Goal: Task Accomplishment & Management: Manage account settings

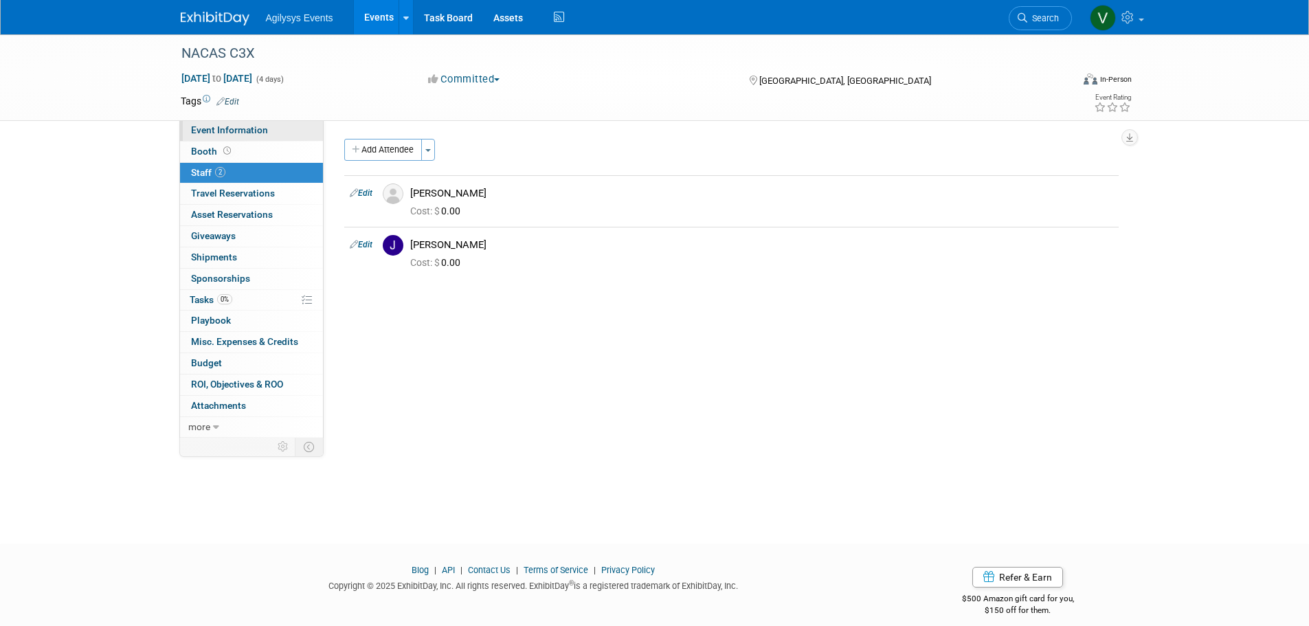
click at [232, 129] on span "Event Information" at bounding box center [229, 129] width 77 height 11
select select "FSM"
select select "Q3"
select select "A"
select select "Yes"
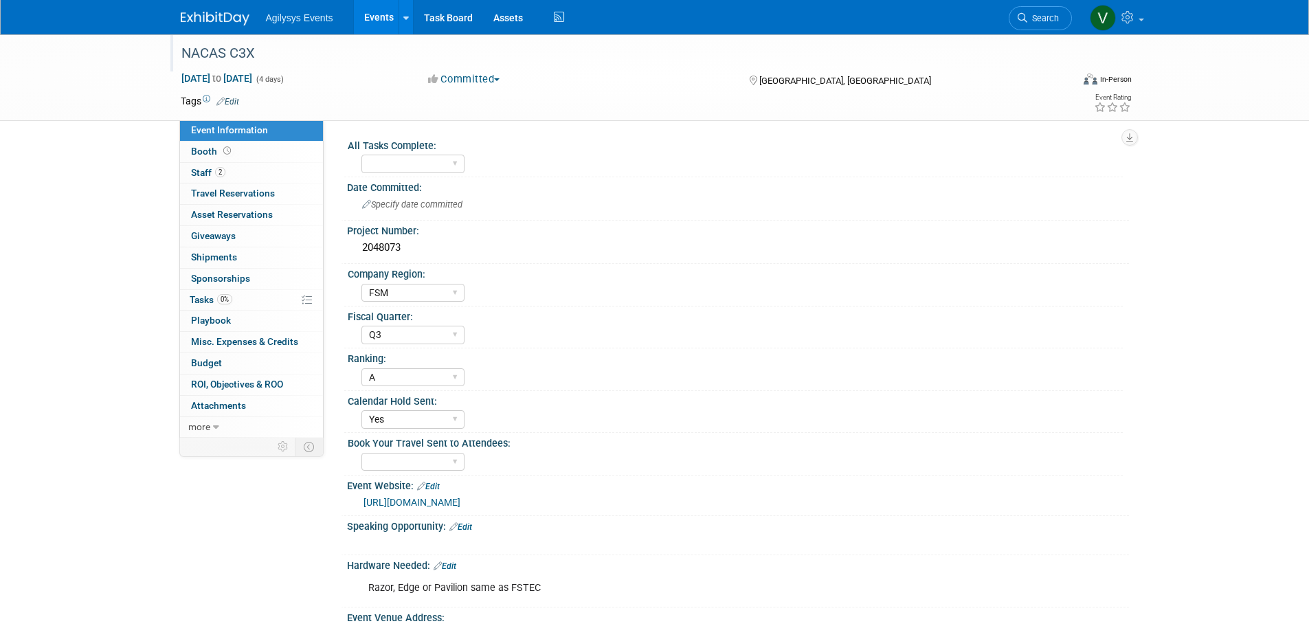
drag, startPoint x: 270, startPoint y: 54, endPoint x: 176, endPoint y: 49, distance: 94.2
click at [177, 49] on div "NACAS C3X" at bounding box center [614, 53] width 875 height 25
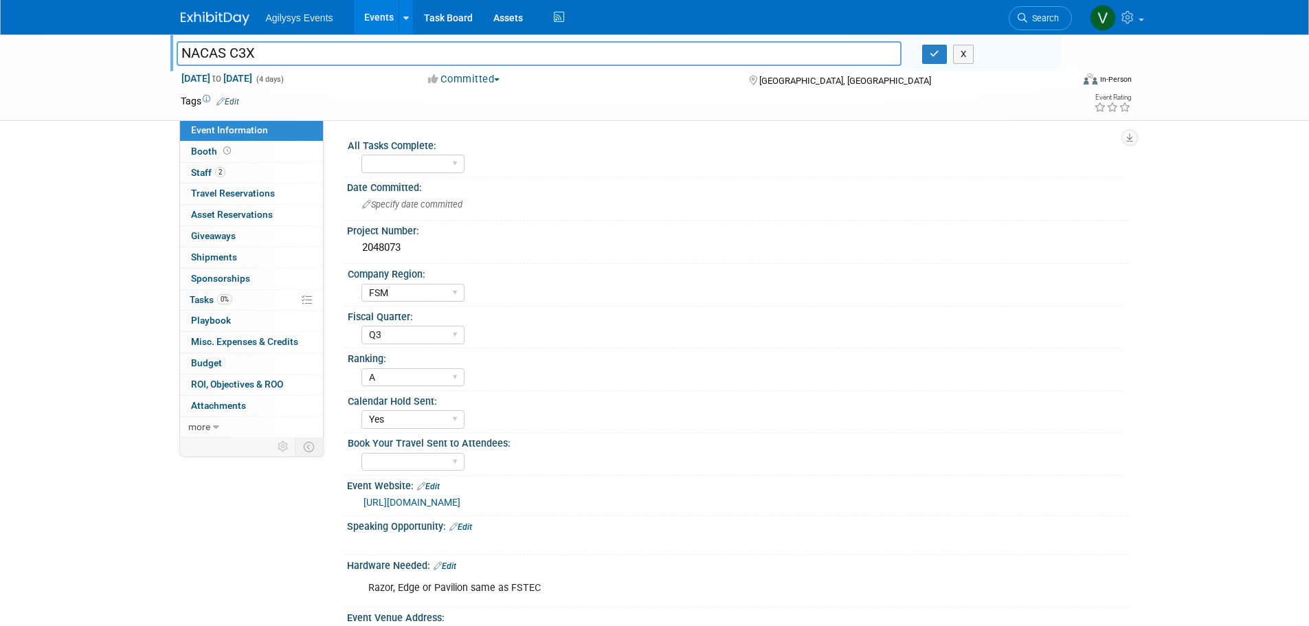
drag, startPoint x: 247, startPoint y: 49, endPoint x: 173, endPoint y: 41, distance: 74.0
click at [173, 41] on div "NACAS C3X NACAS C3X X" at bounding box center [615, 52] width 891 height 37
click at [822, 85] on div "[GEOGRAPHIC_DATA], [GEOGRAPHIC_DATA]" at bounding box center [859, 79] width 223 height 16
drag, startPoint x: 815, startPoint y: 81, endPoint x: 757, endPoint y: 82, distance: 58.4
click at [757, 82] on div "[GEOGRAPHIC_DATA], [GEOGRAPHIC_DATA]" at bounding box center [859, 79] width 223 height 16
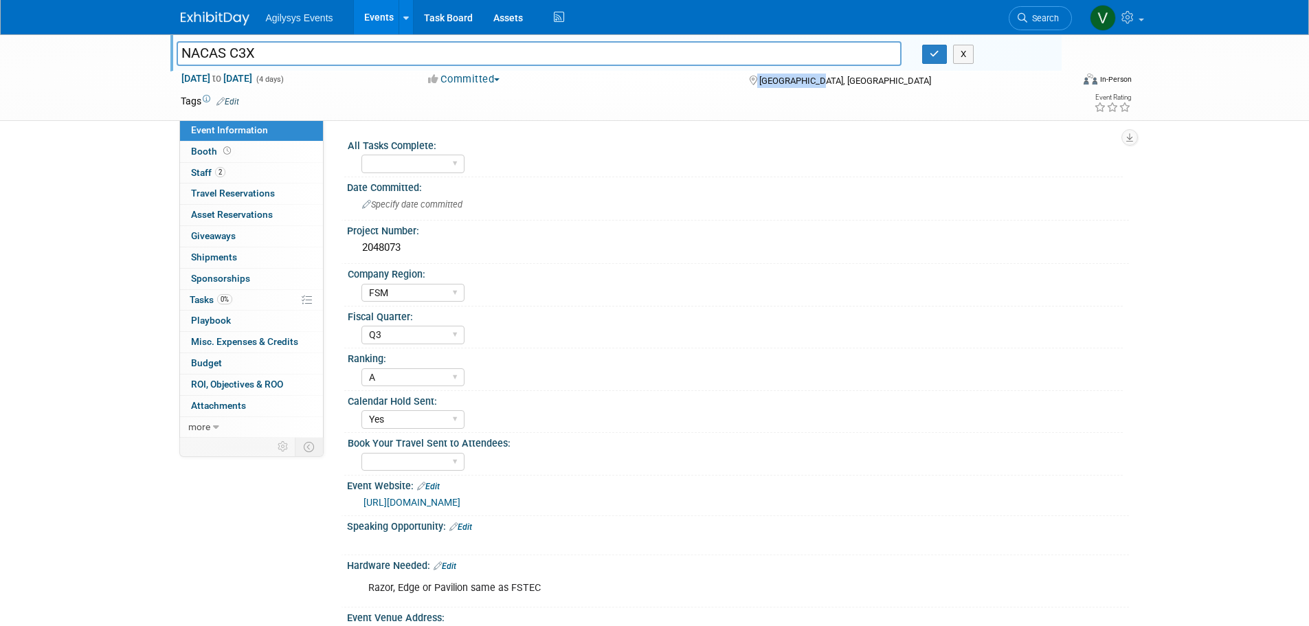
copy div "[GEOGRAPHIC_DATA], [GEOGRAPHIC_DATA]"
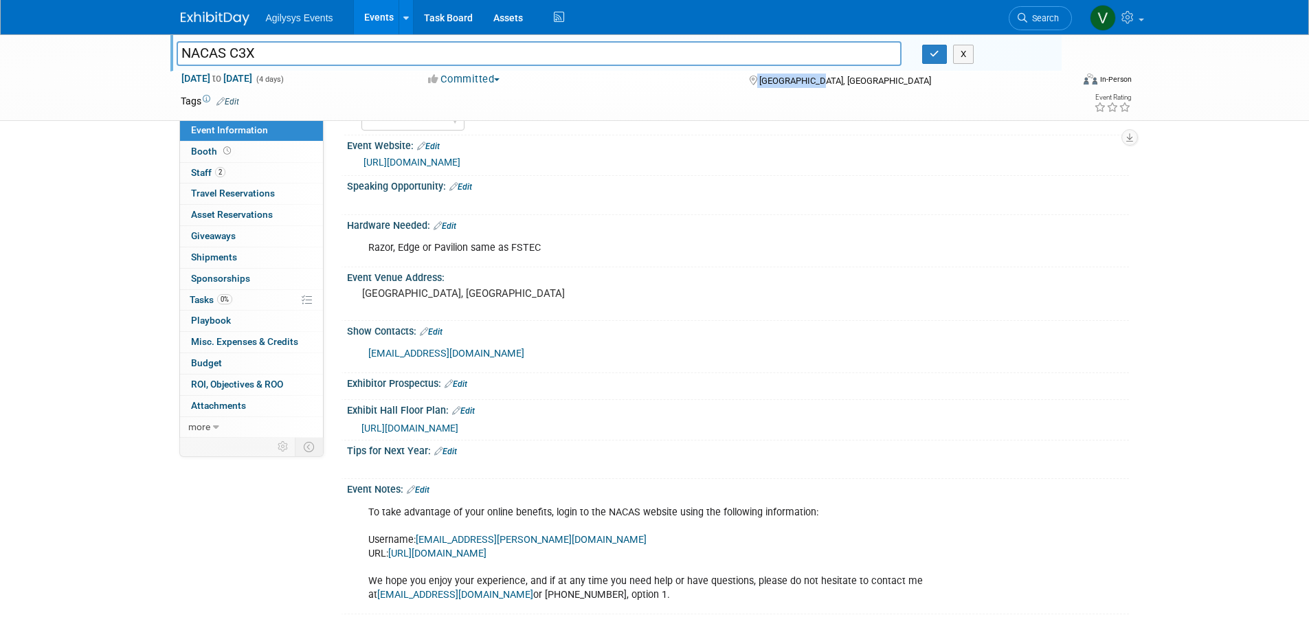
scroll to position [344, 0]
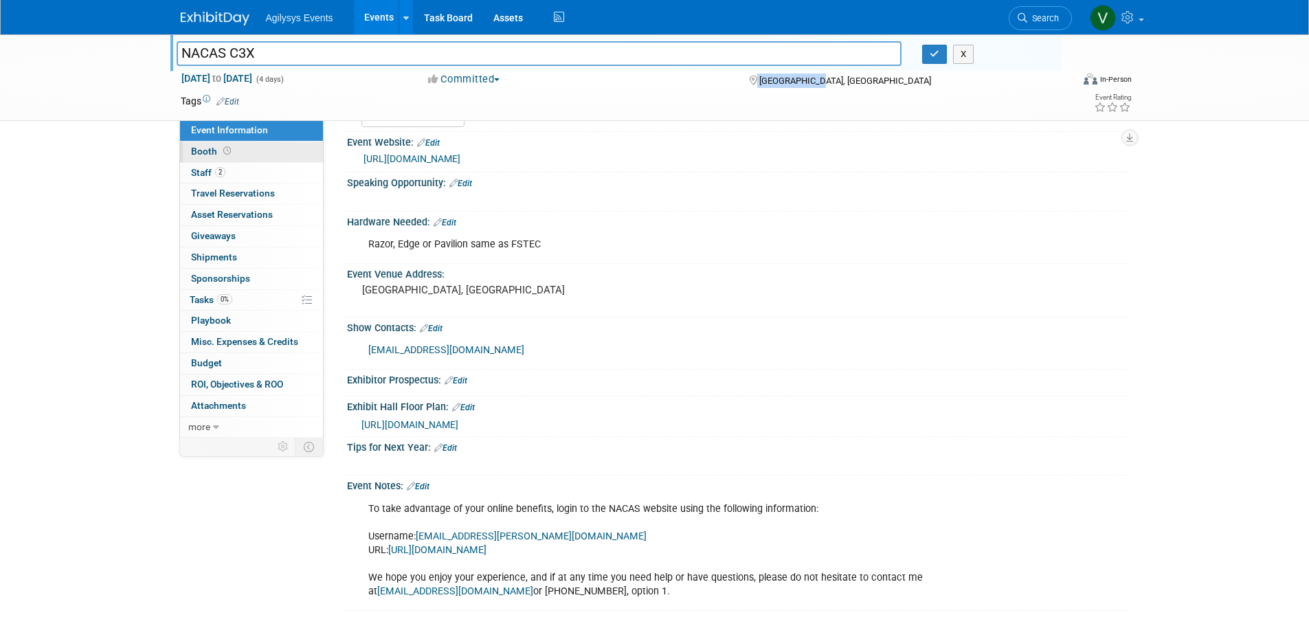
click at [203, 158] on link "Booth" at bounding box center [251, 152] width 143 height 21
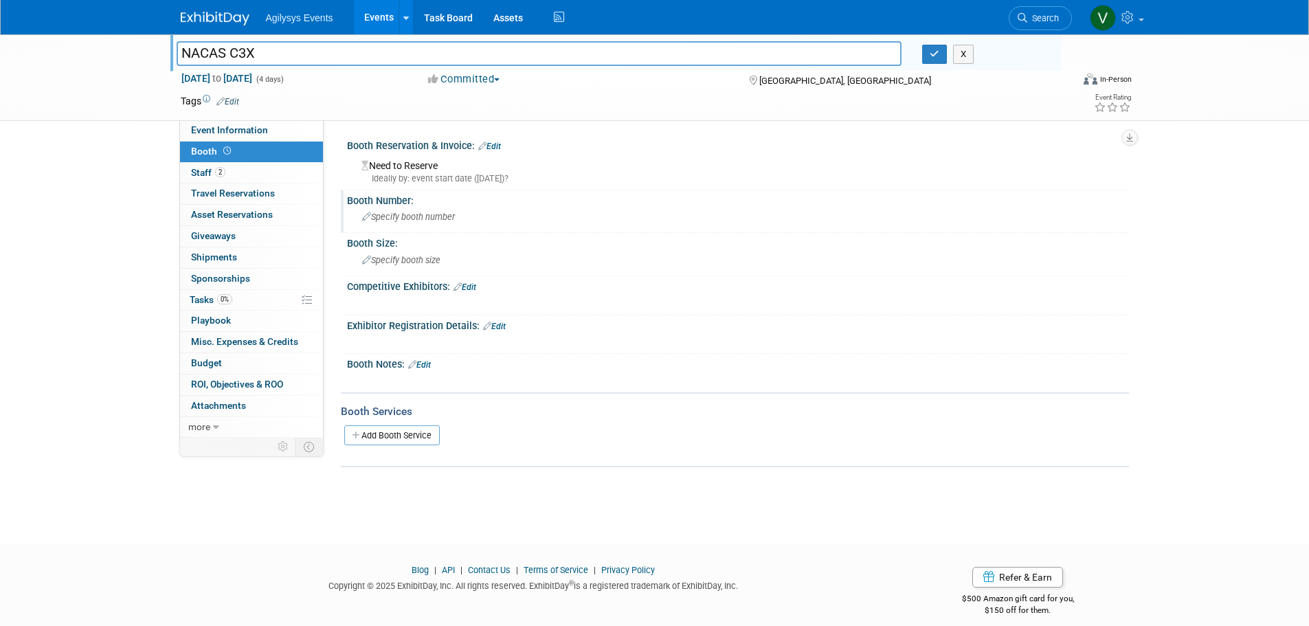
click at [394, 209] on div "Specify booth number" at bounding box center [737, 216] width 761 height 21
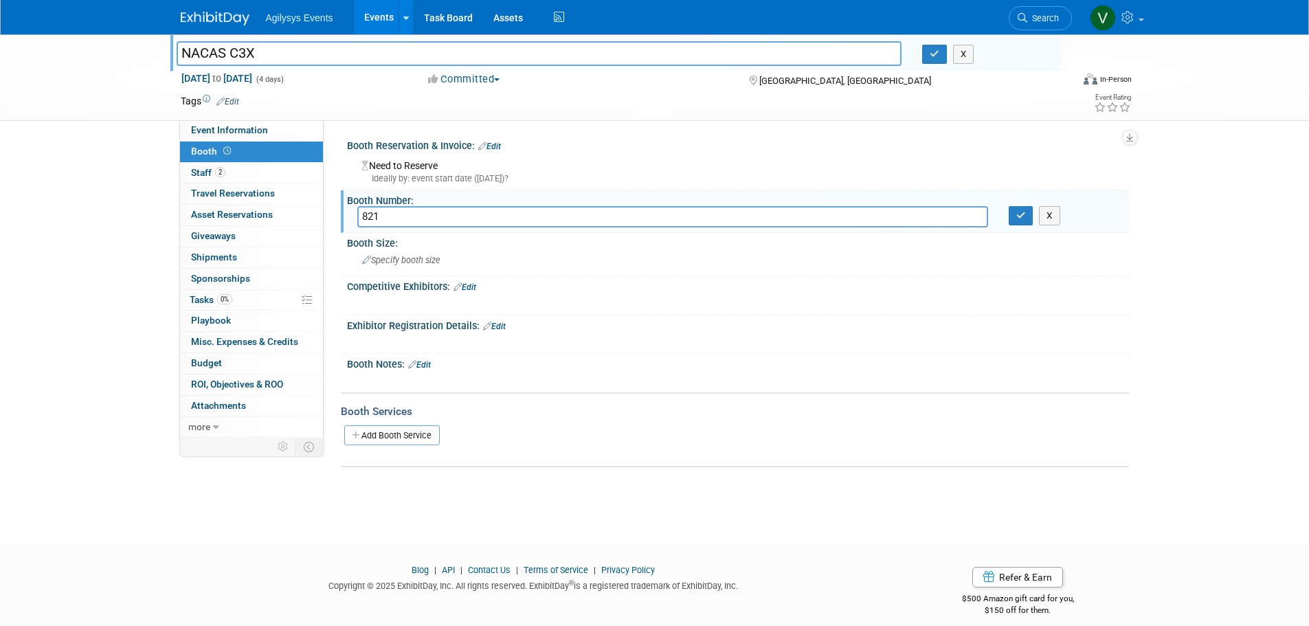
type input "821"
click at [412, 164] on div "Need to Reserve Ideally by: event start date (Sun. Nov 16, 2025)?" at bounding box center [737, 170] width 761 height 30
click at [508, 142] on div "Booth Reservation & Invoice: Edit" at bounding box center [738, 144] width 782 height 18
click at [491, 143] on link "Edit" at bounding box center [489, 147] width 23 height 10
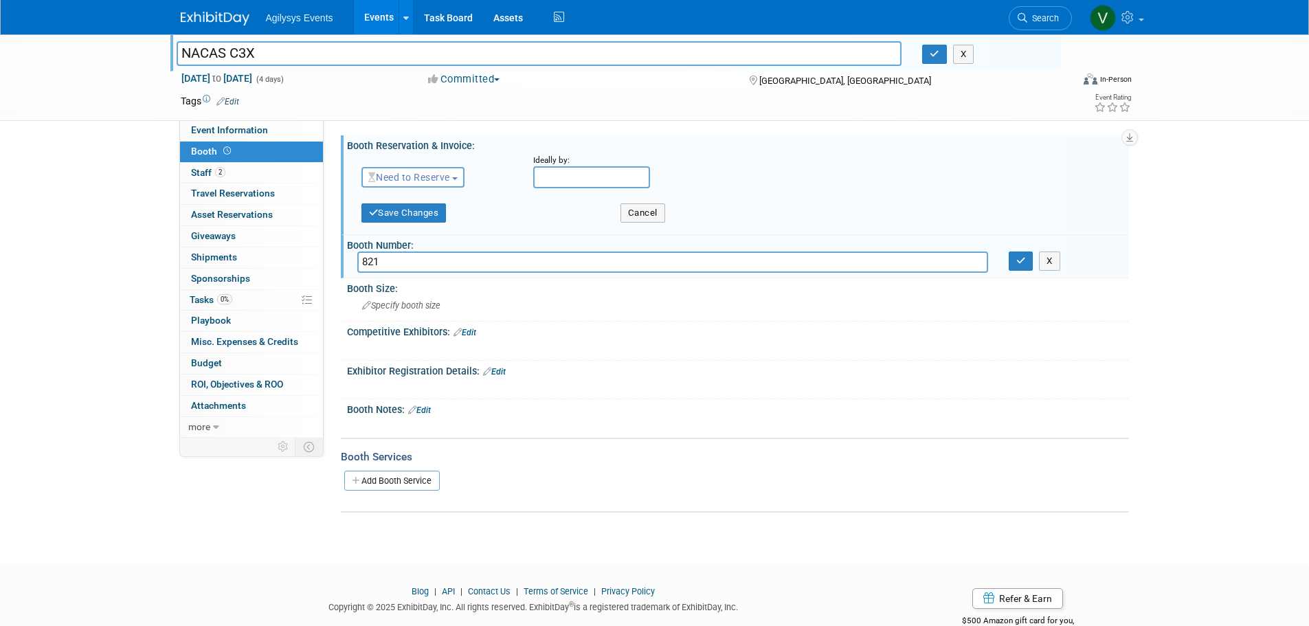
click at [410, 177] on span "Need to Reserve" at bounding box center [409, 177] width 82 height 11
drag, startPoint x: 410, startPoint y: 222, endPoint x: 438, endPoint y: 227, distance: 28.6
click at [411, 221] on link "Reserved" at bounding box center [435, 219] width 147 height 19
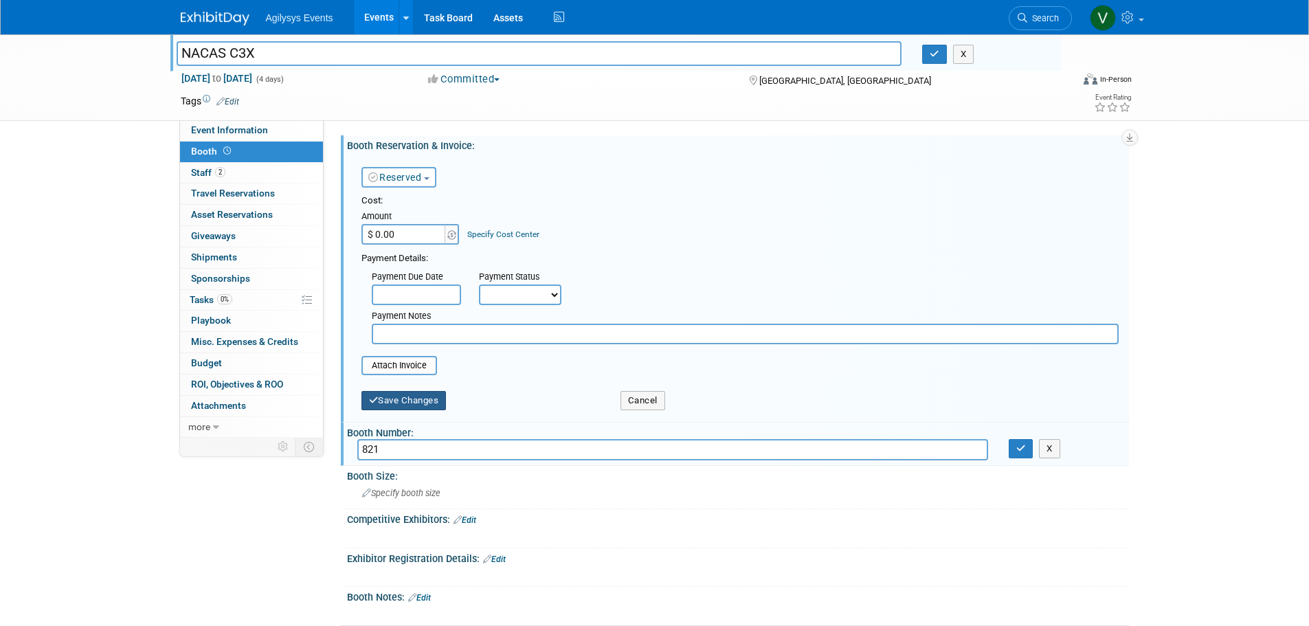
click at [417, 399] on button "Save Changes" at bounding box center [403, 400] width 85 height 19
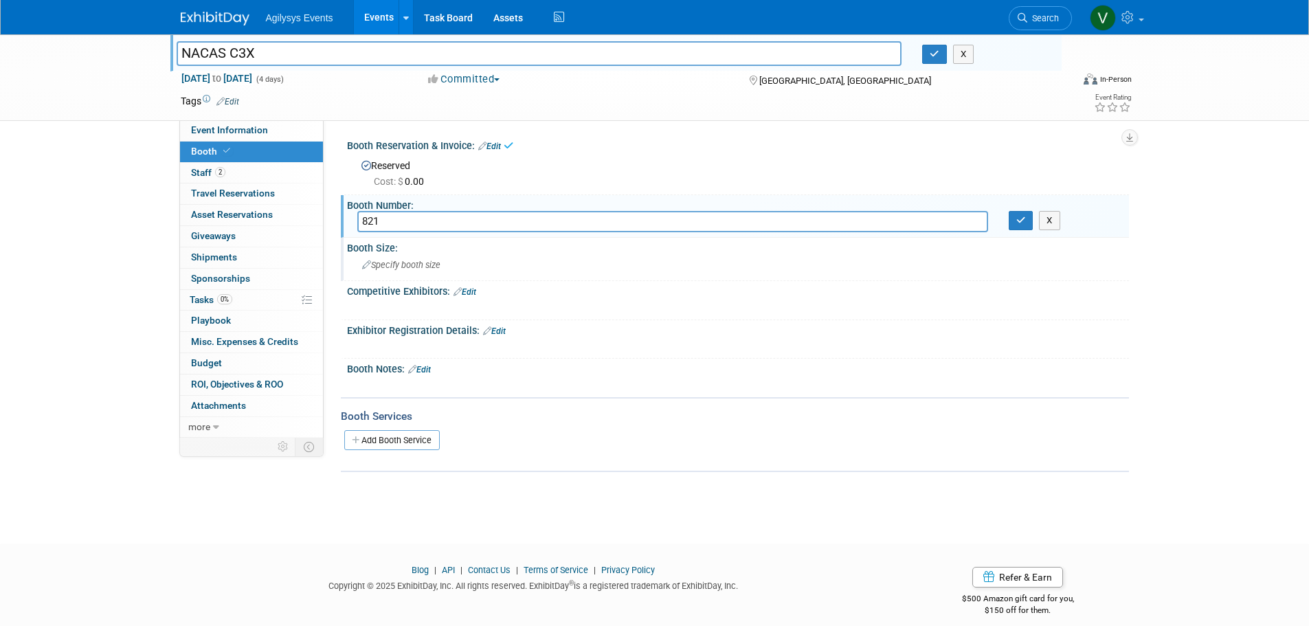
click at [412, 265] on span "Specify booth size" at bounding box center [401, 265] width 78 height 10
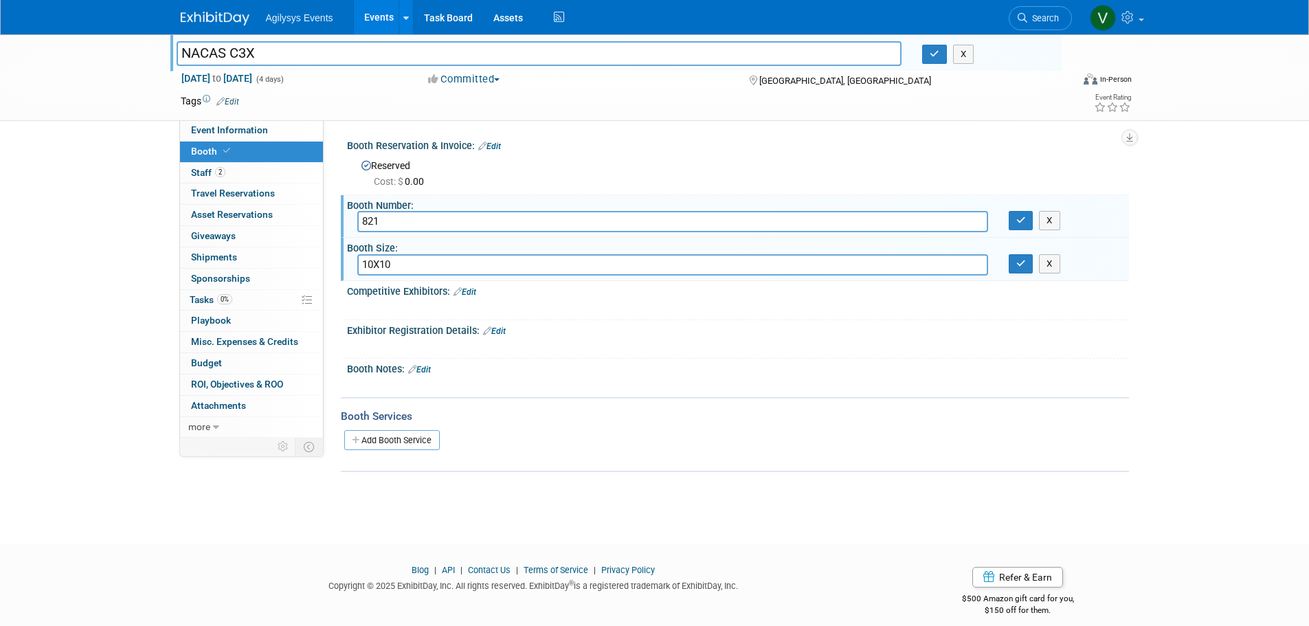
type input "10X10"
click at [491, 148] on link "Edit" at bounding box center [489, 147] width 23 height 10
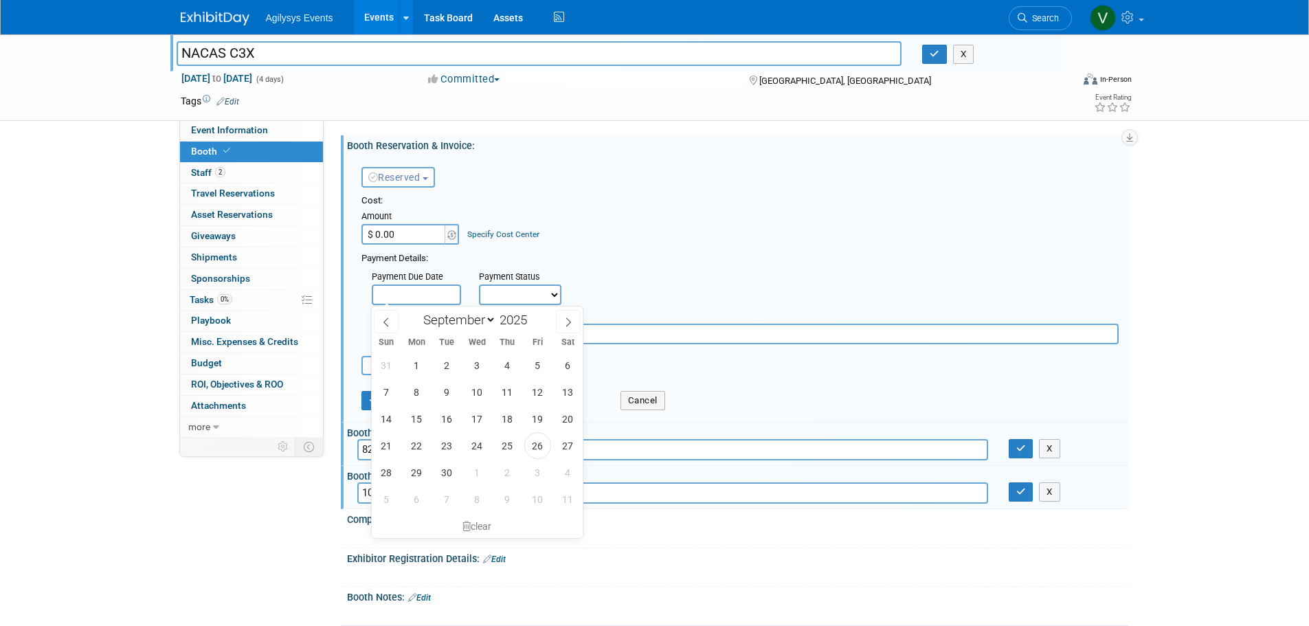
click at [435, 295] on input "text" at bounding box center [416, 295] width 89 height 21
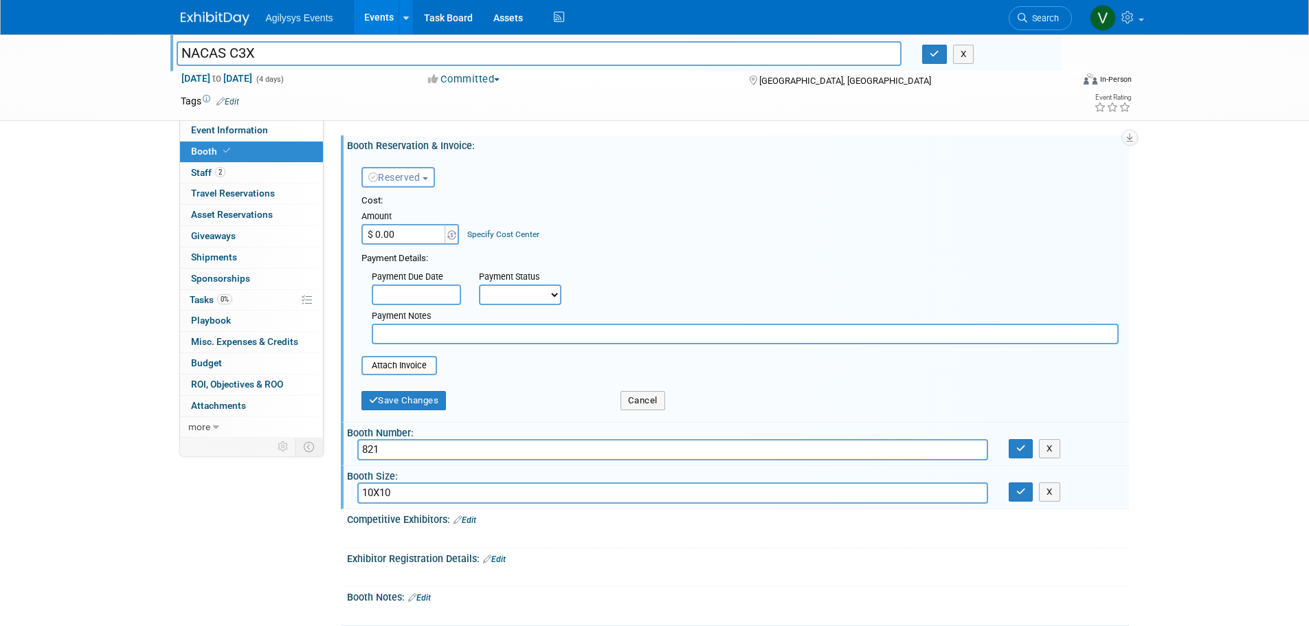
click at [541, 294] on select "Not Paid Yet Partially Paid Paid in Full" at bounding box center [520, 295] width 82 height 21
select select "1"
click at [479, 285] on select "Not Paid Yet Partially Paid Paid in Full" at bounding box center [520, 295] width 82 height 21
click at [403, 234] on input "$ 0.00" at bounding box center [404, 234] width 86 height 21
paste input "4,274.5"
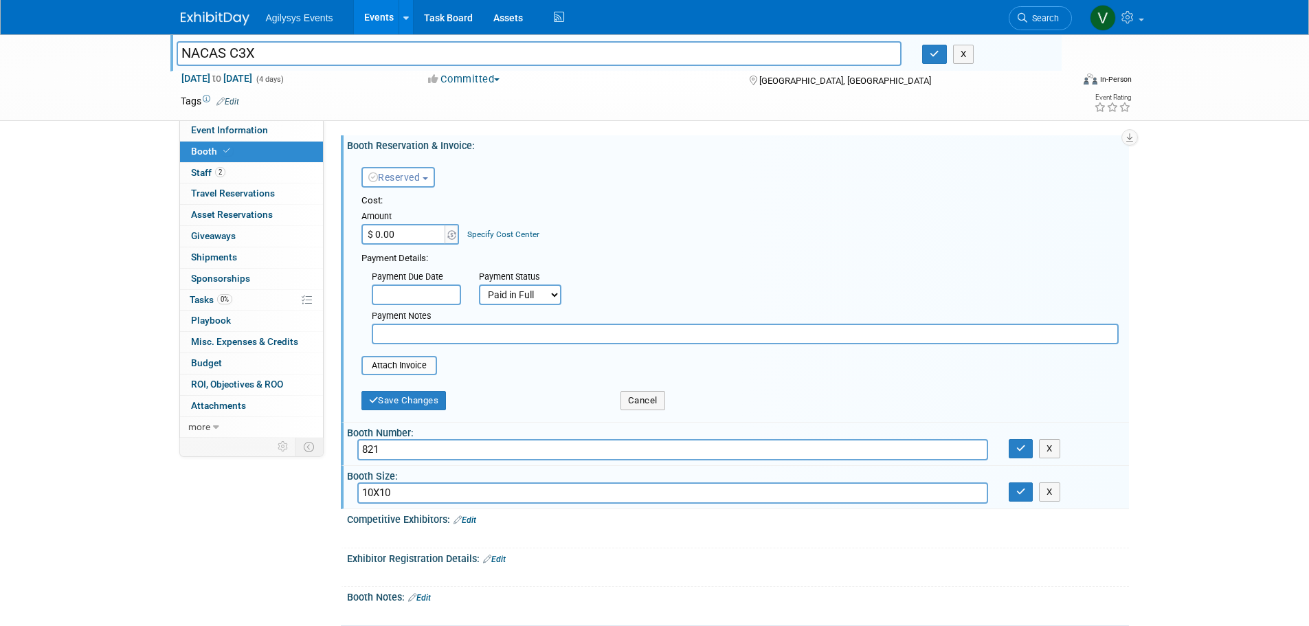
type input "$ 4,274.50"
click at [400, 367] on input "file" at bounding box center [354, 365] width 164 height 16
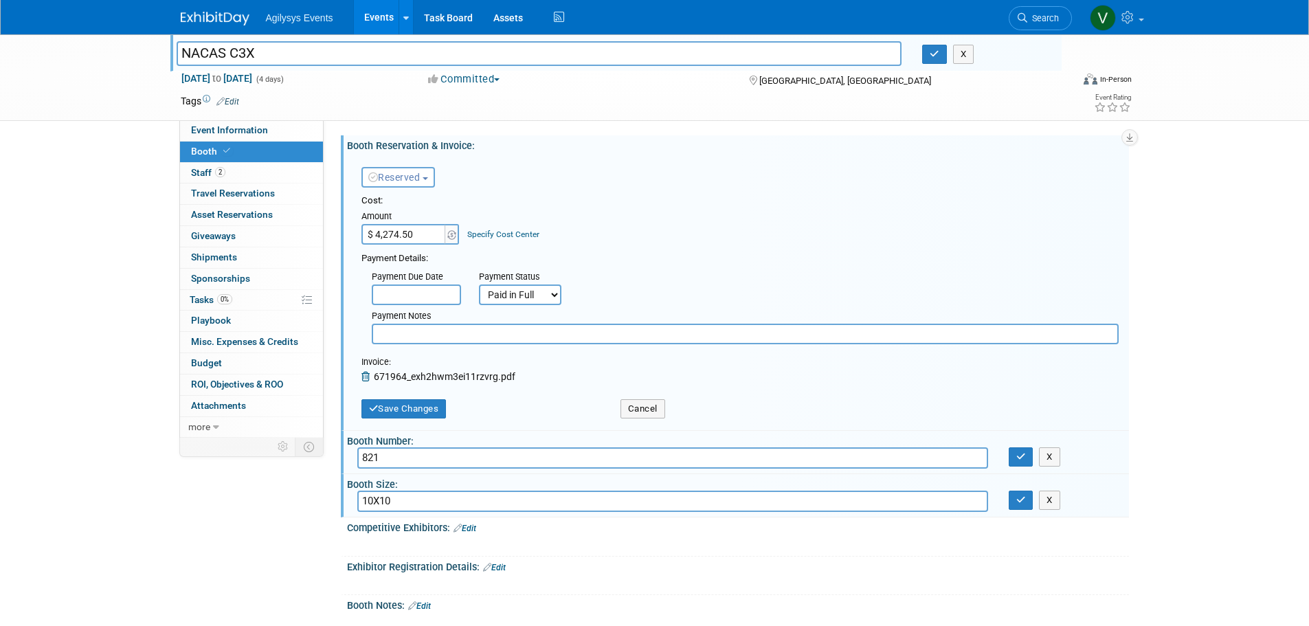
click at [411, 292] on input "text" at bounding box center [416, 295] width 89 height 21
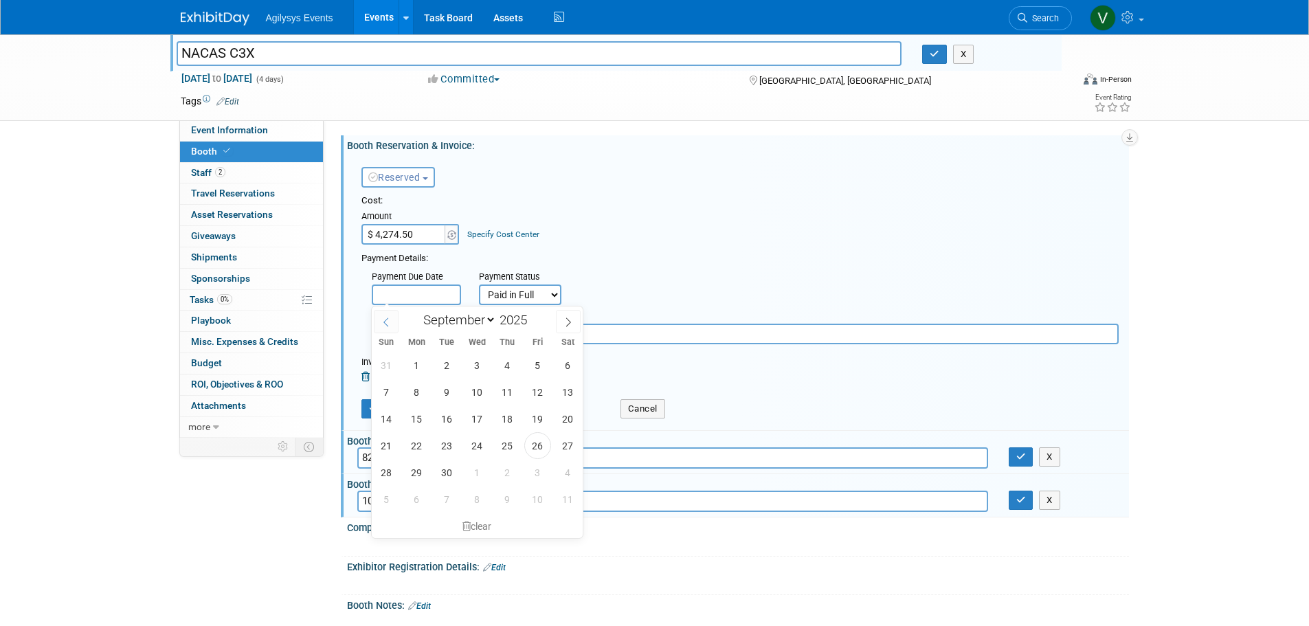
click at [383, 322] on icon at bounding box center [386, 323] width 10 height 10
select select "6"
click at [509, 392] on span "10" at bounding box center [507, 392] width 27 height 27
type input "Jul 10, 2025"
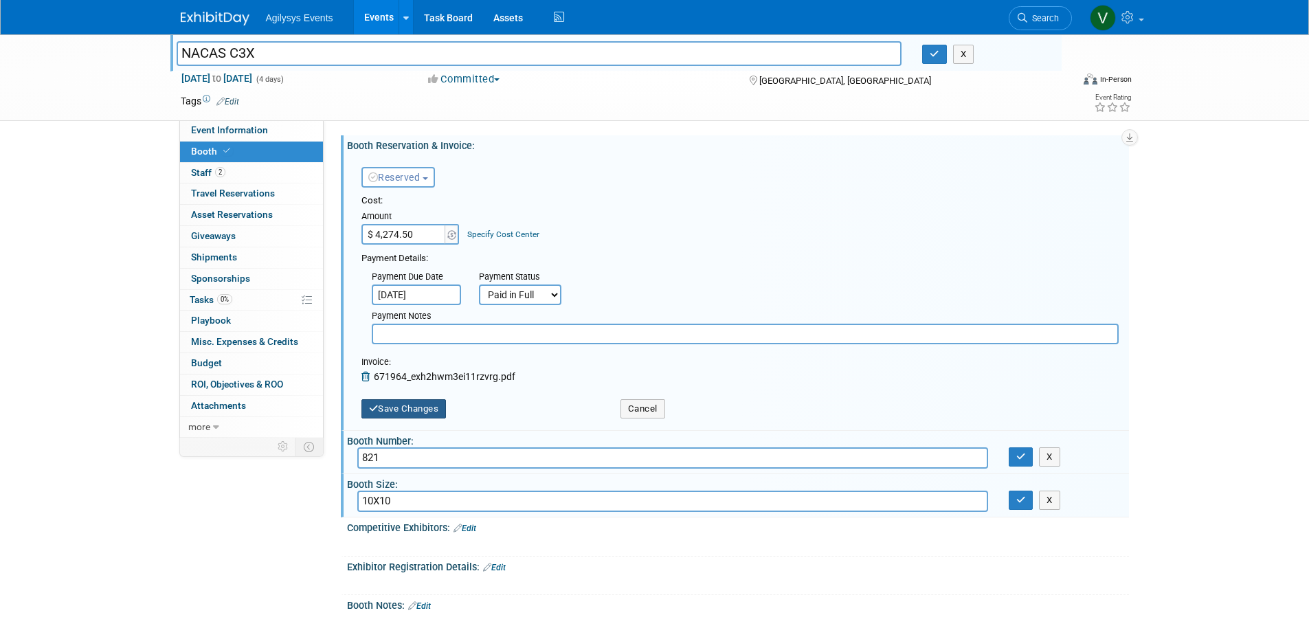
click at [391, 412] on button "Save Changes" at bounding box center [403, 408] width 85 height 19
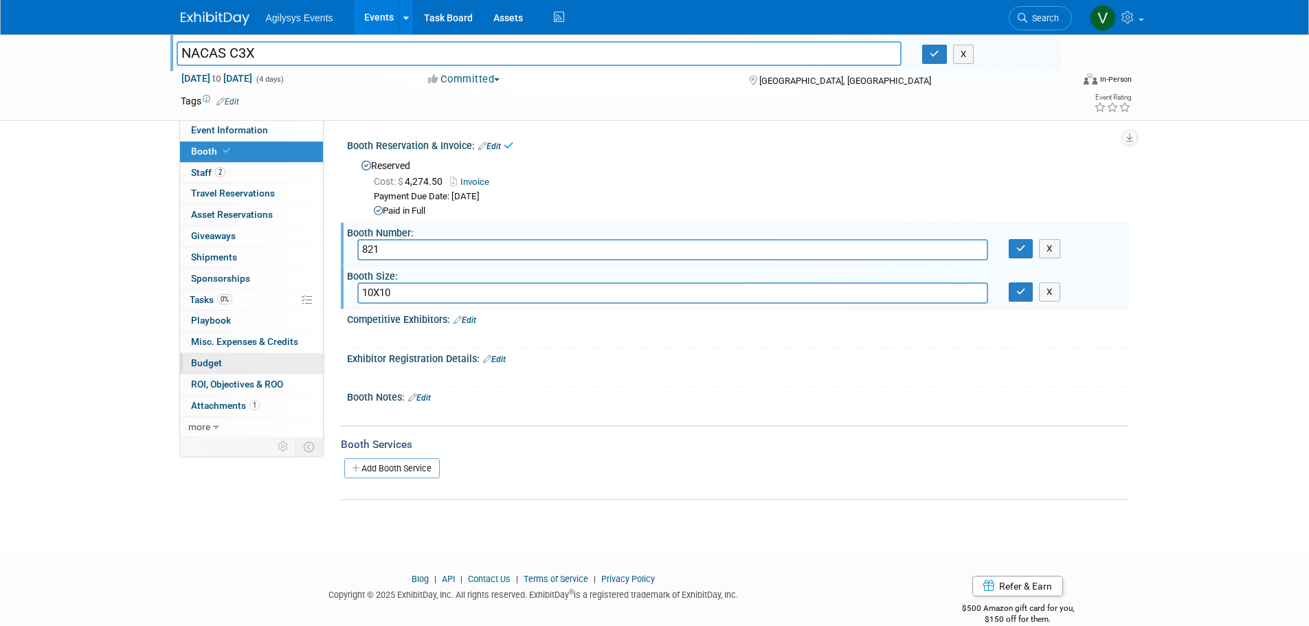
click at [220, 361] on span "Budget" at bounding box center [206, 362] width 31 height 11
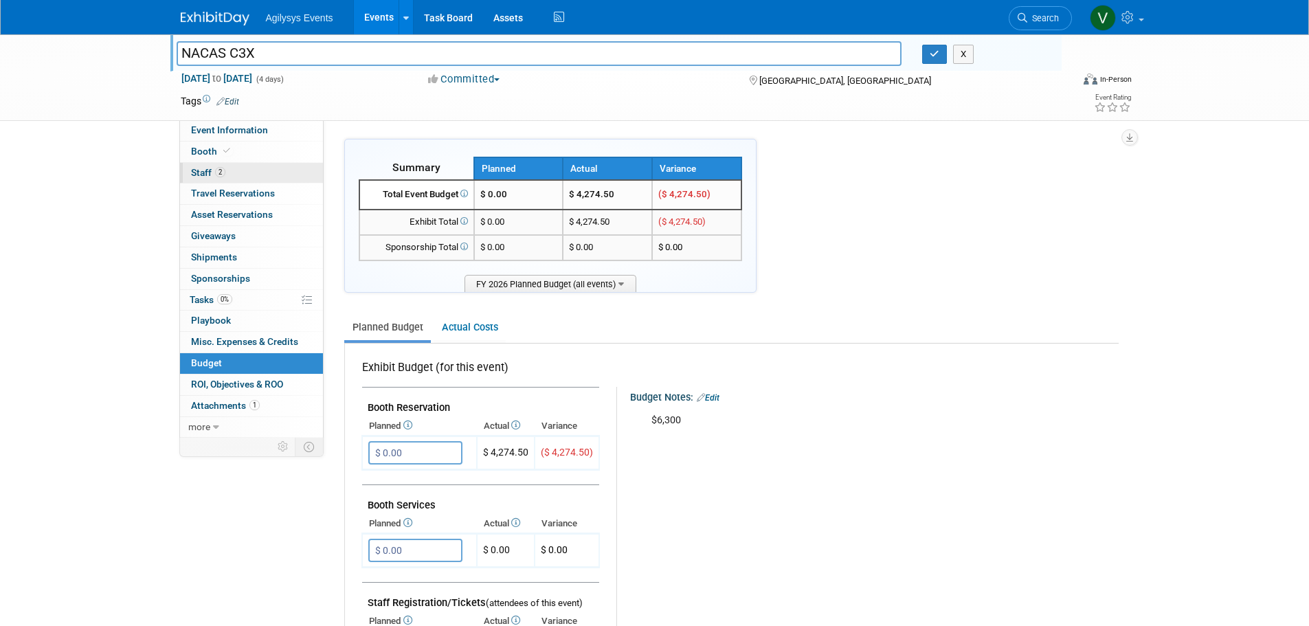
click at [223, 175] on span "2" at bounding box center [220, 172] width 10 height 10
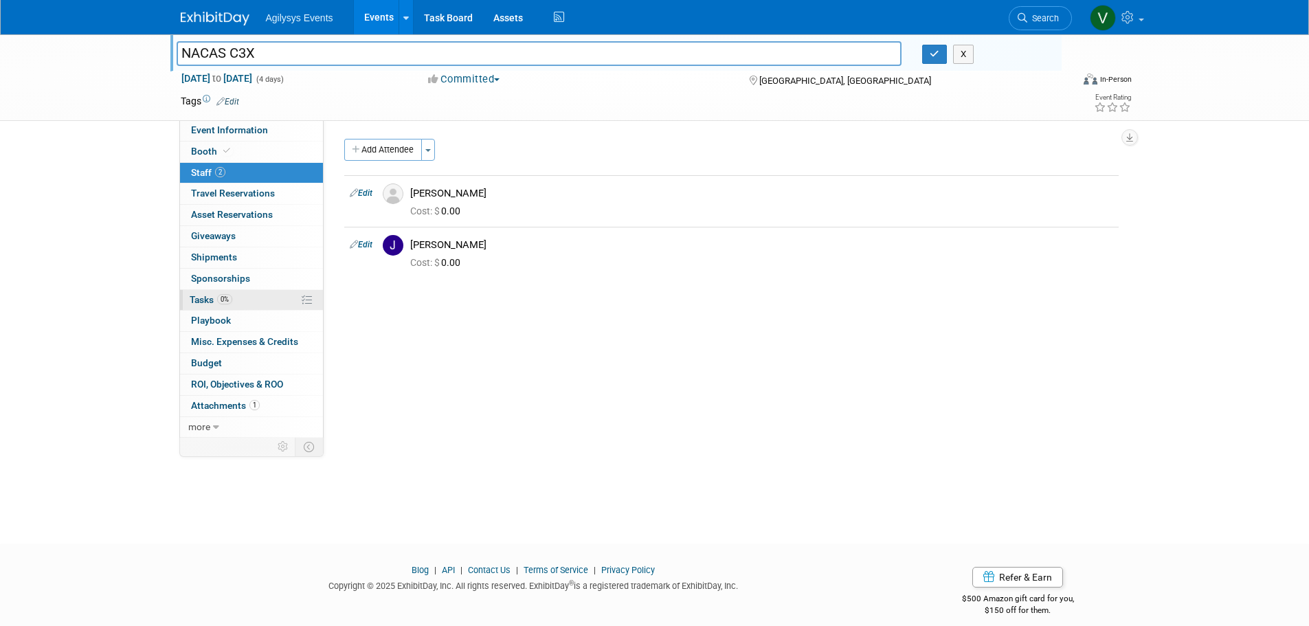
click at [203, 298] on span "Tasks 0%" at bounding box center [211, 299] width 43 height 11
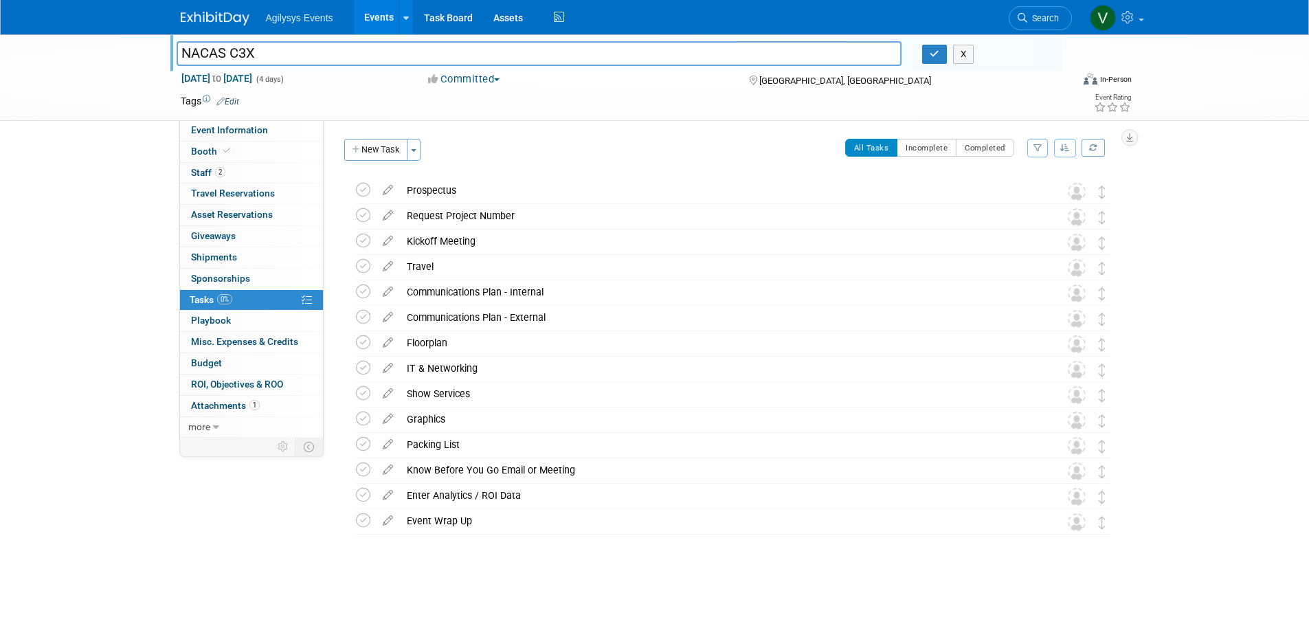
click at [336, 214] on div "NACAS C3X Las Vegas, NV Nov 16, 2025 to Nov 19, 2025 (Going) Prospectus Pro tip…" at bounding box center [726, 383] width 785 height 416
click at [360, 215] on icon at bounding box center [363, 215] width 14 height 14
click at [245, 151] on link "Booth" at bounding box center [251, 152] width 143 height 21
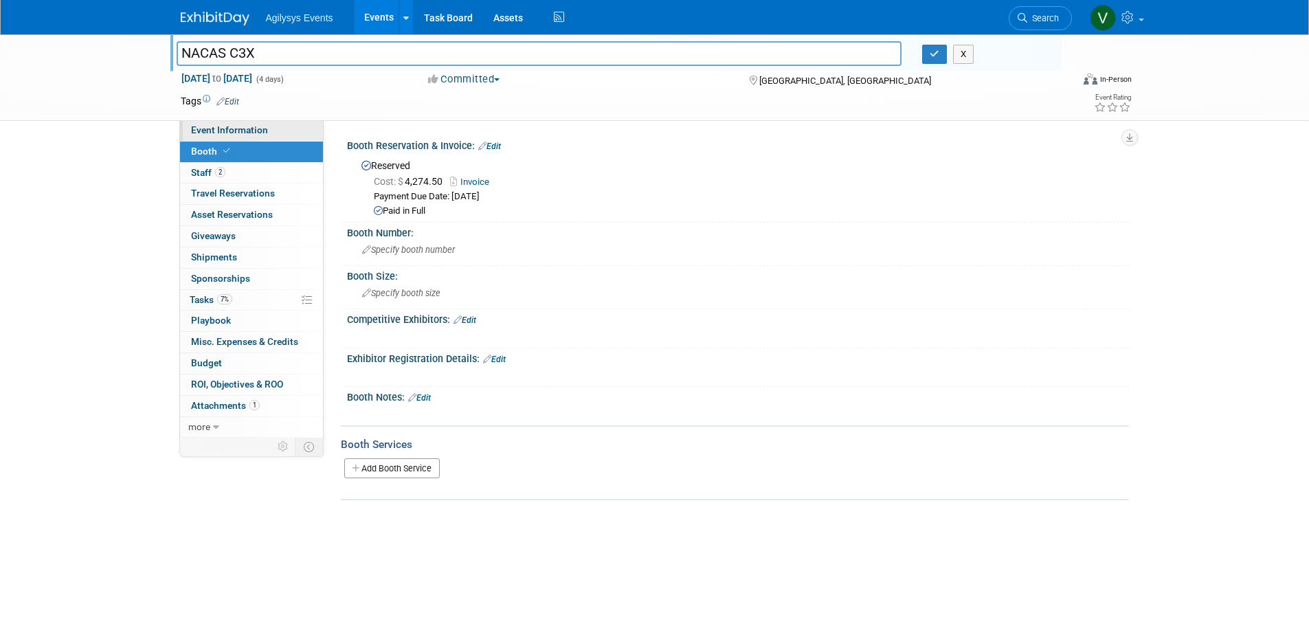
click at [222, 136] on link "Event Information" at bounding box center [251, 130] width 143 height 21
select select "FSM"
select select "Q3"
select select "A"
select select "Yes"
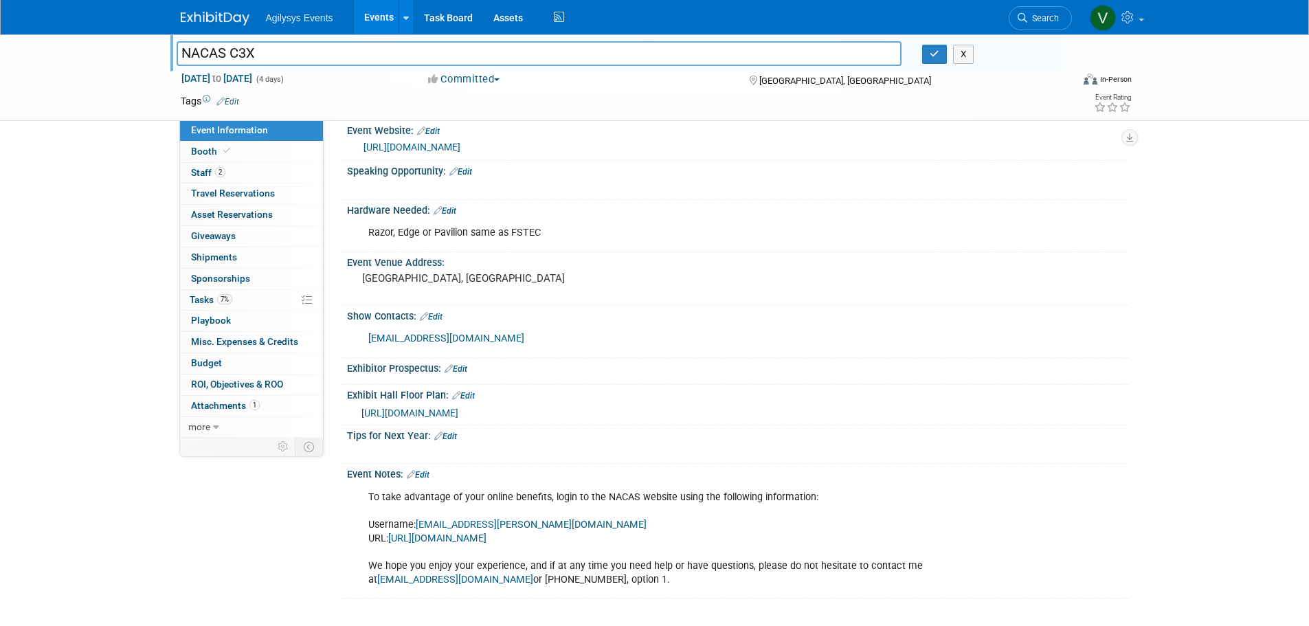
scroll to position [383, 0]
click at [462, 364] on link "Edit" at bounding box center [456, 369] width 23 height 10
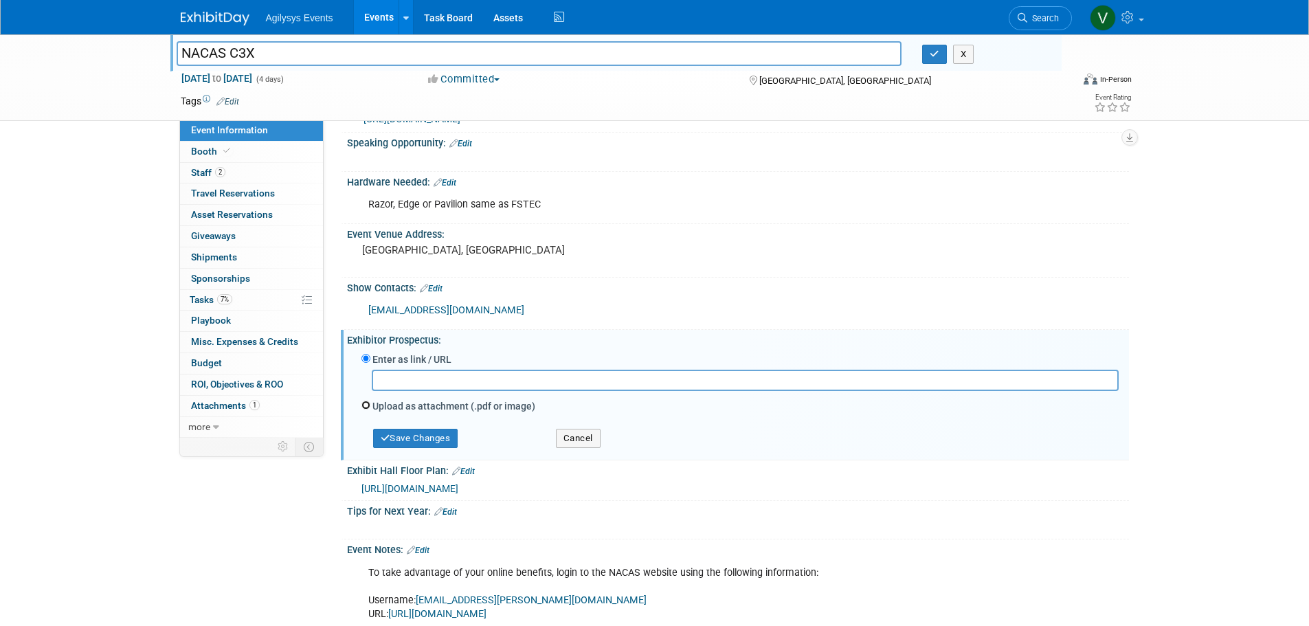
click at [366, 403] on input "Upload as attachment (.pdf or image)" at bounding box center [365, 405] width 9 height 9
radio input "true"
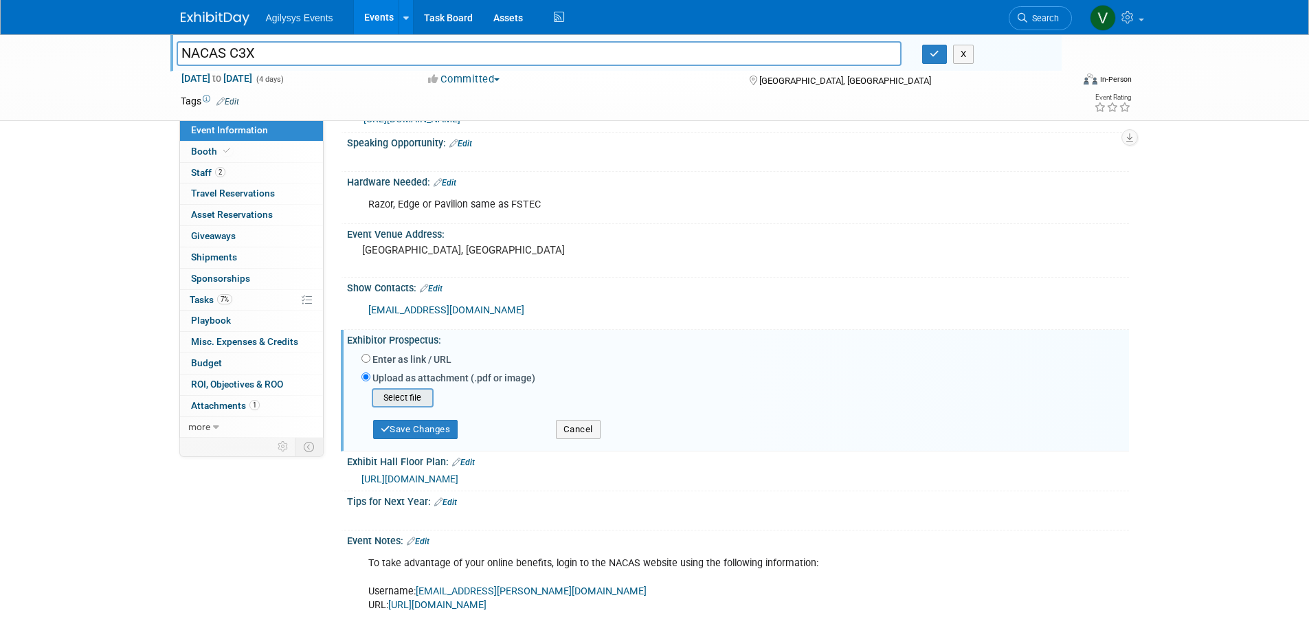
click at [405, 401] on input "file" at bounding box center [351, 398] width 164 height 16
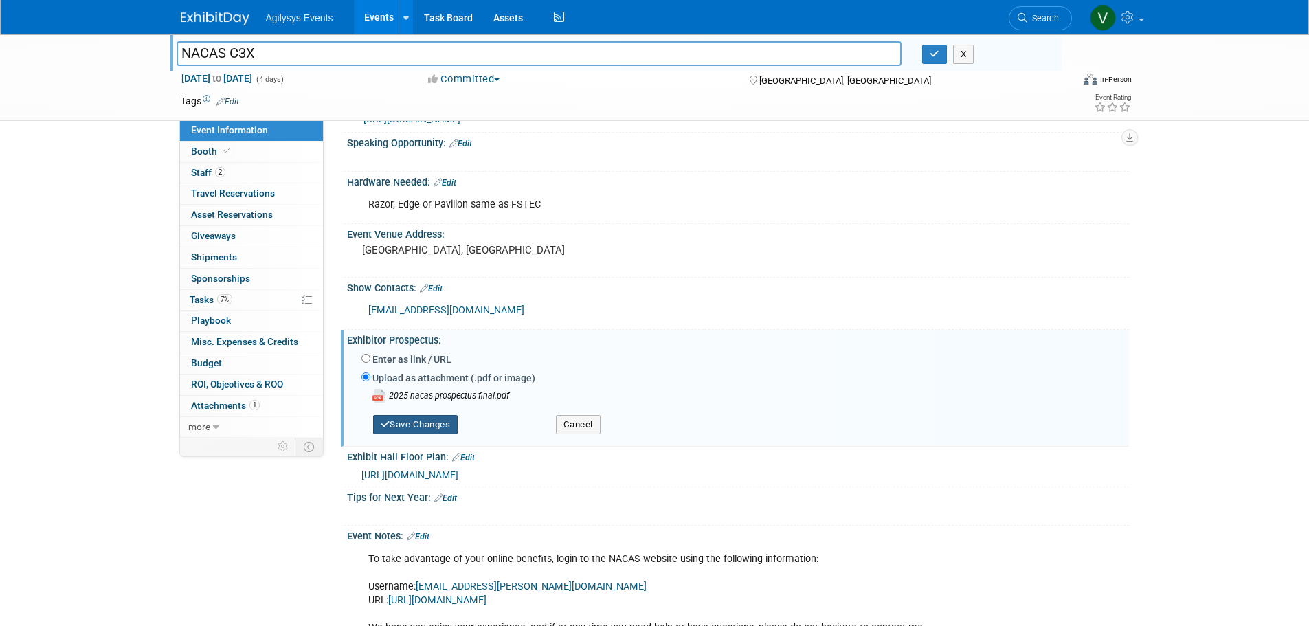
drag, startPoint x: 436, startPoint y: 430, endPoint x: 449, endPoint y: 432, distance: 13.1
click at [436, 430] on button "Save Changes" at bounding box center [415, 424] width 85 height 19
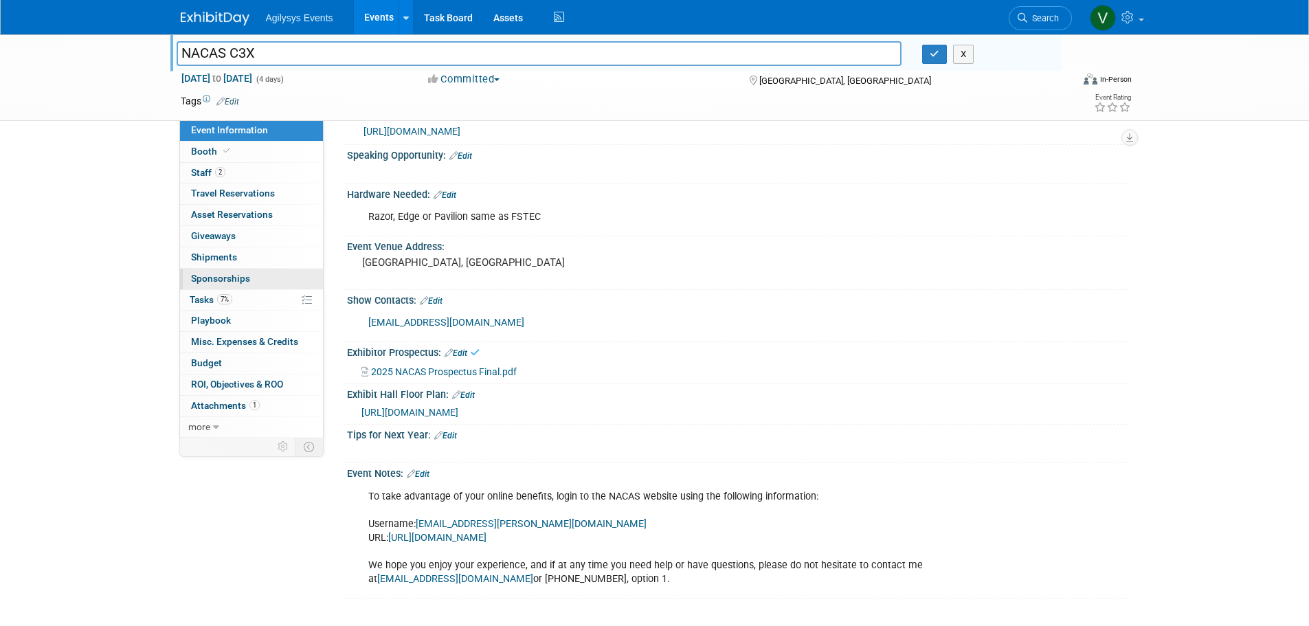
click at [226, 280] on span "Sponsorships 0" at bounding box center [220, 278] width 59 height 11
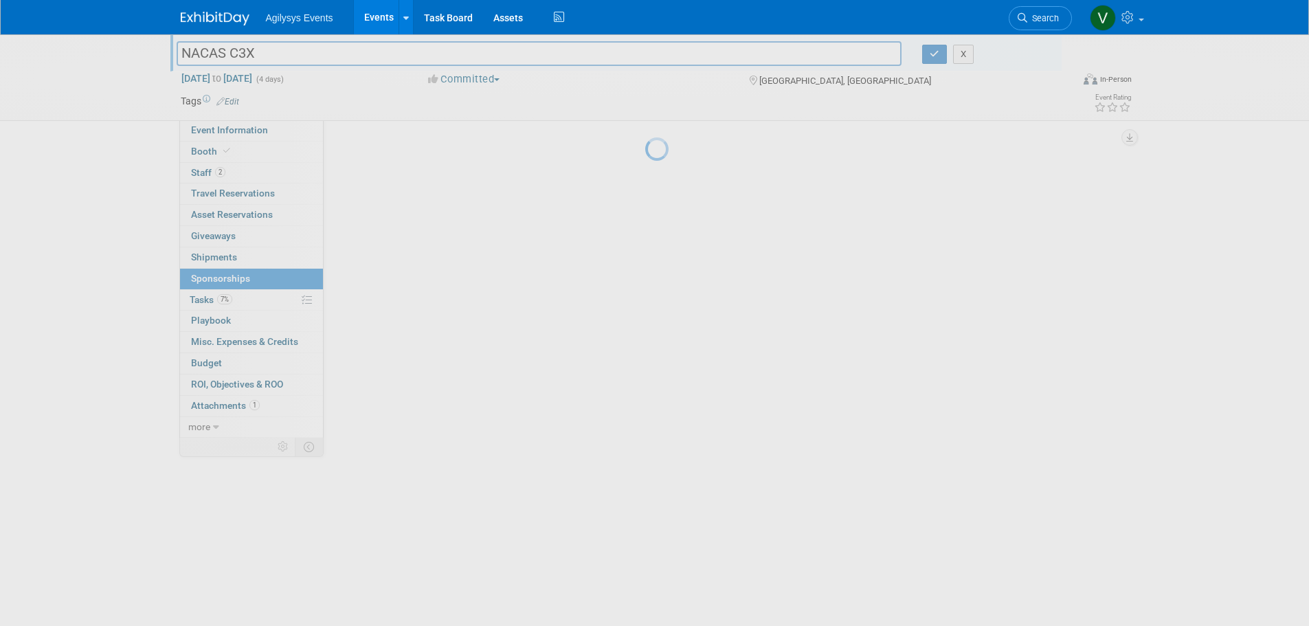
scroll to position [0, 0]
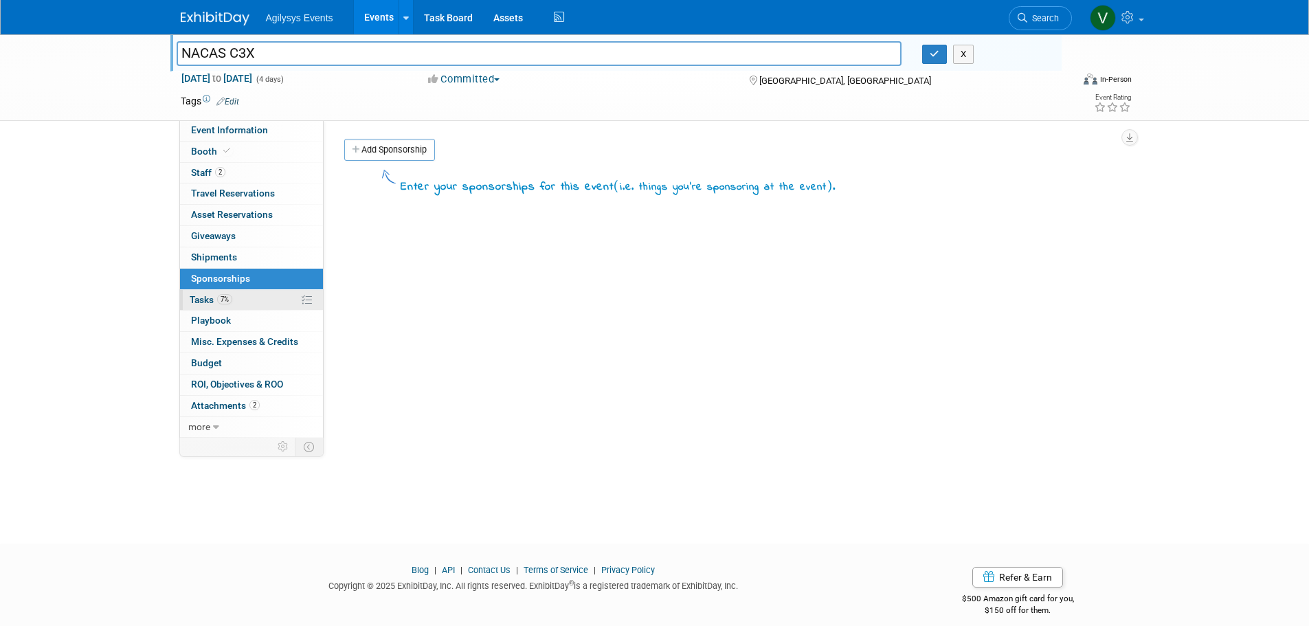
click at [243, 295] on link "7% Tasks 7%" at bounding box center [251, 300] width 143 height 21
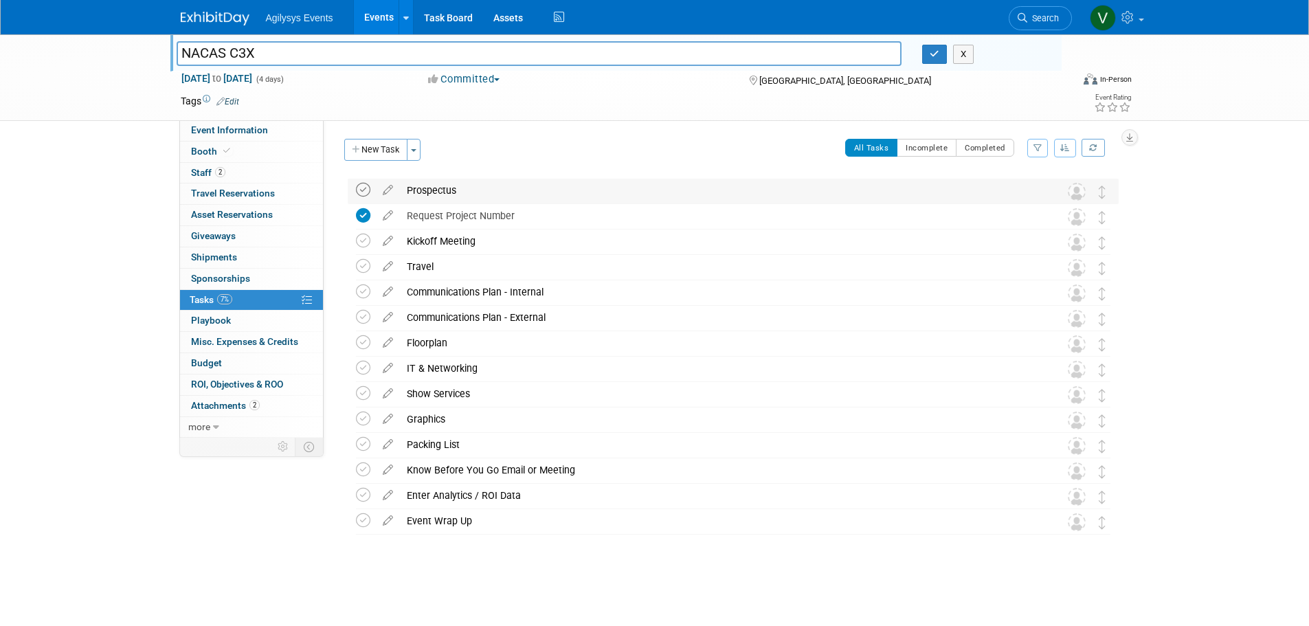
click at [361, 188] on icon at bounding box center [363, 190] width 14 height 14
click at [365, 242] on icon at bounding box center [363, 241] width 14 height 14
click at [241, 147] on link "Booth" at bounding box center [251, 152] width 143 height 21
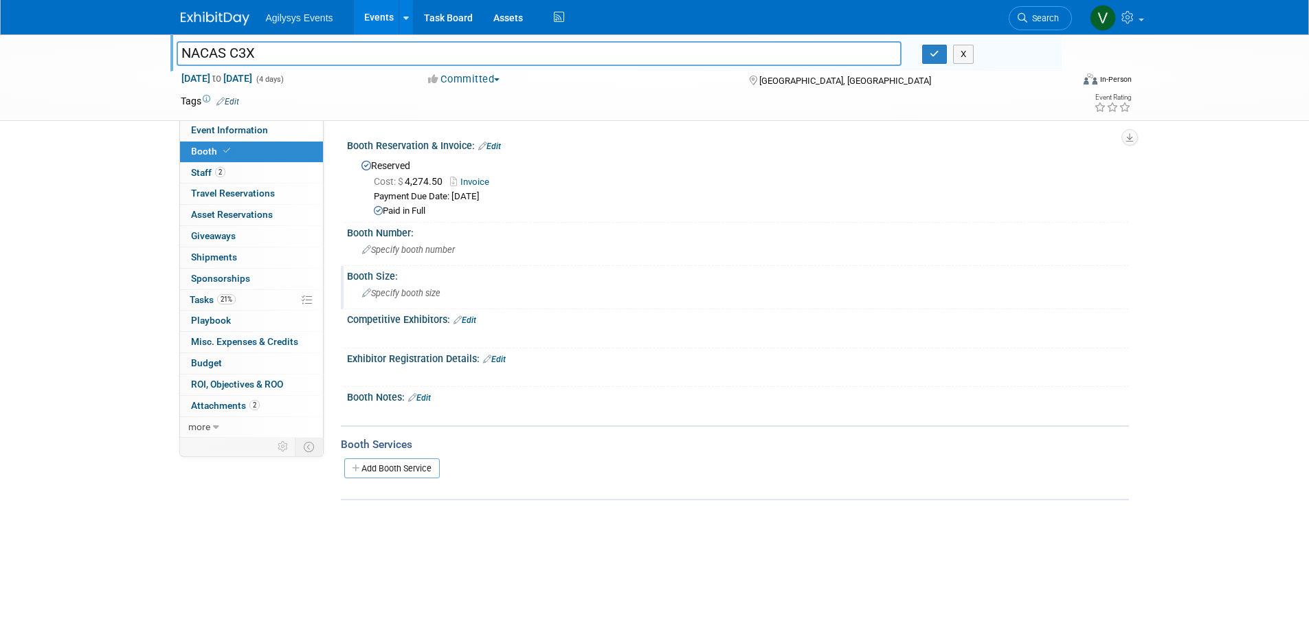
click at [416, 292] on span "Specify booth size" at bounding box center [401, 293] width 78 height 10
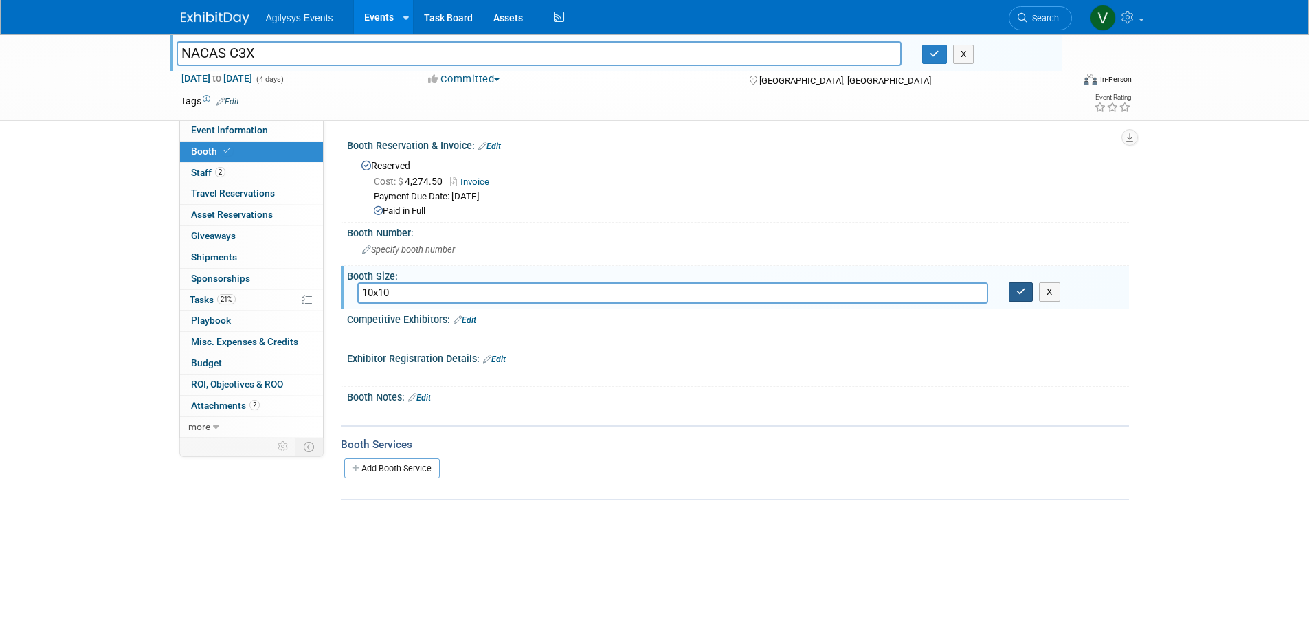
type input "10x10"
drag, startPoint x: 1022, startPoint y: 291, endPoint x: 1018, endPoint y: 302, distance: 11.5
click at [1023, 291] on icon "button" at bounding box center [1021, 291] width 10 height 9
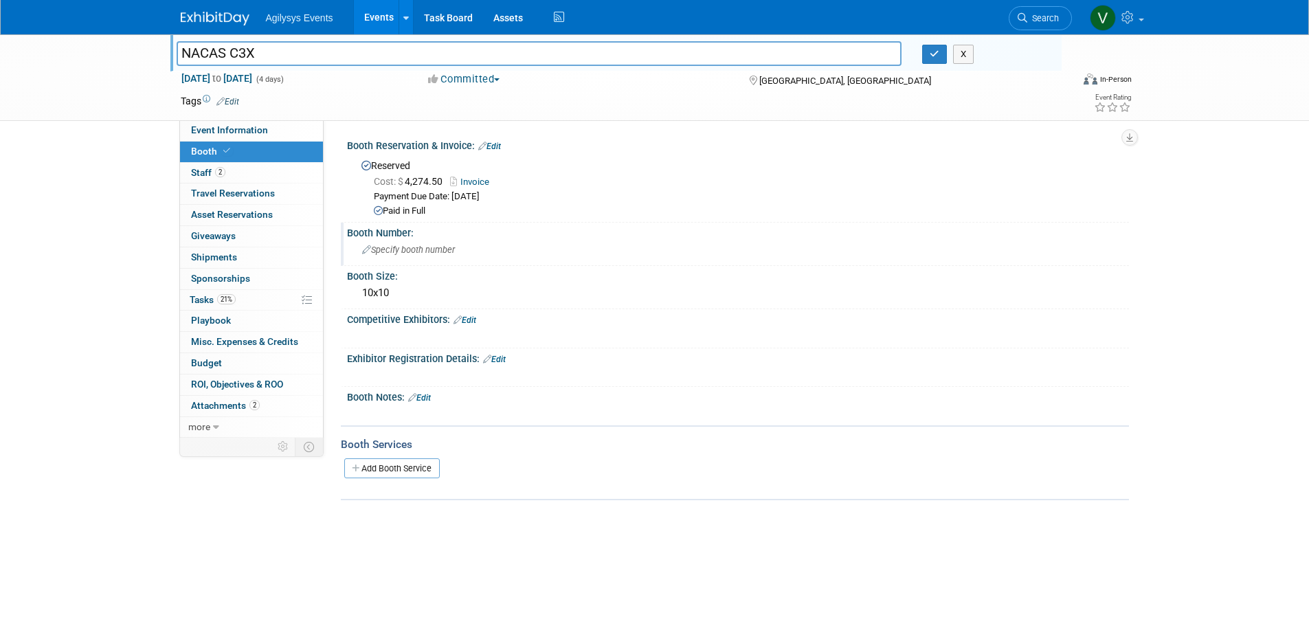
click at [418, 247] on span "Specify booth number" at bounding box center [408, 250] width 93 height 10
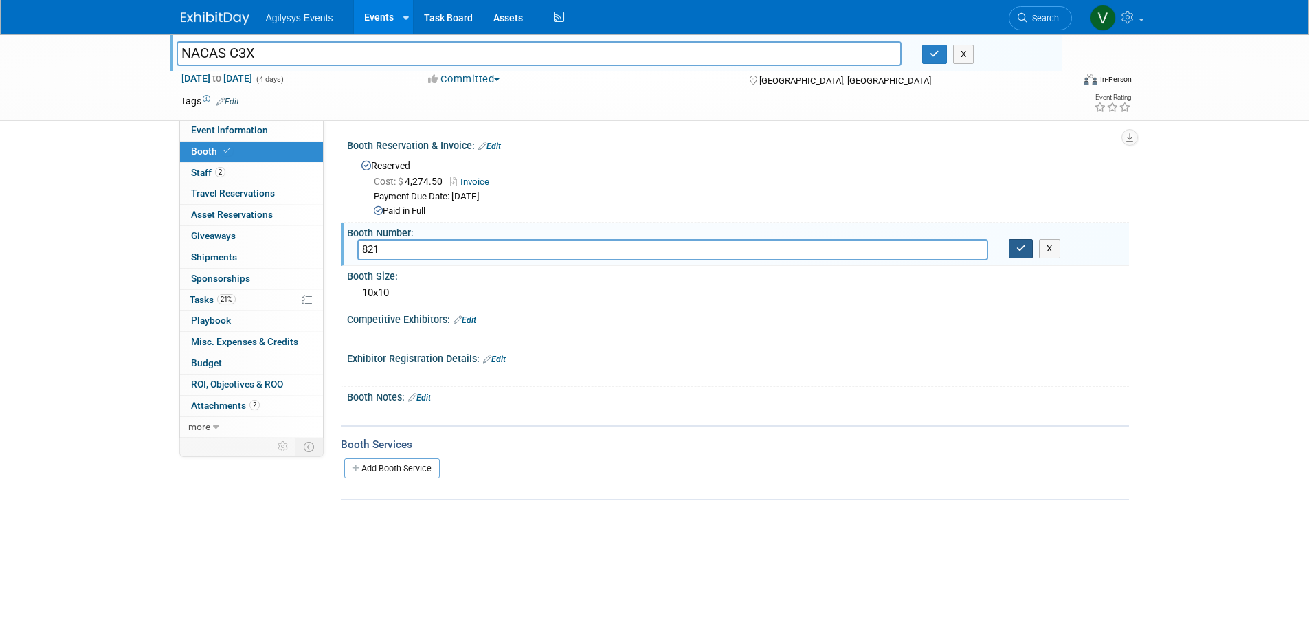
type input "821"
click at [1017, 250] on icon "button" at bounding box center [1021, 248] width 10 height 9
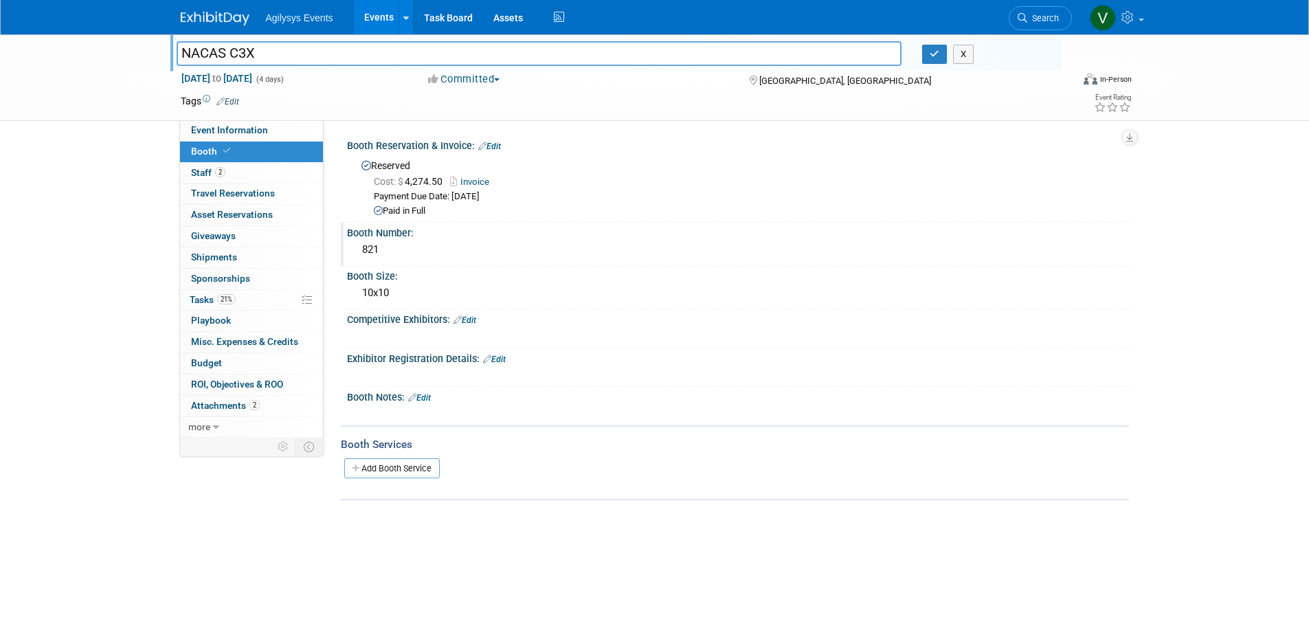
click at [45, 479] on div "NACAS C3X NACAS C3X X Nov 16, 2025 to Nov 19, 2025 (4 days) Nov 16, 2025 to Nov…" at bounding box center [654, 280] width 1309 height 493
click at [351, 532] on body "Agilysys Events Events Add Event Bulk Upload Events Shareable Event Boards Rece…" at bounding box center [654, 313] width 1309 height 626
click at [206, 129] on span "Event Information" at bounding box center [229, 129] width 77 height 11
select select "FSM"
select select "Q3"
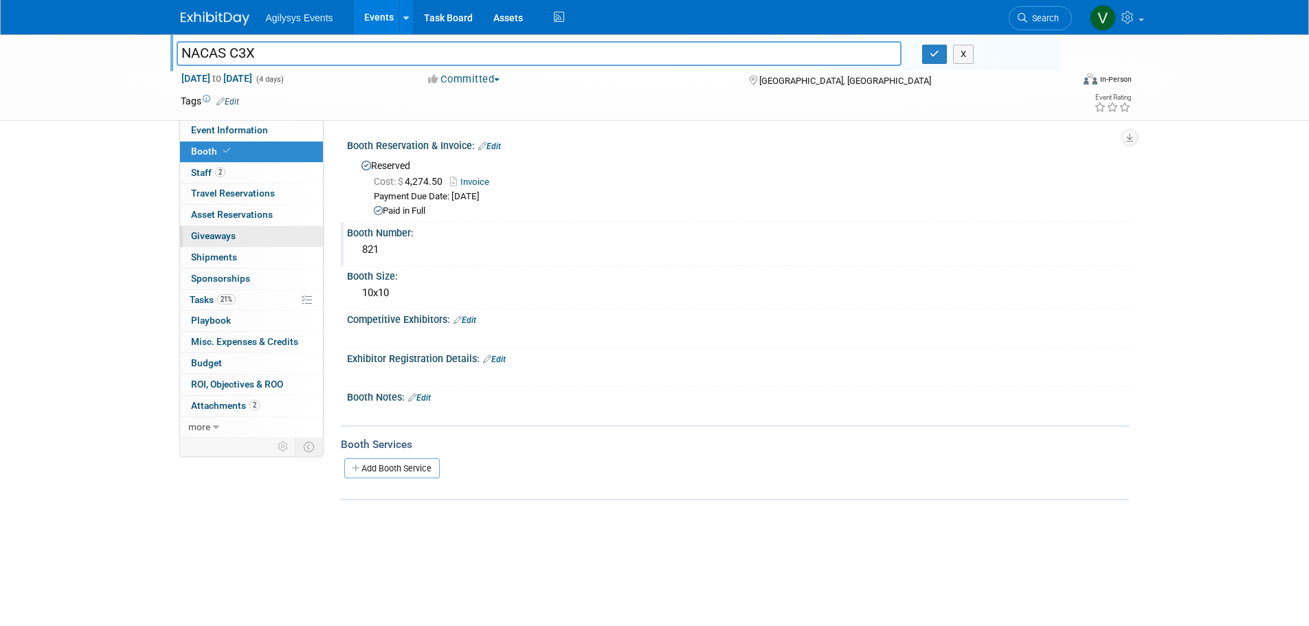
select select "A"
select select "Yes"
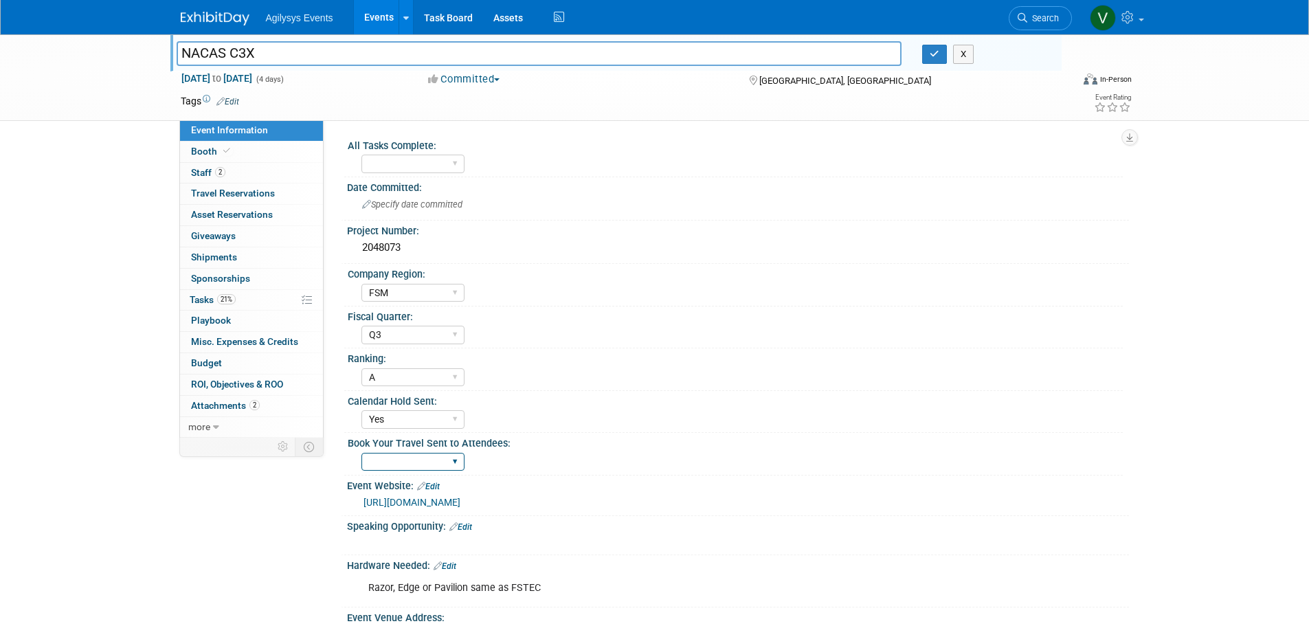
click at [448, 466] on select "Yes" at bounding box center [412, 462] width 103 height 19
click at [118, 480] on div "NACAS C3X NACAS C3X X Nov 16, 2025 to Nov 19, 2025 (4 days) Nov 16, 2025 to Nov…" at bounding box center [654, 514] width 1309 height 961
drag, startPoint x: 408, startPoint y: 245, endPoint x: 356, endPoint y: 249, distance: 51.7
click at [356, 249] on div "2048073" at bounding box center [738, 248] width 782 height 23
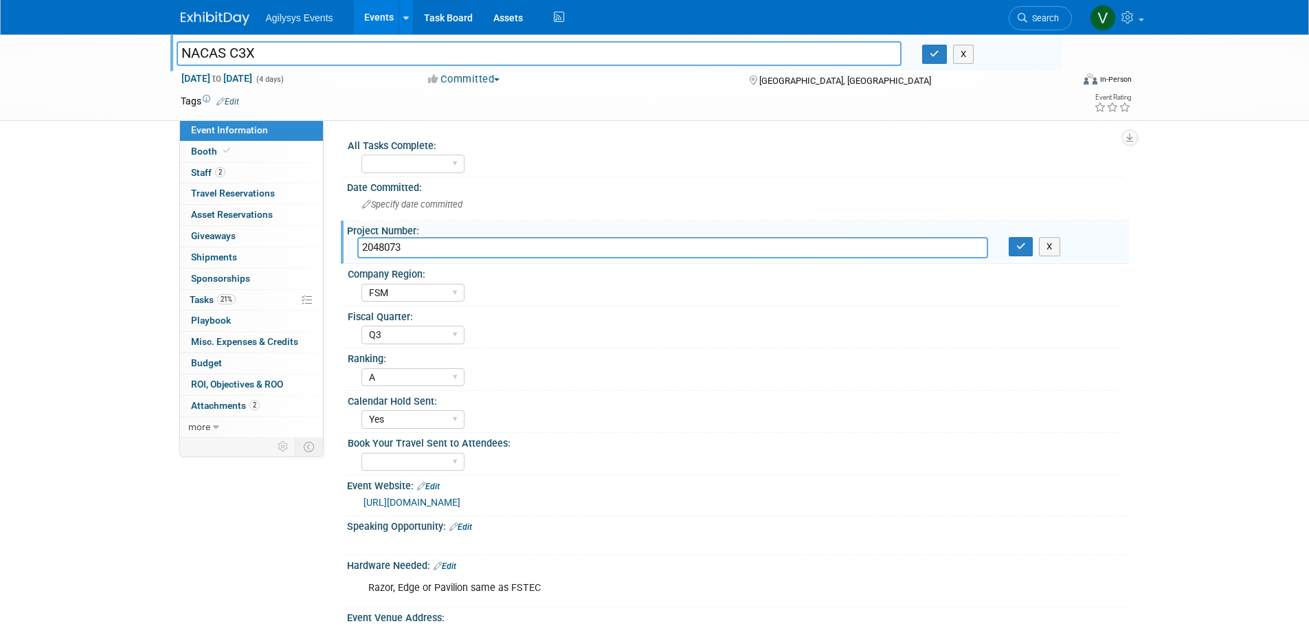
drag, startPoint x: 377, startPoint y: 250, endPoint x: 404, endPoint y: 245, distance: 27.4
click at [403, 244] on input "2048073" at bounding box center [672, 247] width 631 height 21
drag, startPoint x: 406, startPoint y: 246, endPoint x: 360, endPoint y: 250, distance: 46.2
click at [359, 250] on input "2048073" at bounding box center [672, 247] width 631 height 21
click at [59, 297] on div "NACAS C3X NACAS C3X X Nov 16, 2025 to Nov 19, 2025 (4 days) Nov 16, 2025 to Nov…" at bounding box center [654, 514] width 1309 height 961
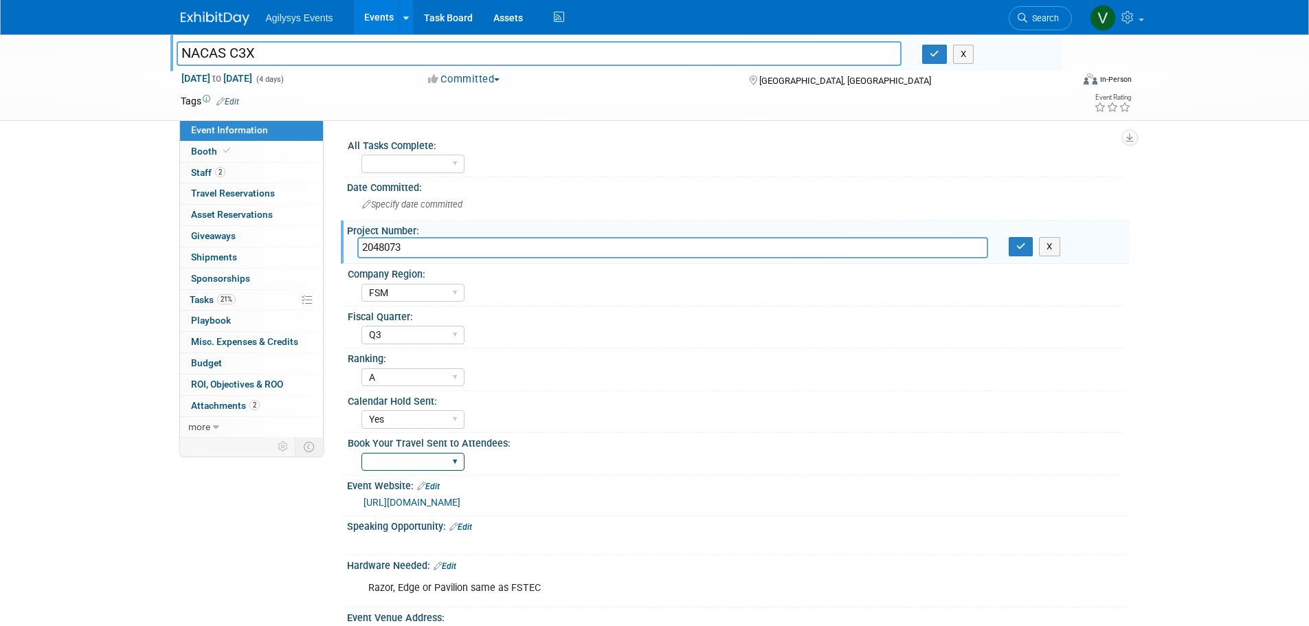
click at [396, 455] on select "Yes" at bounding box center [412, 462] width 103 height 19
select select "Yes"
click at [361, 453] on select "Yes" at bounding box center [412, 462] width 103 height 19
click at [217, 25] on img at bounding box center [215, 19] width 69 height 14
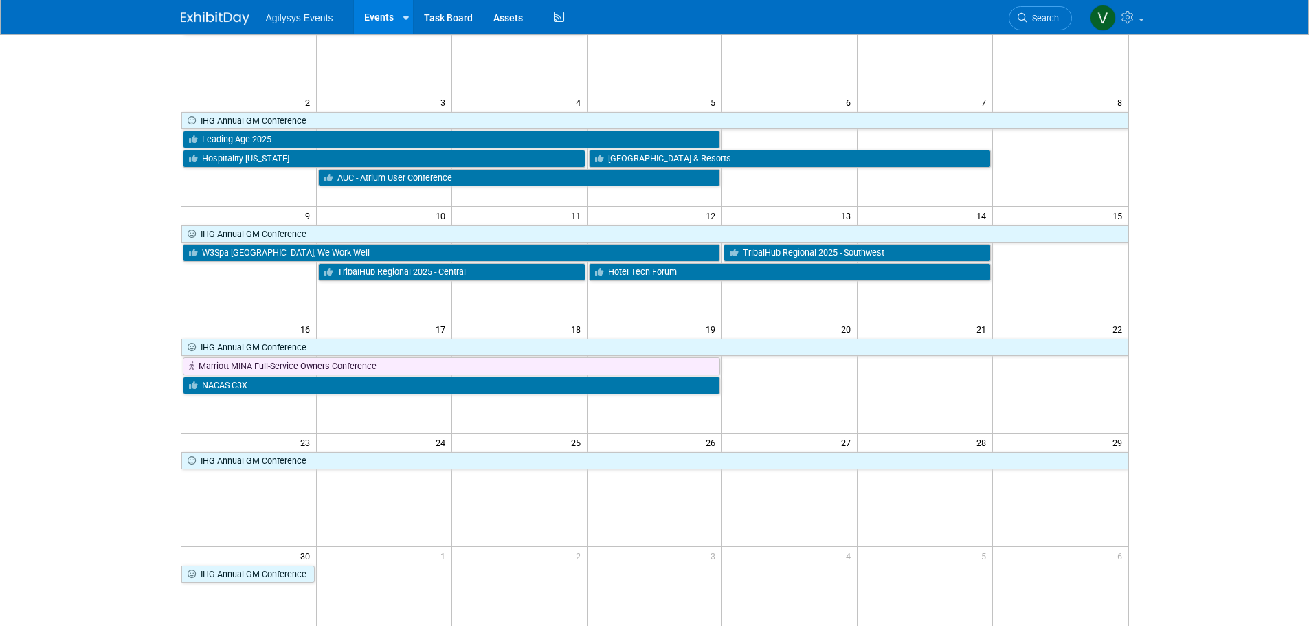
scroll to position [206, 0]
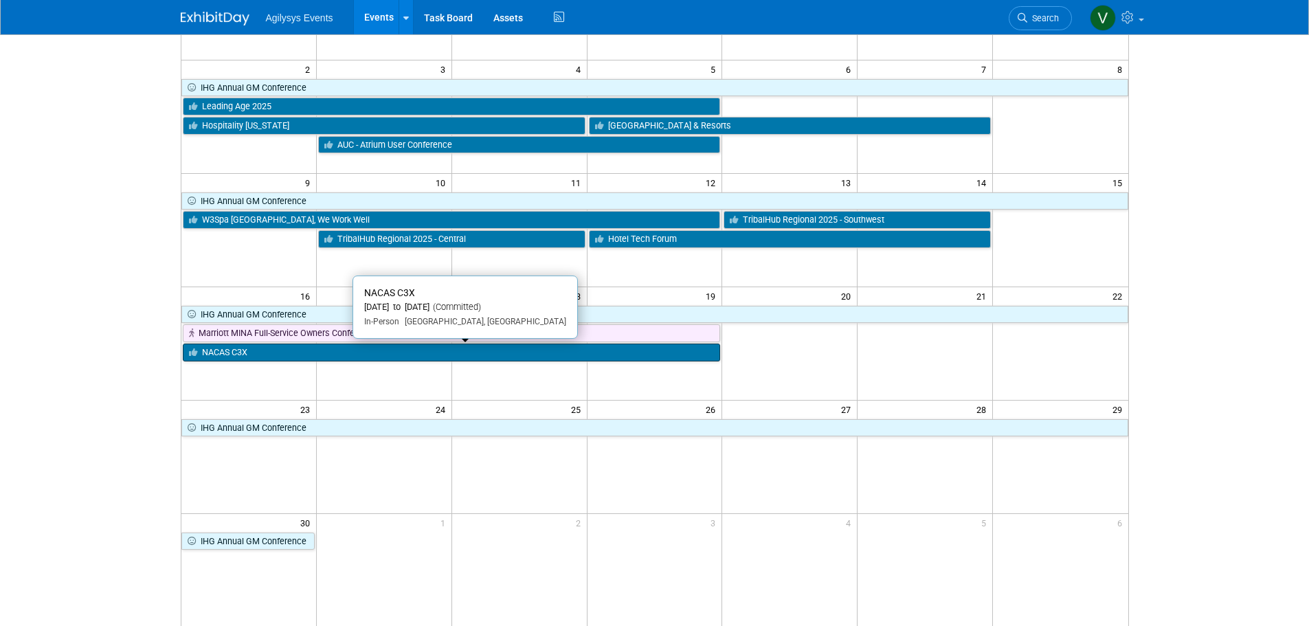
click at [267, 361] on link "NACAS C3X" at bounding box center [452, 353] width 538 height 18
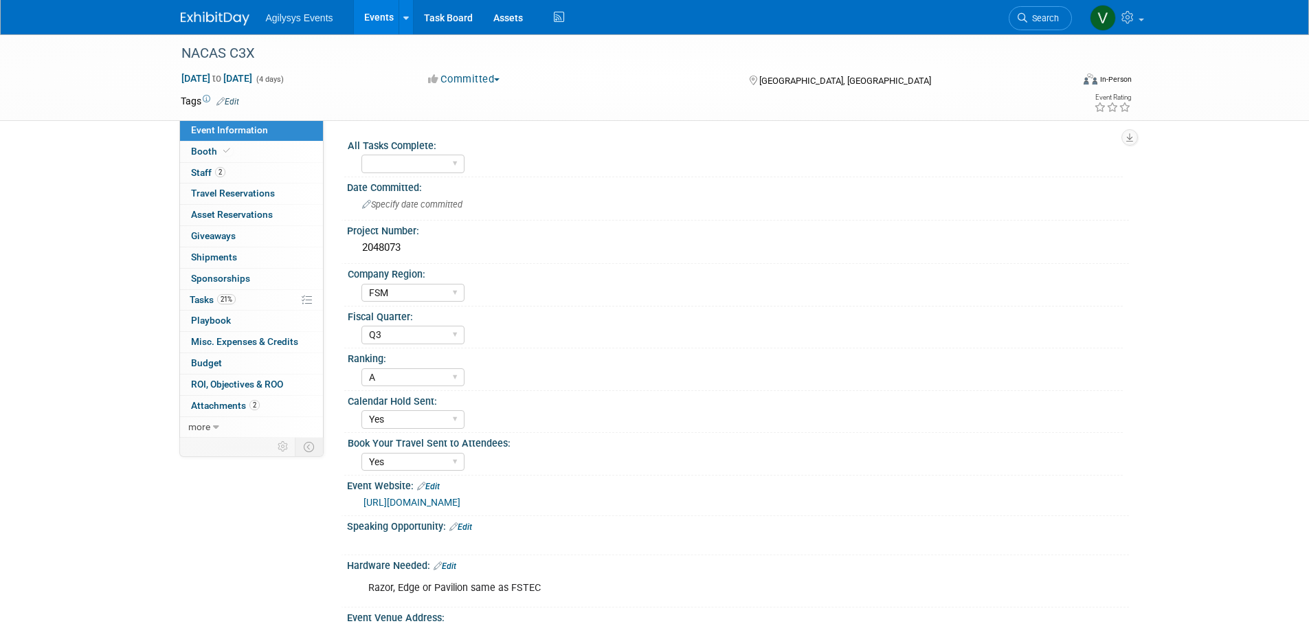
select select "FSM"
select select "Q3"
select select "A"
select select "Yes"
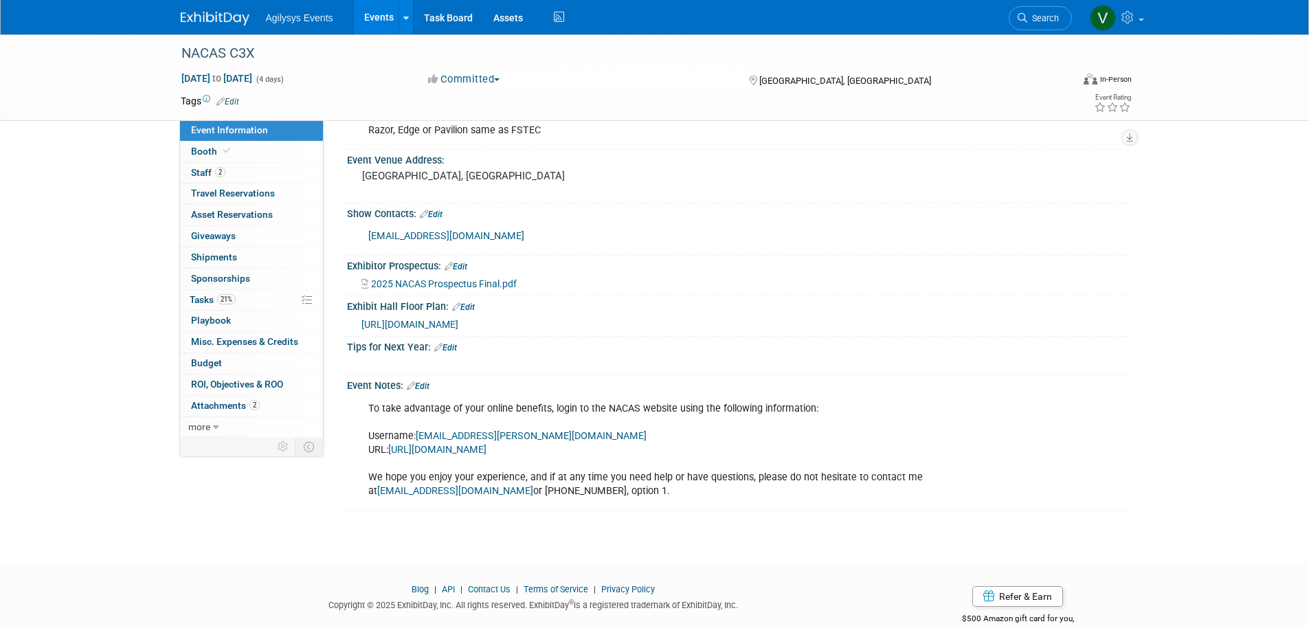
scroll to position [381, 0]
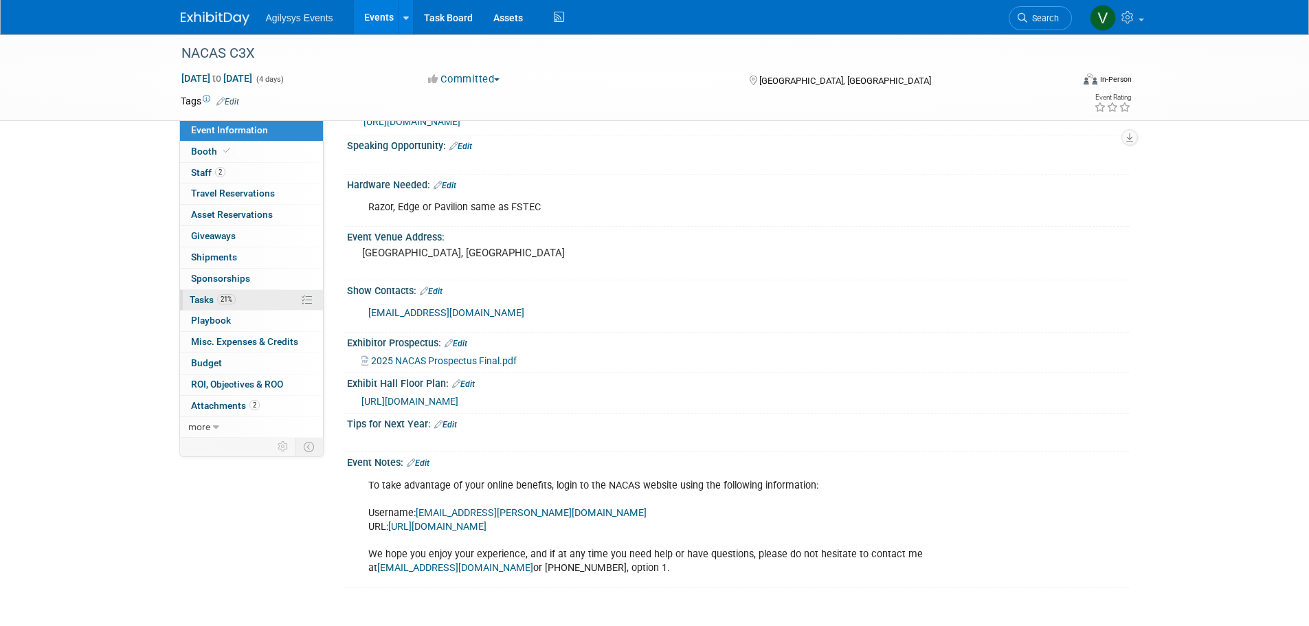
click at [217, 302] on span "Tasks 21%" at bounding box center [213, 299] width 46 height 11
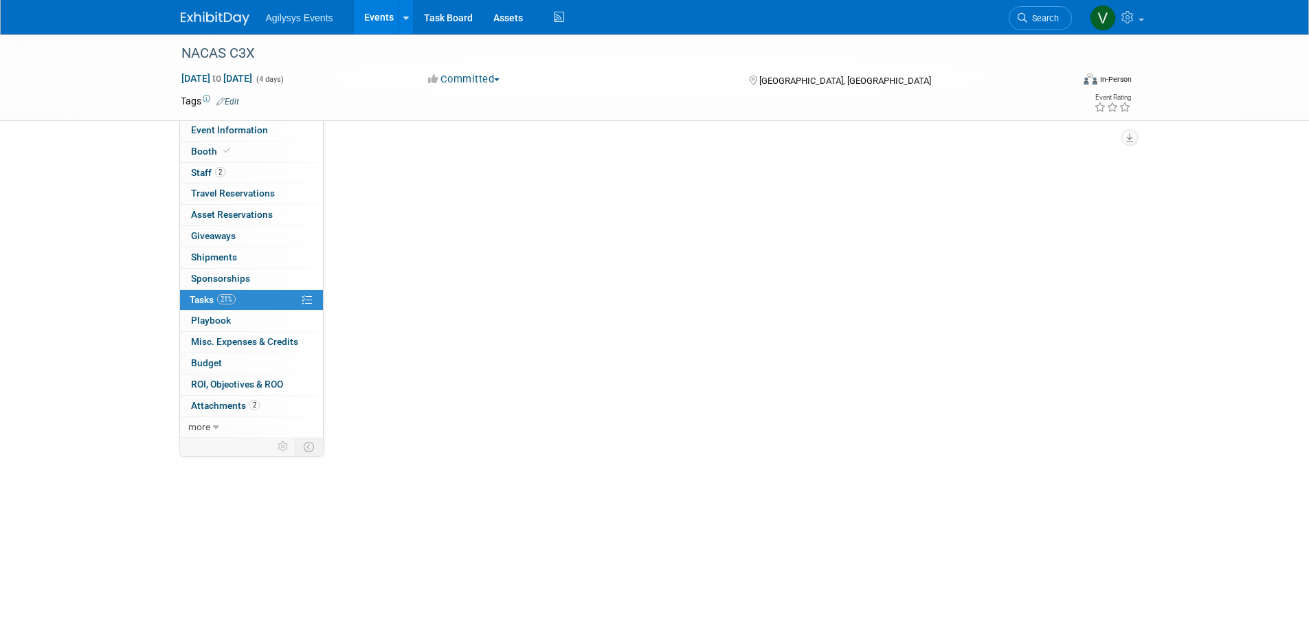
scroll to position [0, 0]
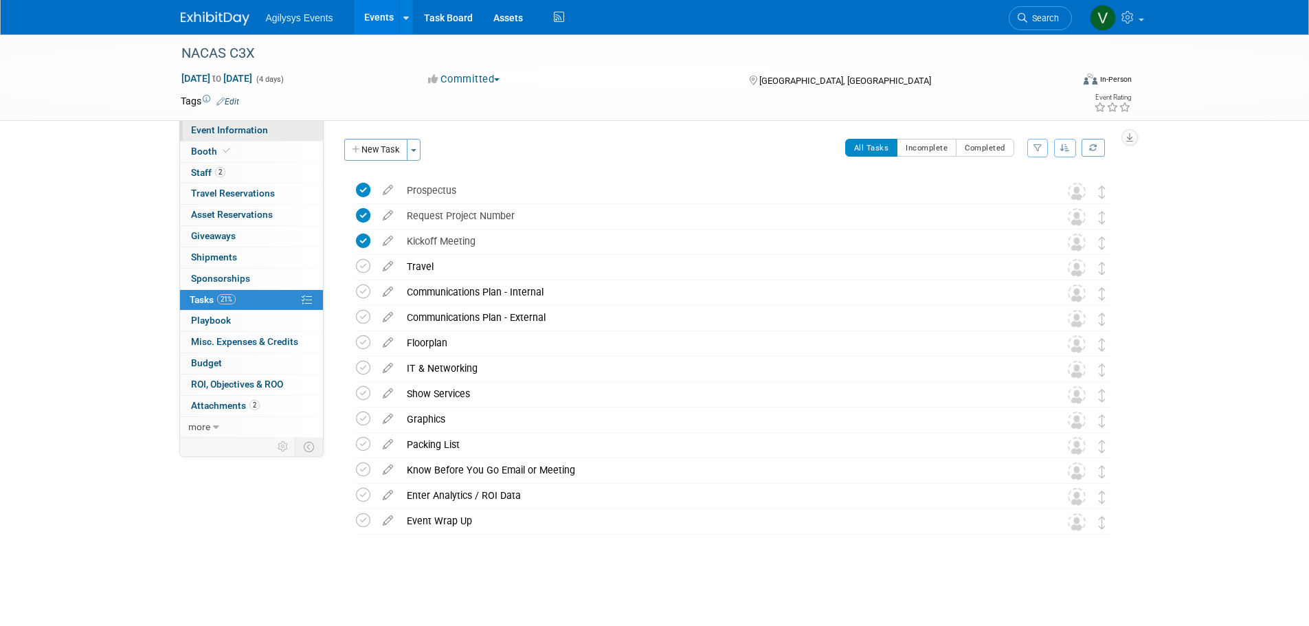
click at [245, 135] on span "Event Information" at bounding box center [229, 129] width 77 height 11
select select "FSM"
select select "Q3"
select select "A"
select select "Yes"
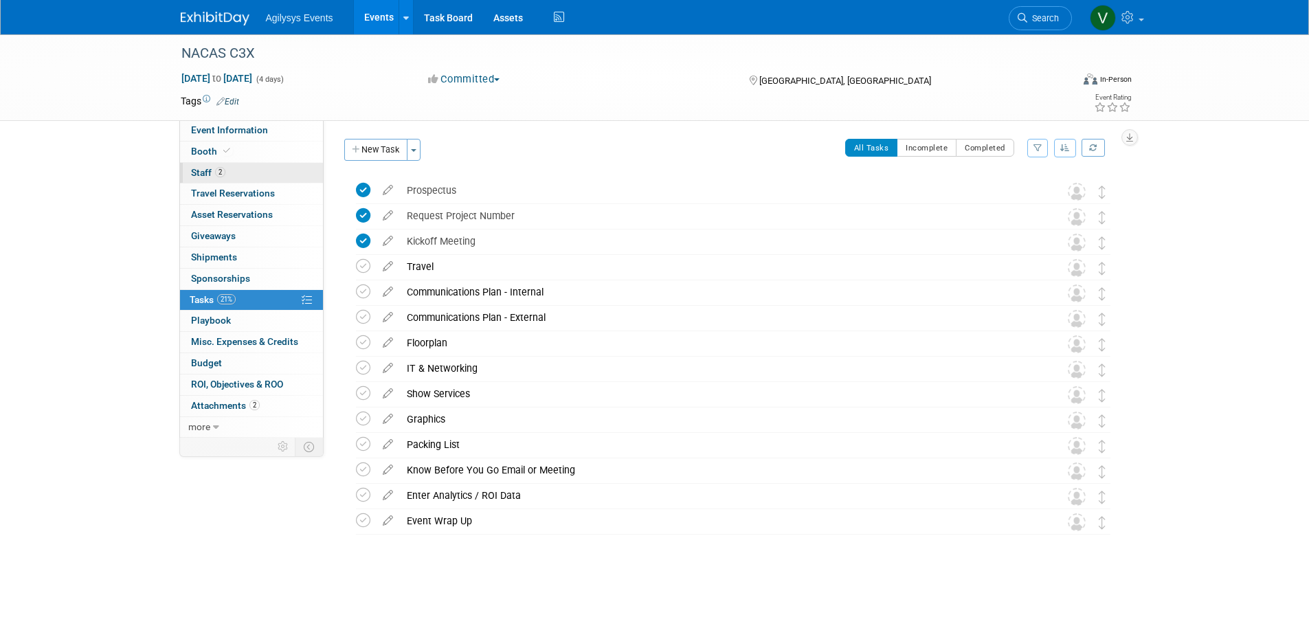
select select "Yes"
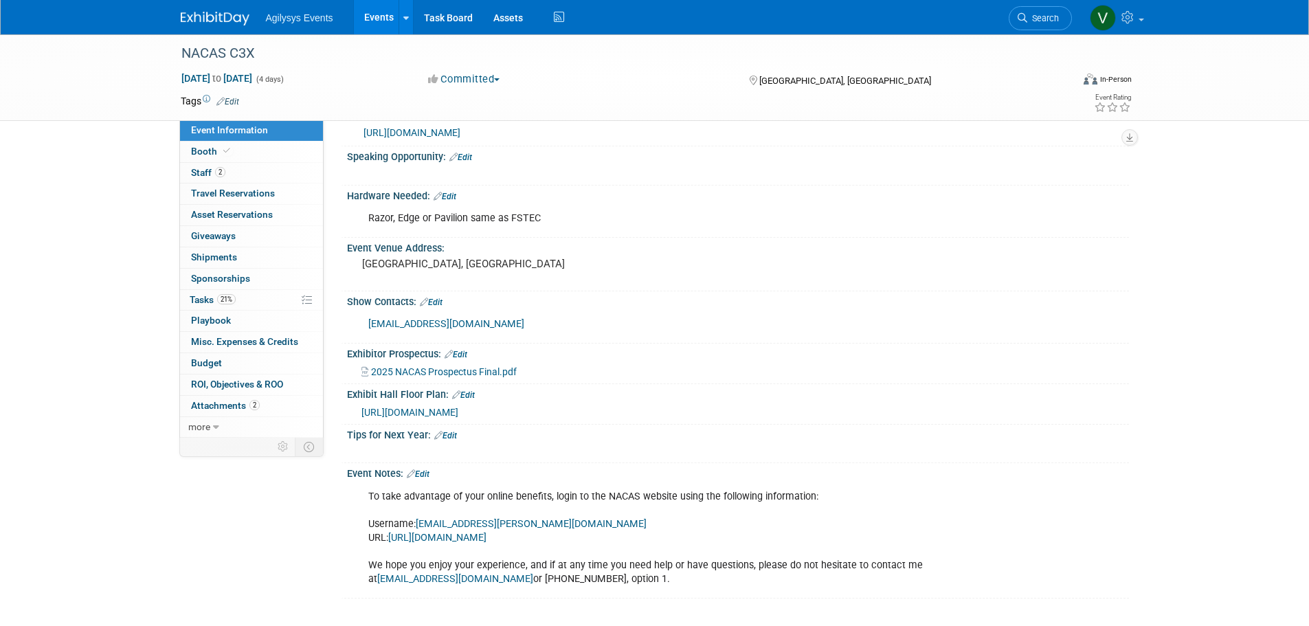
scroll to position [397, 0]
click at [425, 469] on link "Edit" at bounding box center [418, 474] width 23 height 10
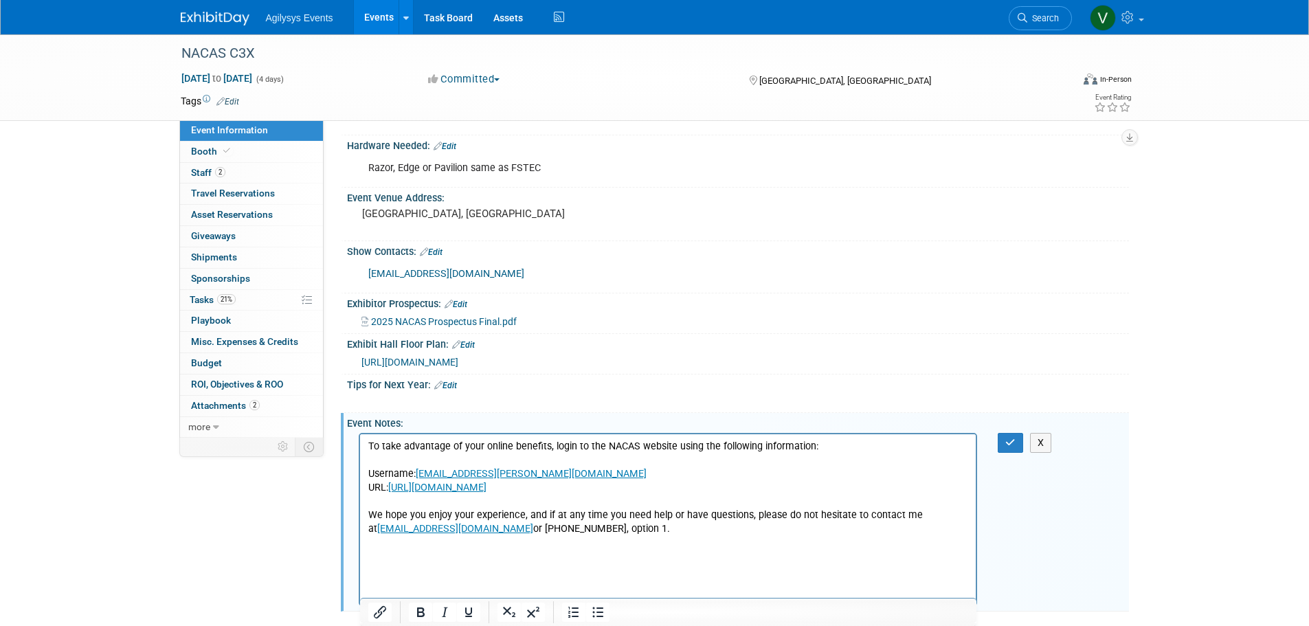
scroll to position [432, 0]
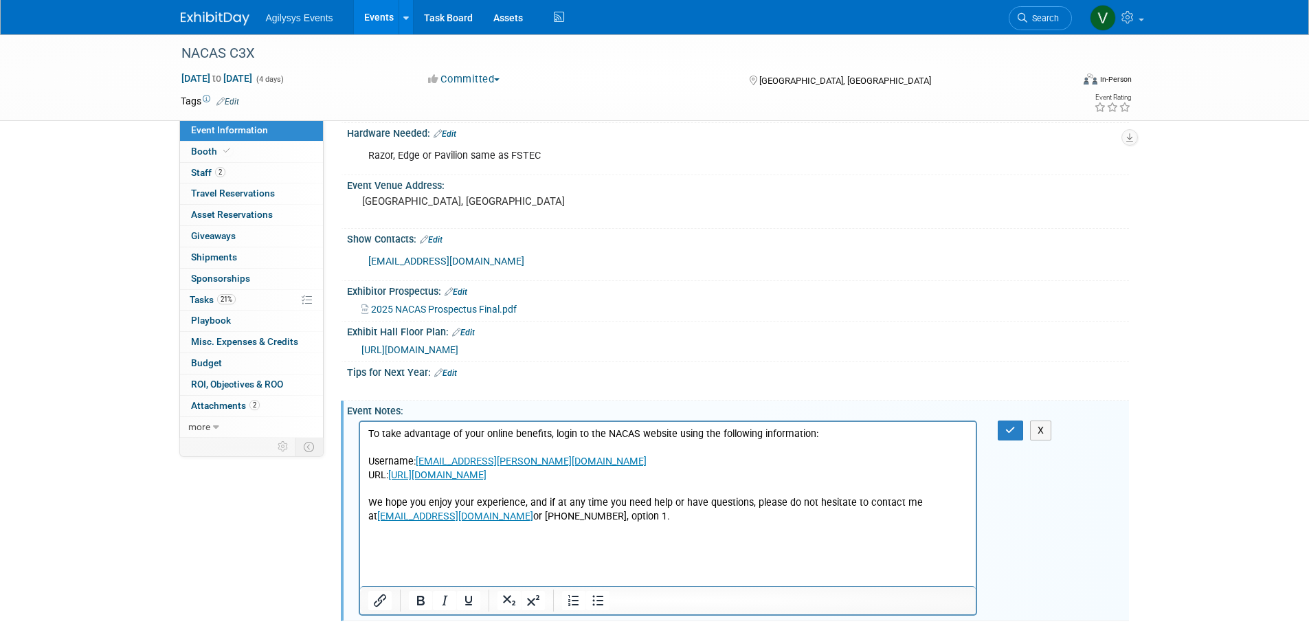
drag, startPoint x: 561, startPoint y: 547, endPoint x: 463, endPoint y: 536, distance: 98.2
click at [463, 524] on html "To take advantage of your online benefits, login to the NACAS website using the…" at bounding box center [667, 472] width 616 height 102
drag, startPoint x: 581, startPoint y: 548, endPoint x: 363, endPoint y: 432, distance: 246.9
click at [363, 432] on html "To take advantage of your online benefits, login to the NACAS website using the…" at bounding box center [667, 472] width 616 height 102
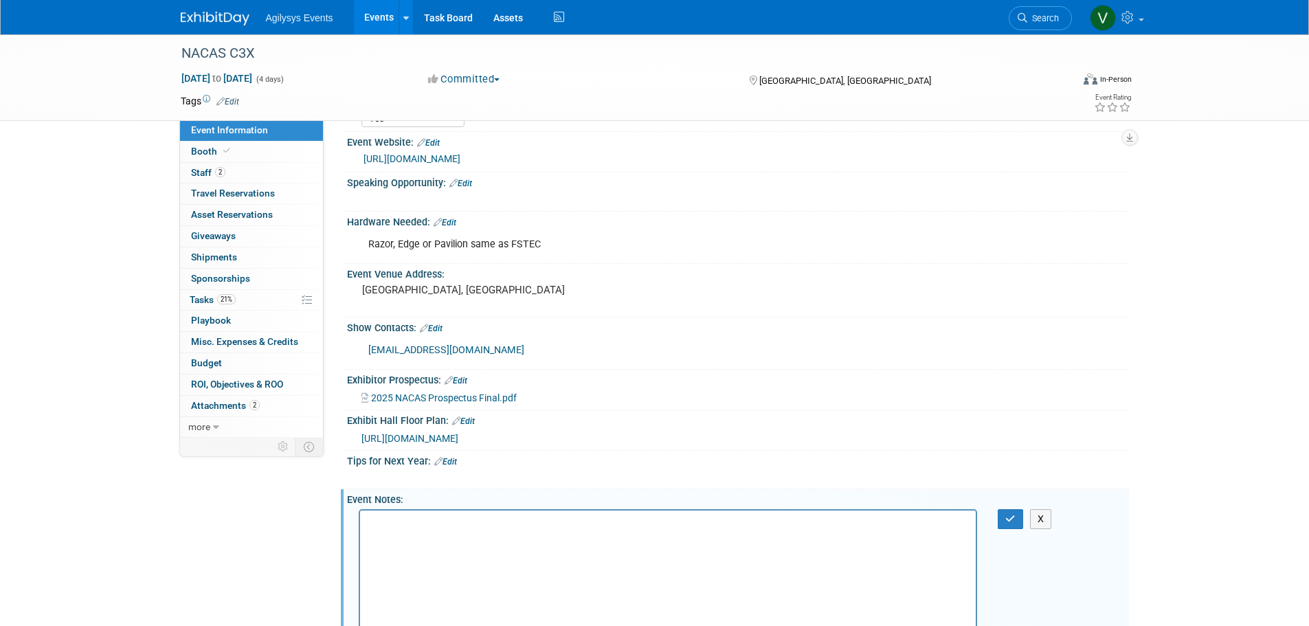
scroll to position [412, 0]
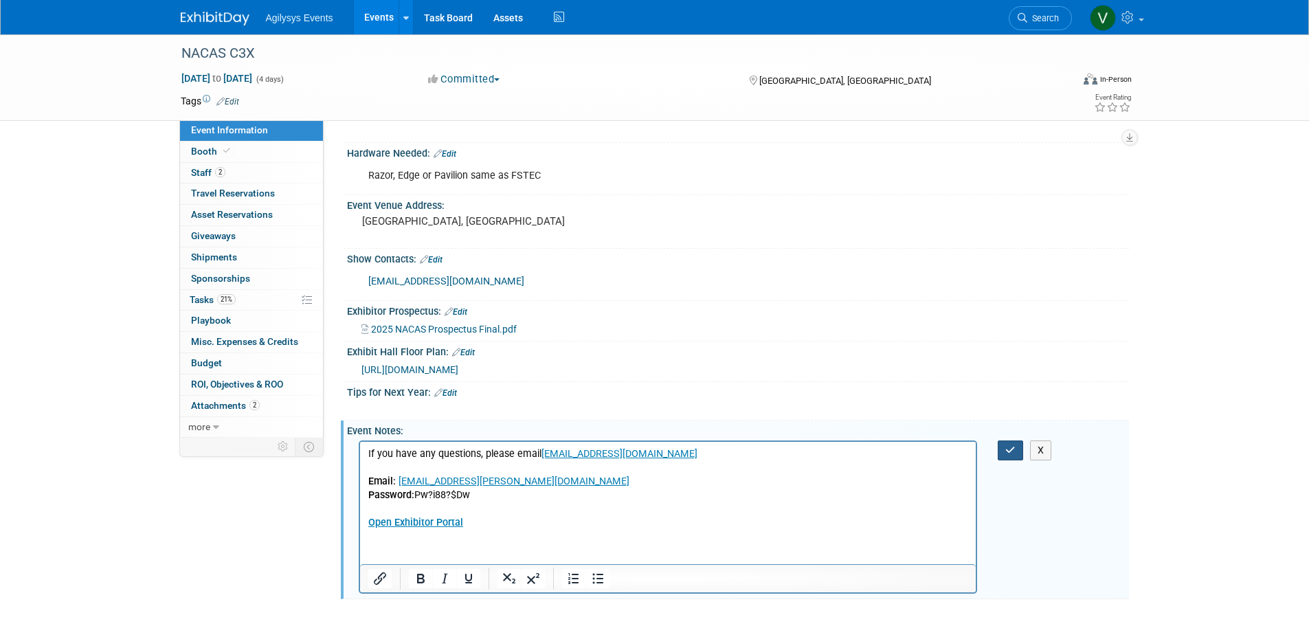
click at [1008, 458] on button "button" at bounding box center [1010, 451] width 25 height 20
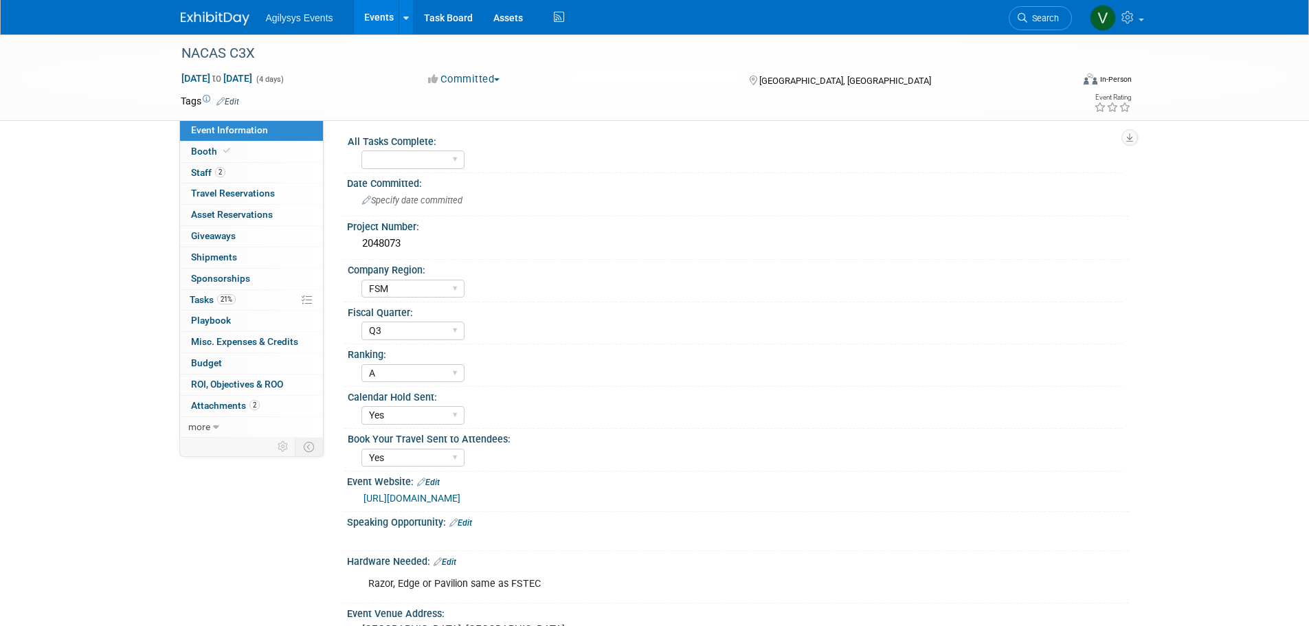
scroll to position [0, 0]
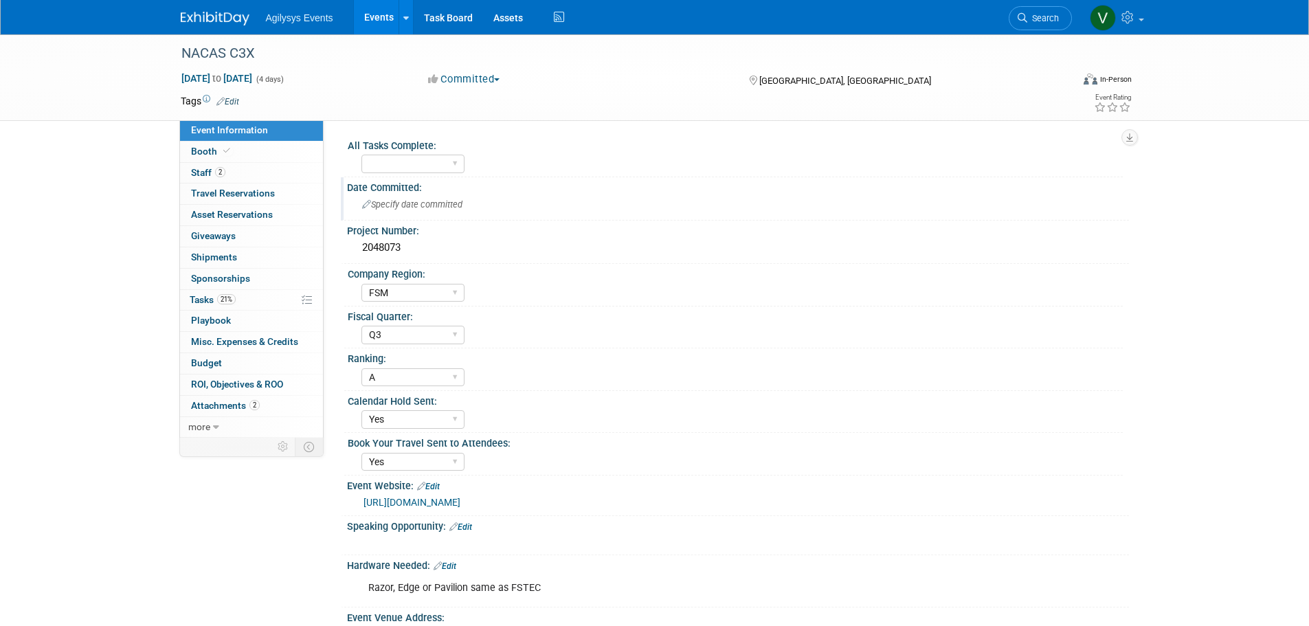
click at [400, 211] on div "Specify date committed" at bounding box center [737, 204] width 761 height 21
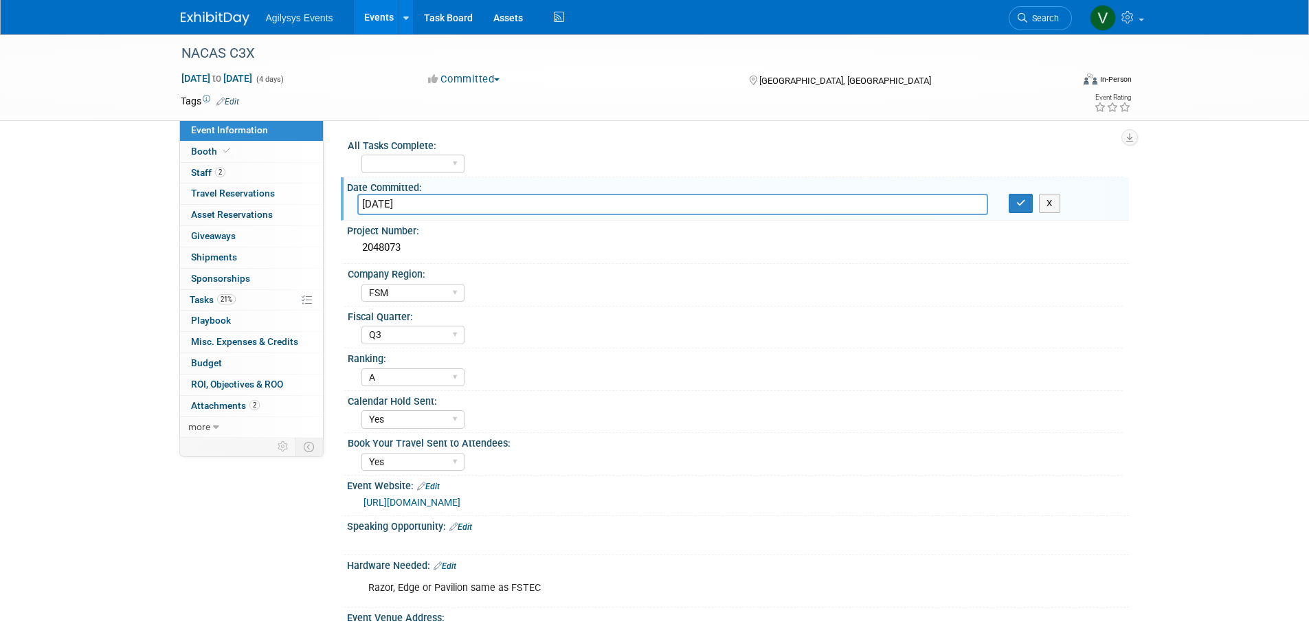
click at [377, 202] on input "7/1/2025" at bounding box center [672, 204] width 631 height 21
type input "7/10/2025"
click at [150, 447] on div "NACAS C3X Nov 16, 2025 to Nov 19, 2025 (4 days) Nov 16, 2025 to Nov 19, 2025 Co…" at bounding box center [654, 508] width 1309 height 948
click at [1021, 212] on div "7/10/2025 X" at bounding box center [738, 204] width 782 height 21
click at [1023, 208] on button "button" at bounding box center [1021, 203] width 25 height 19
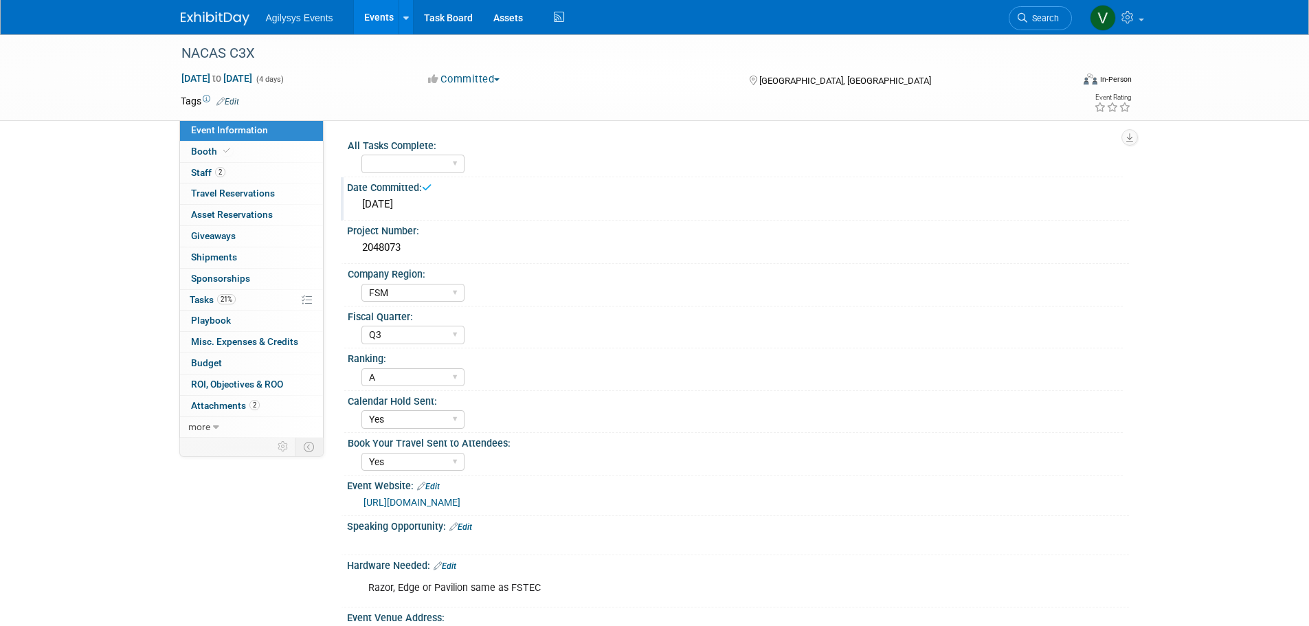
click at [21, 432] on div "NACAS C3X Nov 16, 2025 to Nov 19, 2025 (4 days) Nov 16, 2025 to Nov 19, 2025 Co…" at bounding box center [654, 508] width 1309 height 948
click at [219, 175] on span "2" at bounding box center [220, 172] width 10 height 10
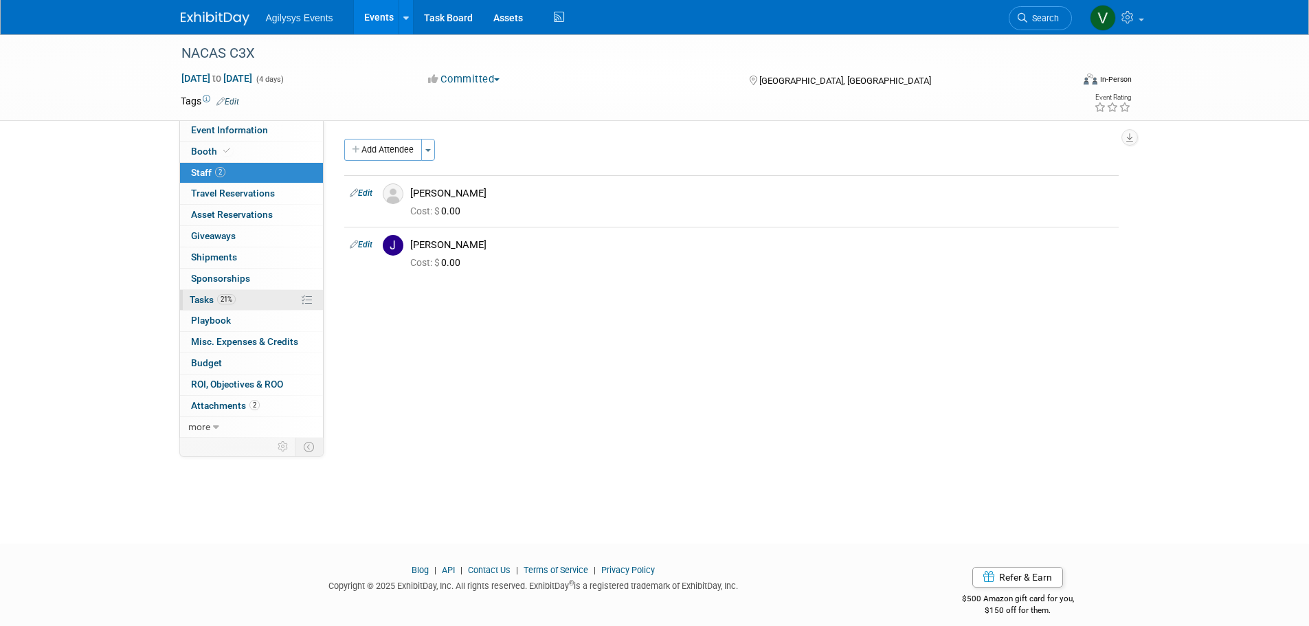
click at [208, 298] on span "Tasks 21%" at bounding box center [213, 299] width 46 height 11
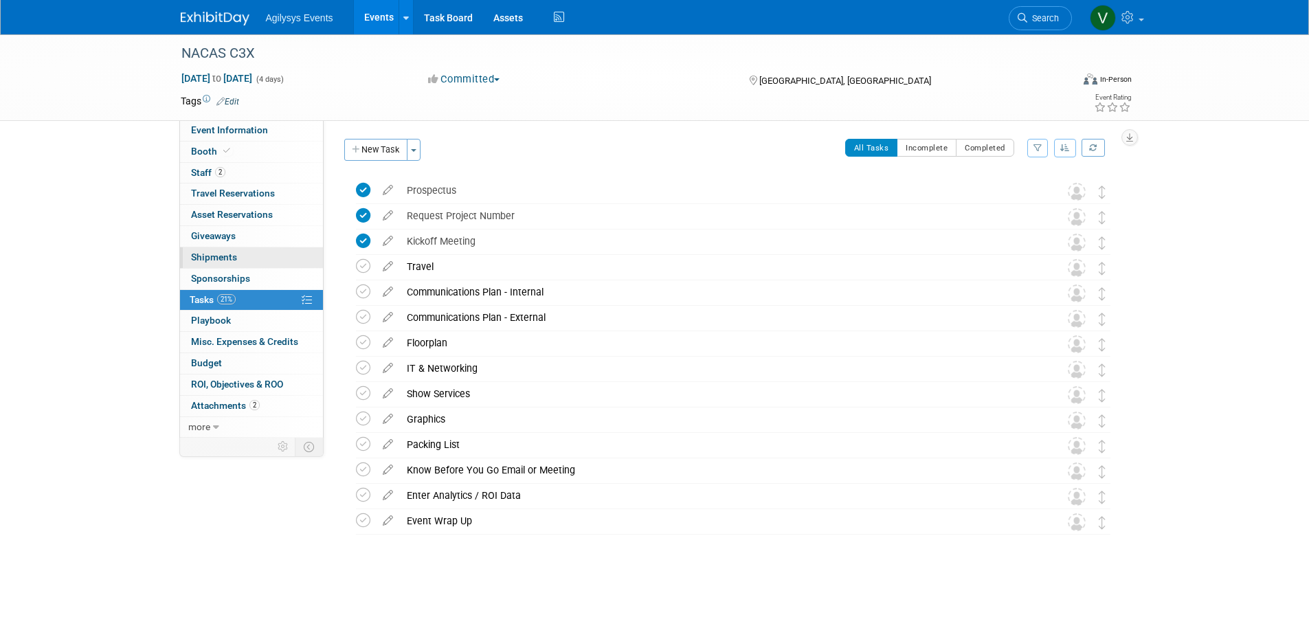
click at [235, 257] on span "Shipments 0" at bounding box center [214, 257] width 46 height 11
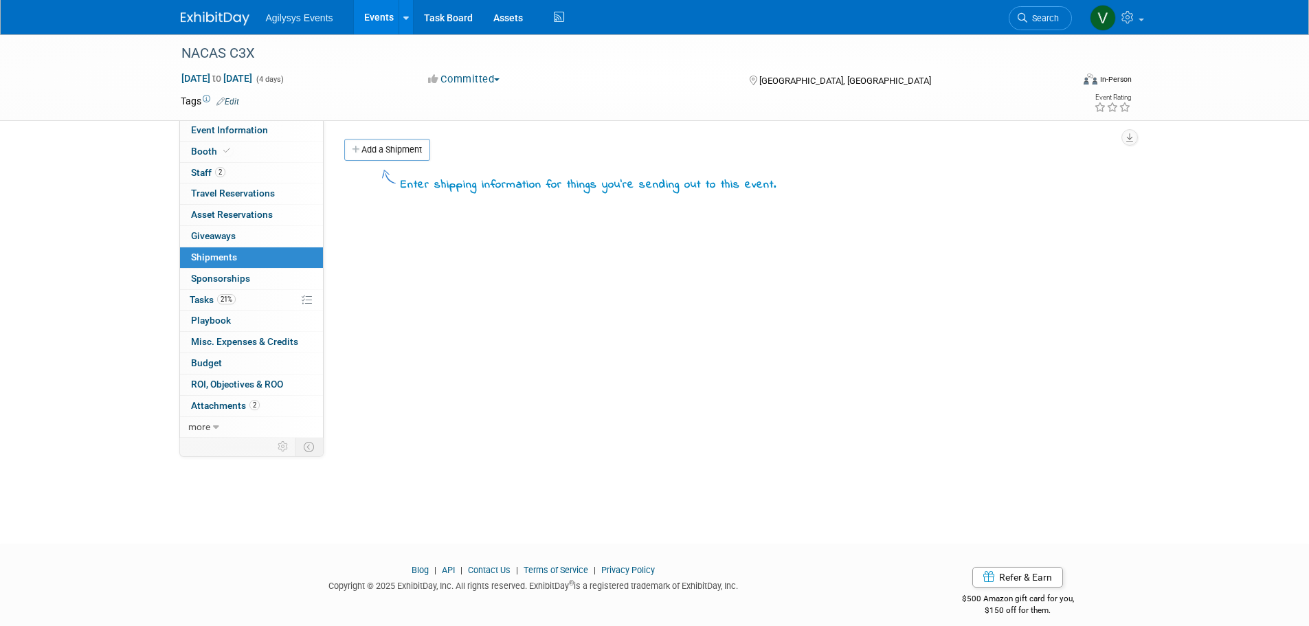
click at [403, 151] on link "Add a Shipment" at bounding box center [387, 150] width 86 height 22
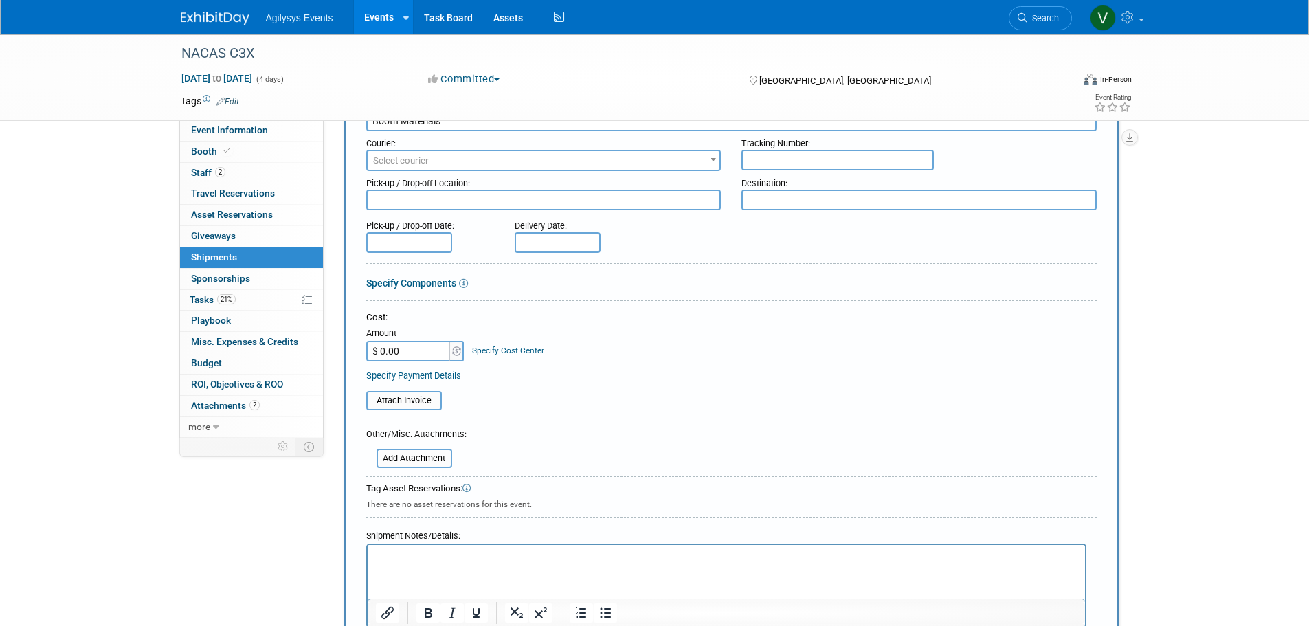
scroll to position [206, 0]
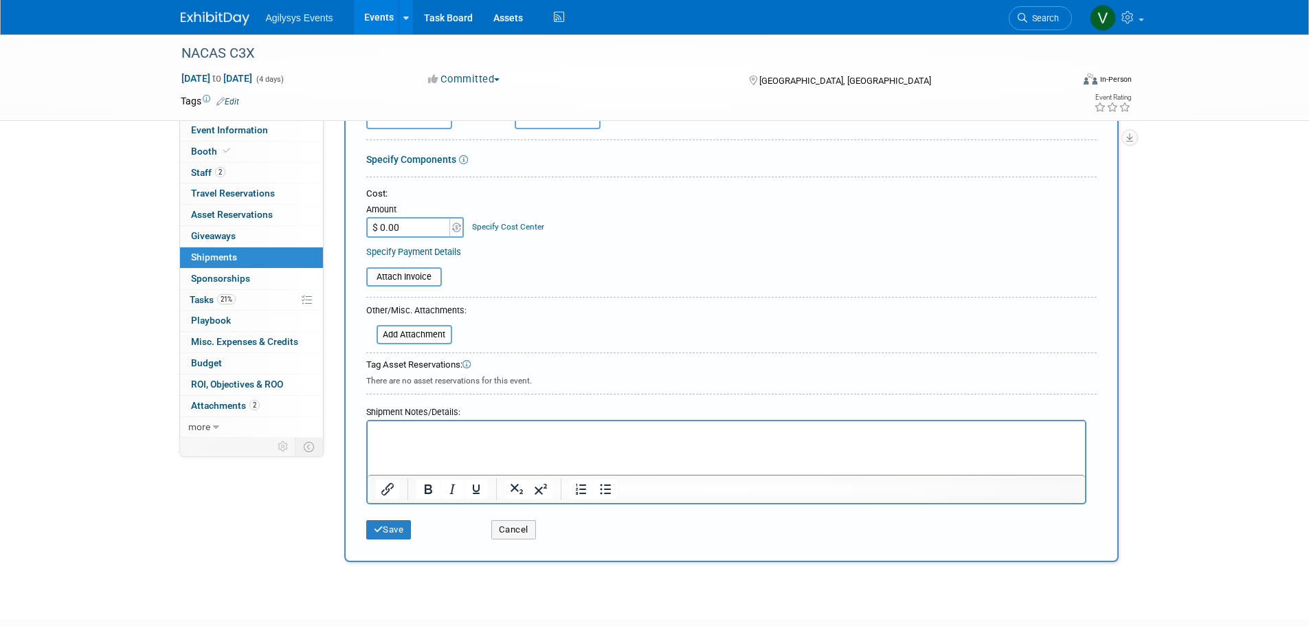
type input "Booth Materials"
drag, startPoint x: 402, startPoint y: 420, endPoint x: 34, endPoint y: 0, distance: 558.1
click at [402, 420] on div at bounding box center [726, 462] width 720 height 85
click at [408, 441] on html at bounding box center [725, 430] width 717 height 19
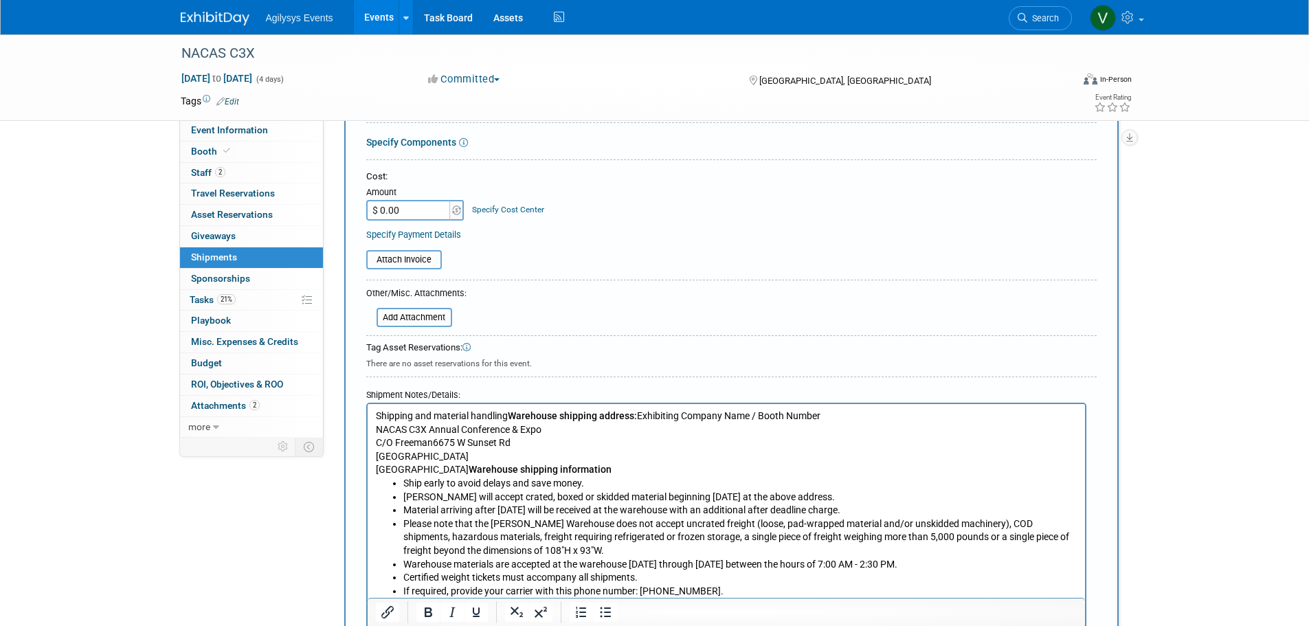
scroll to position [292, 0]
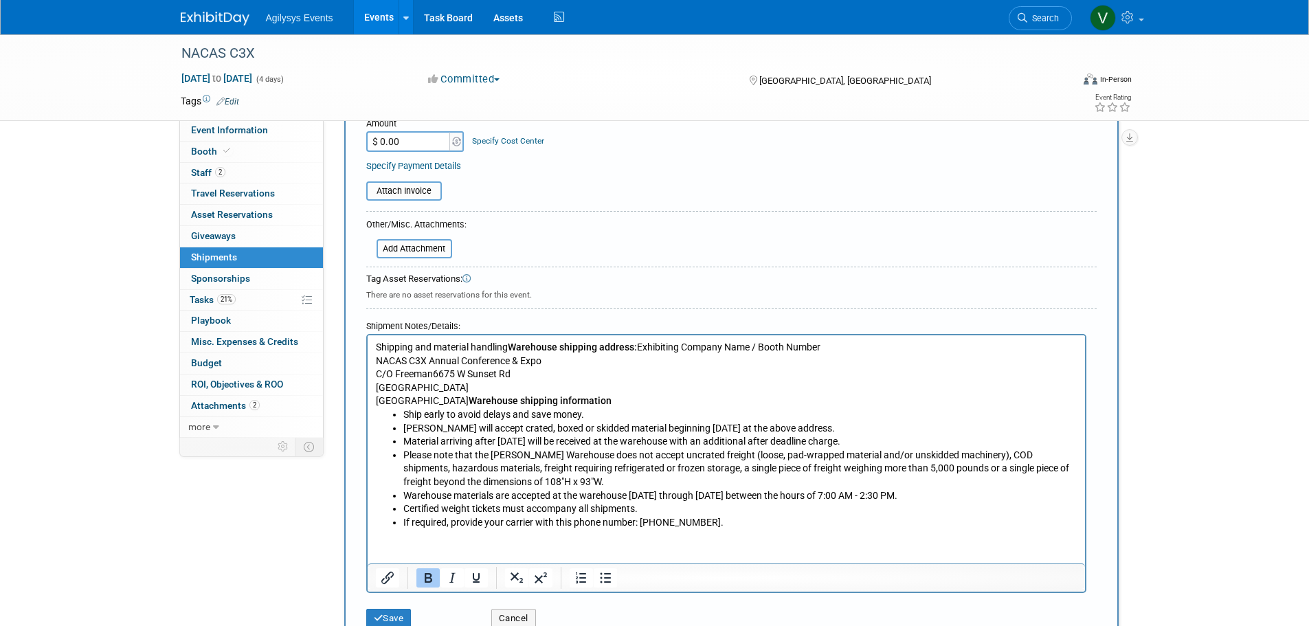
click at [636, 347] on p "Shipping and material handling Warehouse shipping address: Exhibiting Company N…" at bounding box center [726, 374] width 702 height 67
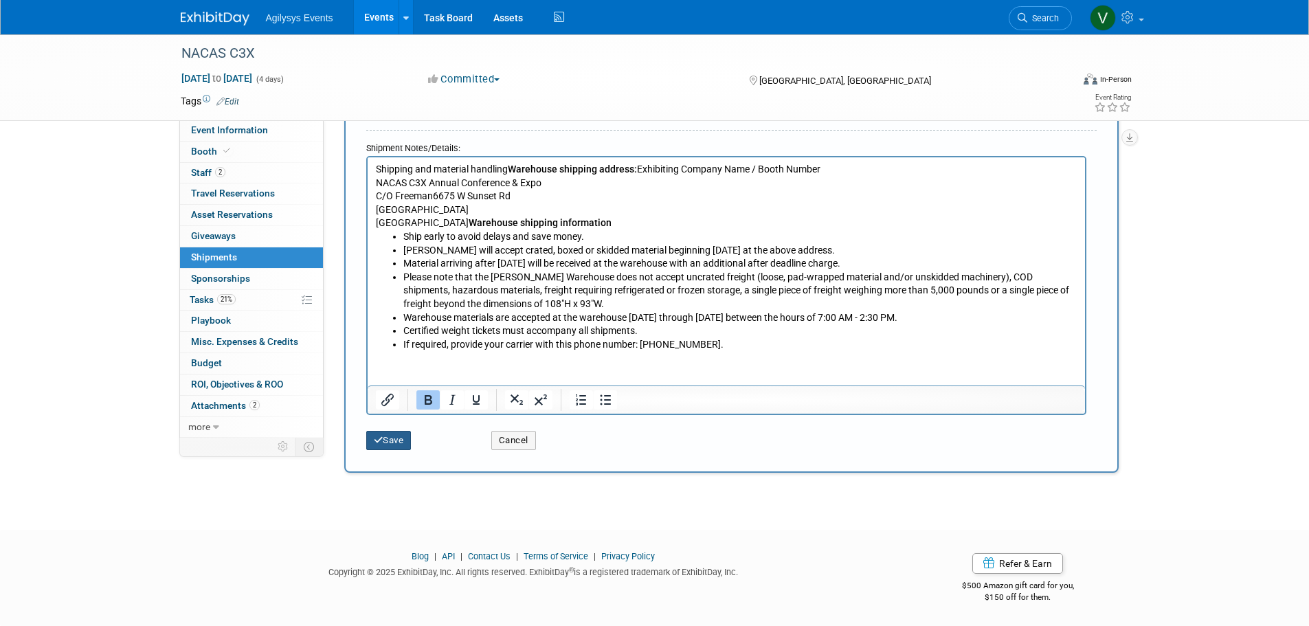
click at [383, 445] on button "Save" at bounding box center [388, 440] width 45 height 19
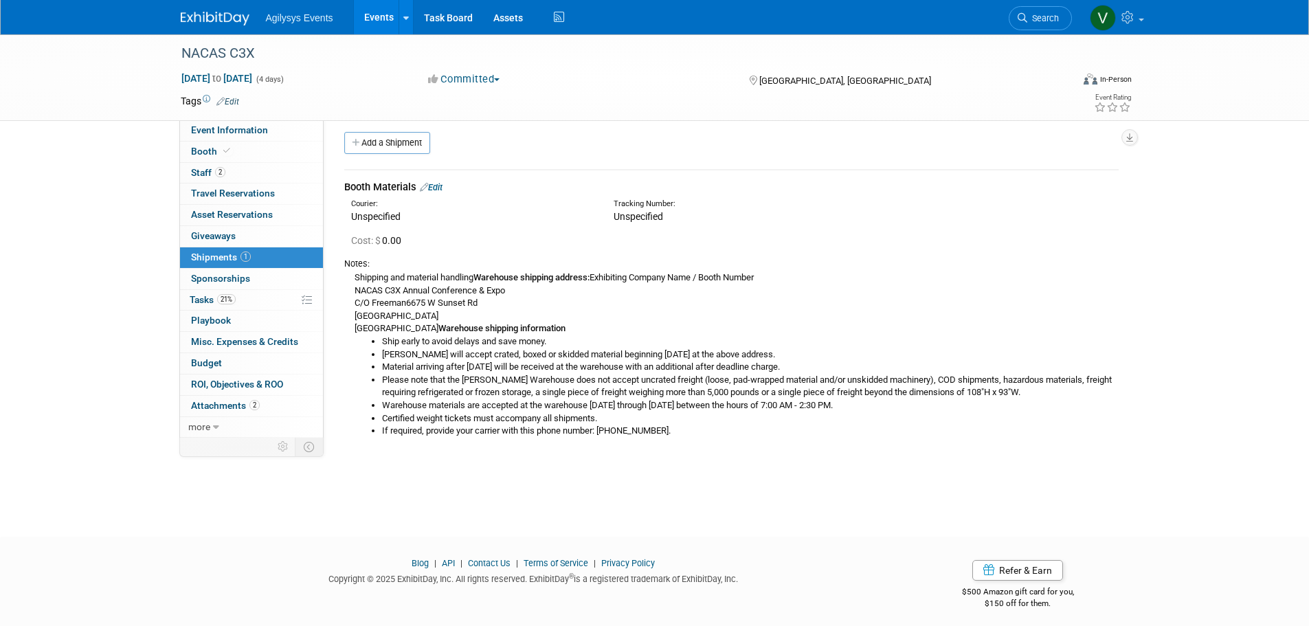
scroll to position [0, 0]
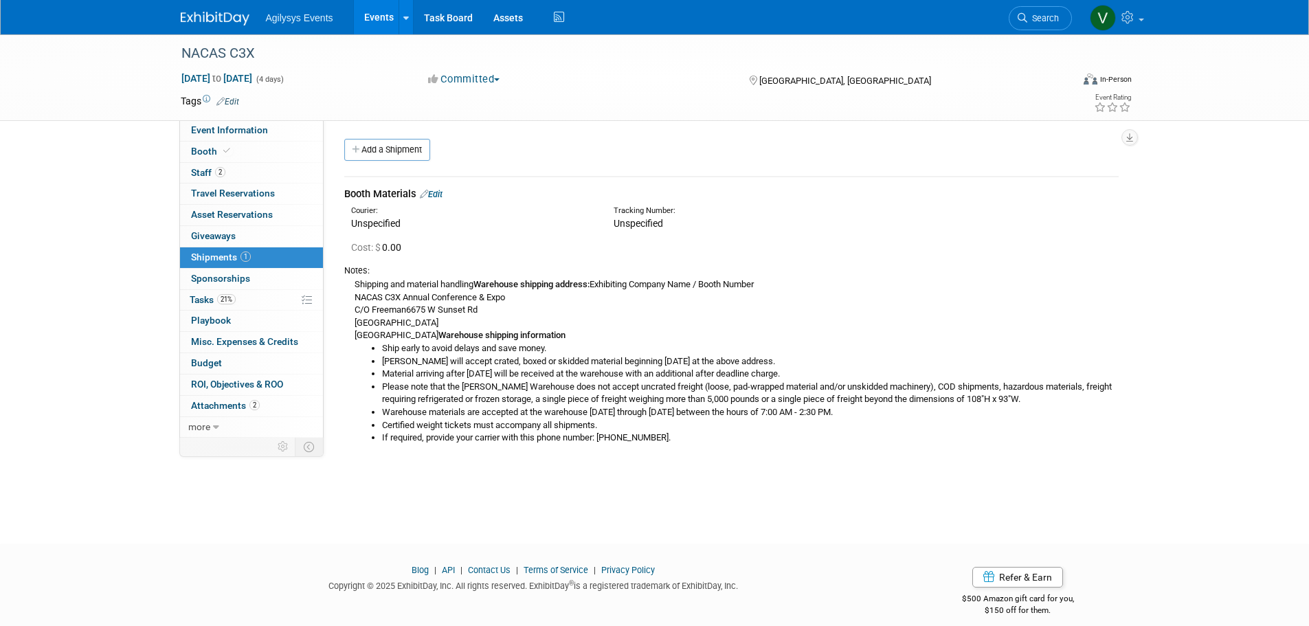
drag, startPoint x: 395, startPoint y: 156, endPoint x: 394, endPoint y: 166, distance: 9.6
click at [395, 155] on link "Add a Shipment" at bounding box center [387, 150] width 86 height 22
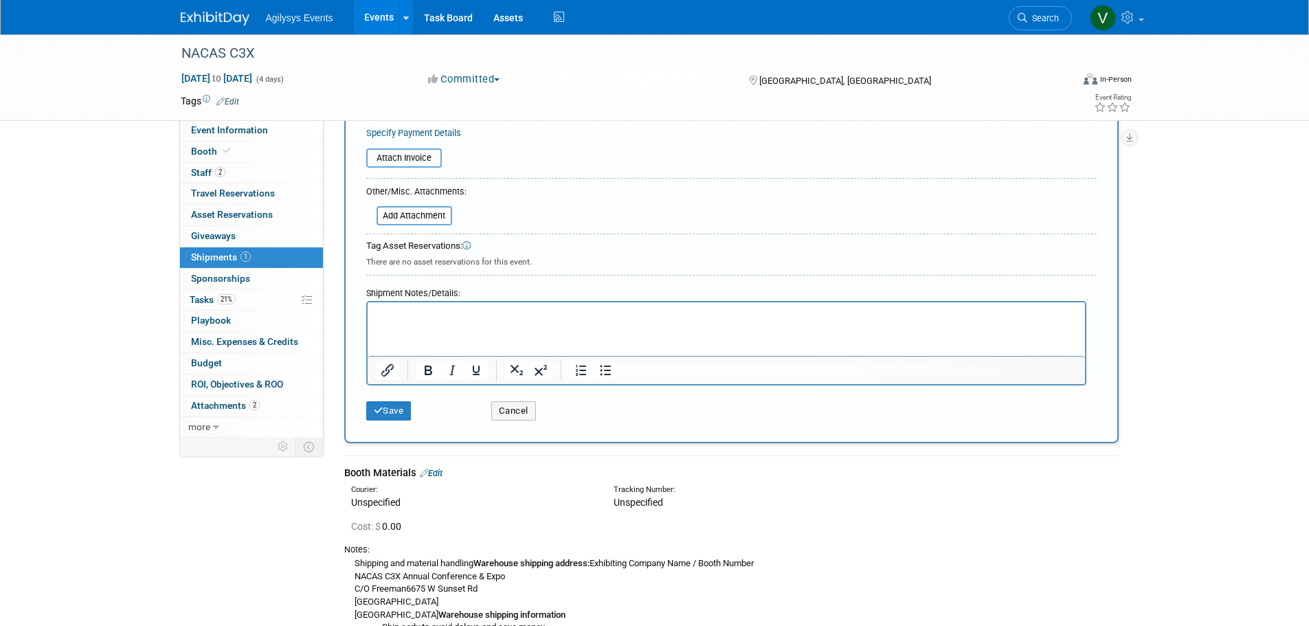
scroll to position [344, 0]
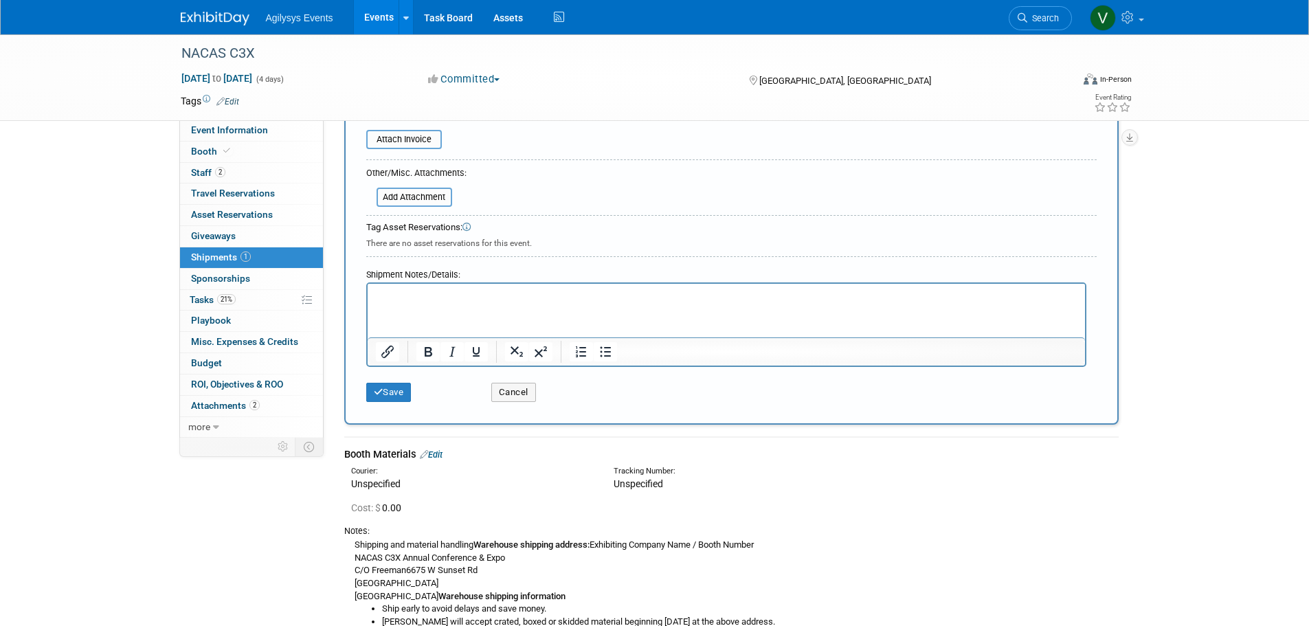
type input "Last minute shipments"
click at [397, 303] on html at bounding box center [725, 293] width 717 height 19
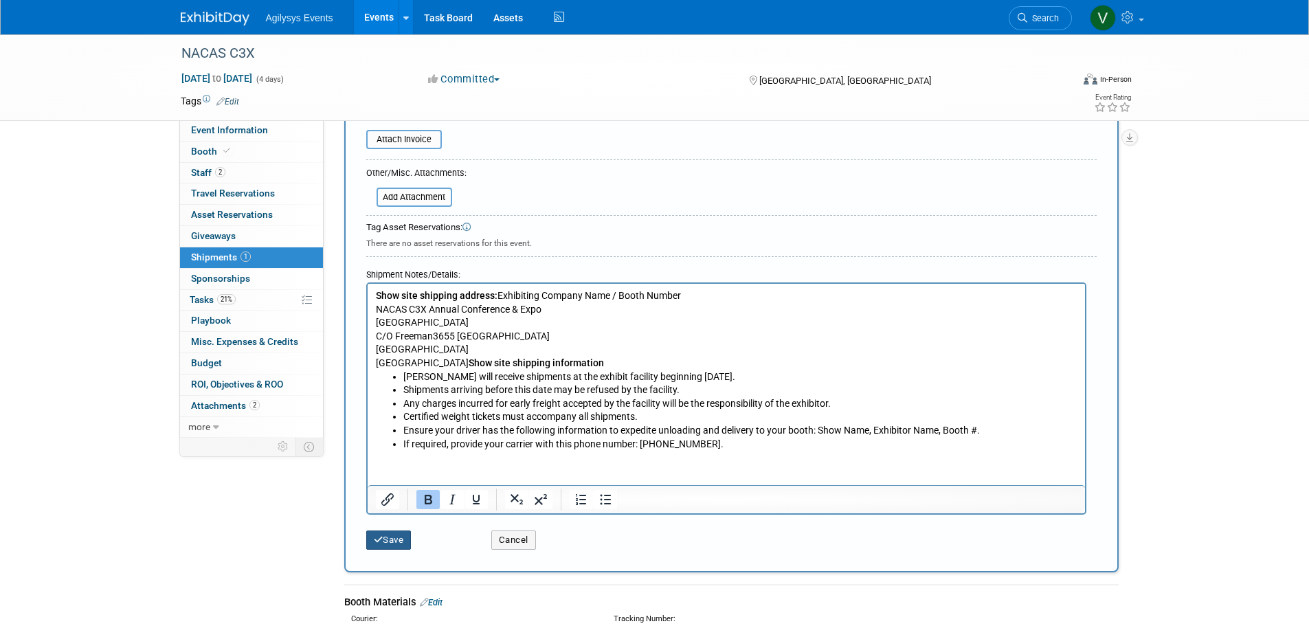
click at [388, 544] on button "Save" at bounding box center [388, 540] width 45 height 19
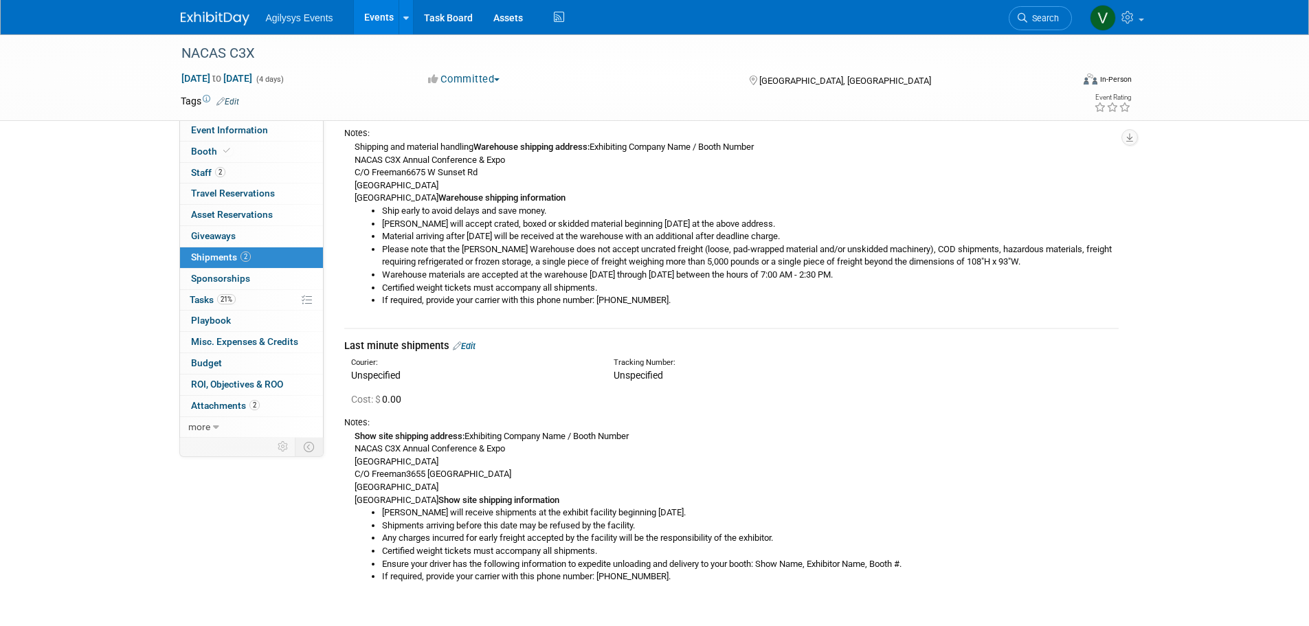
scroll to position [0, 0]
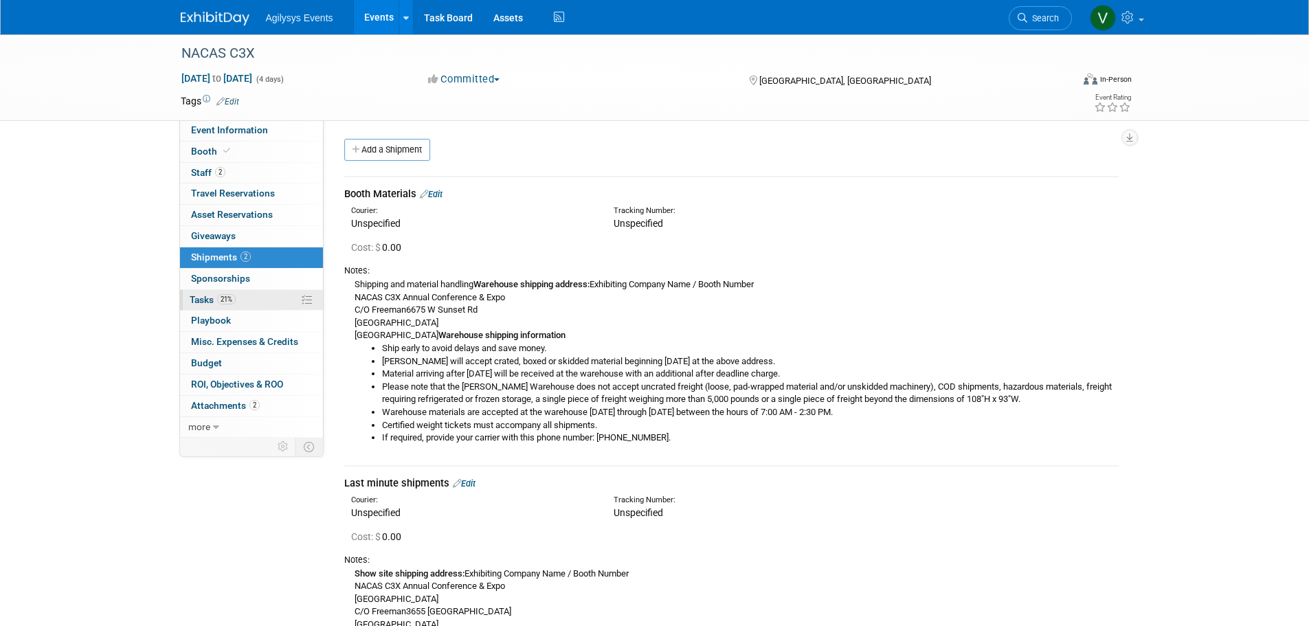
click at [223, 303] on span "21%" at bounding box center [226, 299] width 19 height 10
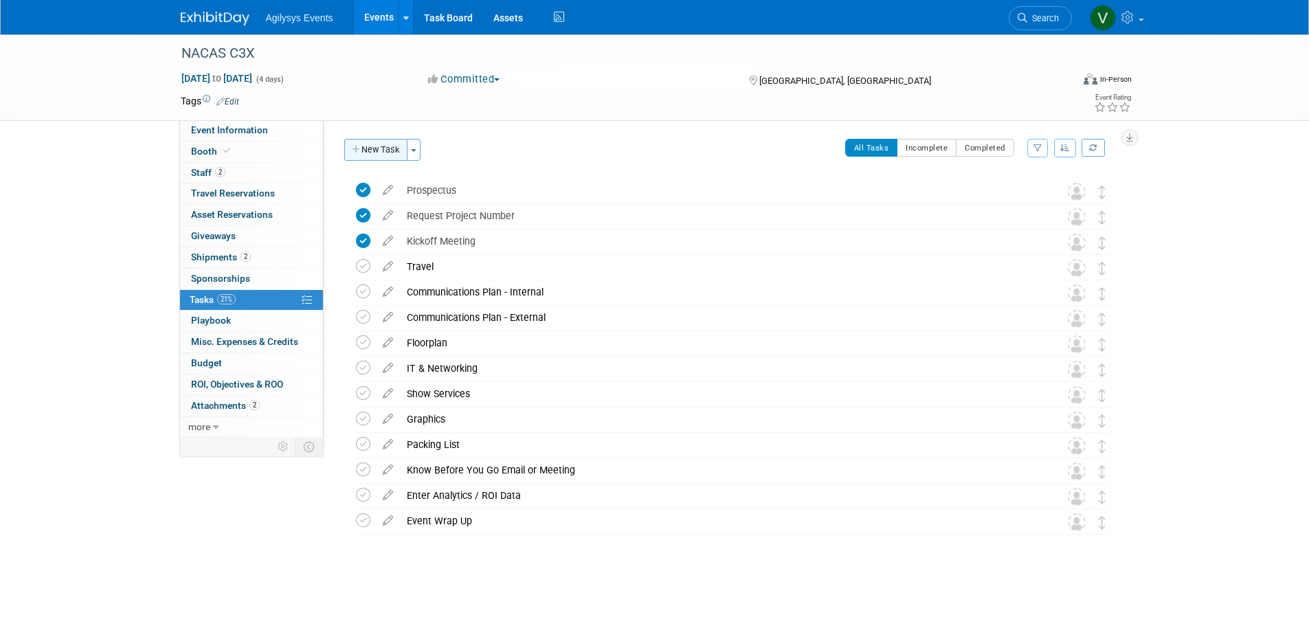
click at [372, 146] on button "New Task" at bounding box center [375, 150] width 63 height 22
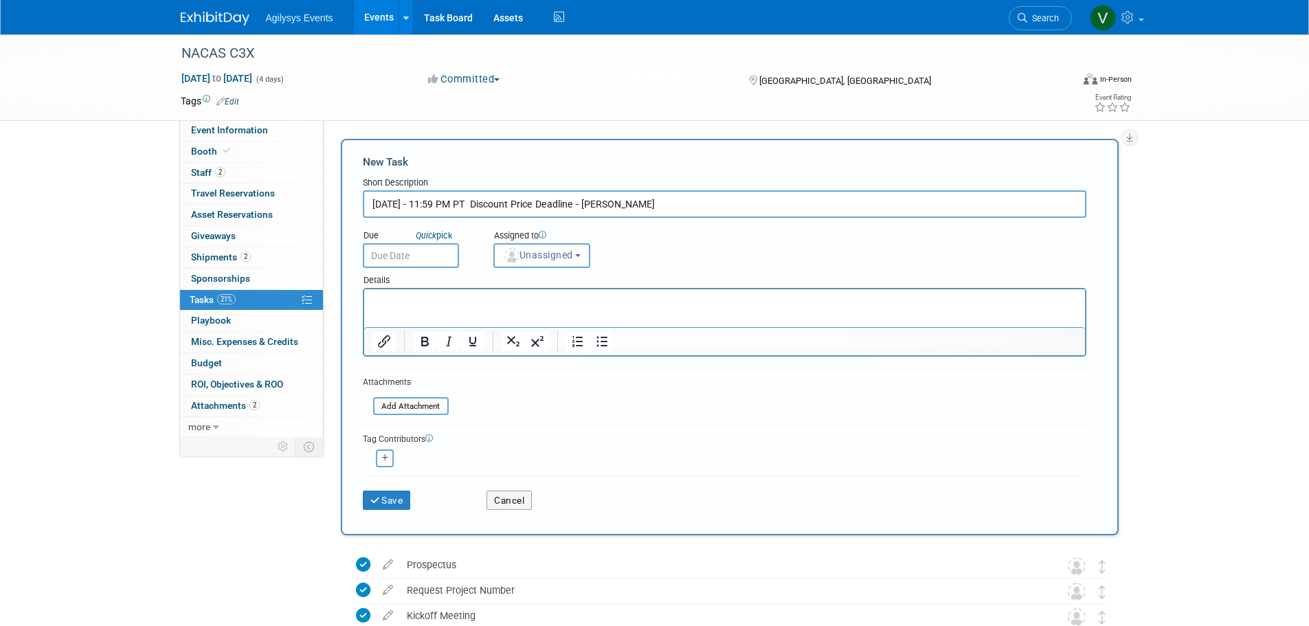
type input "Oct 20 - 11:59 PM PT Discount Price Deadline - Freeman"
click at [402, 248] on input "text" at bounding box center [411, 255] width 96 height 25
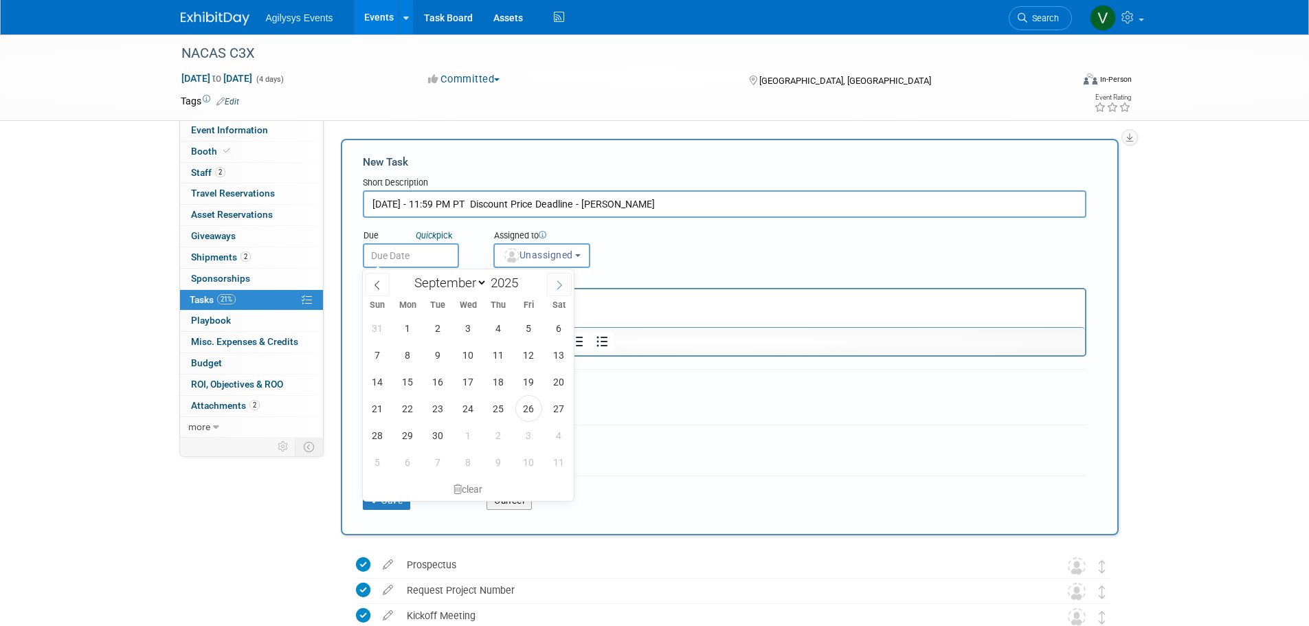
click at [566, 288] on span at bounding box center [559, 284] width 25 height 23
select select "9"
click at [478, 380] on span "15" at bounding box center [468, 381] width 27 height 27
type input "Oct 15, 2025"
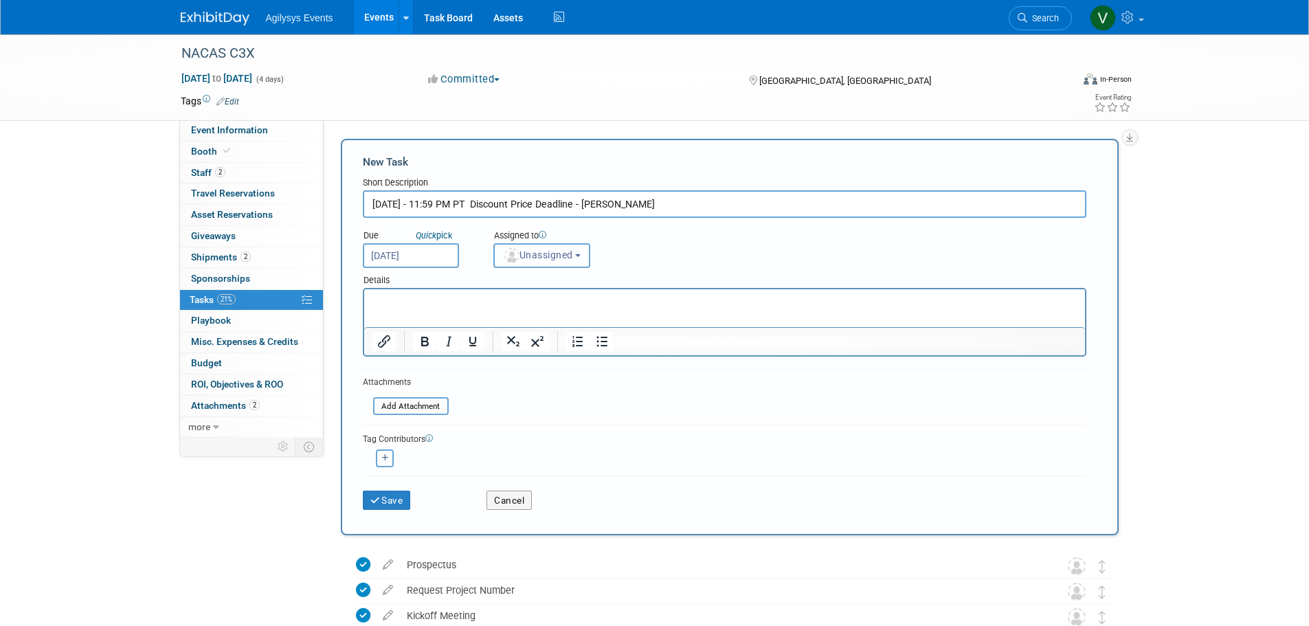
click at [544, 250] on span "Unassigned" at bounding box center [538, 254] width 70 height 11
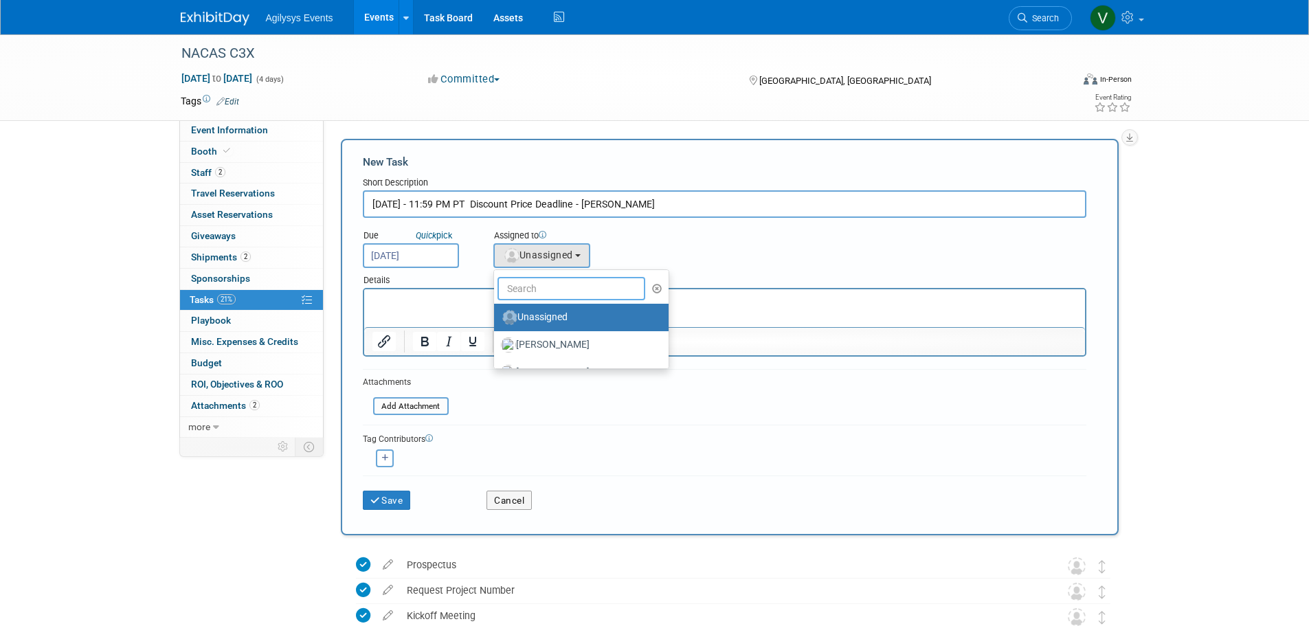
click at [539, 290] on input "text" at bounding box center [572, 288] width 148 height 23
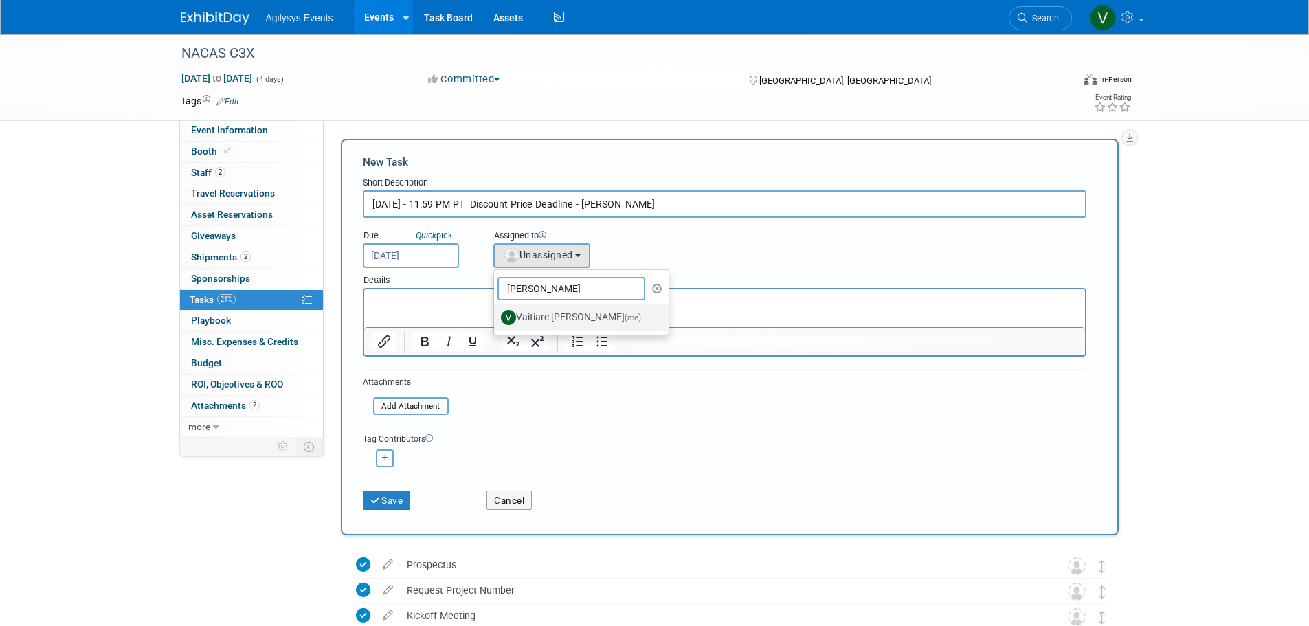
type input "vaiti"
click at [535, 314] on label "Vaitiare Munoz (me)" at bounding box center [578, 318] width 154 height 22
click at [496, 314] on input "Vaitiare Munoz (me)" at bounding box center [491, 315] width 9 height 9
select select "9da70825-3e02-4d1a-92dc-02b6497bcd7e"
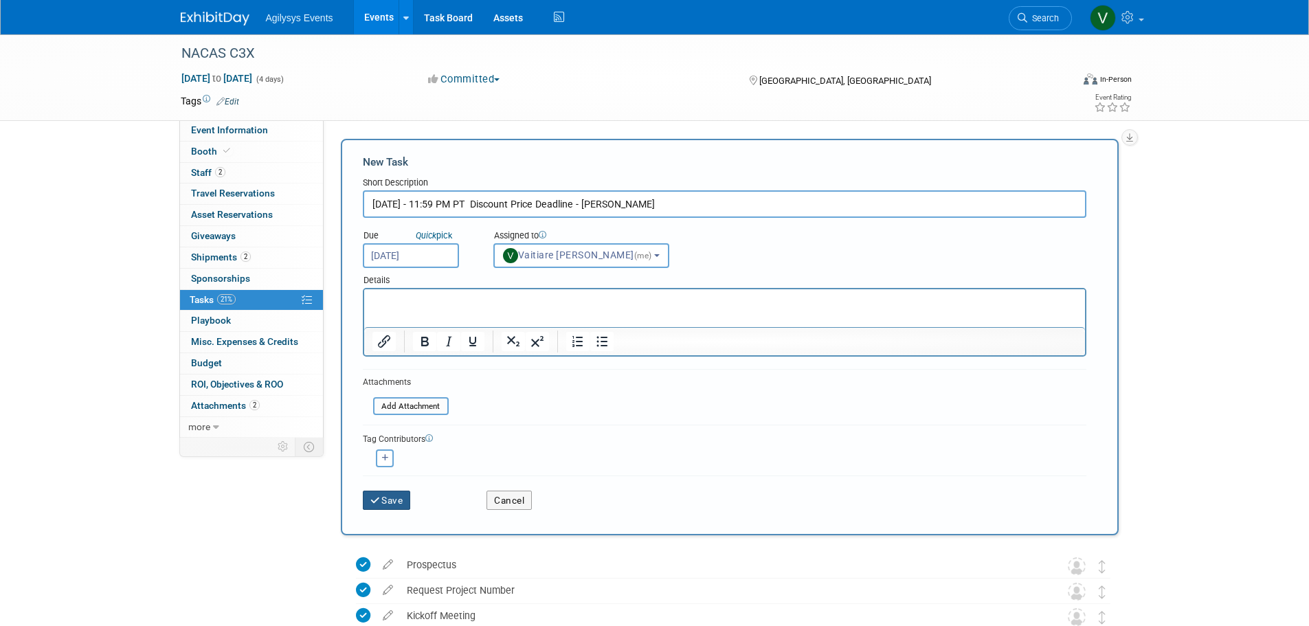
click at [398, 496] on button "Save" at bounding box center [387, 500] width 48 height 19
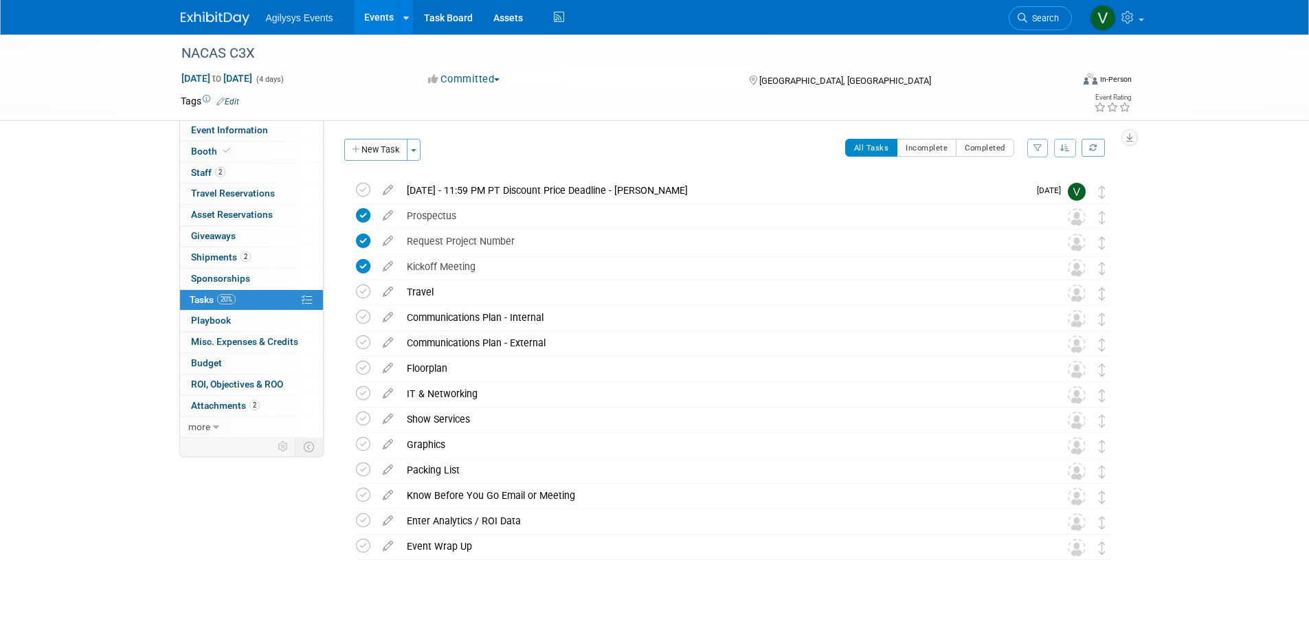
drag, startPoint x: 393, startPoint y: 143, endPoint x: 383, endPoint y: 199, distance: 57.2
click at [393, 143] on button "New Task" at bounding box center [375, 150] width 63 height 22
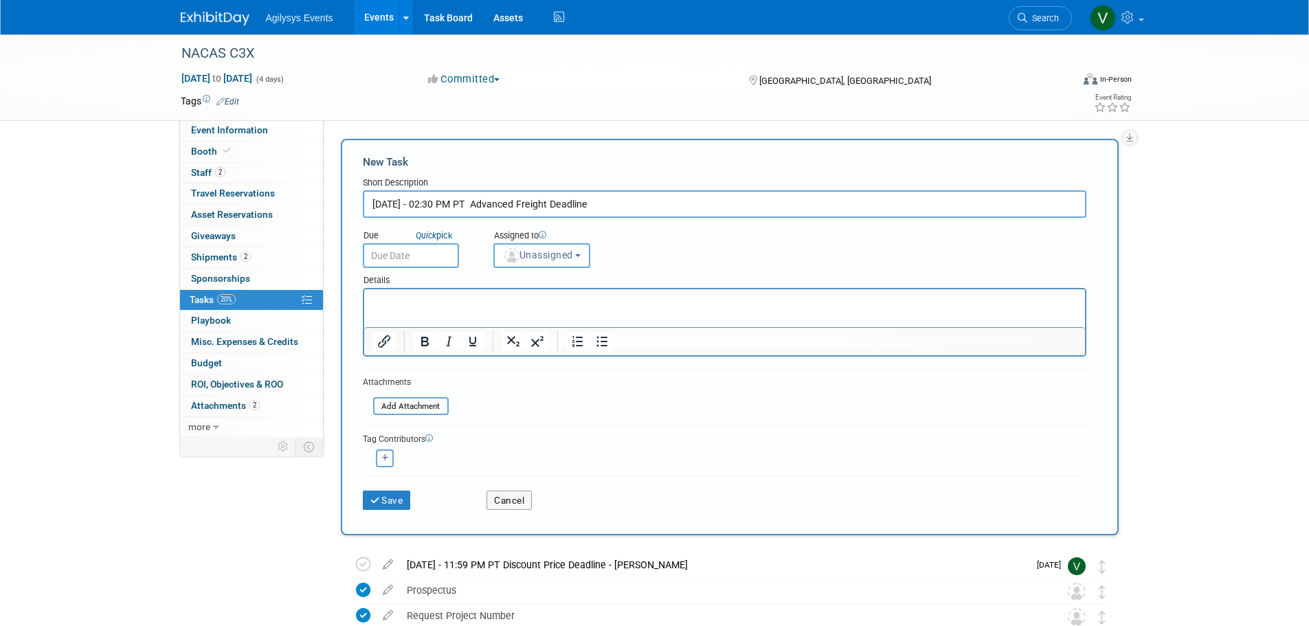
type input "Nov 12 - 02:30 PM PT Advanced Freight Deadline"
click at [403, 252] on input "text" at bounding box center [411, 255] width 96 height 25
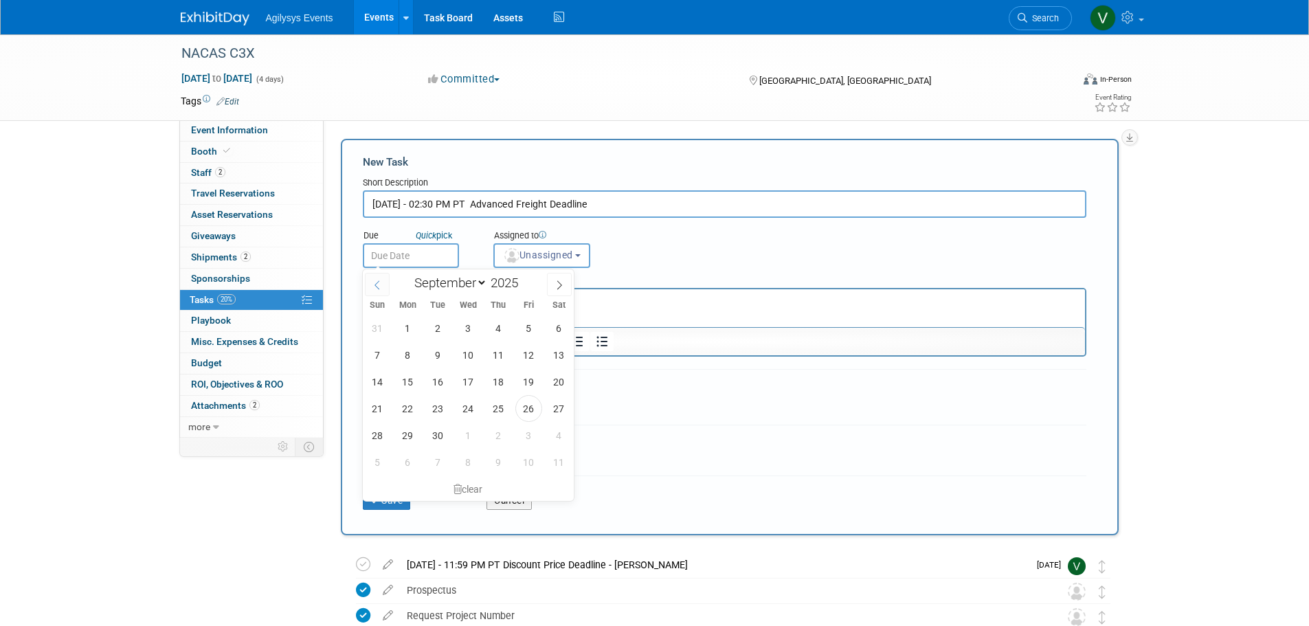
click at [375, 278] on span at bounding box center [377, 284] width 25 height 23
click at [562, 278] on span at bounding box center [559, 284] width 25 height 23
click at [559, 282] on icon at bounding box center [560, 285] width 10 height 10
select select "10"
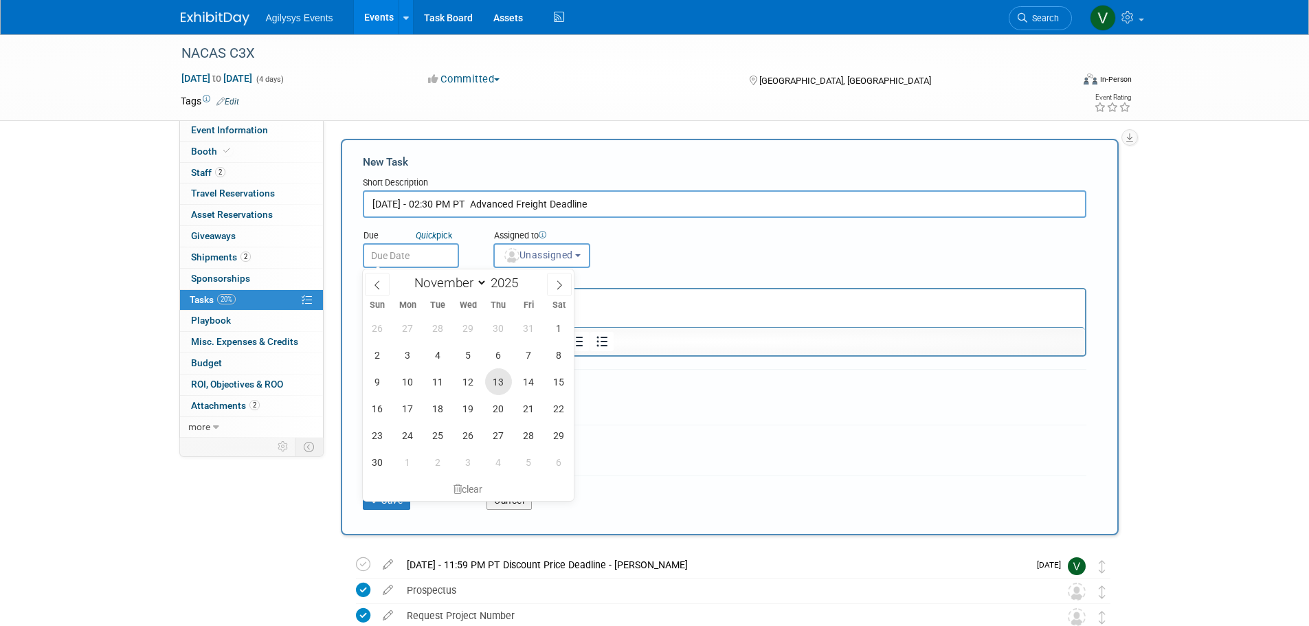
click at [497, 382] on span "13" at bounding box center [498, 381] width 27 height 27
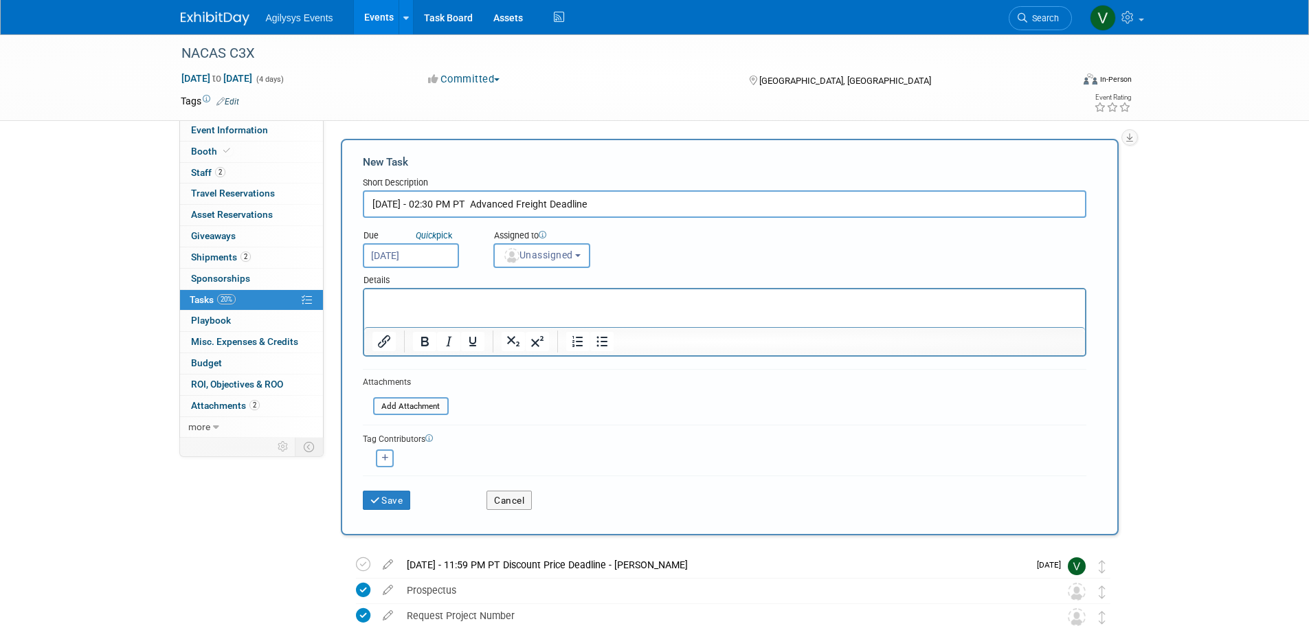
click at [434, 258] on input "Nov 13, 2025" at bounding box center [411, 255] width 96 height 25
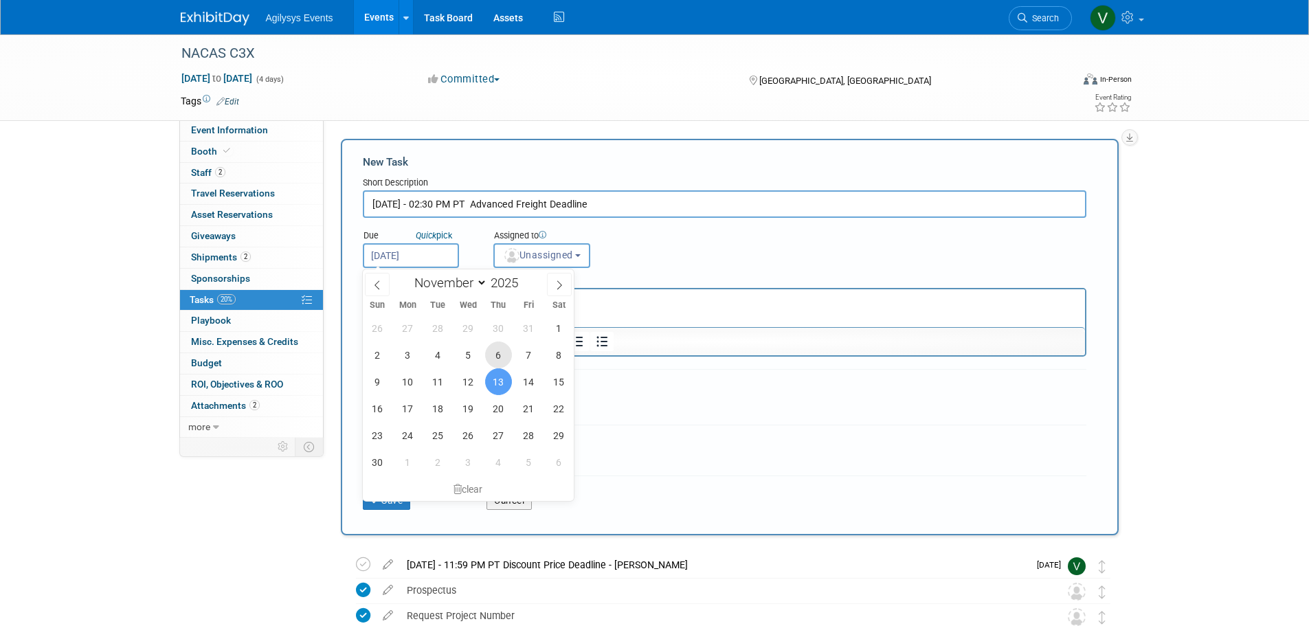
click at [496, 357] on span "6" at bounding box center [498, 355] width 27 height 27
type input "Nov 6, 2025"
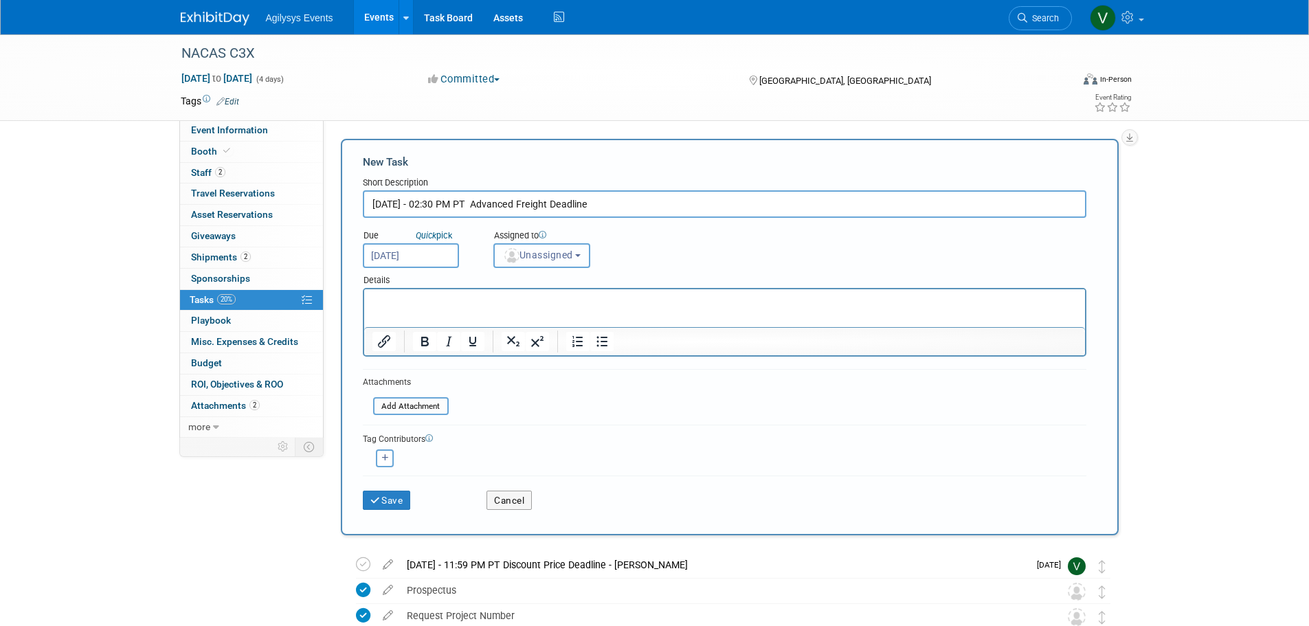
click at [557, 262] on button "Unassigned" at bounding box center [542, 255] width 98 height 25
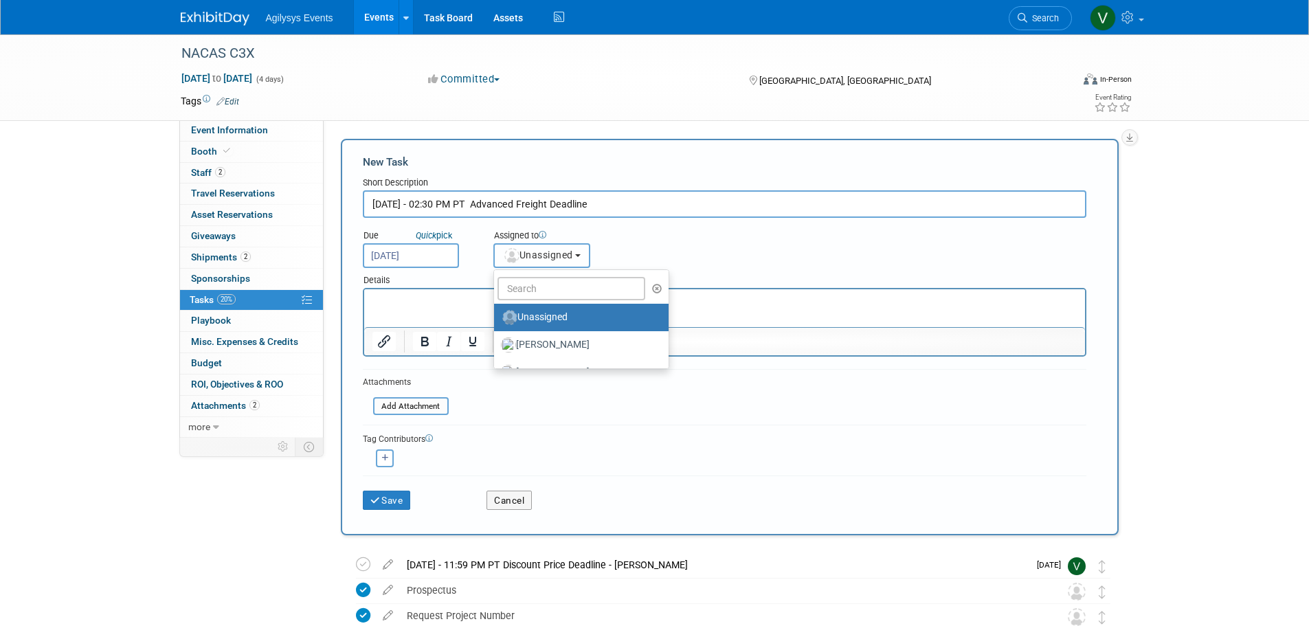
click at [539, 258] on span "Unassigned" at bounding box center [538, 254] width 70 height 11
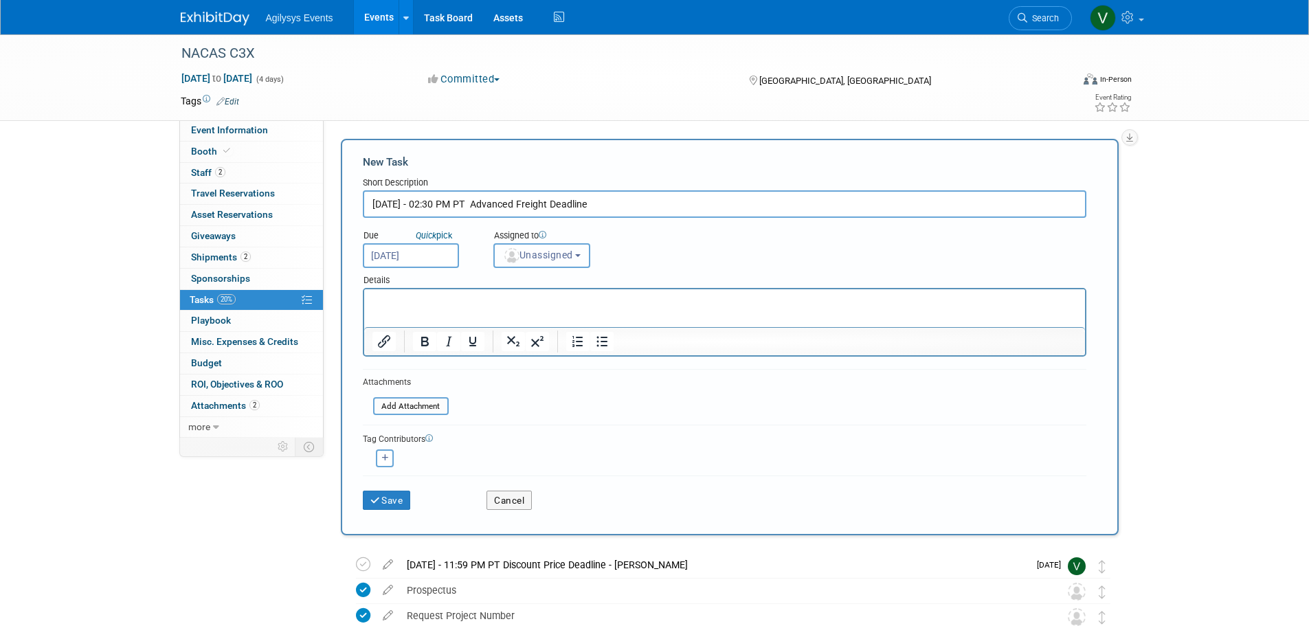
click at [535, 260] on span "Unassigned" at bounding box center [538, 254] width 70 height 11
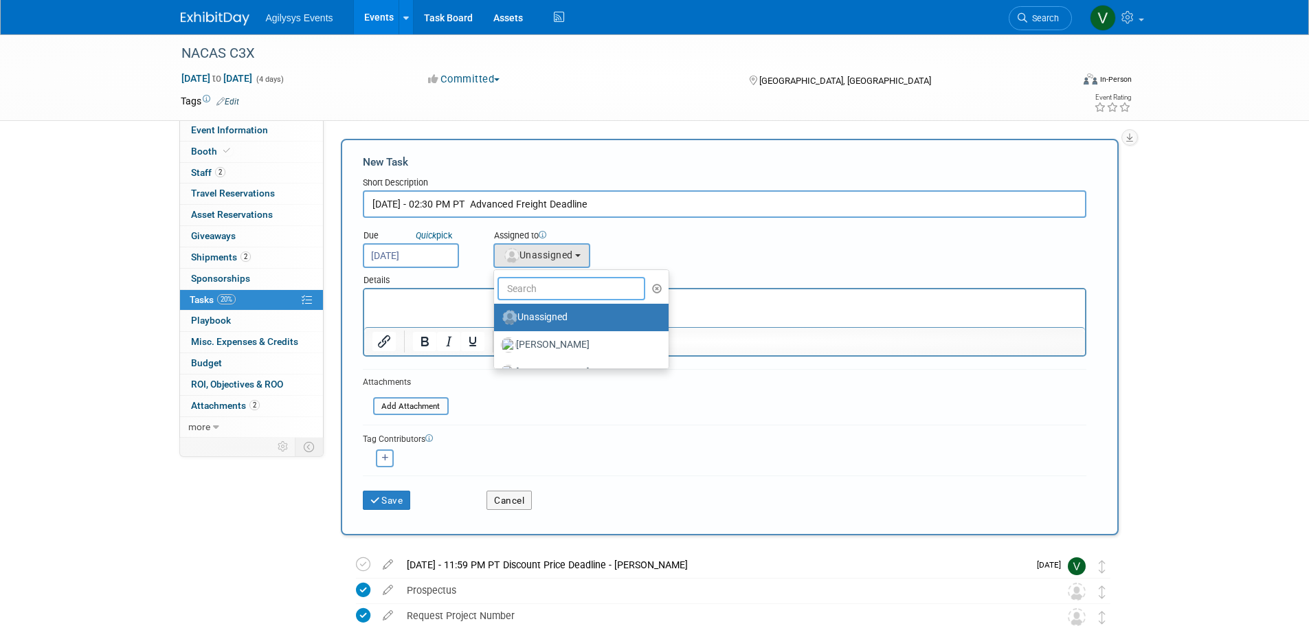
click at [532, 280] on input "text" at bounding box center [572, 288] width 148 height 23
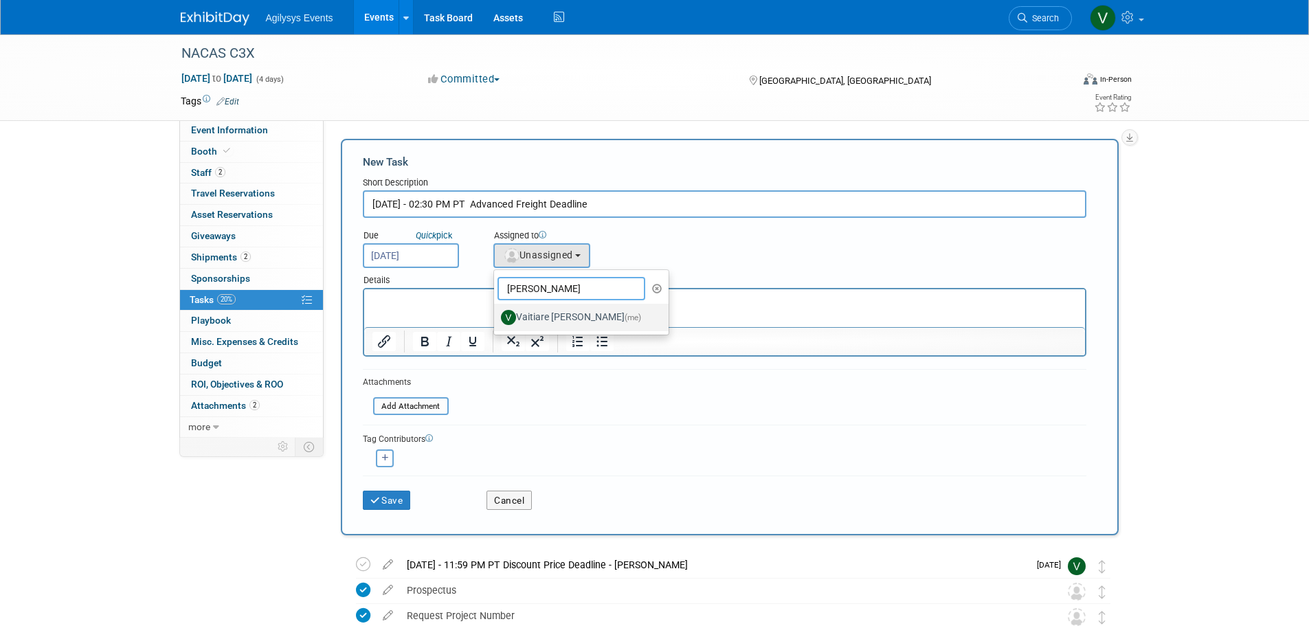
type input "vaiti"
click at [534, 315] on label "Vaitiare Munoz (me)" at bounding box center [578, 318] width 154 height 22
click at [496, 315] on input "Vaitiare Munoz (me)" at bounding box center [491, 315] width 9 height 9
select select "9da70825-3e02-4d1a-92dc-02b6497bcd7e"
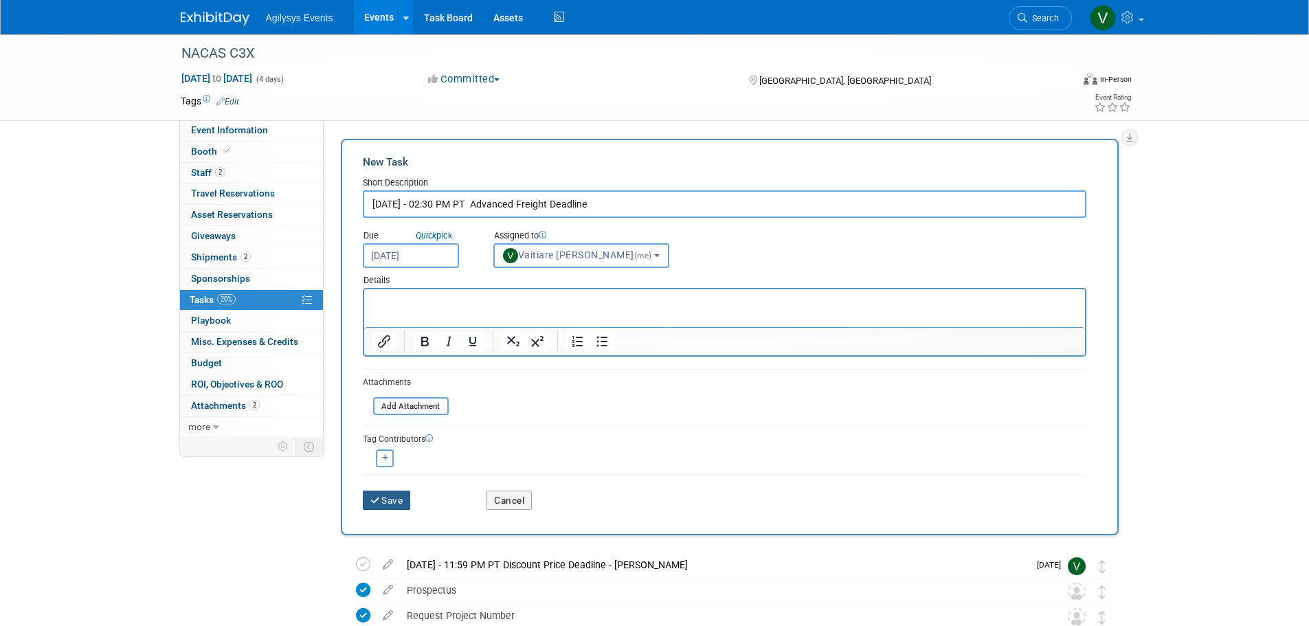
click at [396, 500] on button "Save" at bounding box center [387, 500] width 48 height 19
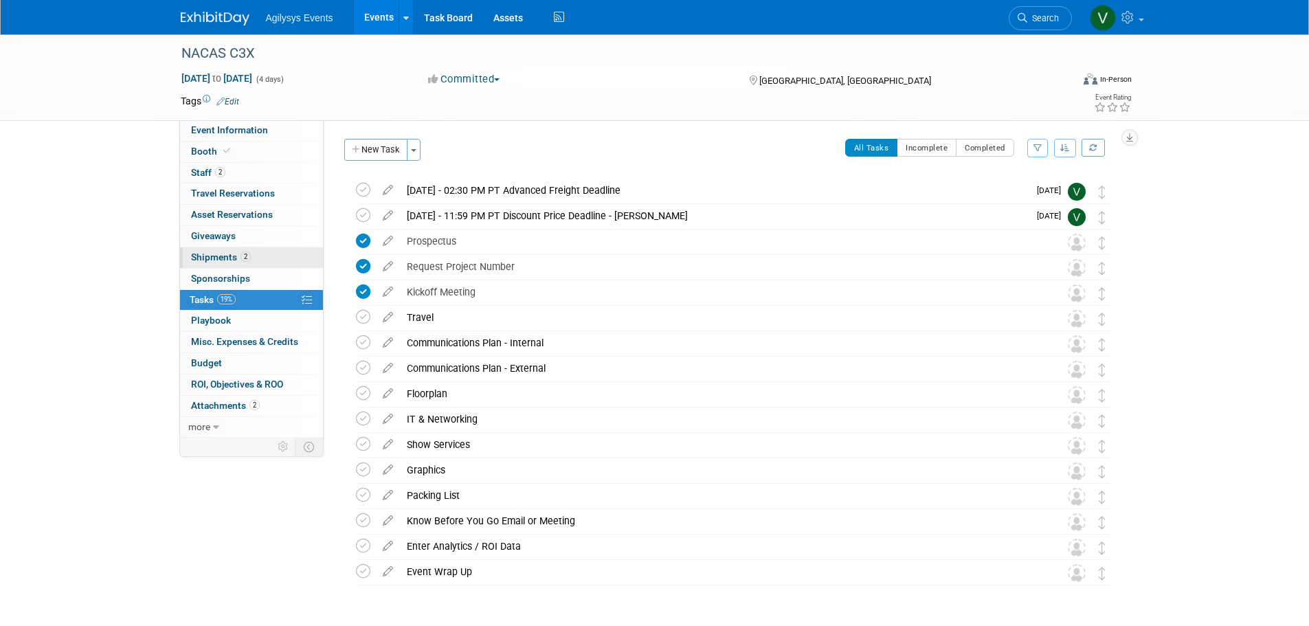
click at [230, 255] on span "Shipments 2" at bounding box center [221, 257] width 60 height 11
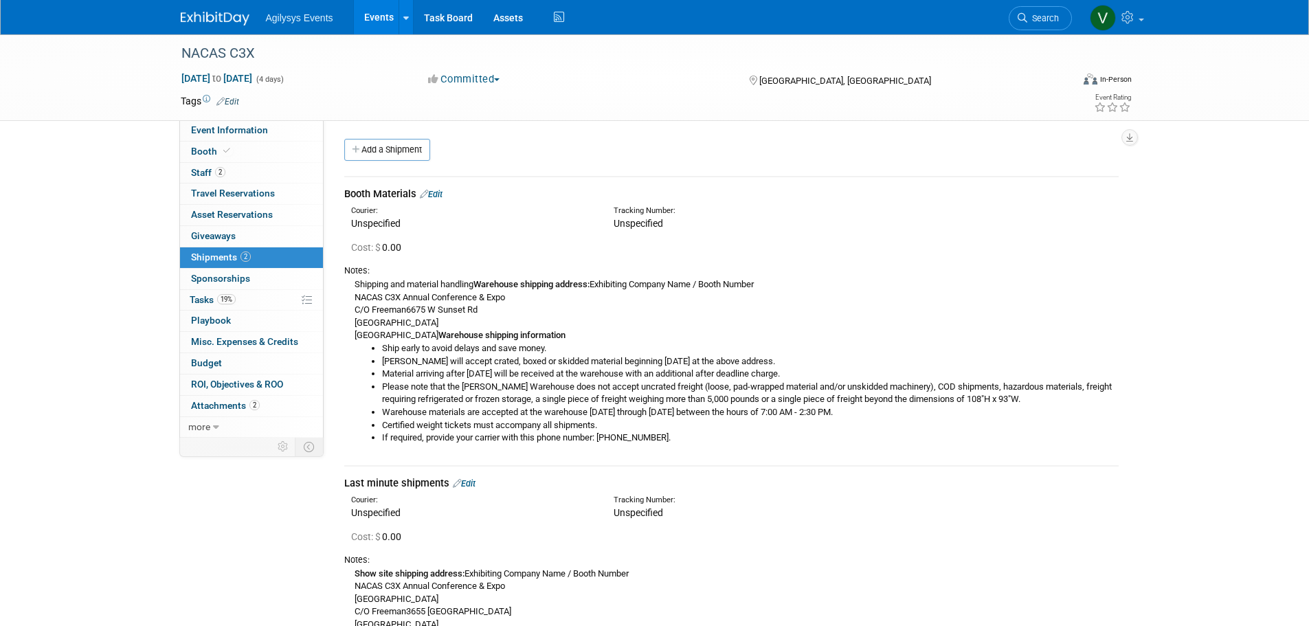
drag, startPoint x: 381, startPoint y: 359, endPoint x: 795, endPoint y: 359, distance: 414.4
click at [795, 359] on ul "Ship early to avoid delays and save money. Freeman will accept crated, boxed or…" at bounding box center [737, 393] width 764 height 102
click at [802, 359] on li "Freeman will accept crated, boxed or skidded material beginning October 17, 202…" at bounding box center [750, 361] width 737 height 13
drag, startPoint x: 801, startPoint y: 361, endPoint x: 370, endPoint y: 361, distance: 430.9
click at [382, 361] on li "Freeman will accept crated, boxed or skidded material beginning October 17, 202…" at bounding box center [750, 361] width 737 height 13
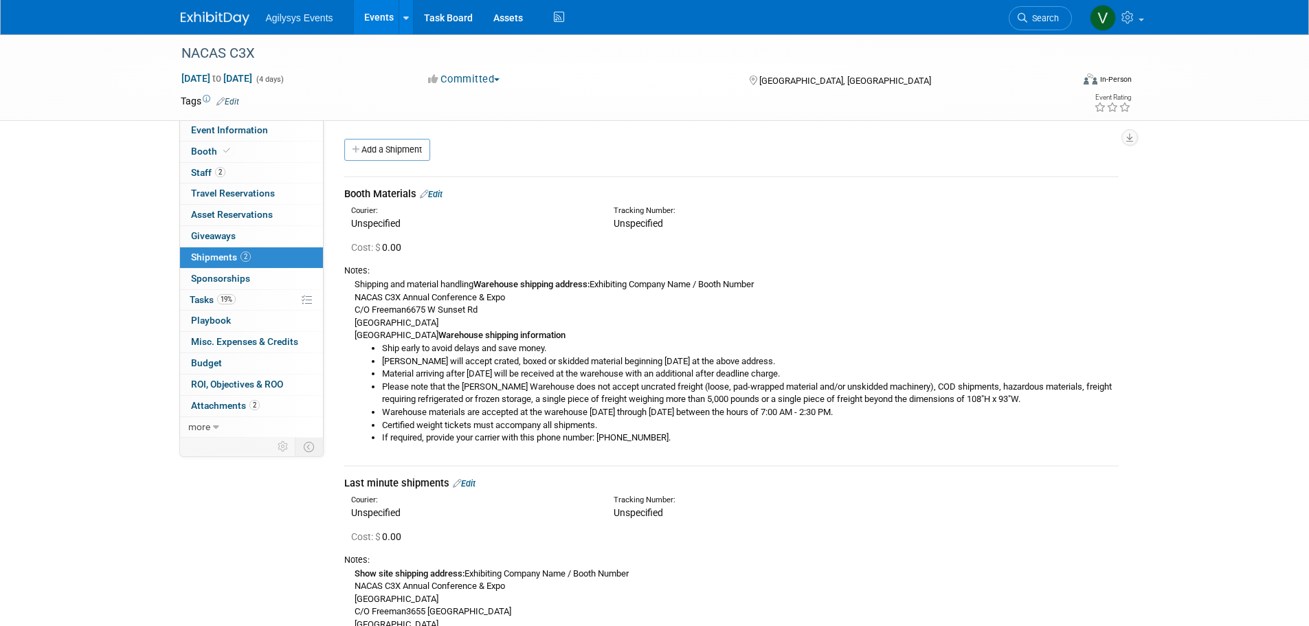
copy li "Freeman will accept crated, boxed or skidded material beginning October 17, 202…"
click at [220, 155] on span "Booth" at bounding box center [212, 151] width 42 height 11
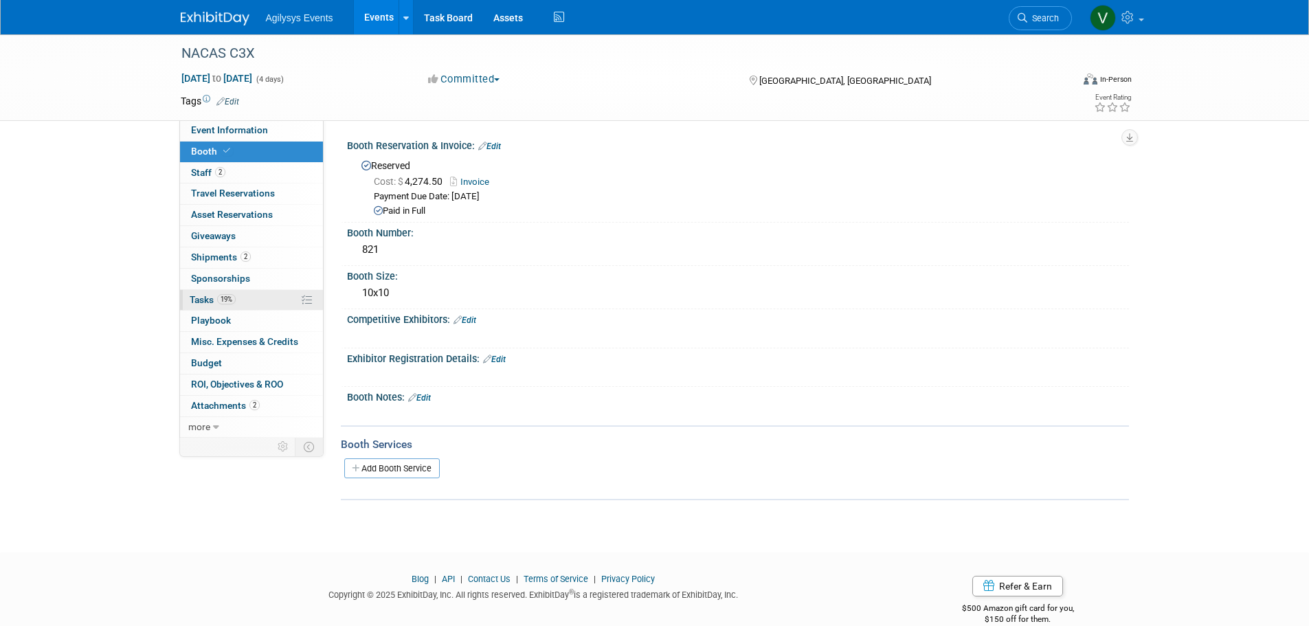
click at [238, 309] on link "19% Tasks 19%" at bounding box center [251, 300] width 143 height 21
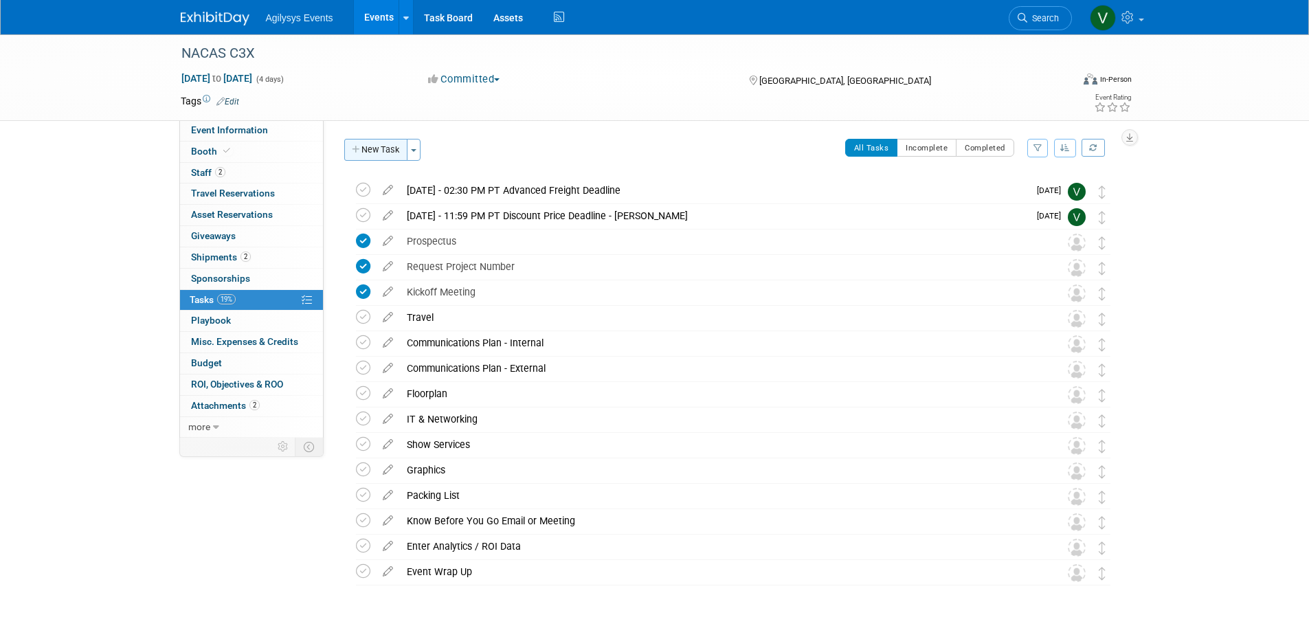
click at [368, 148] on button "New Task" at bounding box center [375, 150] width 63 height 22
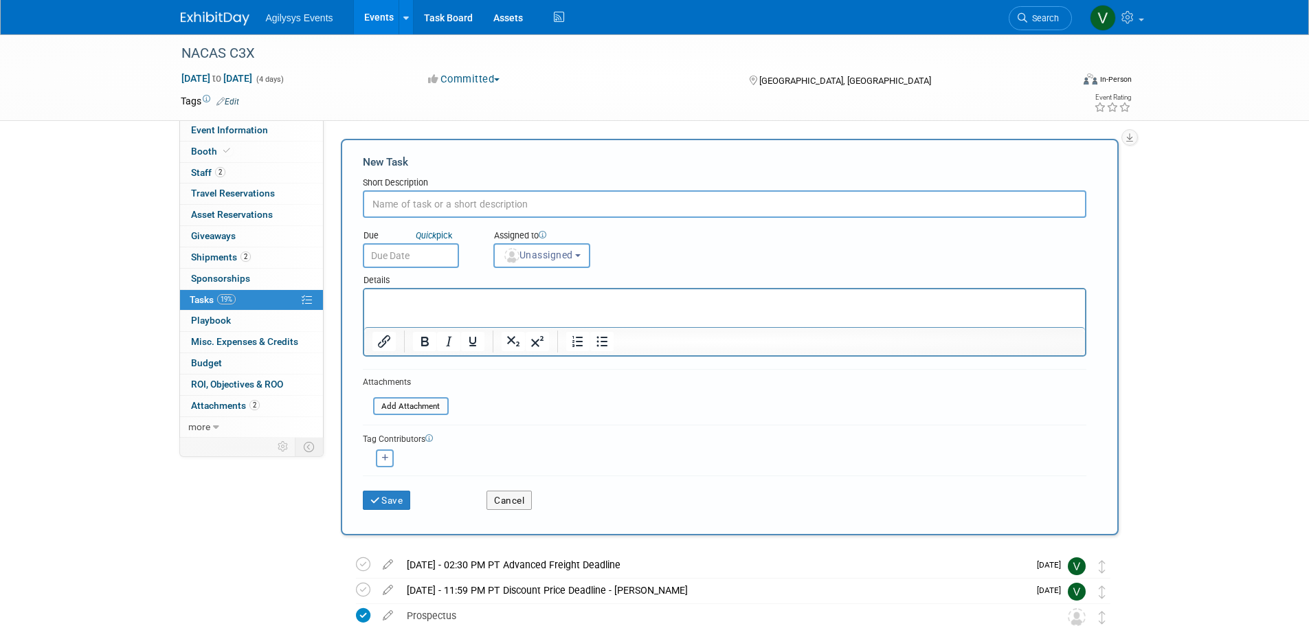
paste input "Freeman will accept crated, boxed or skidded material beginning October 17, 202…"
drag, startPoint x: 850, startPoint y: 205, endPoint x: 726, endPoint y: 200, distance: 124.5
click at [726, 200] on input "Freeman will accept crated, boxed or skidded material beginning October 17, 202…" at bounding box center [725, 203] width 724 height 27
type input "Freeman will accept crated, boxed or skidded material beginning October 17, 2025"
click at [417, 253] on input "text" at bounding box center [411, 255] width 96 height 25
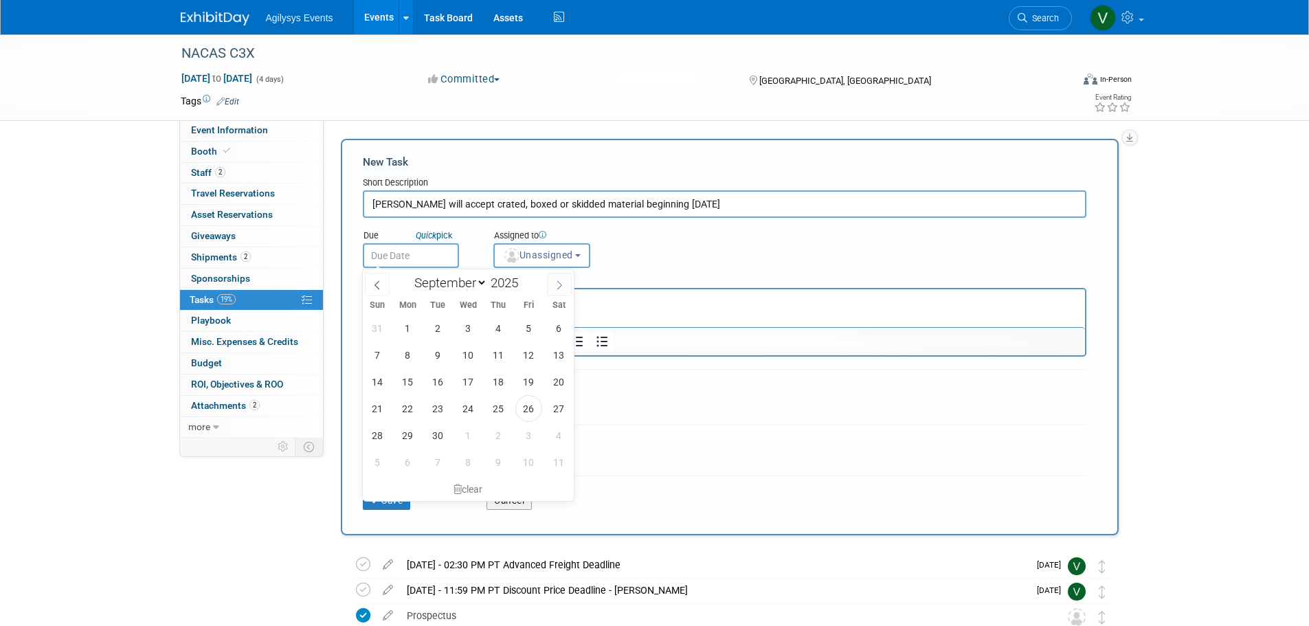
click at [553, 285] on span at bounding box center [559, 284] width 25 height 23
select select "9"
click at [524, 383] on span "17" at bounding box center [528, 381] width 27 height 27
type input "Oct 17, 2025"
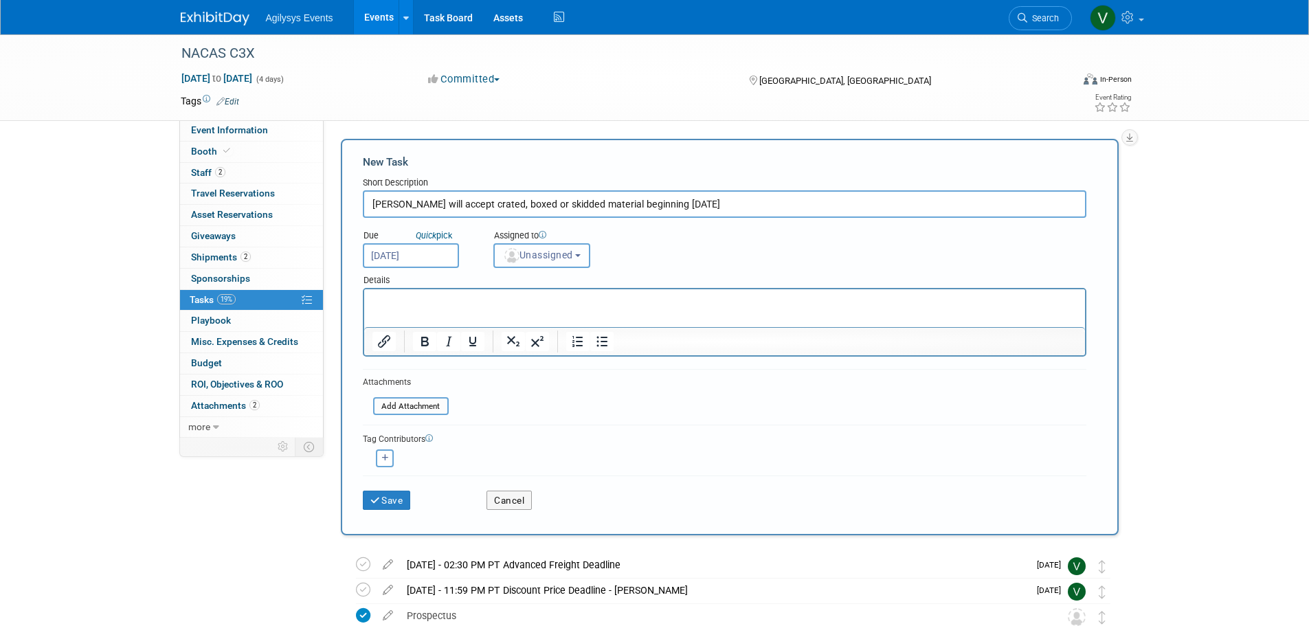
click at [539, 260] on span "Unassigned" at bounding box center [538, 254] width 70 height 11
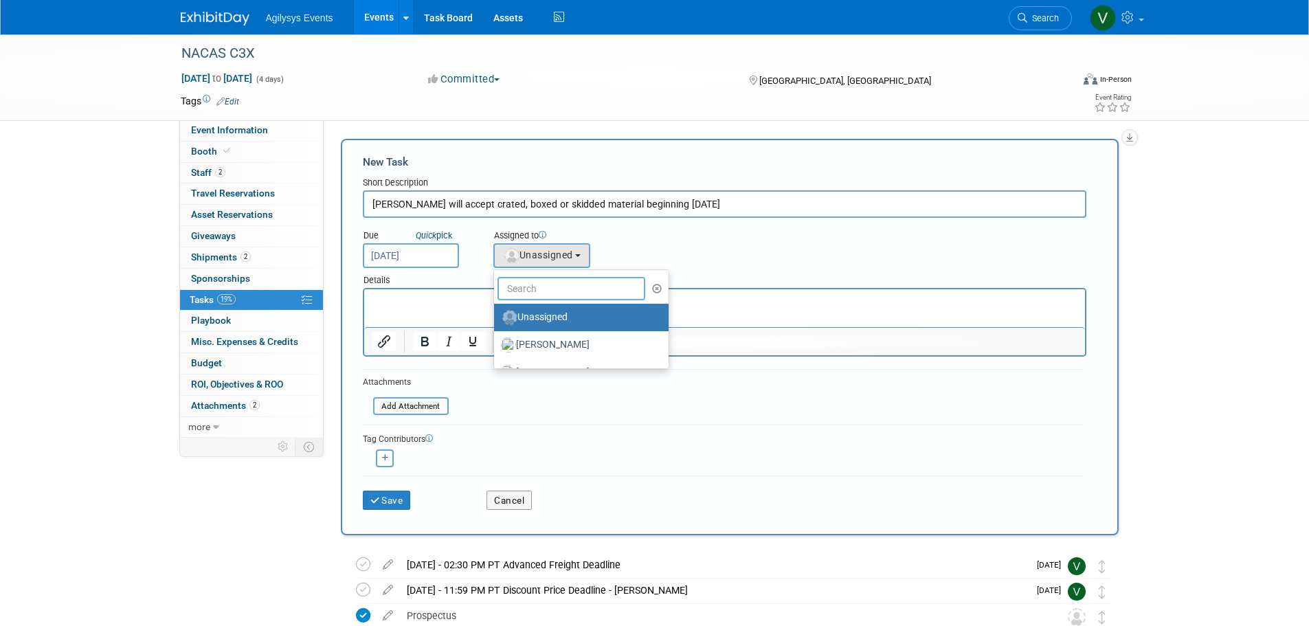
click at [577, 291] on input "text" at bounding box center [572, 288] width 148 height 23
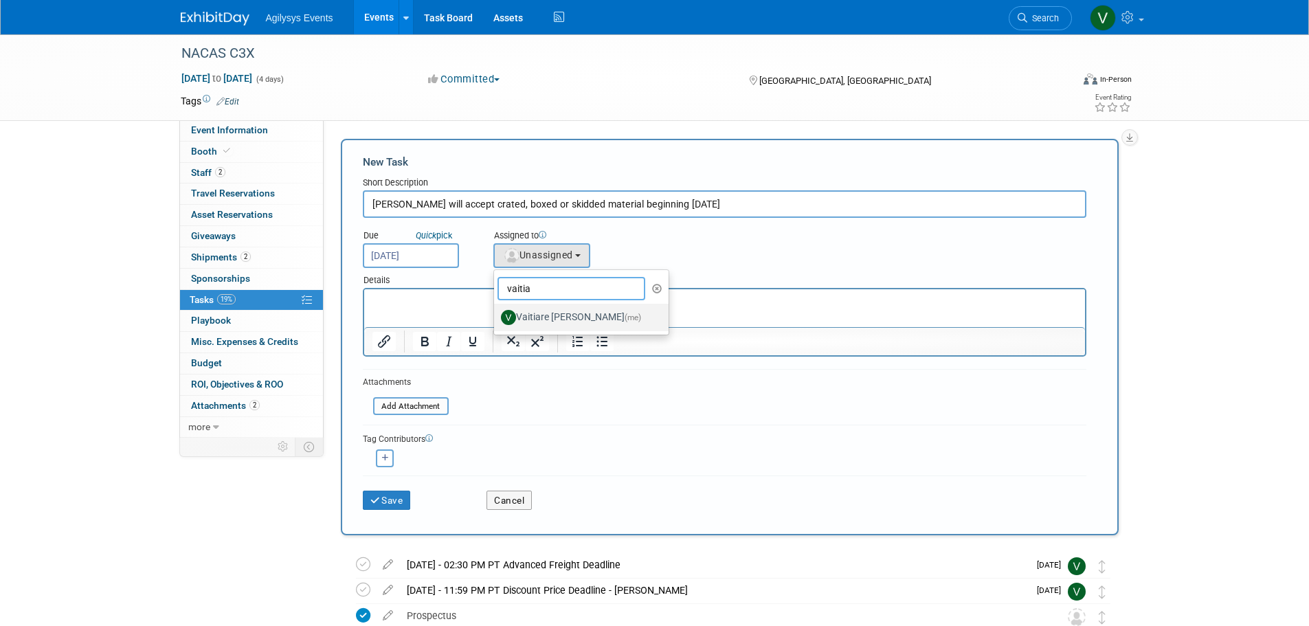
type input "vaitia"
click at [542, 315] on label "Vaitiare Munoz (me)" at bounding box center [578, 318] width 154 height 22
click at [496, 315] on input "Vaitiare Munoz (me)" at bounding box center [491, 315] width 9 height 9
select select "9da70825-3e02-4d1a-92dc-02b6497bcd7e"
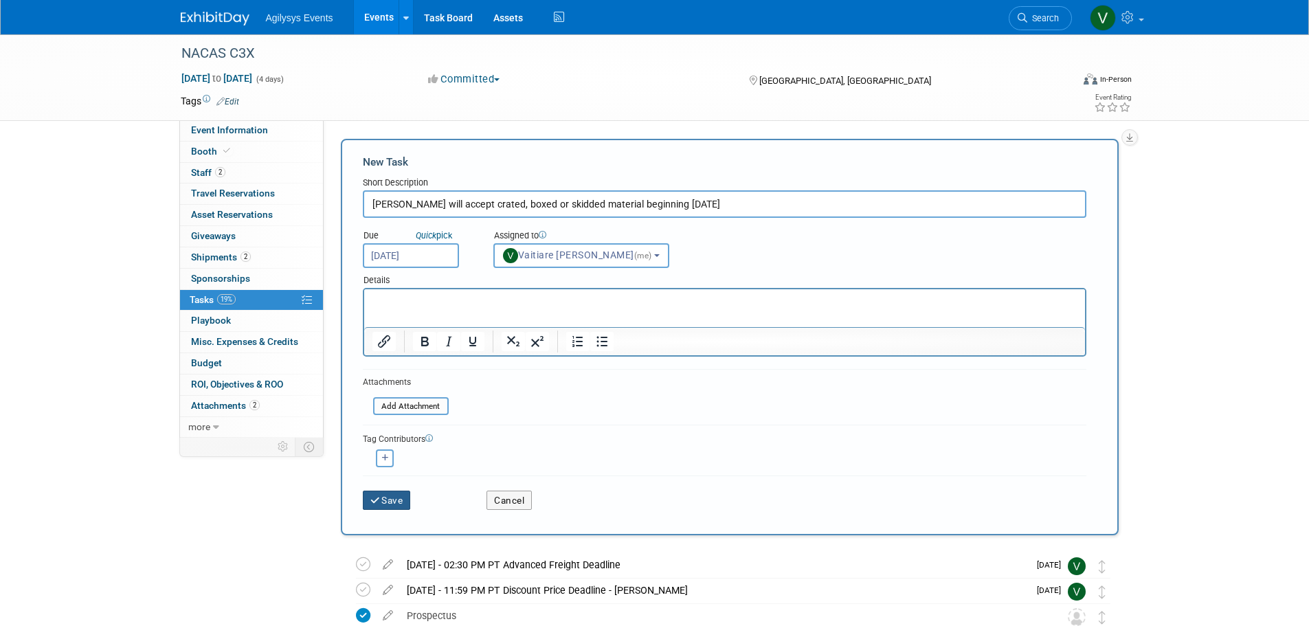
click at [402, 505] on button "Save" at bounding box center [387, 500] width 48 height 19
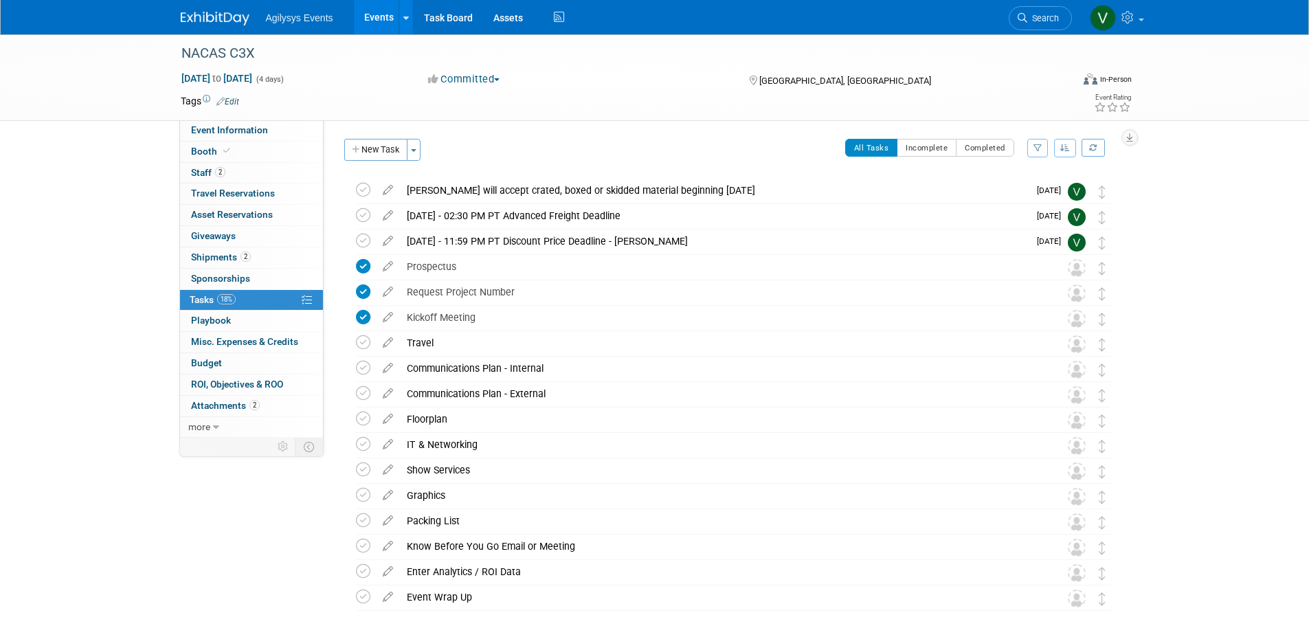
click at [93, 344] on div "NACAS C3X Nov 16, 2025 to Nov 19, 2025 (4 days) Nov 16, 2025 to Nov 19, 2025 Co…" at bounding box center [654, 364] width 1309 height 660
click at [234, 138] on link "Event Information" at bounding box center [251, 130] width 143 height 21
select select "FSM"
select select "Q3"
select select "A"
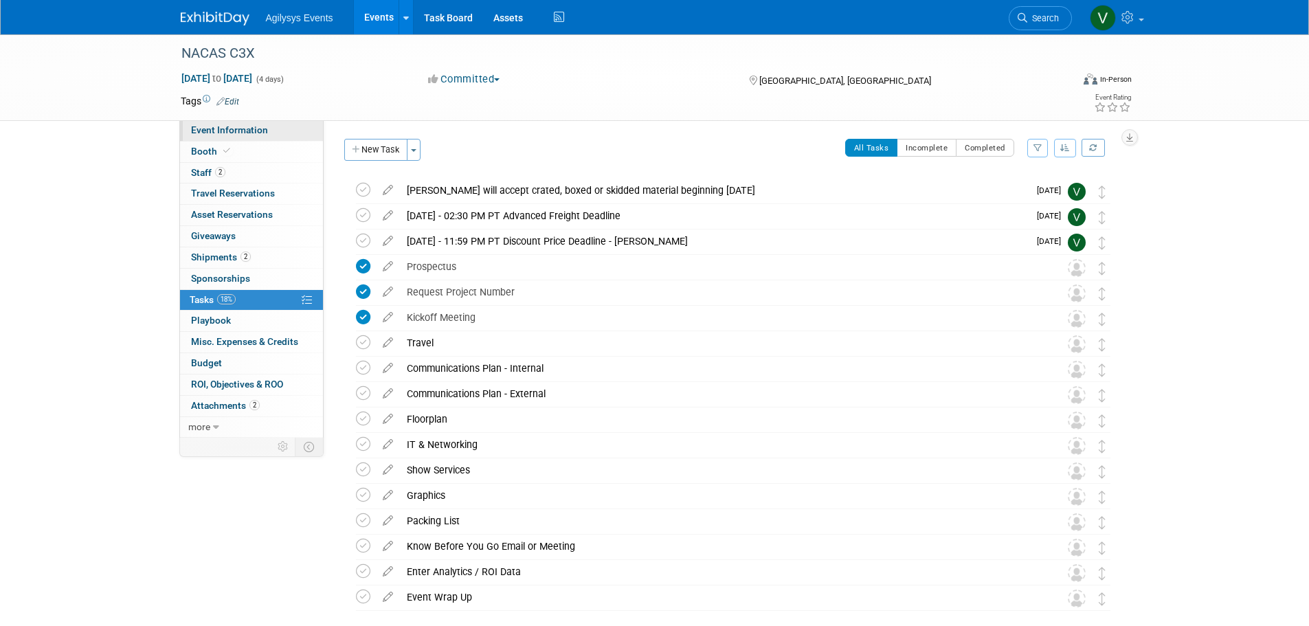
select select "Yes"
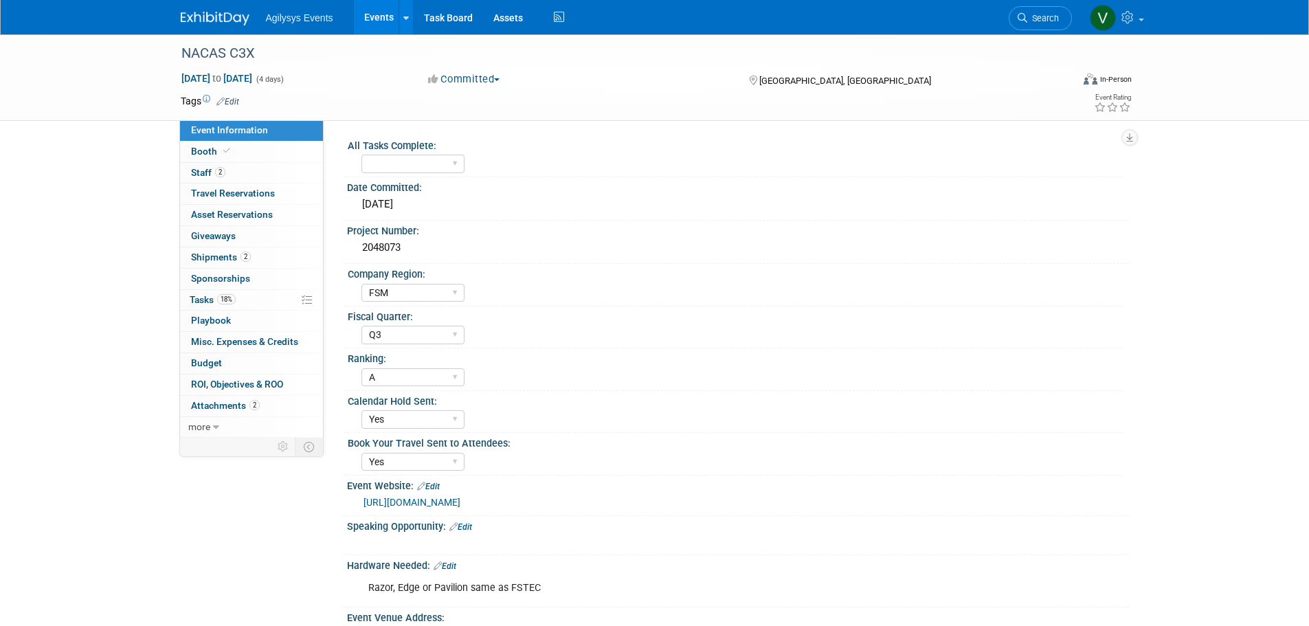
click at [224, 20] on img at bounding box center [215, 19] width 69 height 14
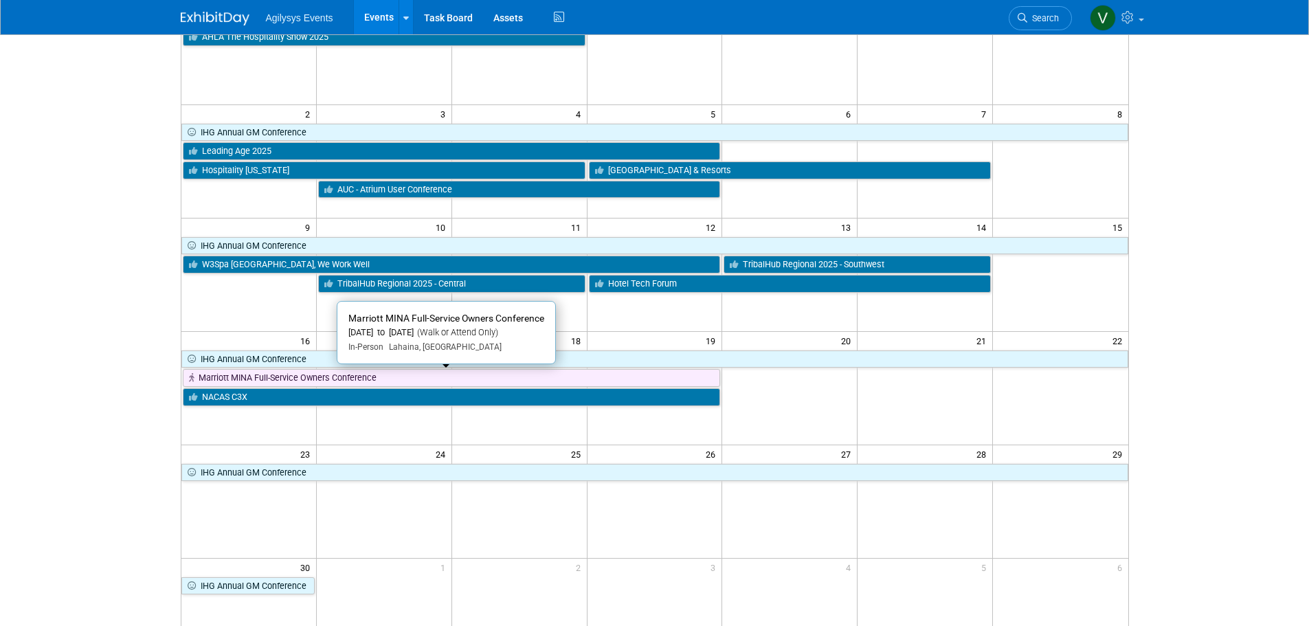
scroll to position [137, 0]
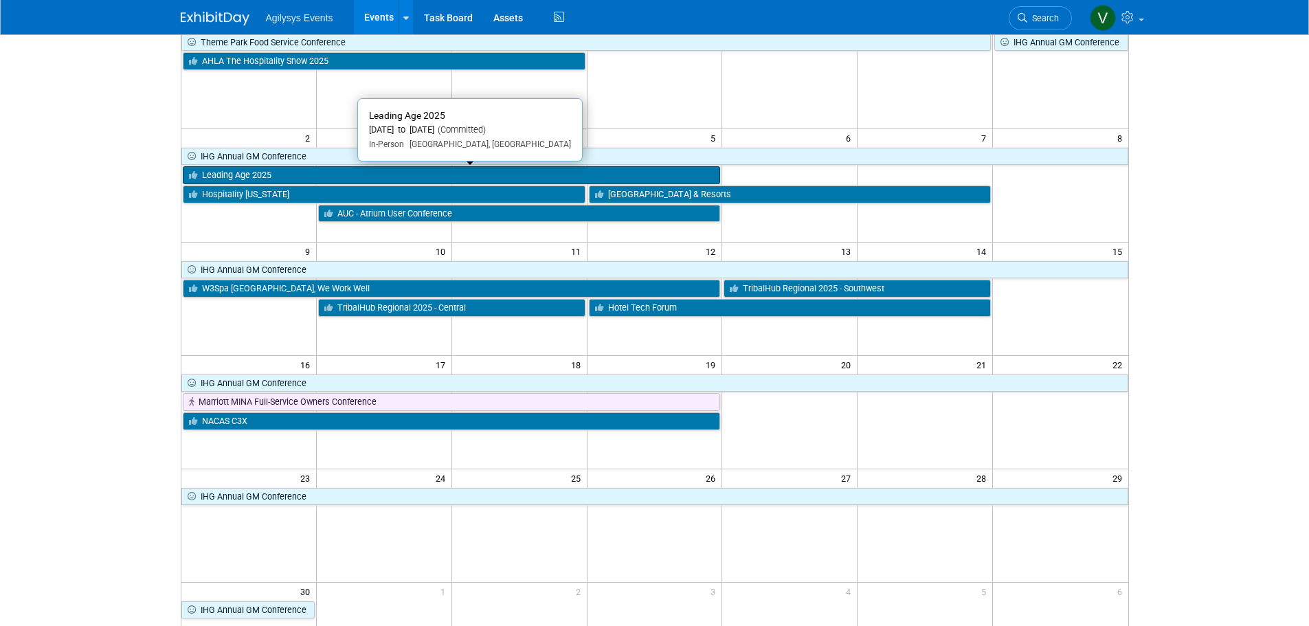
click at [267, 177] on link "Leading Age 2025" at bounding box center [452, 175] width 538 height 18
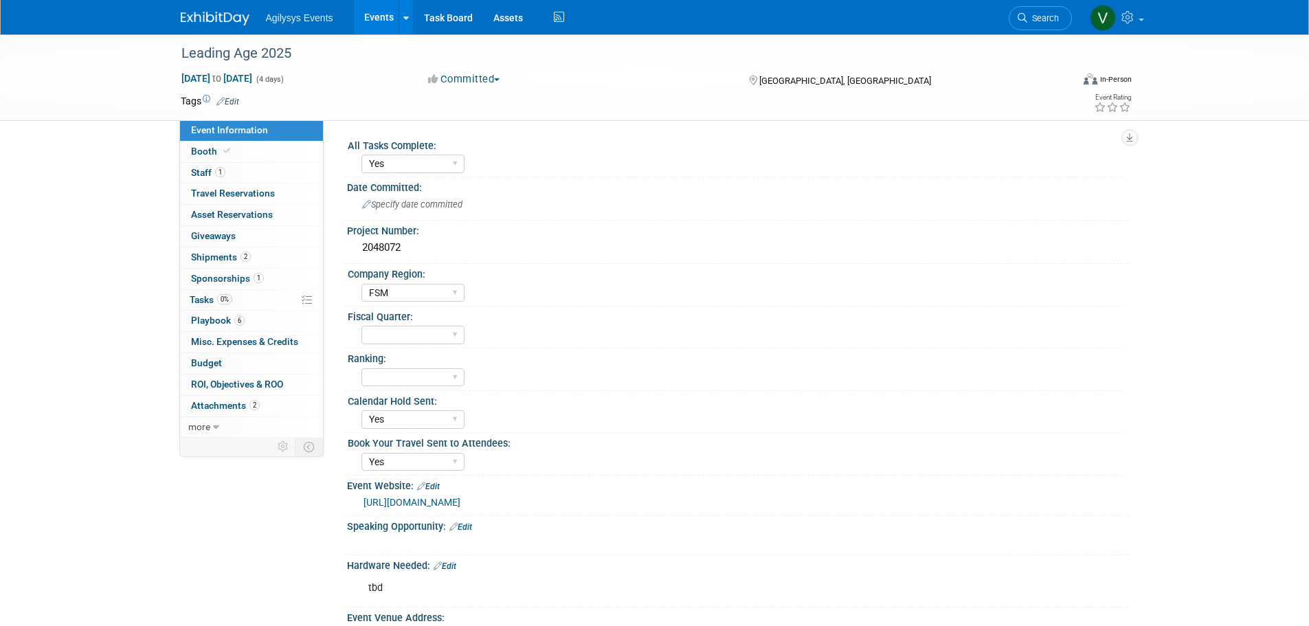
select select "Yes"
select select "FSM"
select select "Yes"
click at [227, 192] on span "Travel Reservations 0" at bounding box center [233, 193] width 84 height 11
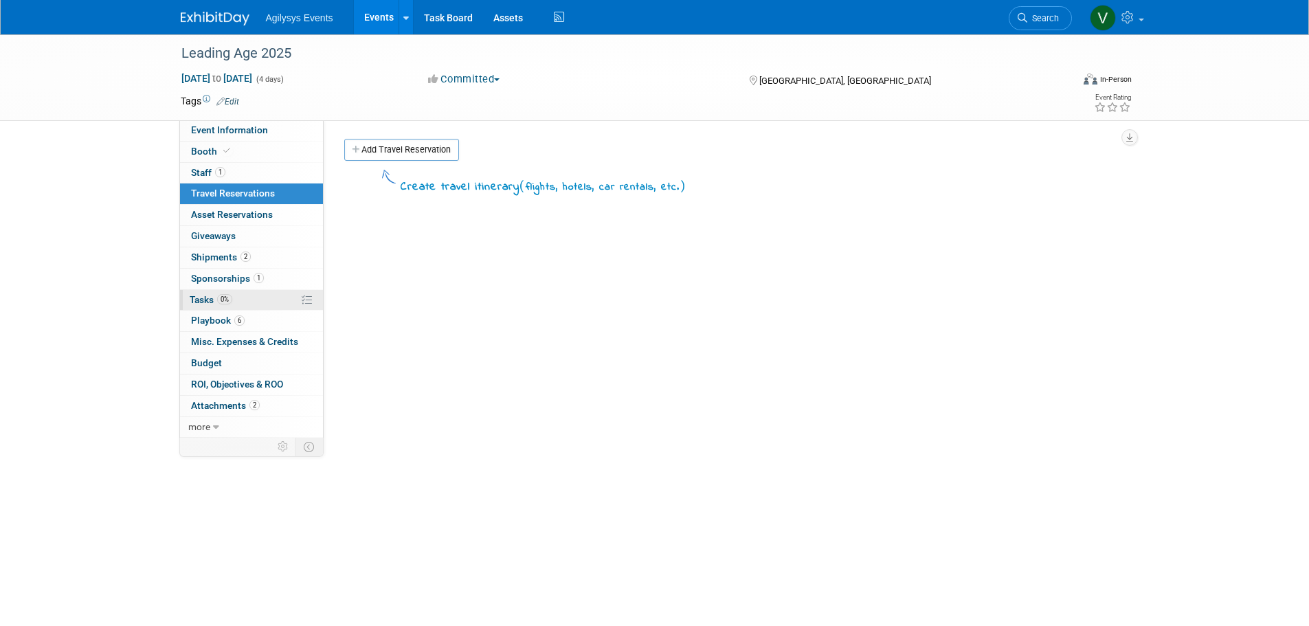
click at [205, 295] on span "Tasks 0%" at bounding box center [211, 299] width 43 height 11
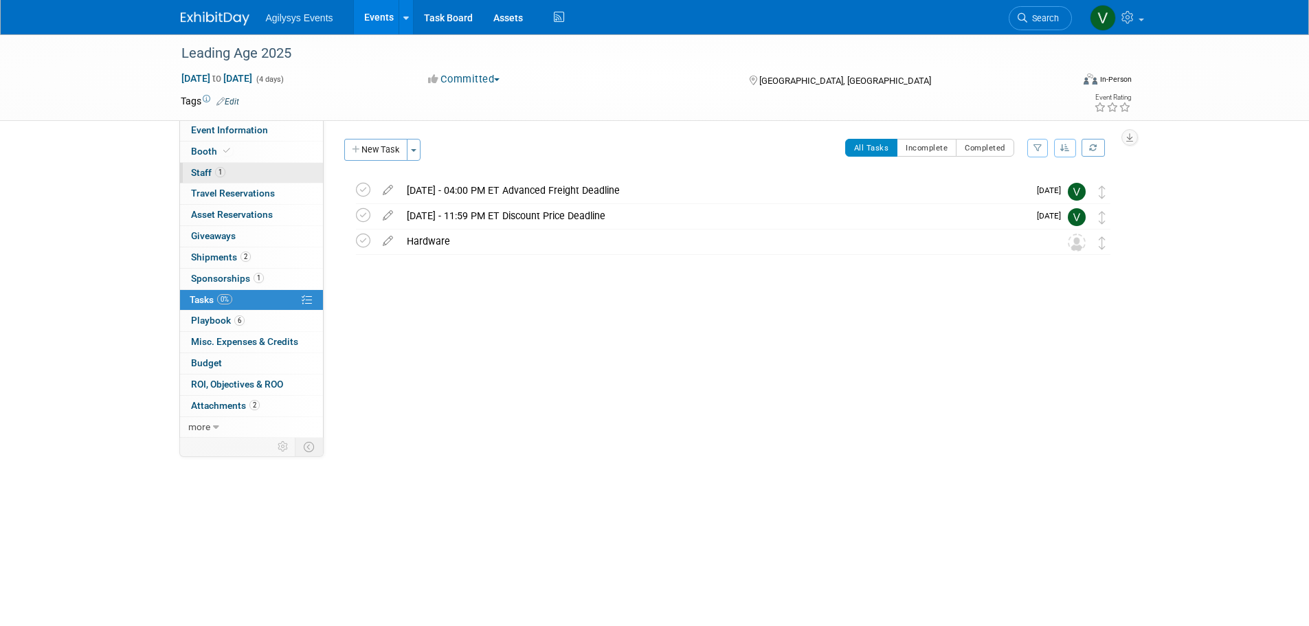
click at [241, 172] on link "1 Staff 1" at bounding box center [251, 173] width 143 height 21
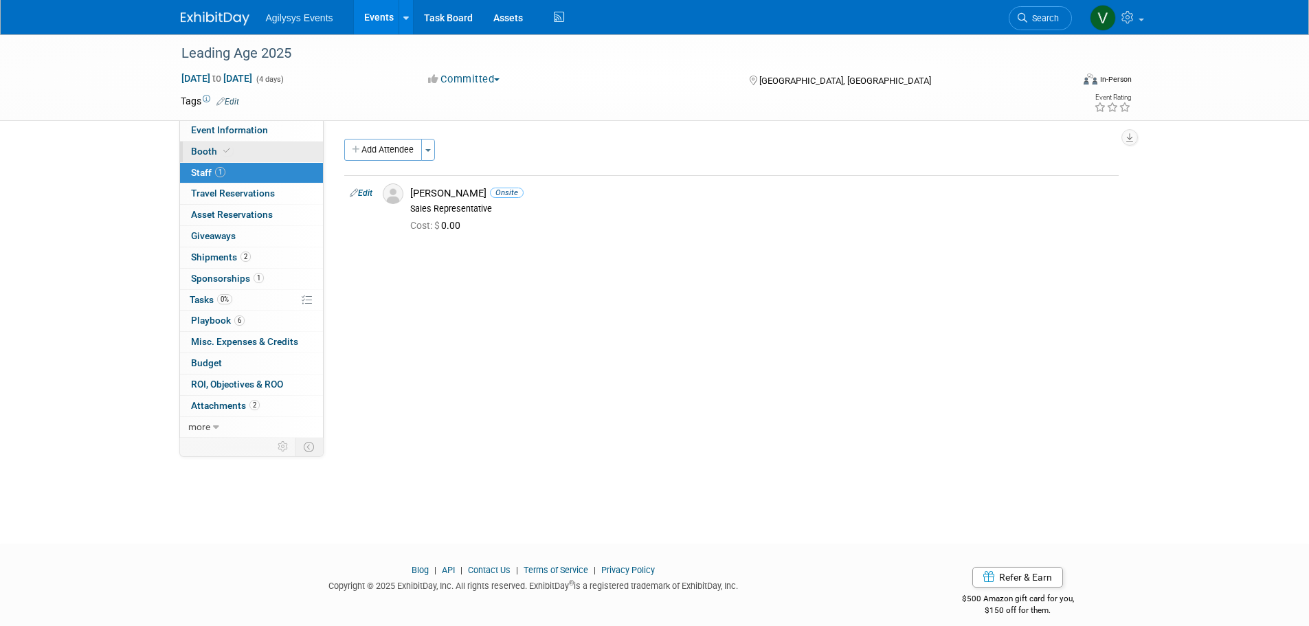
click at [214, 144] on link "Booth" at bounding box center [251, 152] width 143 height 21
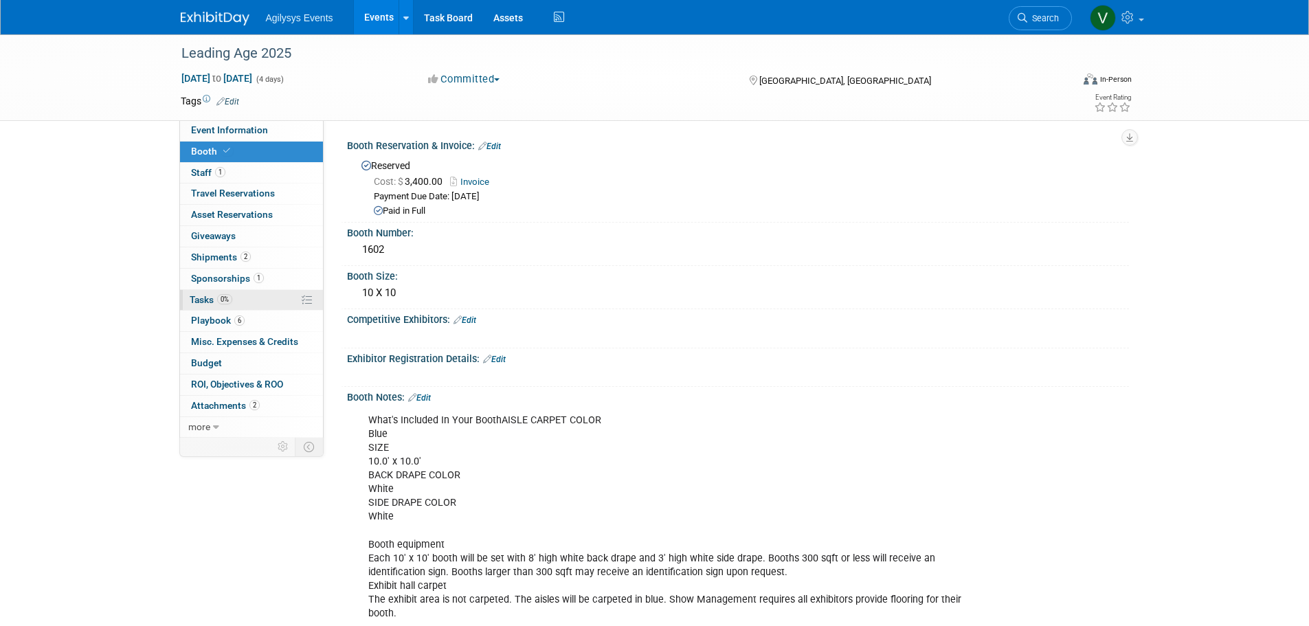
click at [219, 296] on span "0%" at bounding box center [224, 299] width 15 height 10
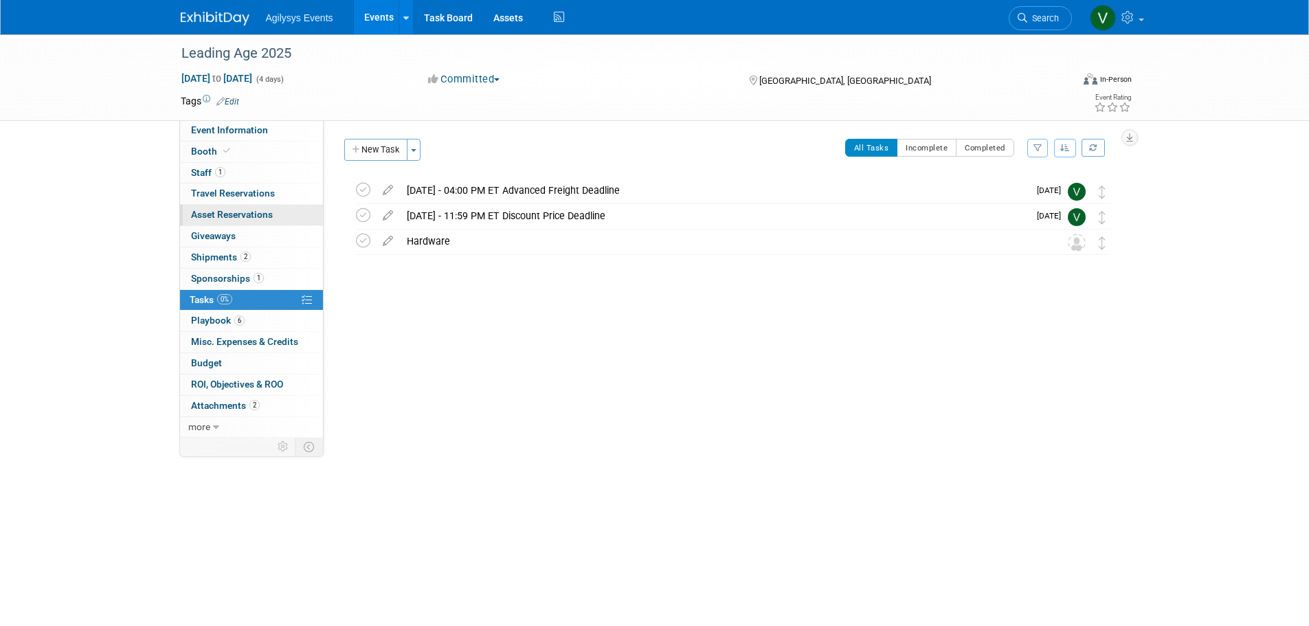
drag, startPoint x: 216, startPoint y: 170, endPoint x: 295, endPoint y: 222, distance: 93.8
click at [216, 170] on span "1" at bounding box center [220, 172] width 10 height 10
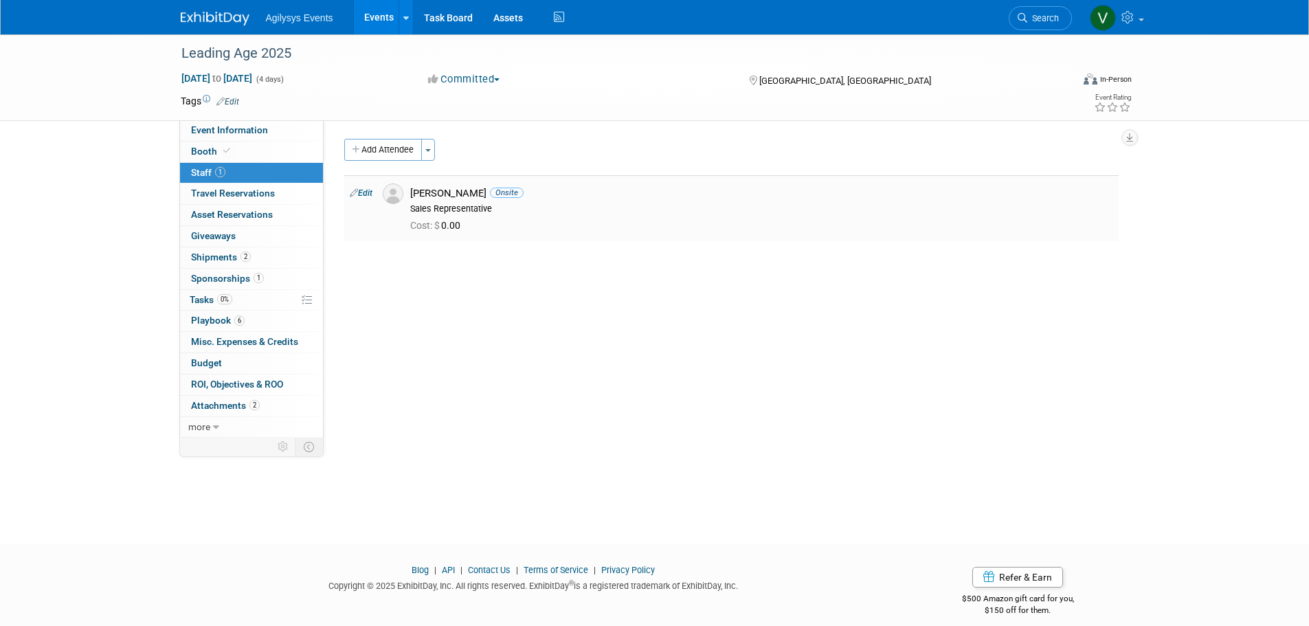
drag, startPoint x: 415, startPoint y: 192, endPoint x: 467, endPoint y: 191, distance: 51.5
click at [467, 191] on div "Ansley Sliker Onsite" at bounding box center [761, 193] width 703 height 13
click at [230, 132] on span "Event Information" at bounding box center [229, 129] width 77 height 11
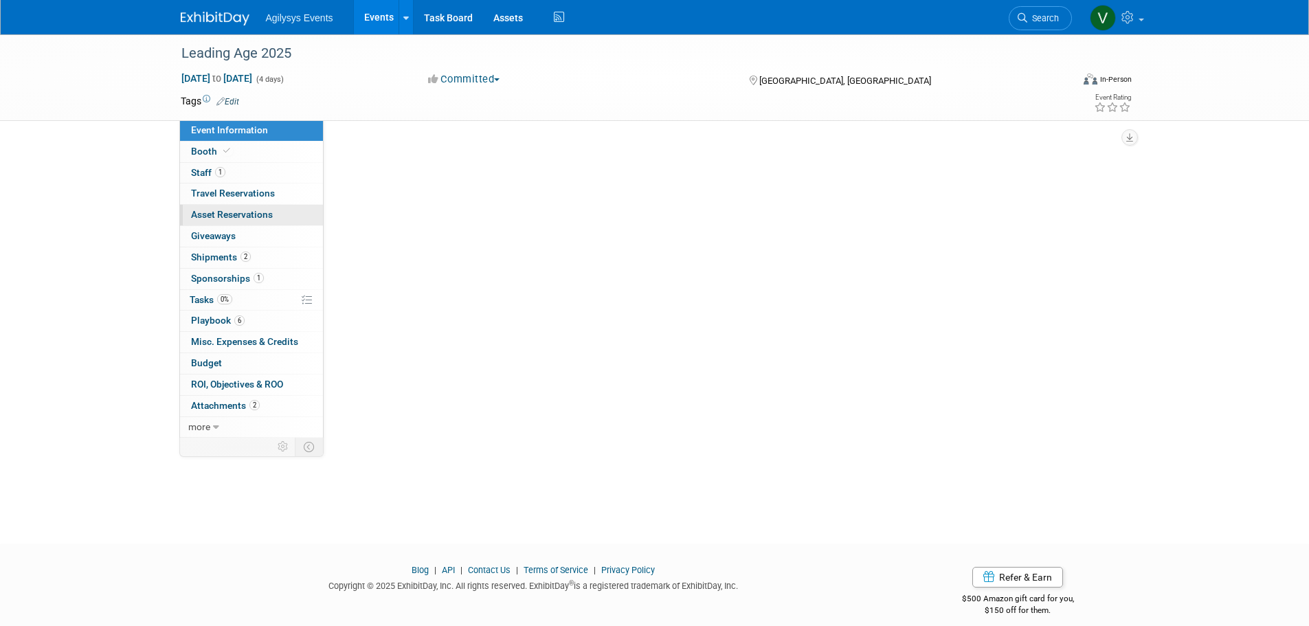
select select "Yes"
select select "FSM"
select select "Yes"
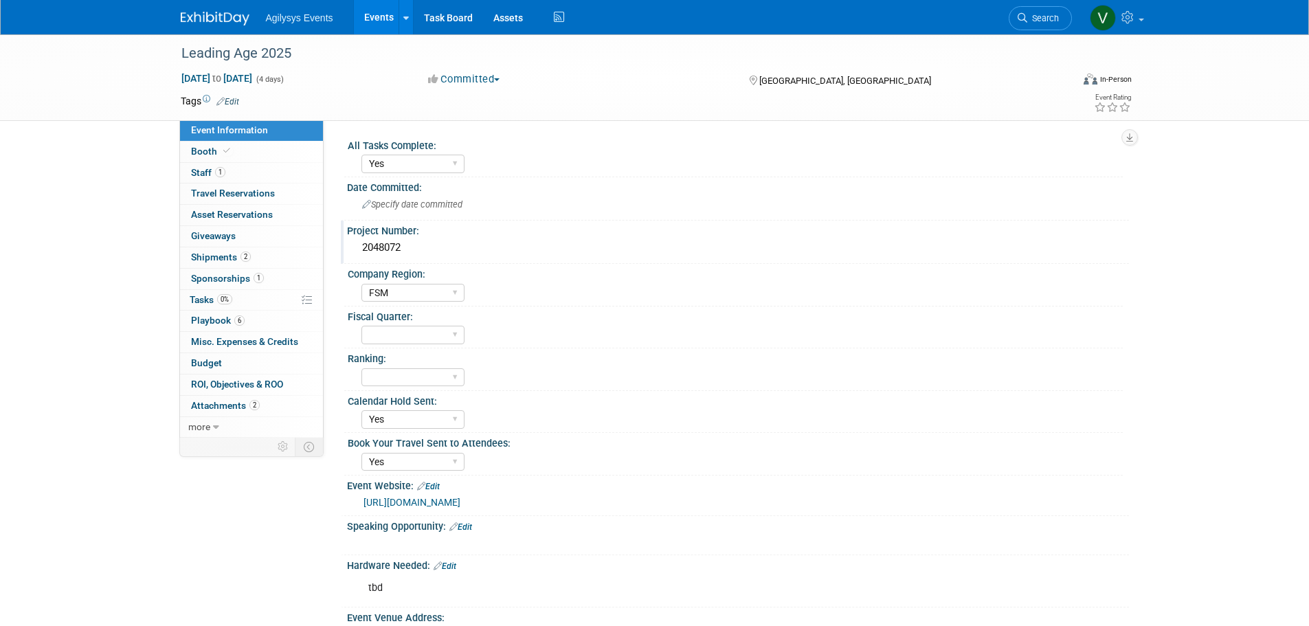
drag, startPoint x: 378, startPoint y: 250, endPoint x: 357, endPoint y: 249, distance: 21.3
click at [357, 249] on div "2048072" at bounding box center [737, 247] width 761 height 21
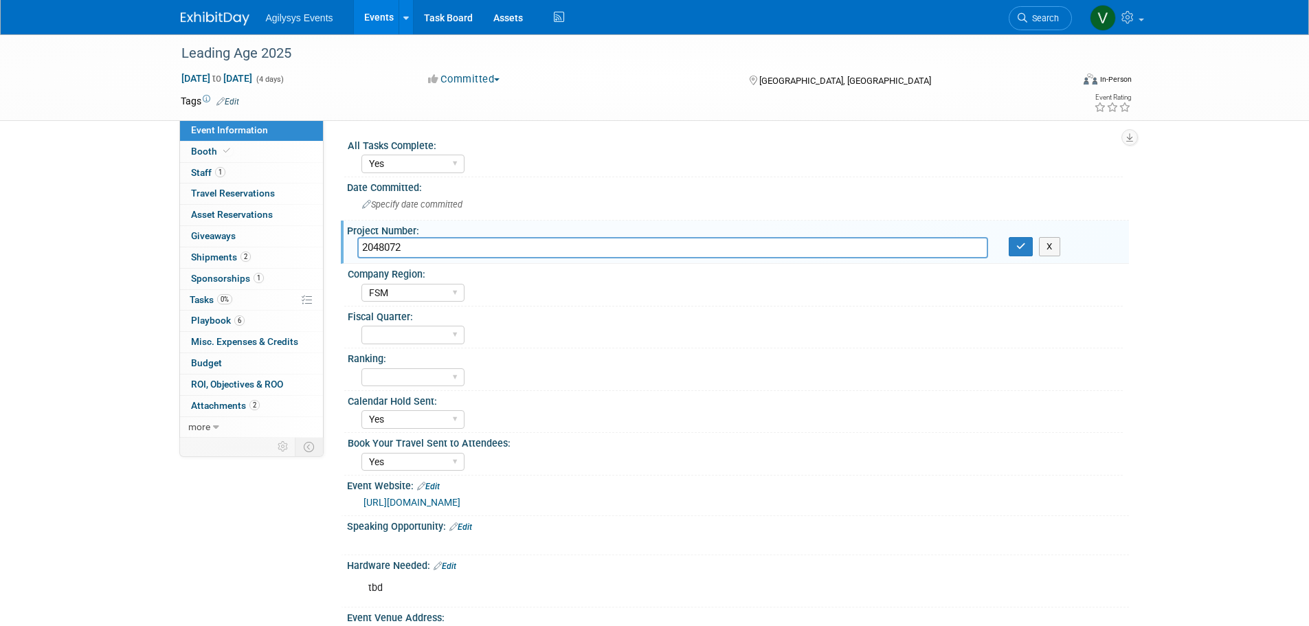
drag, startPoint x: 357, startPoint y: 249, endPoint x: 405, endPoint y: 247, distance: 48.2
click at [401, 242] on input "2048072" at bounding box center [672, 247] width 631 height 21
drag, startPoint x: 405, startPoint y: 247, endPoint x: 357, endPoint y: 247, distance: 48.8
click at [357, 247] on input "2048072" at bounding box center [672, 247] width 631 height 21
click at [194, 12] on img at bounding box center [215, 19] width 69 height 14
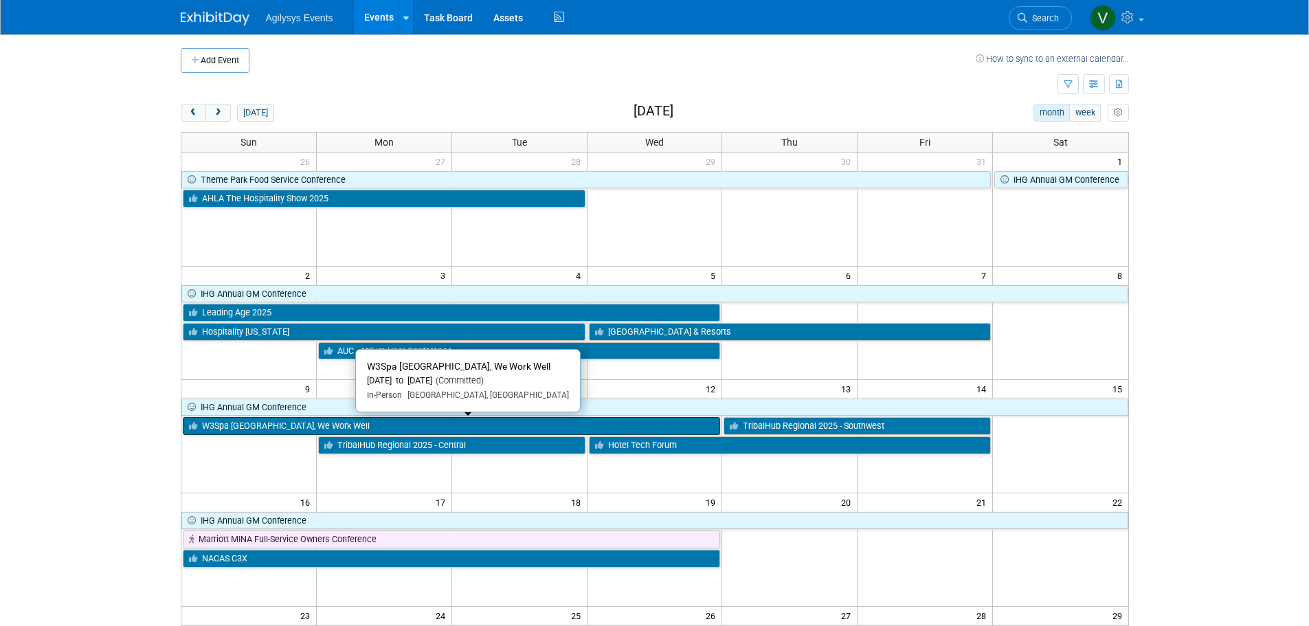
click at [247, 430] on link "W3Spa [GEOGRAPHIC_DATA], We Work Well" at bounding box center [452, 426] width 538 height 18
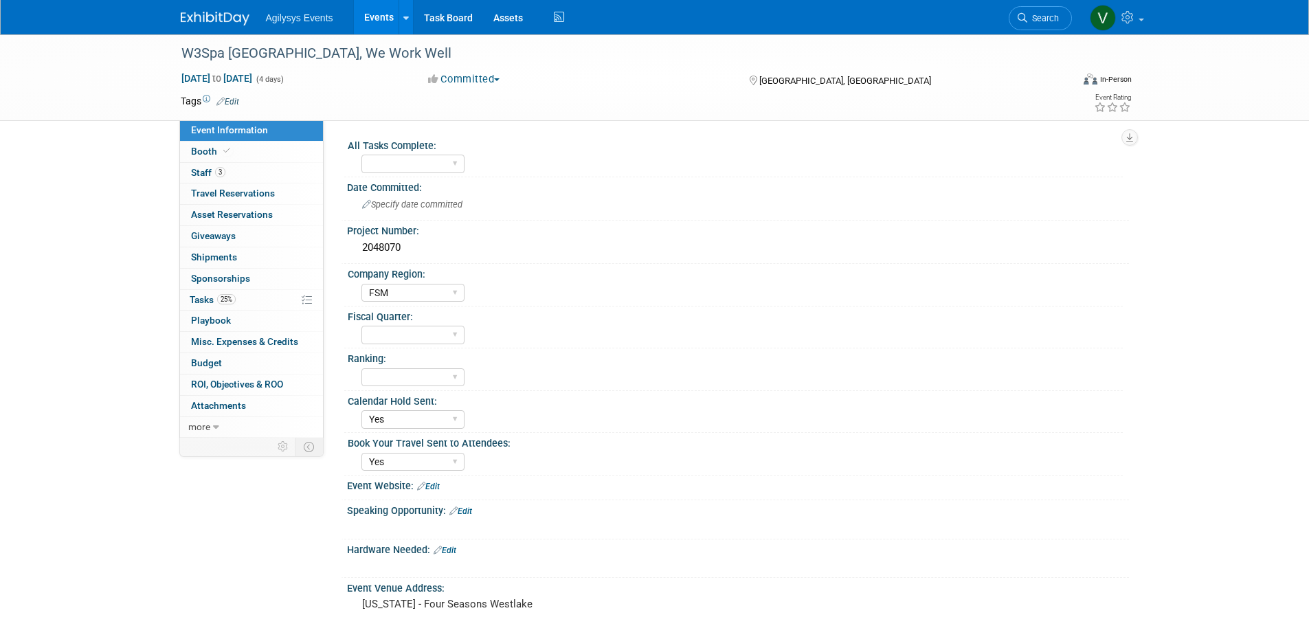
select select "FSM"
select select "Yes"
drag, startPoint x: 408, startPoint y: 247, endPoint x: 357, endPoint y: 245, distance: 50.2
click at [357, 245] on div "2048070" at bounding box center [737, 247] width 761 height 21
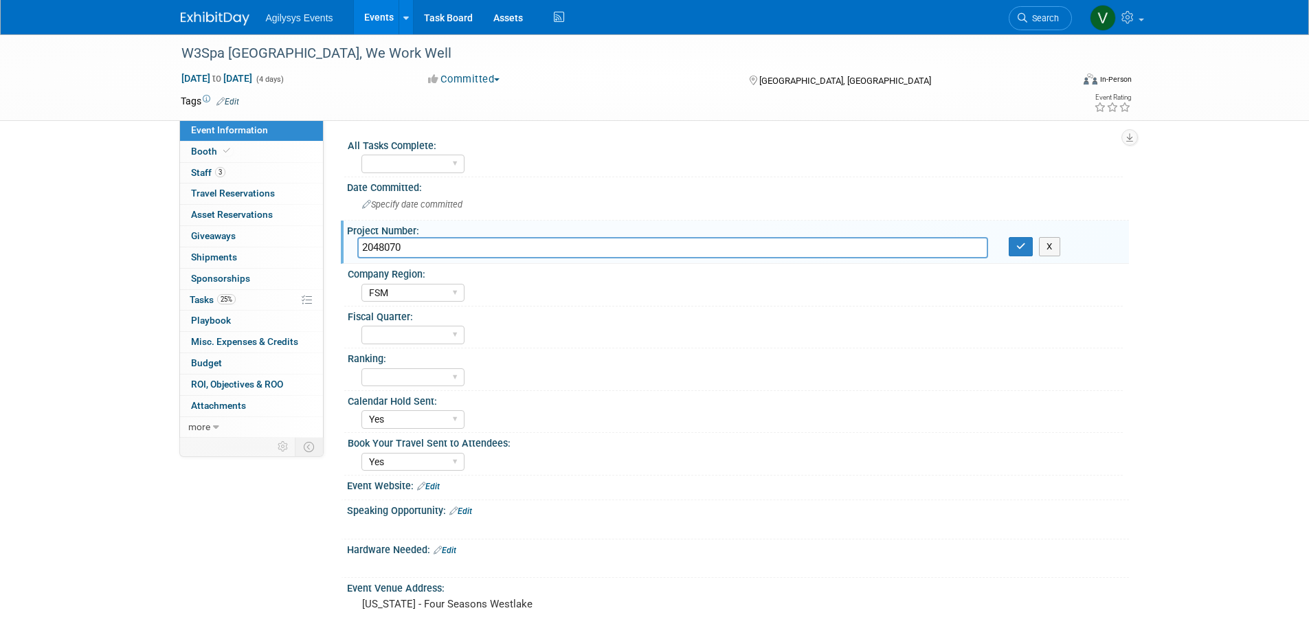
drag, startPoint x: 357, startPoint y: 245, endPoint x: 406, endPoint y: 247, distance: 48.9
click at [402, 241] on input "2048070" at bounding box center [672, 247] width 631 height 21
drag, startPoint x: 406, startPoint y: 249, endPoint x: 361, endPoint y: 252, distance: 45.4
click at [361, 252] on input "2048070" at bounding box center [672, 247] width 631 height 21
click at [108, 285] on div "W3Spa [GEOGRAPHIC_DATA], We Work Well [DATE] to [DATE] (4 days) [DATE] to [DATE…" at bounding box center [654, 507] width 1309 height 946
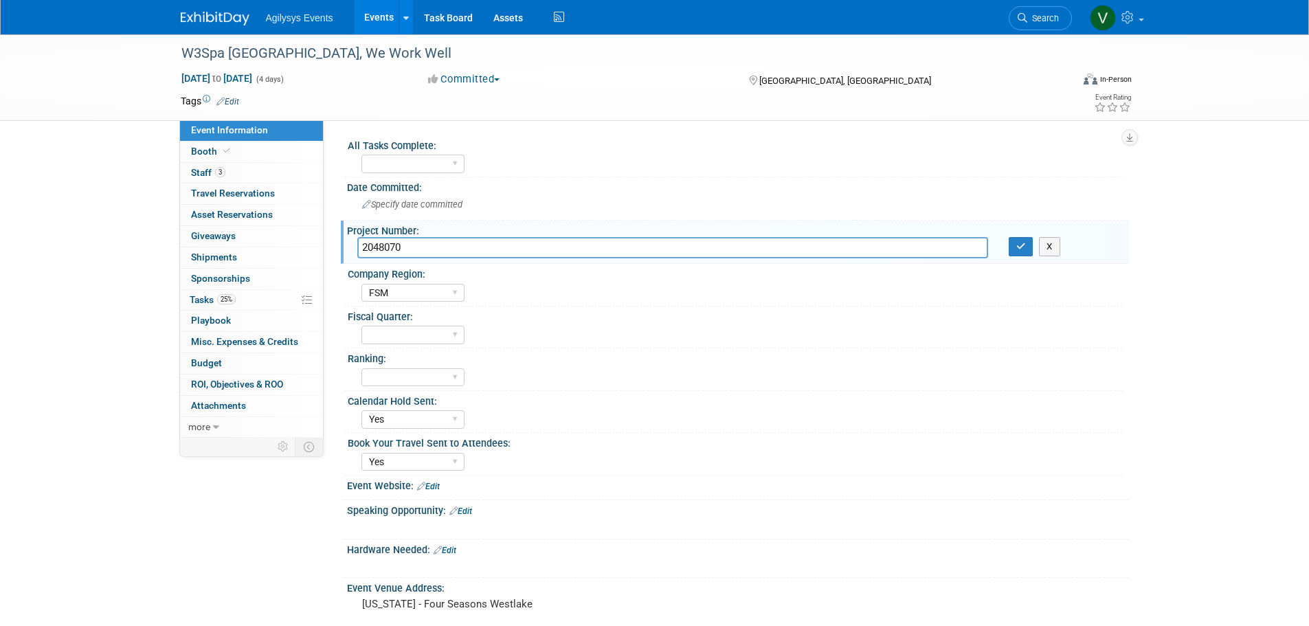
click at [214, 23] on img at bounding box center [215, 19] width 69 height 14
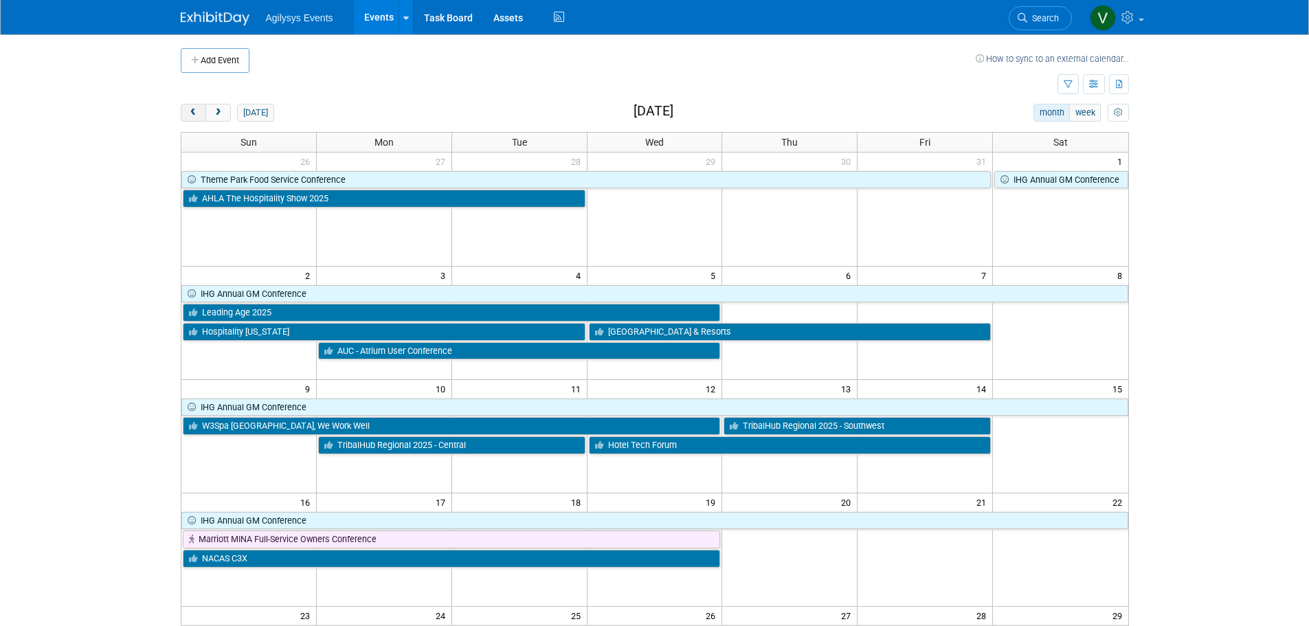
click at [190, 112] on span "prev" at bounding box center [193, 113] width 10 height 9
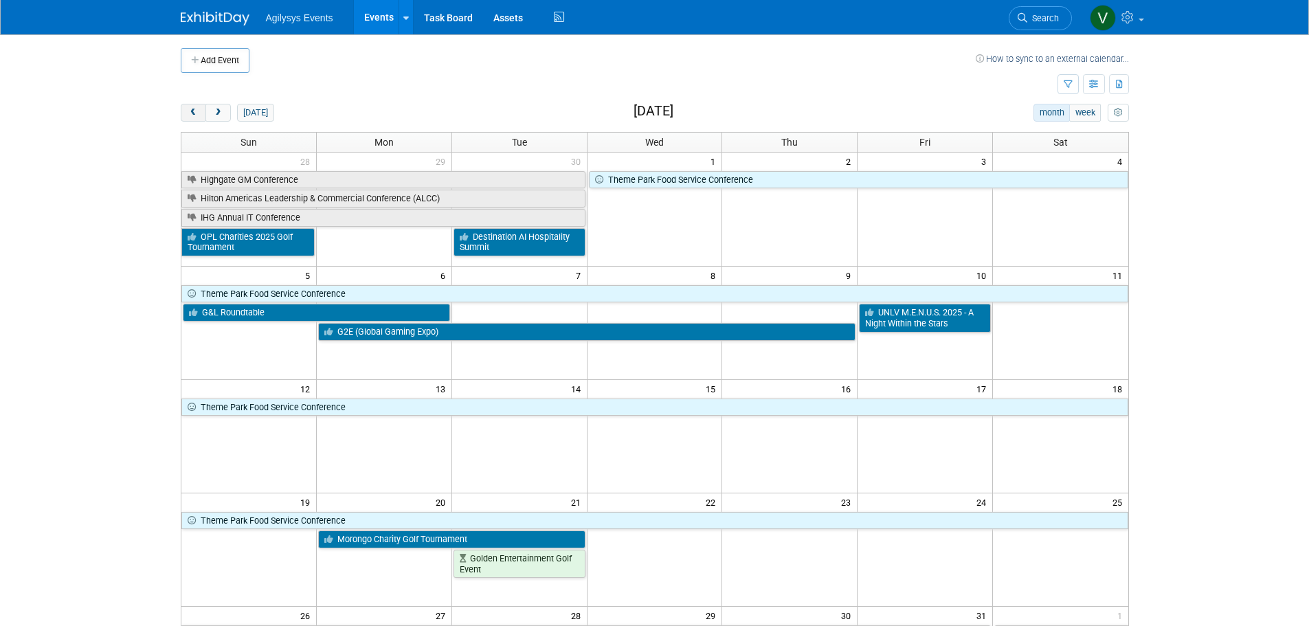
click at [190, 112] on span "prev" at bounding box center [193, 113] width 10 height 9
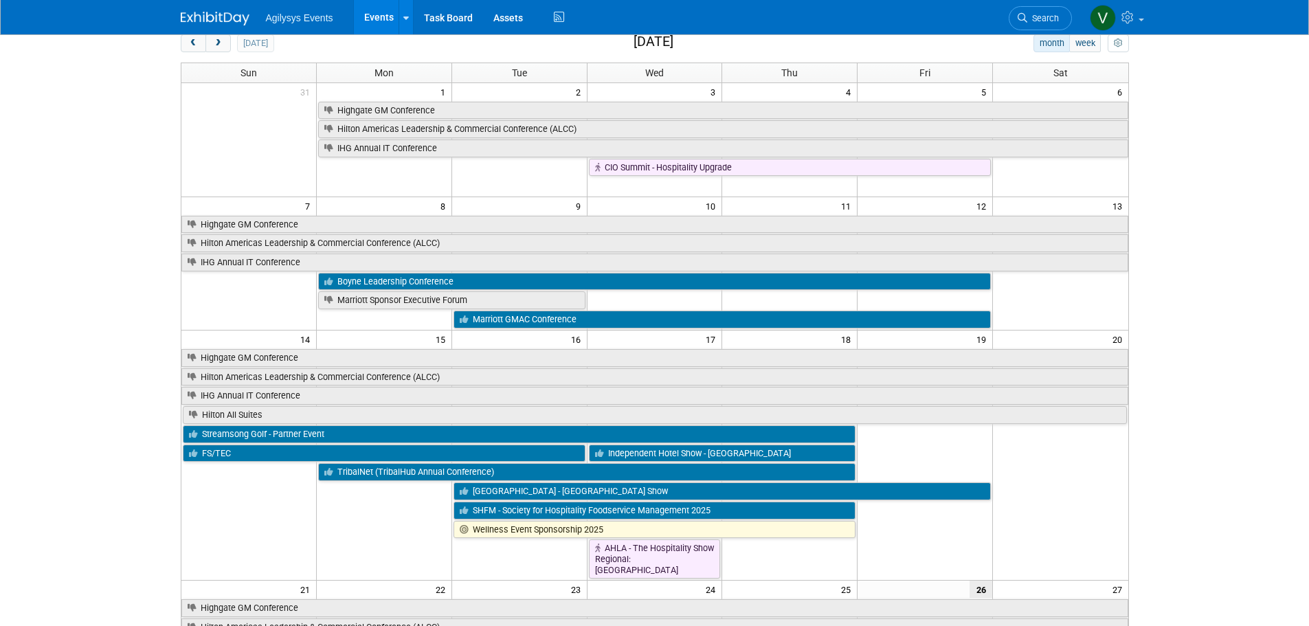
scroll to position [69, 0]
click at [195, 51] on button "prev" at bounding box center [193, 44] width 25 height 18
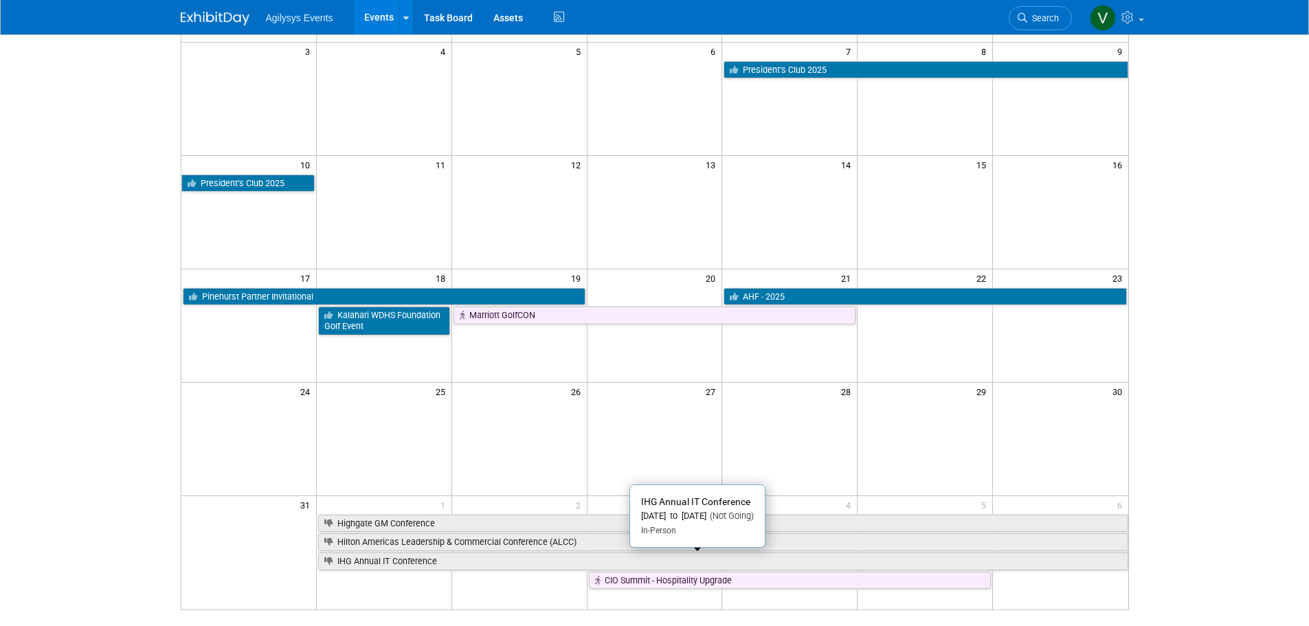
scroll to position [0, 0]
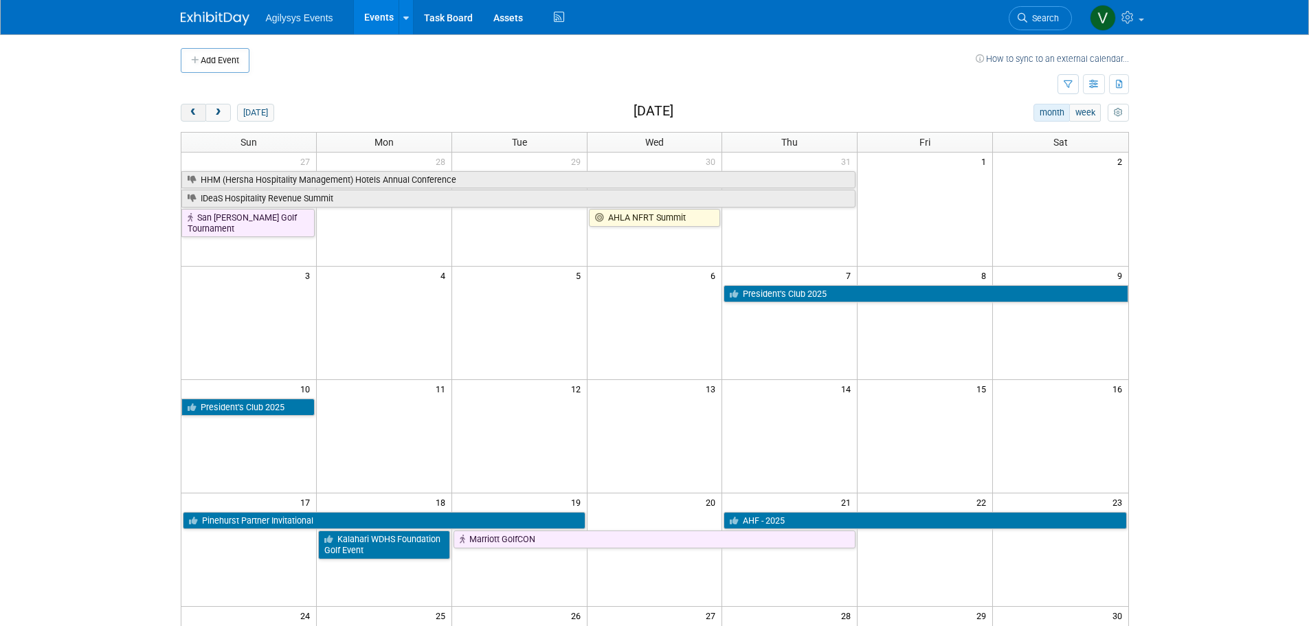
click at [197, 111] on span "prev" at bounding box center [193, 113] width 10 height 9
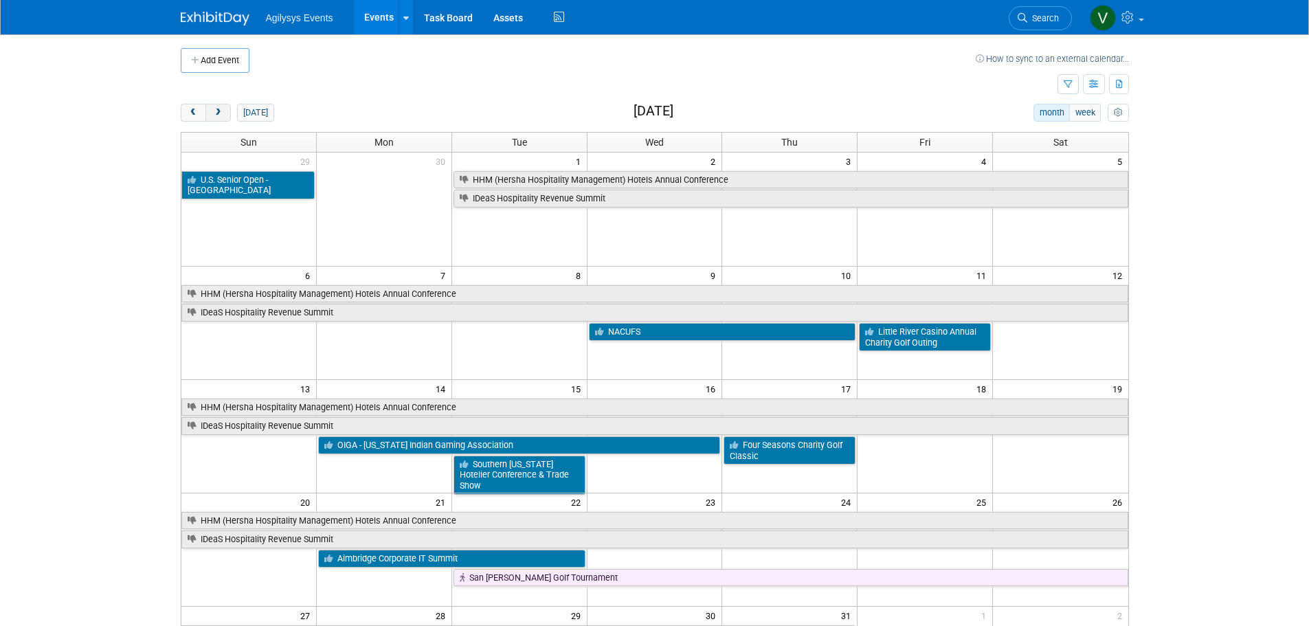
click at [224, 115] on button "next" at bounding box center [217, 113] width 25 height 18
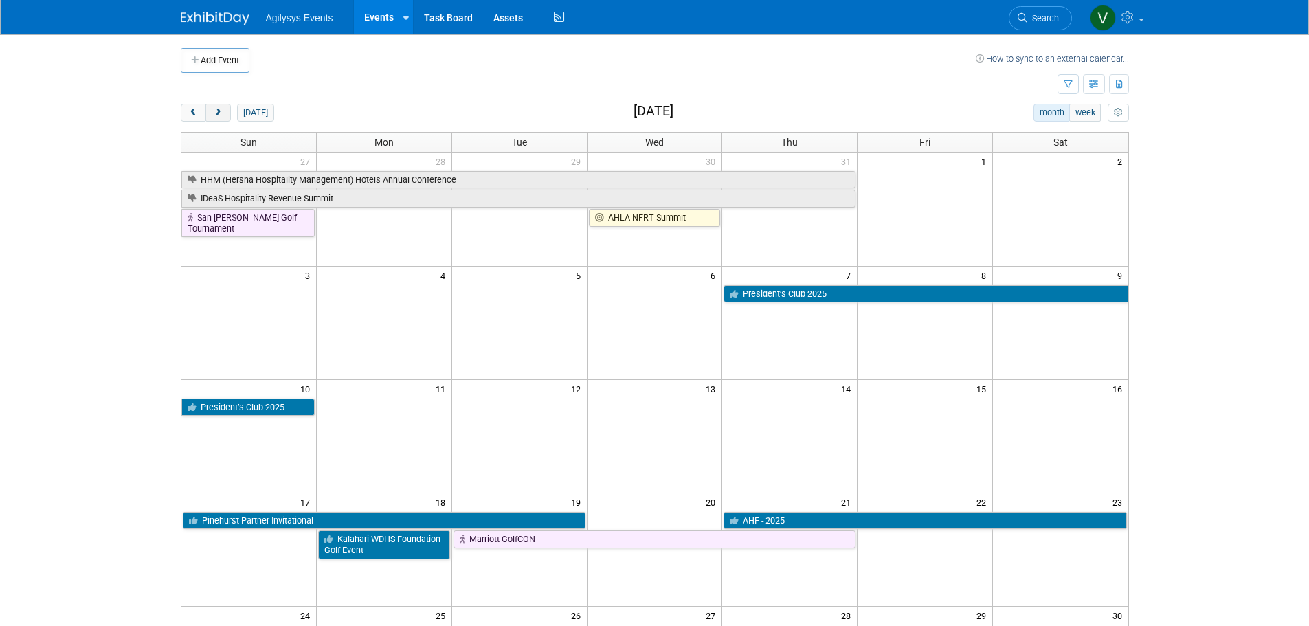
click at [224, 115] on button "next" at bounding box center [217, 113] width 25 height 18
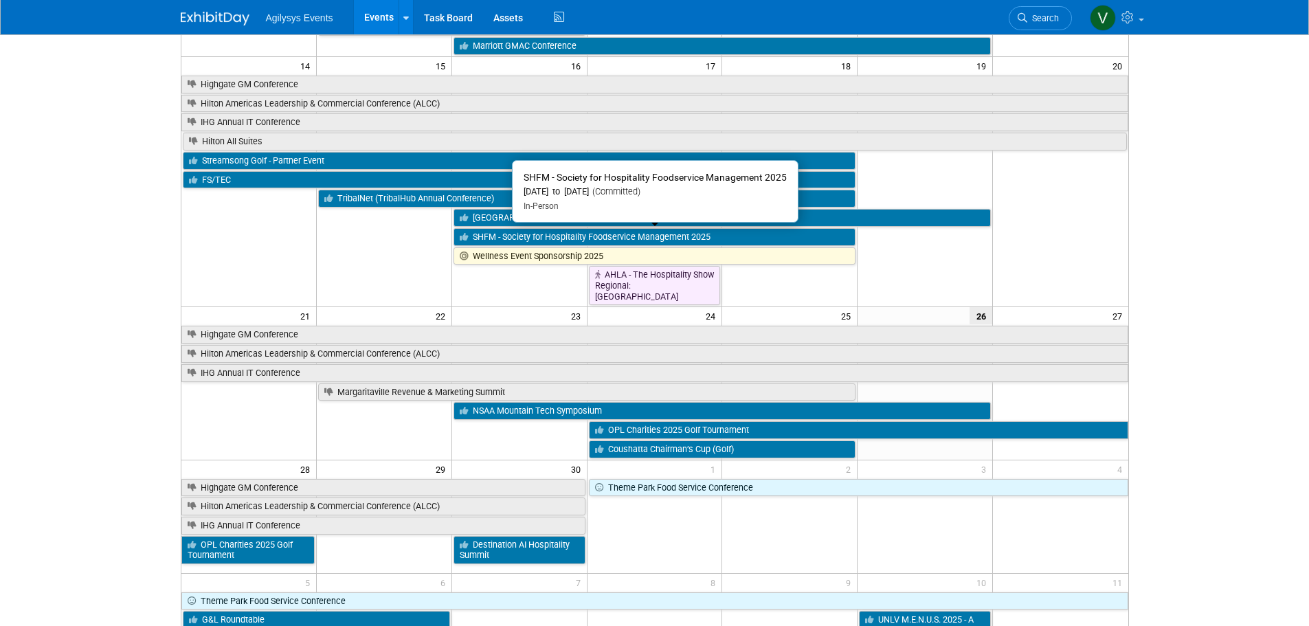
scroll to position [69, 0]
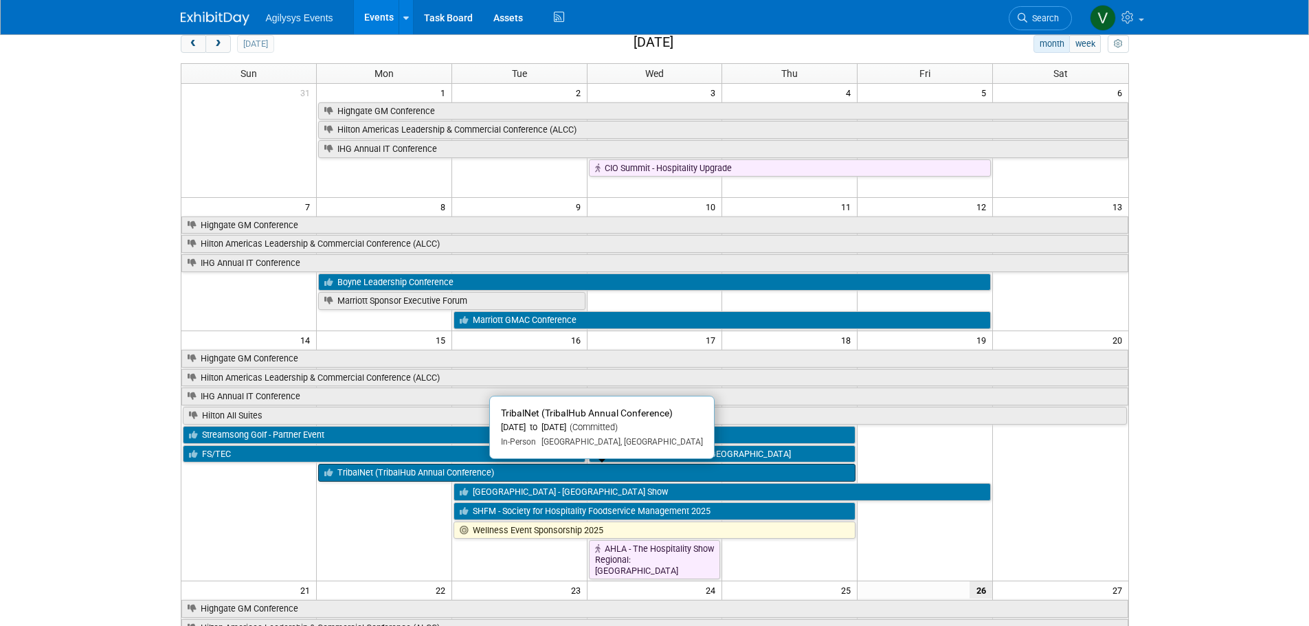
click at [397, 472] on link "TribalNet (TribalHub Annual Conference)" at bounding box center [586, 473] width 537 height 18
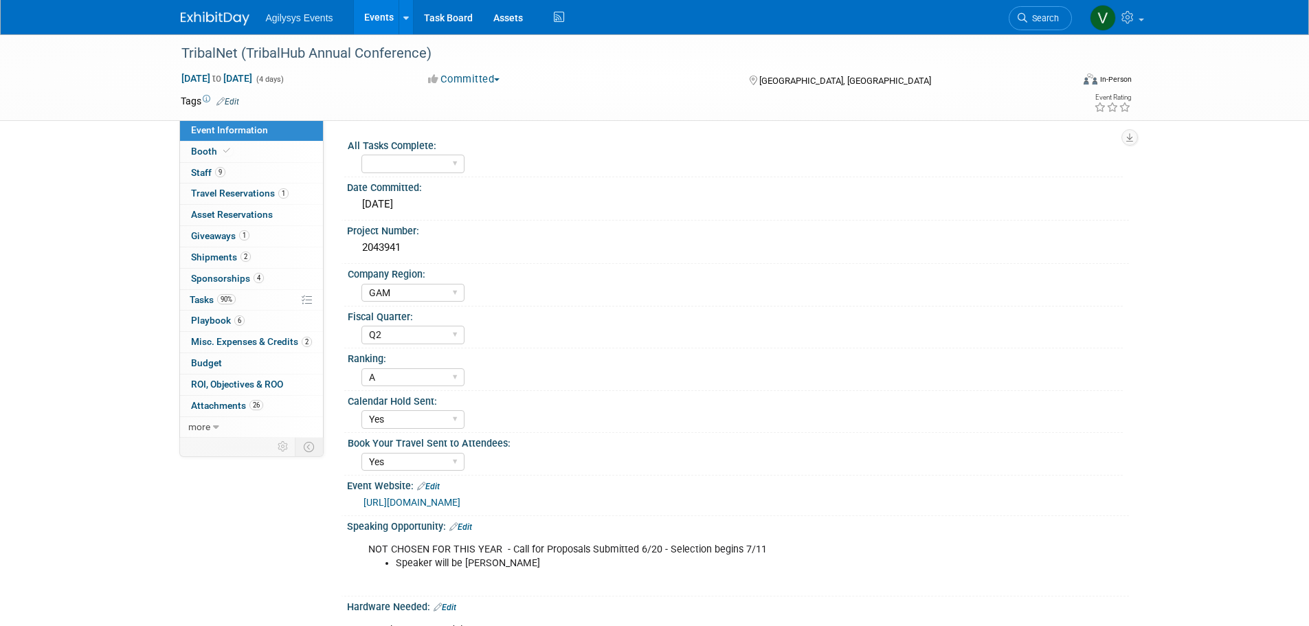
select select "GAM"
select select "Q2"
select select "A"
select select "Yes"
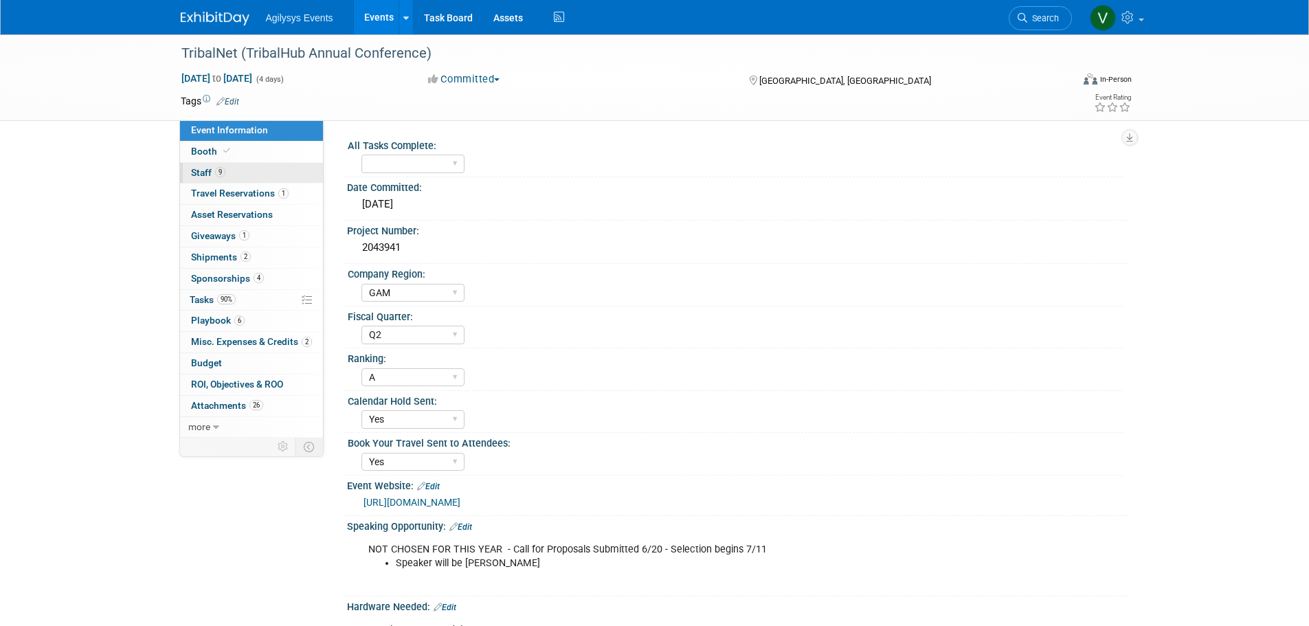
click at [278, 177] on link "9 Staff 9" at bounding box center [251, 173] width 143 height 21
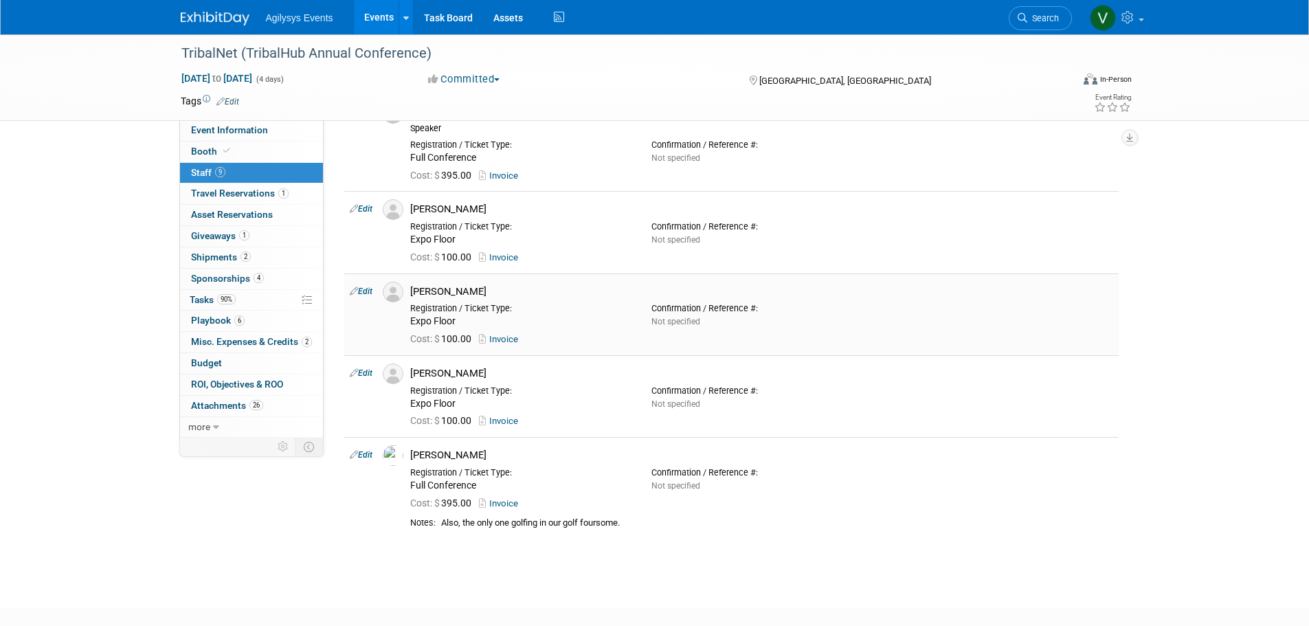
scroll to position [481, 0]
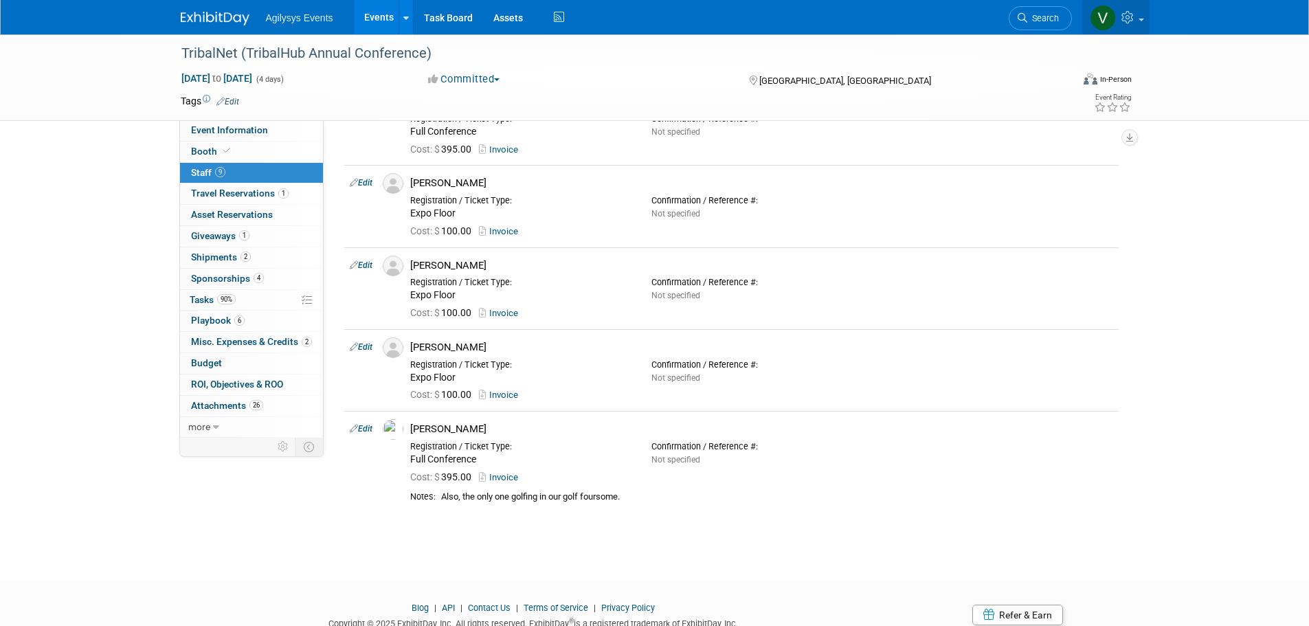
click at [1132, 14] on icon at bounding box center [1130, 17] width 16 height 12
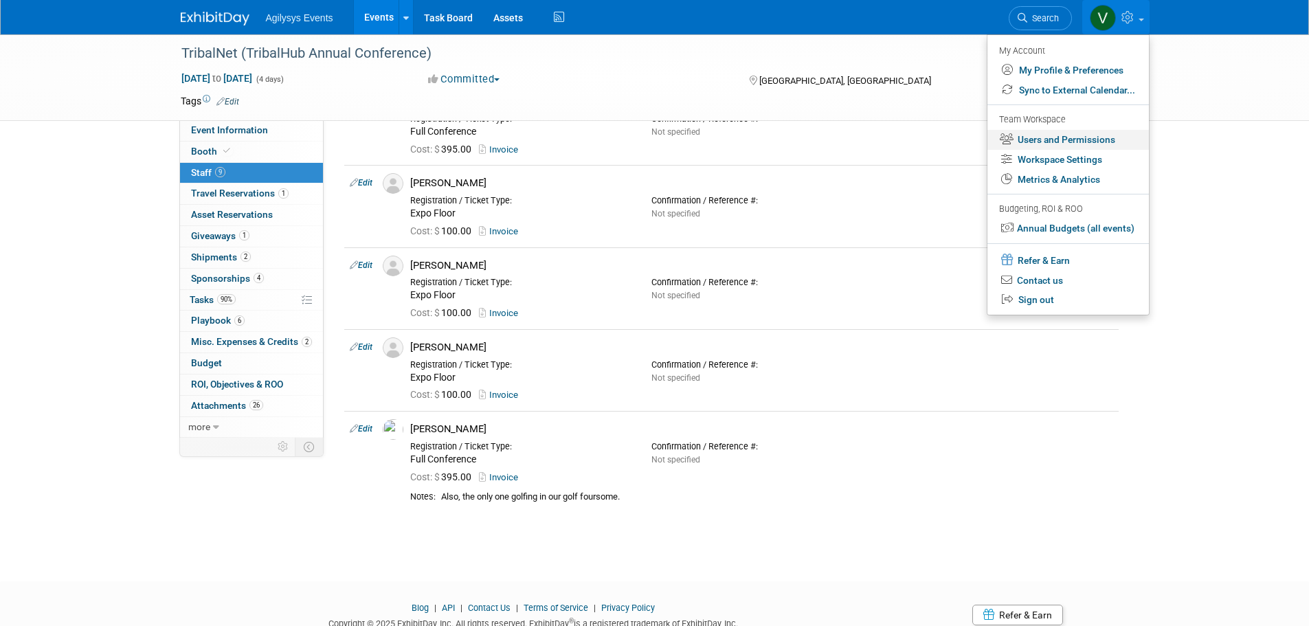
click at [1071, 140] on link "Users and Permissions" at bounding box center [1069, 140] width 162 height 20
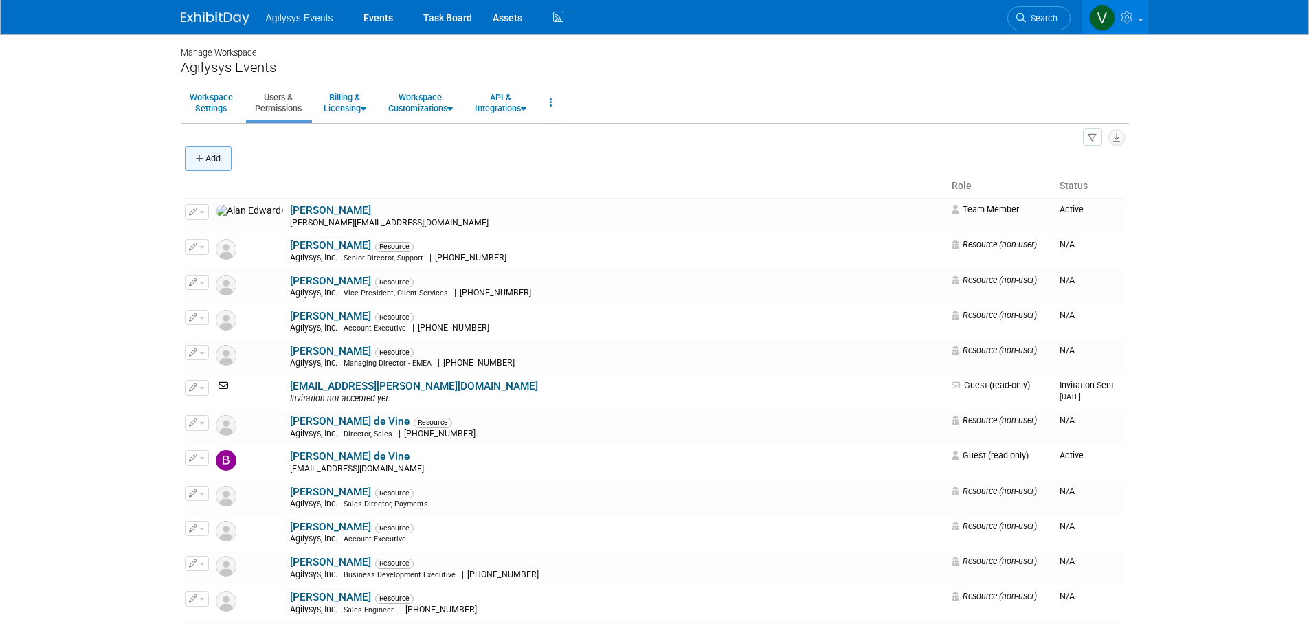
click at [221, 164] on button "Add" at bounding box center [208, 158] width 47 height 25
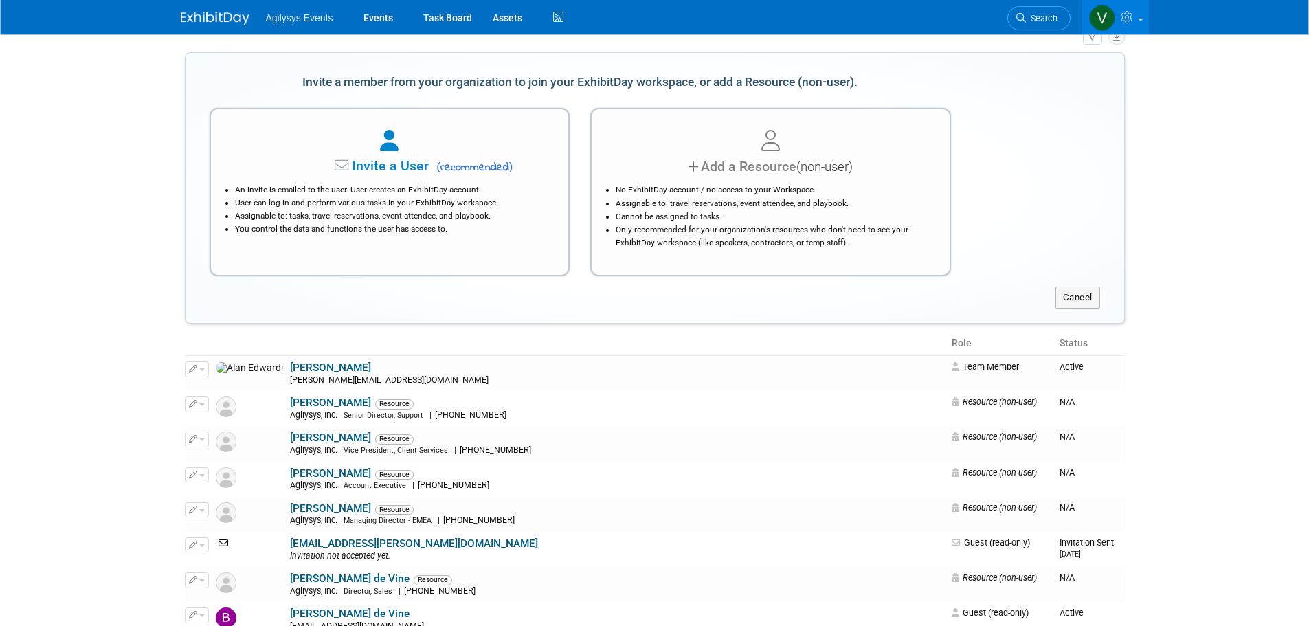
scroll to position [69, 0]
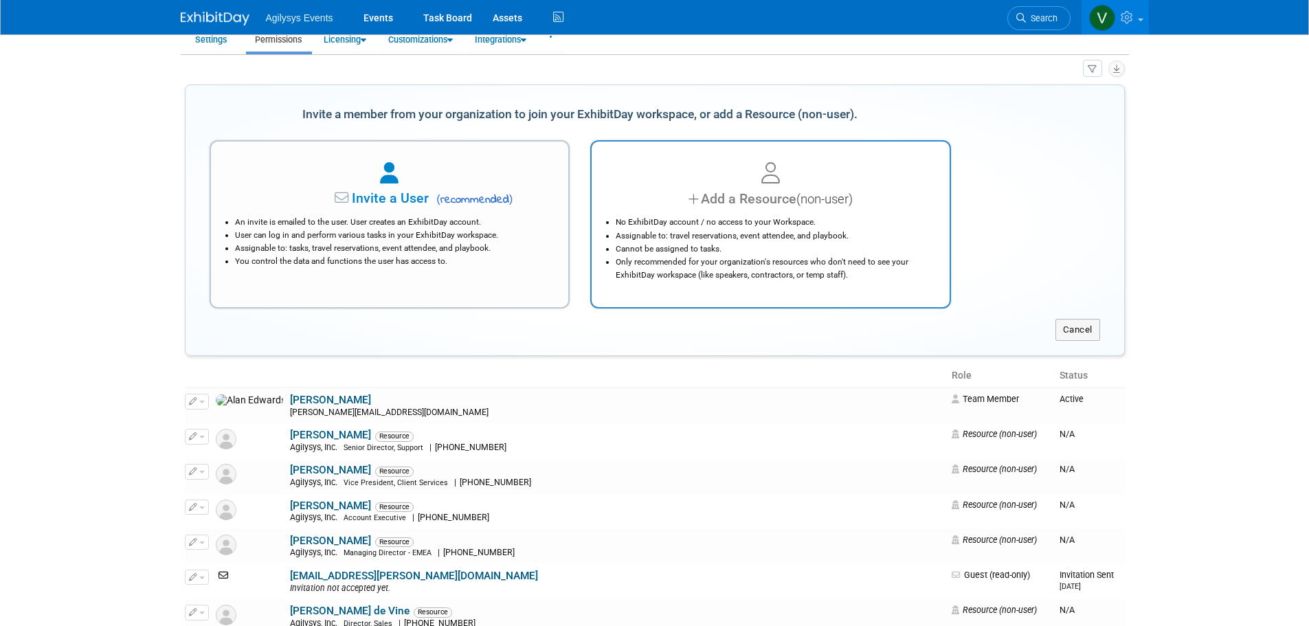
click at [806, 280] on li "Only recommended for your organization's resources who don't need to see your E…" at bounding box center [774, 269] width 317 height 26
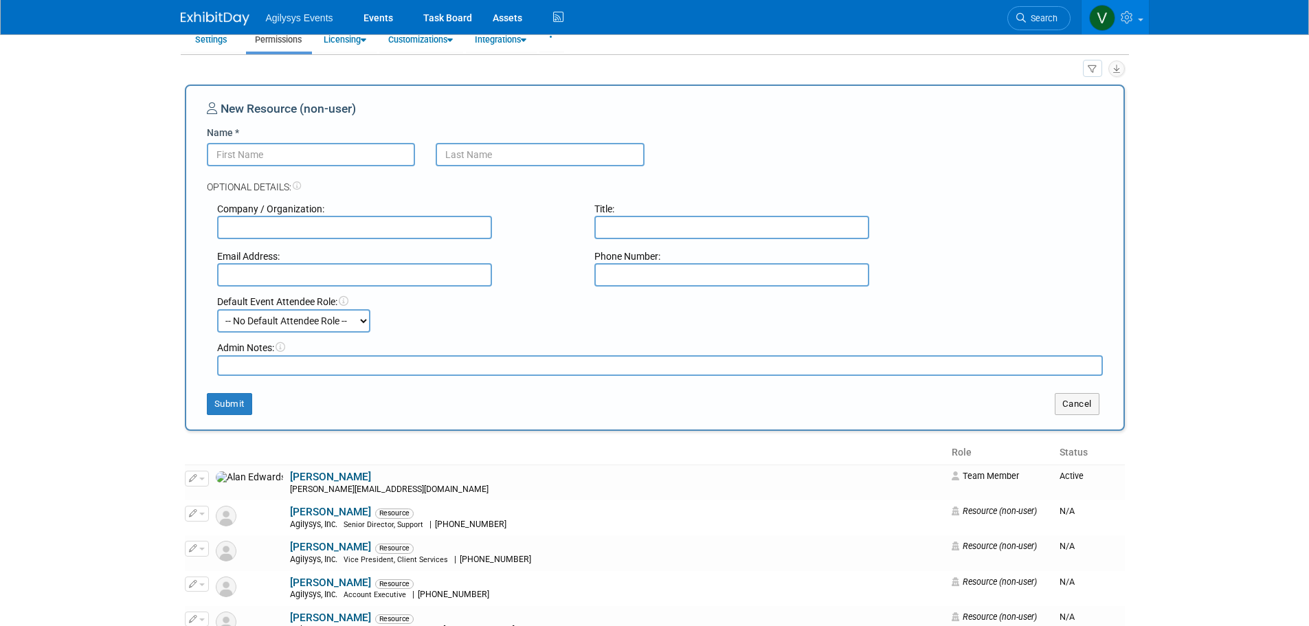
click at [267, 158] on input "Name *" at bounding box center [311, 154] width 209 height 23
click at [267, 156] on input "Name *" at bounding box center [311, 154] width 209 height 23
click at [157, 263] on body "Agilysys Events Events Task Board Assets Activity Feed" at bounding box center [654, 244] width 1309 height 626
click at [291, 328] on select "-- No Default Attendee Role -- Demonstrator Host Market Development Manager Pla…" at bounding box center [293, 320] width 153 height 23
click at [590, 346] on div "Admin Notes:" at bounding box center [660, 348] width 886 height 14
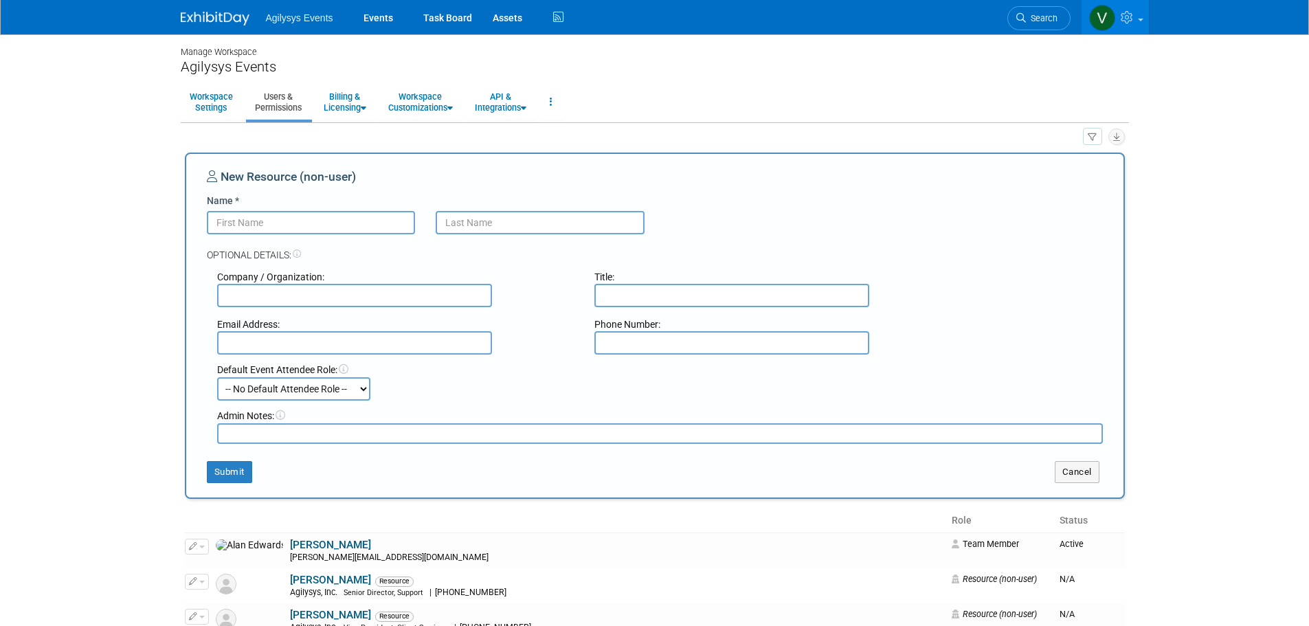
scroll to position [0, 0]
click at [1069, 474] on button "Cancel" at bounding box center [1077, 473] width 45 height 22
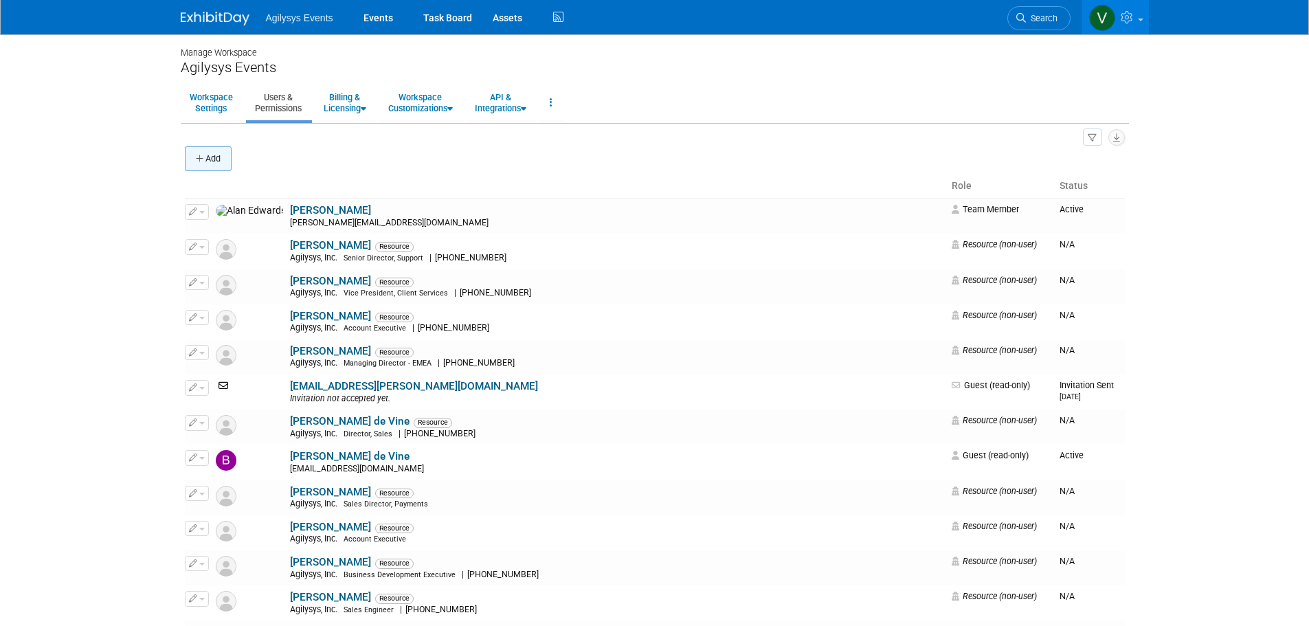
click at [220, 168] on button "Add" at bounding box center [208, 158] width 47 height 25
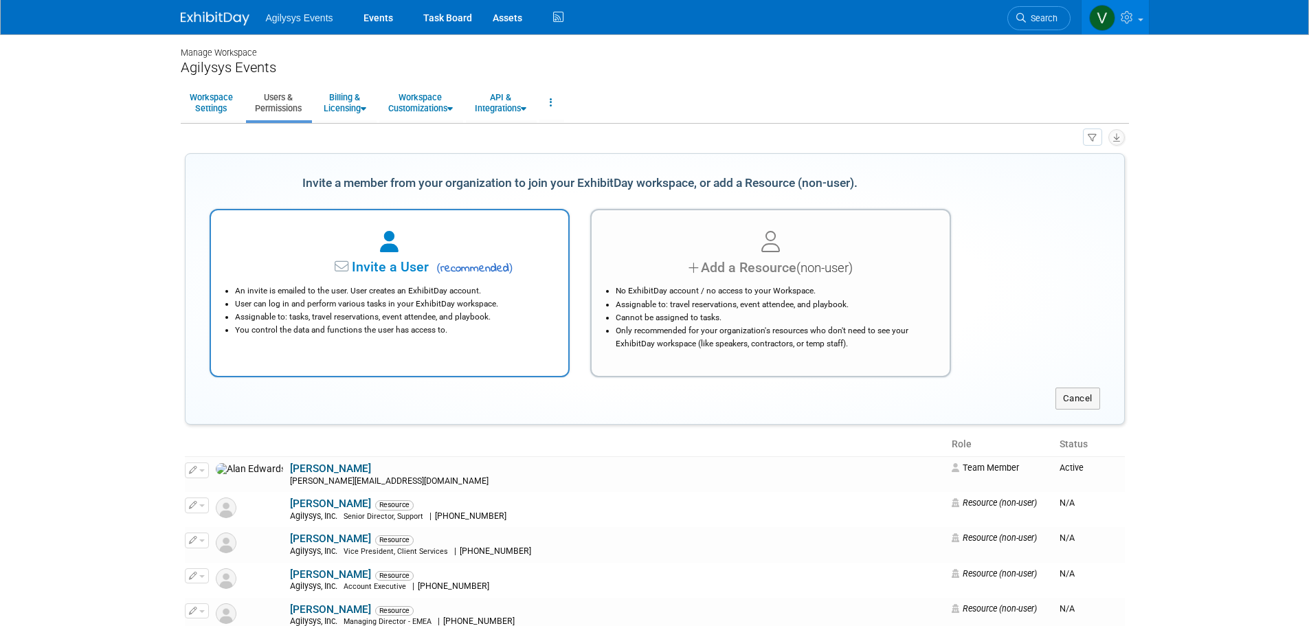
click at [443, 311] on li "Assignable to: tasks, travel reservations, event attendee, and playbook." at bounding box center [393, 317] width 317 height 13
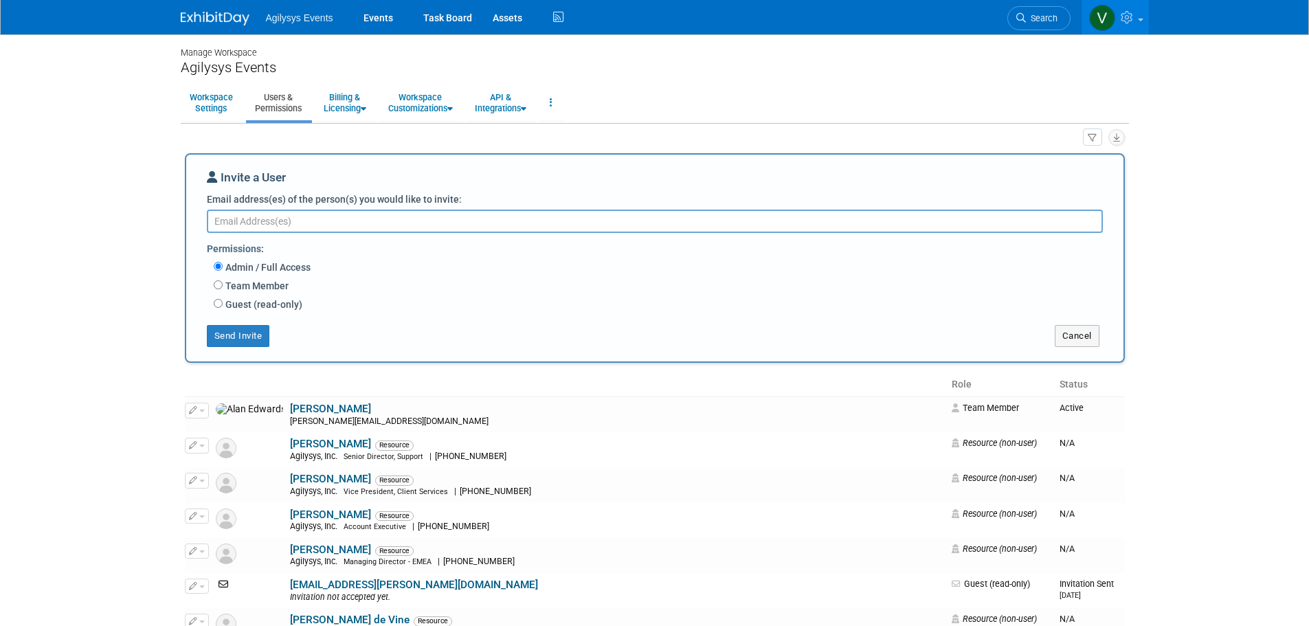
click at [243, 221] on textarea "Email address(es) of the person(s) you would like to invite:" at bounding box center [655, 221] width 896 height 23
click at [221, 307] on input "Guest (read-only)" at bounding box center [218, 303] width 9 height 9
radio input "true"
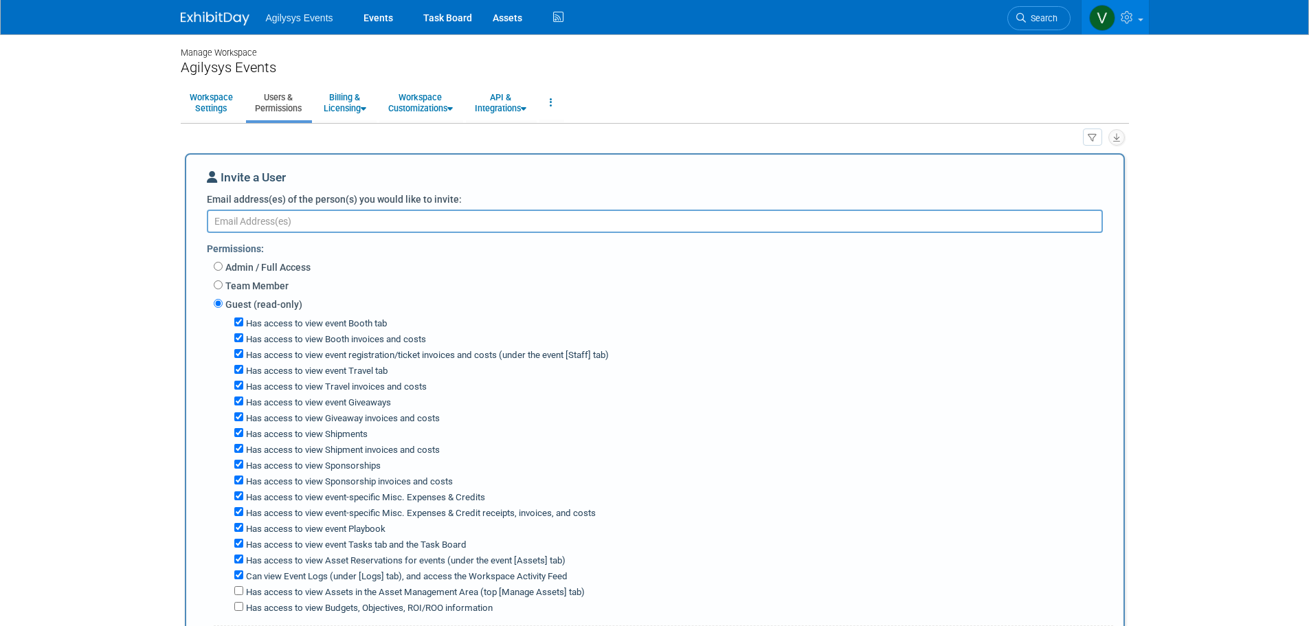
click at [265, 225] on textarea "Email address(es) of the person(s) you would like to invite:" at bounding box center [655, 221] width 896 height 23
click at [267, 219] on textarea "Email address(es) of the person(s) you would like to invite:" at bounding box center [655, 221] width 896 height 23
paste textarea "praveenraj.ramachandran@agilysys.com"
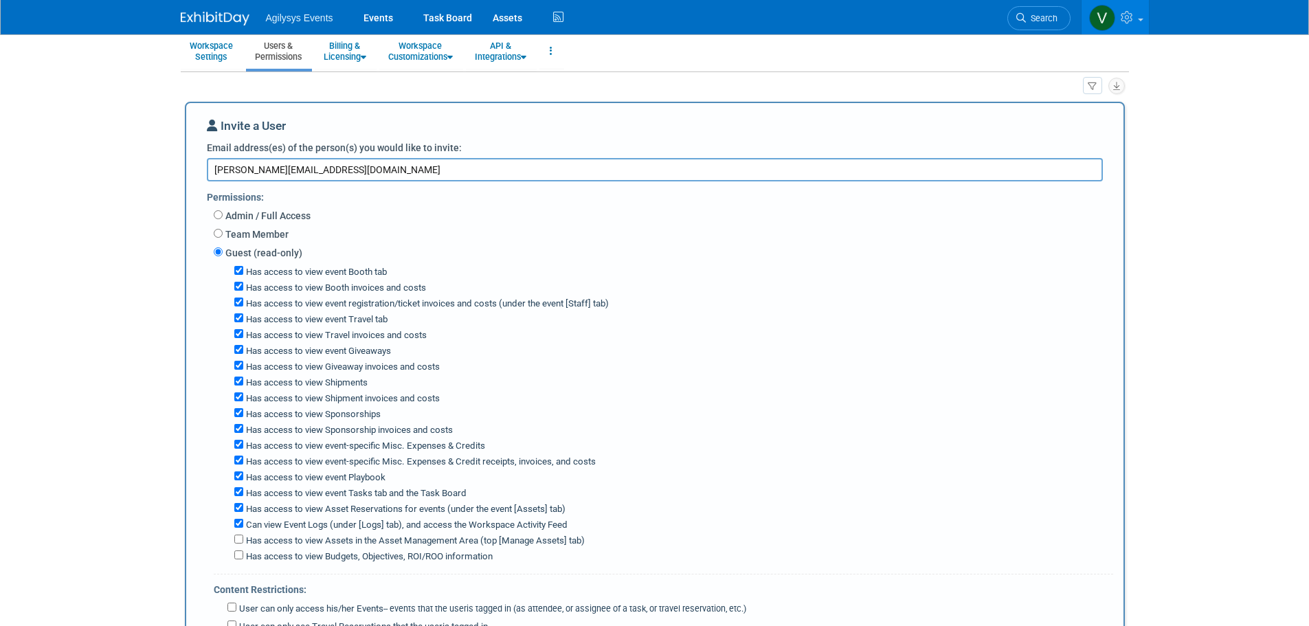
scroll to position [275, 0]
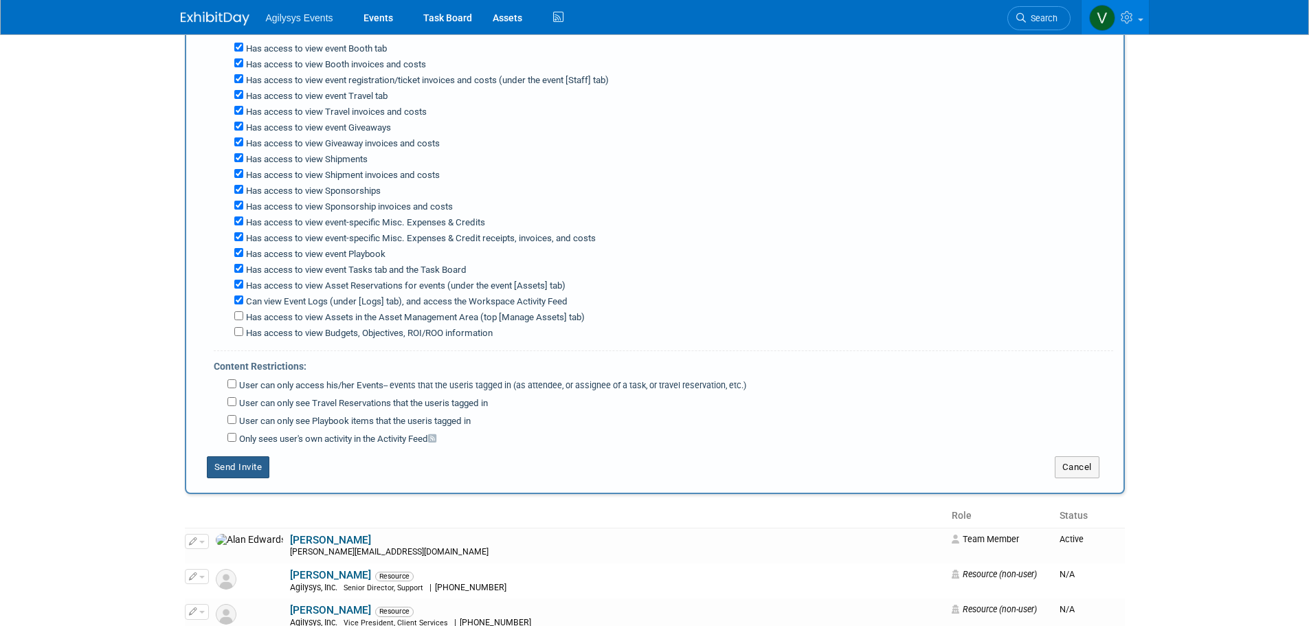
type textarea "praveenraj.ramachandran@agilysys.com"
click at [252, 474] on button "Send Invite" at bounding box center [238, 467] width 63 height 22
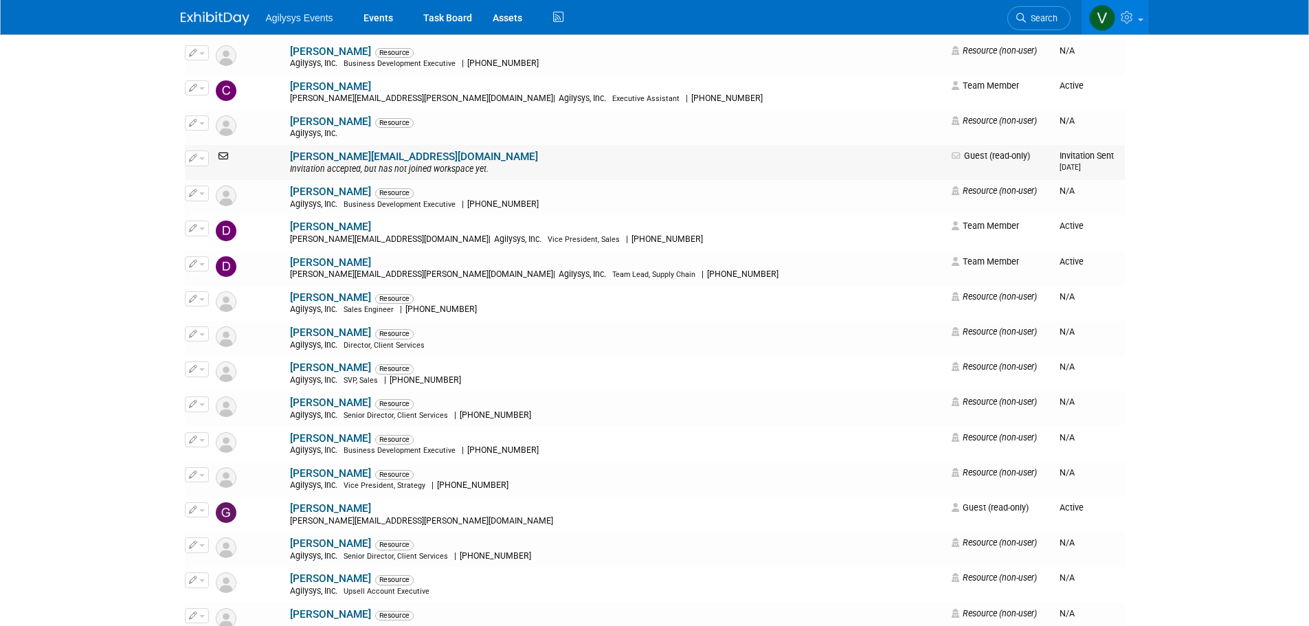
scroll to position [756, 0]
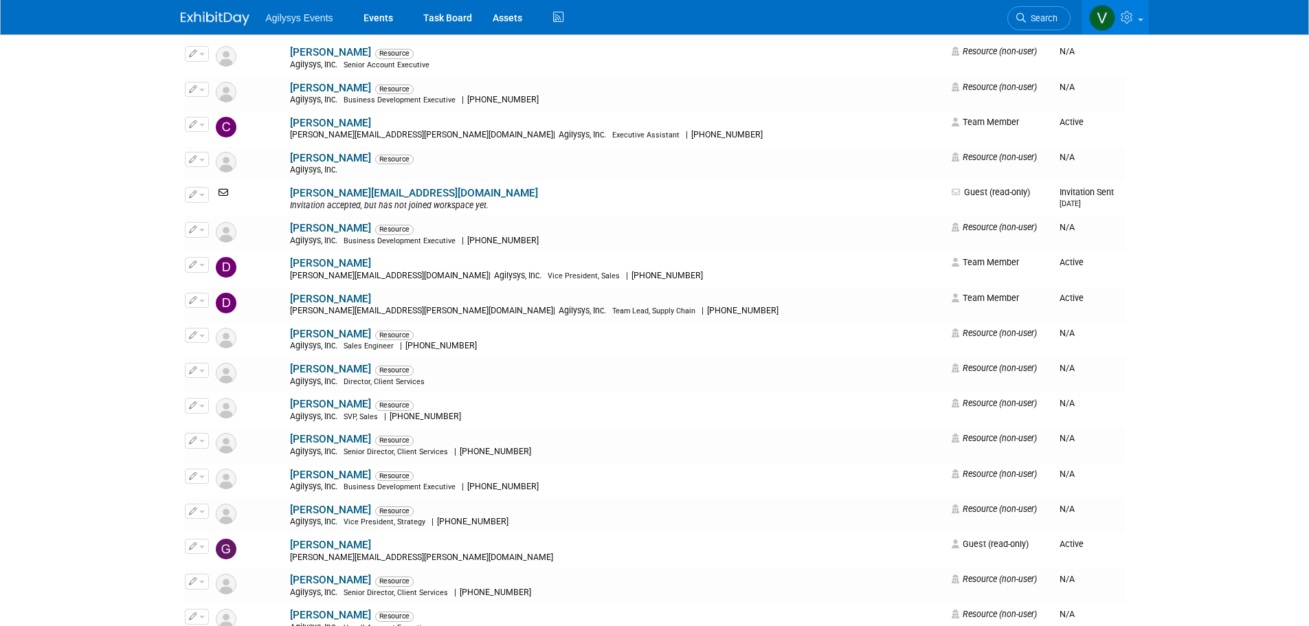
click at [192, 18] on img at bounding box center [215, 19] width 69 height 14
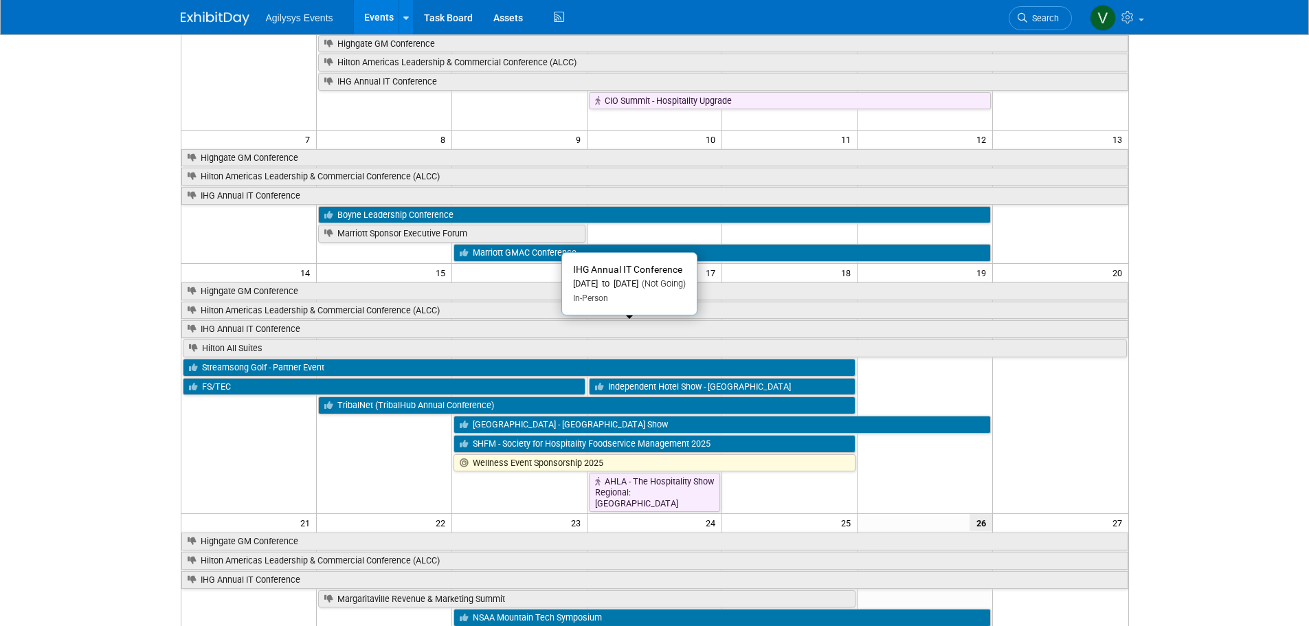
scroll to position [137, 0]
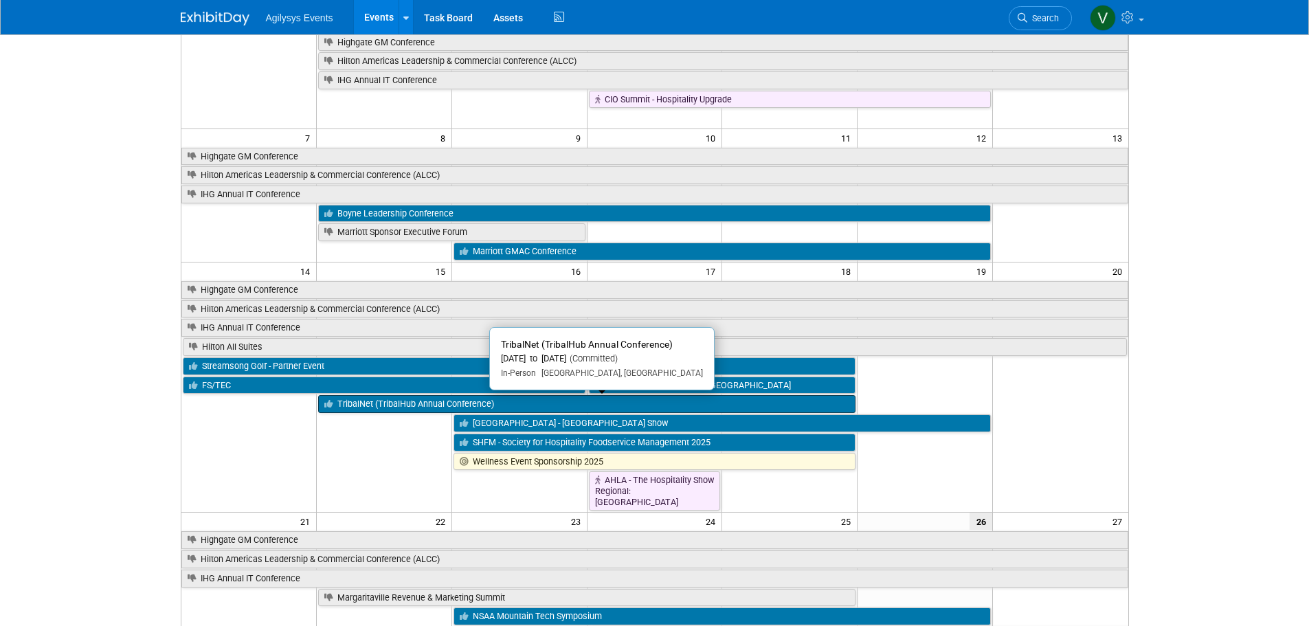
click at [394, 403] on link "TribalNet (TribalHub Annual Conference)" at bounding box center [586, 404] width 537 height 18
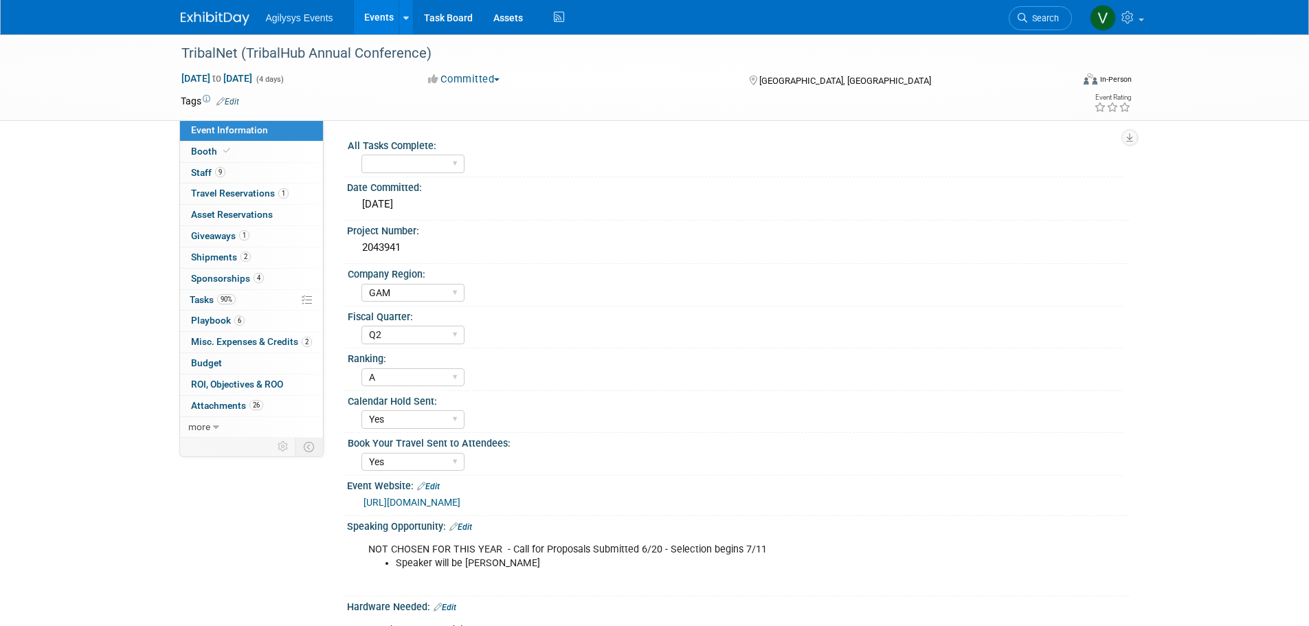
select select "GAM"
select select "Q2"
select select "A"
select select "Yes"
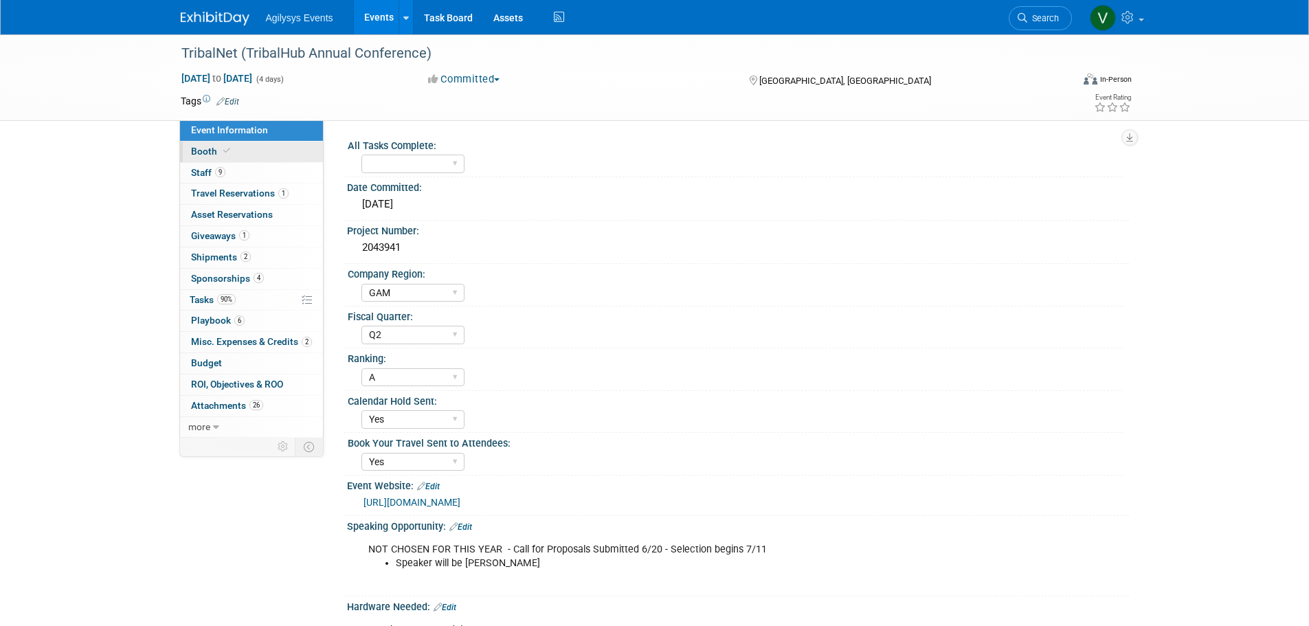
click at [225, 151] on icon at bounding box center [226, 151] width 7 height 8
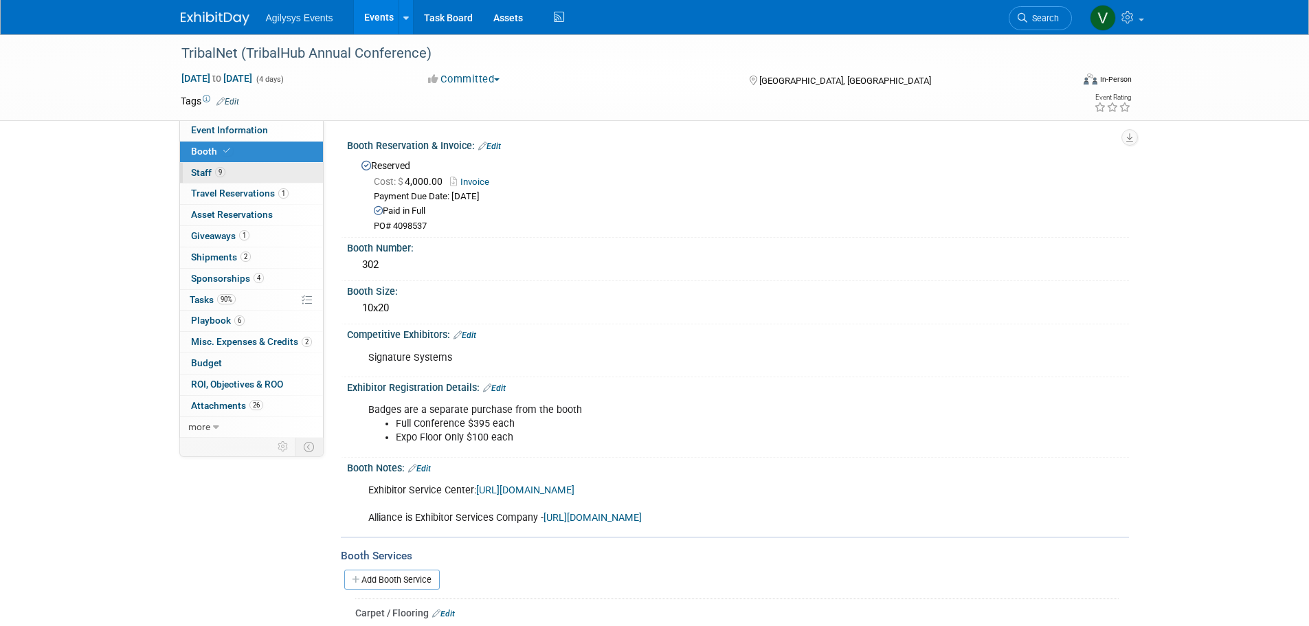
click at [240, 172] on link "9 Staff 9" at bounding box center [251, 173] width 143 height 21
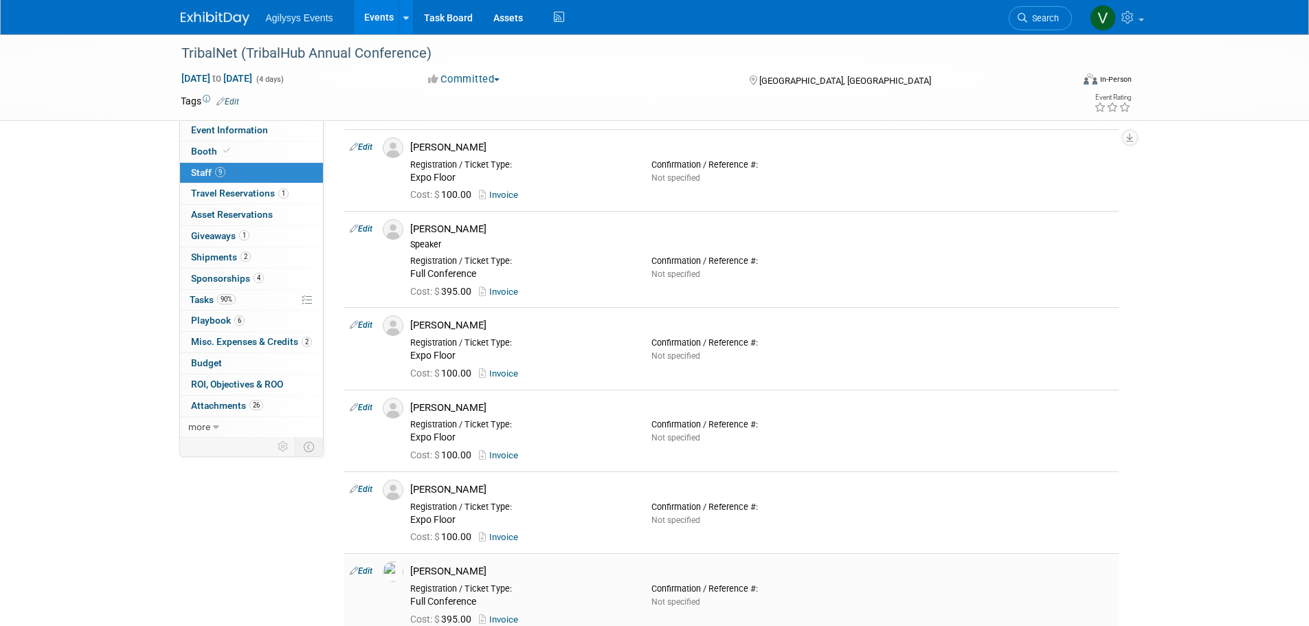
scroll to position [481, 0]
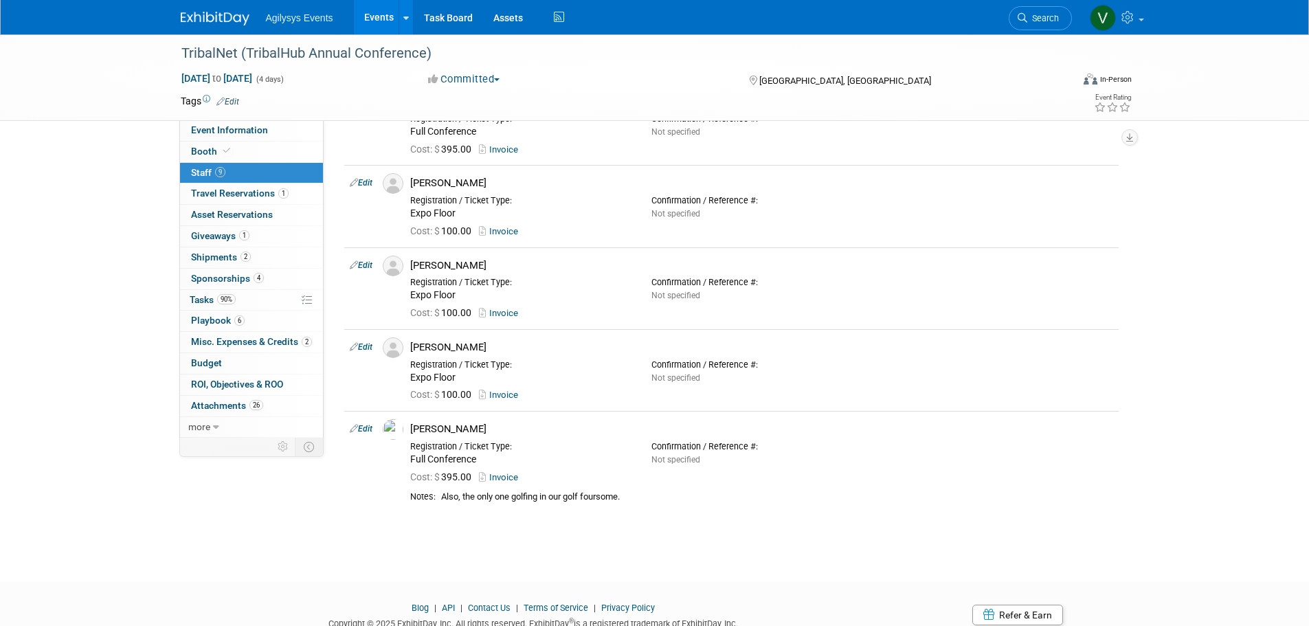
drag, startPoint x: 223, startPoint y: 19, endPoint x: 190, endPoint y: 38, distance: 38.4
click at [223, 19] on img at bounding box center [215, 19] width 69 height 14
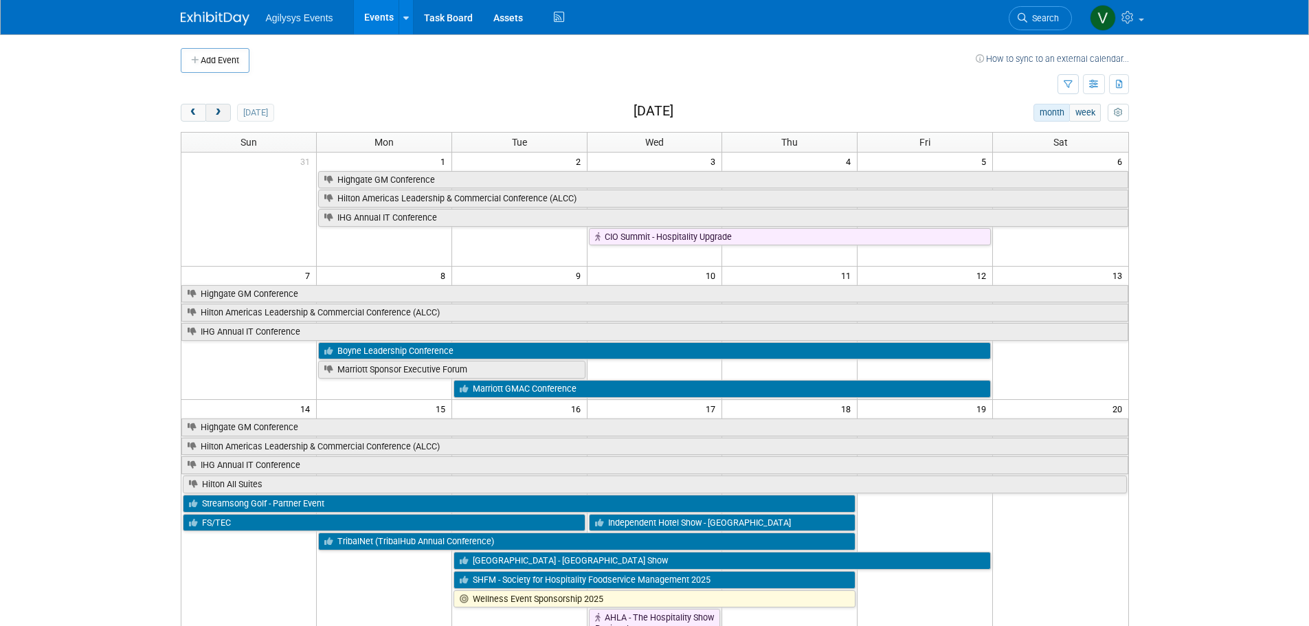
click at [217, 120] on button "next" at bounding box center [217, 113] width 25 height 18
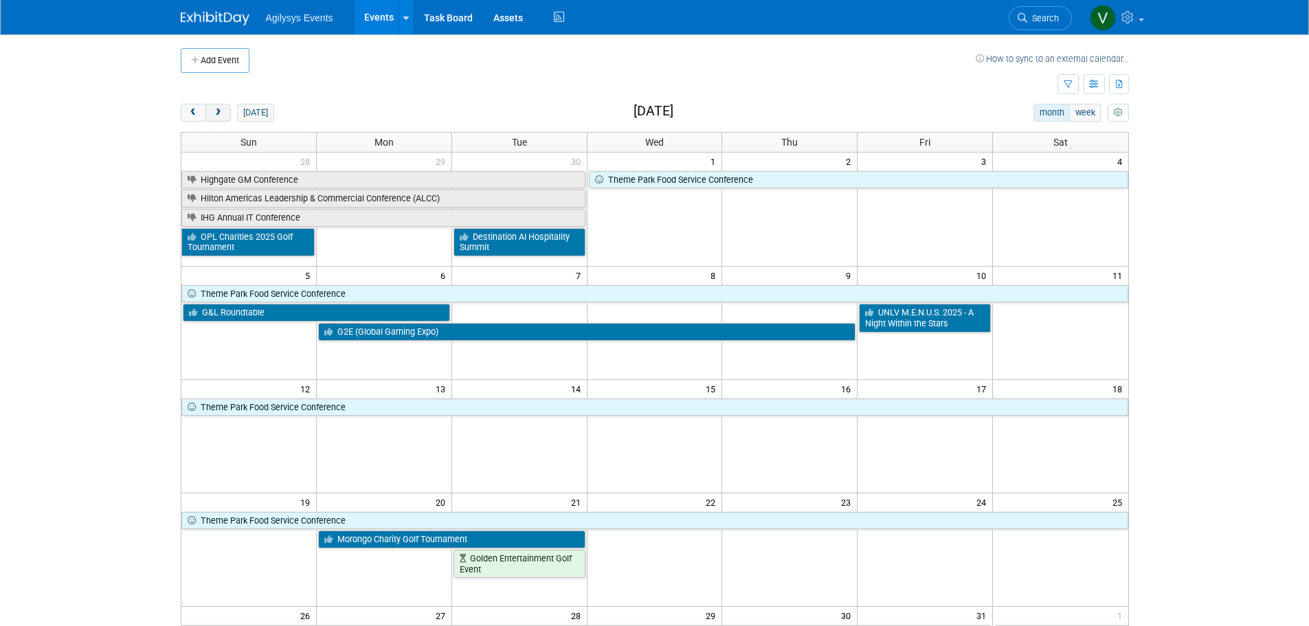
click at [221, 115] on span "next" at bounding box center [218, 113] width 10 height 9
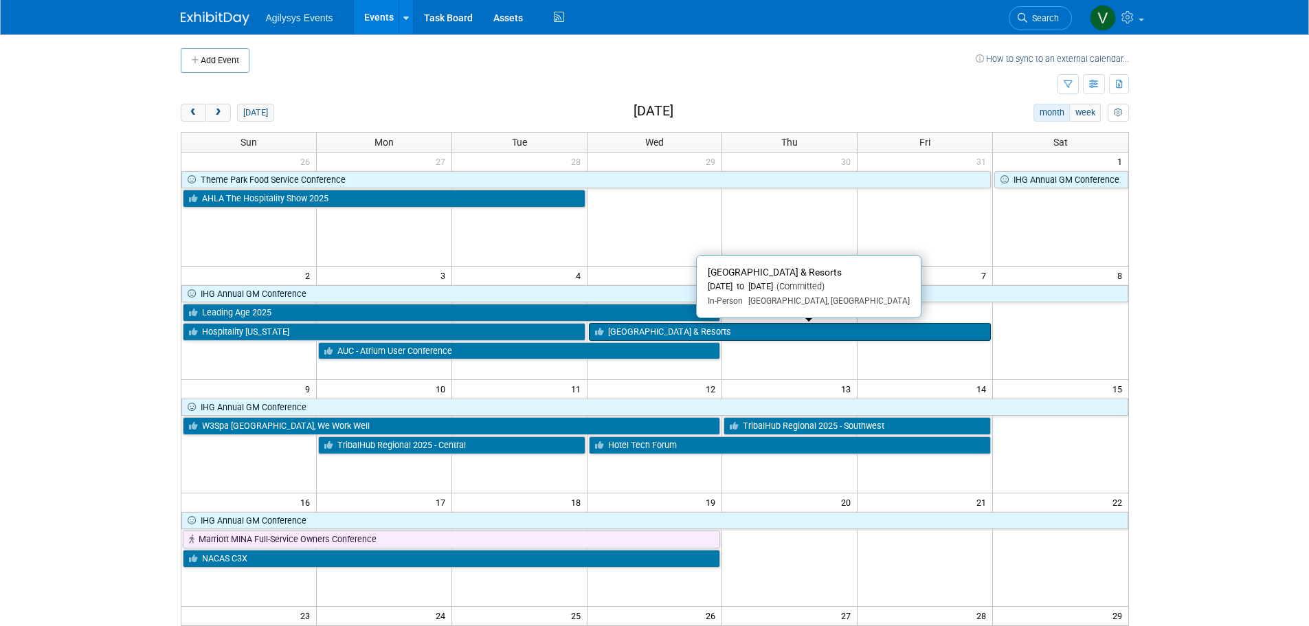
click at [706, 333] on link "[GEOGRAPHIC_DATA] & Resorts" at bounding box center [790, 332] width 403 height 18
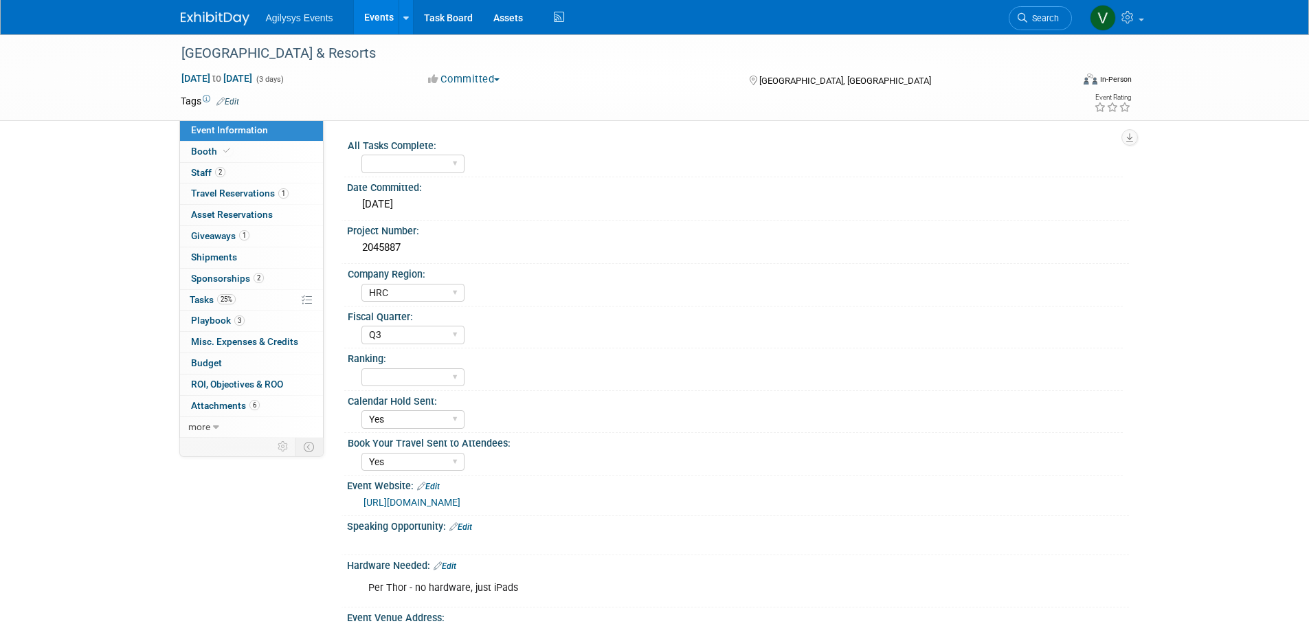
select select "HRC"
select select "Q3"
select select "Yes"
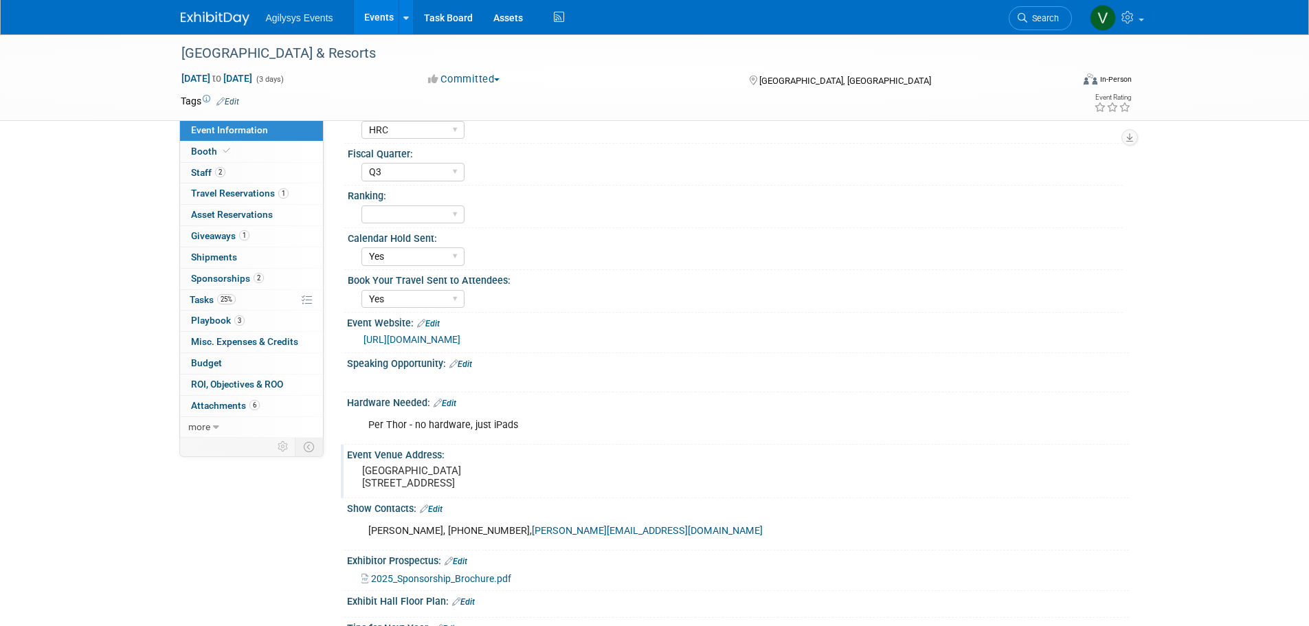
scroll to position [137, 0]
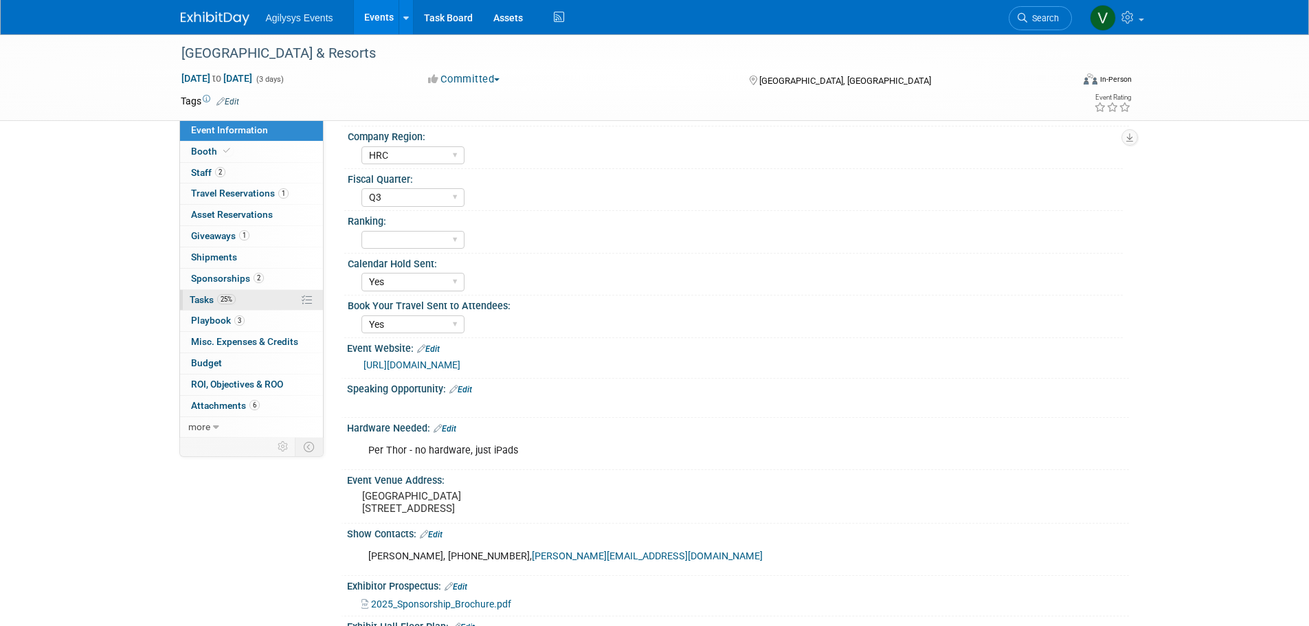
click at [207, 301] on span "Tasks 25%" at bounding box center [213, 299] width 46 height 11
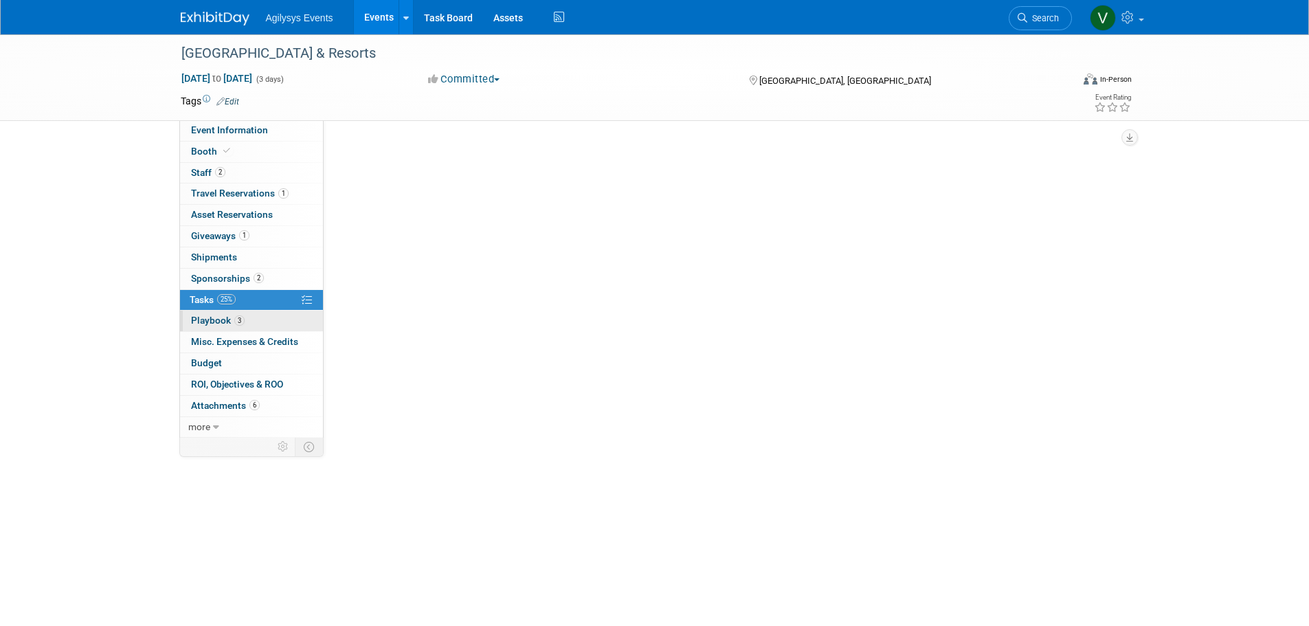
scroll to position [0, 0]
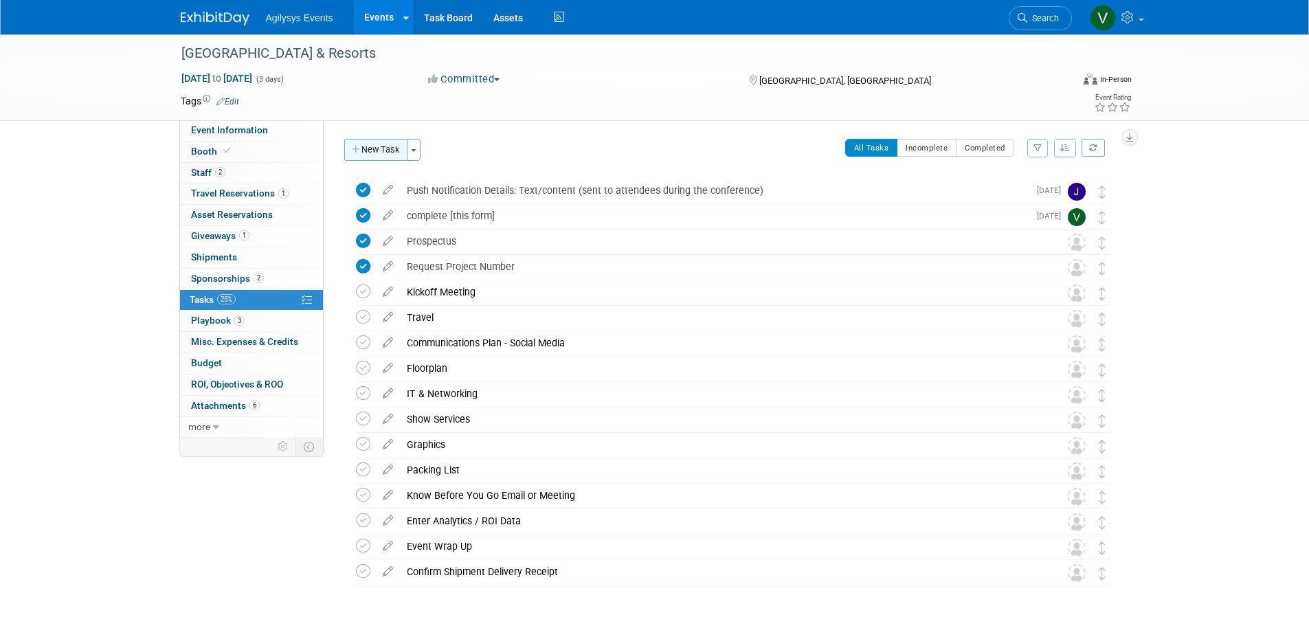
drag, startPoint x: 359, startPoint y: 135, endPoint x: 362, endPoint y: 150, distance: 15.4
click at [359, 135] on div "All Tasks Complete: Yes Date Committed: 2/19/2025 Project Number: 2045887 Compa…" at bounding box center [726, 279] width 805 height 318
drag, startPoint x: 364, startPoint y: 153, endPoint x: 374, endPoint y: 179, distance: 28.7
click at [364, 153] on button "New Task" at bounding box center [375, 150] width 63 height 22
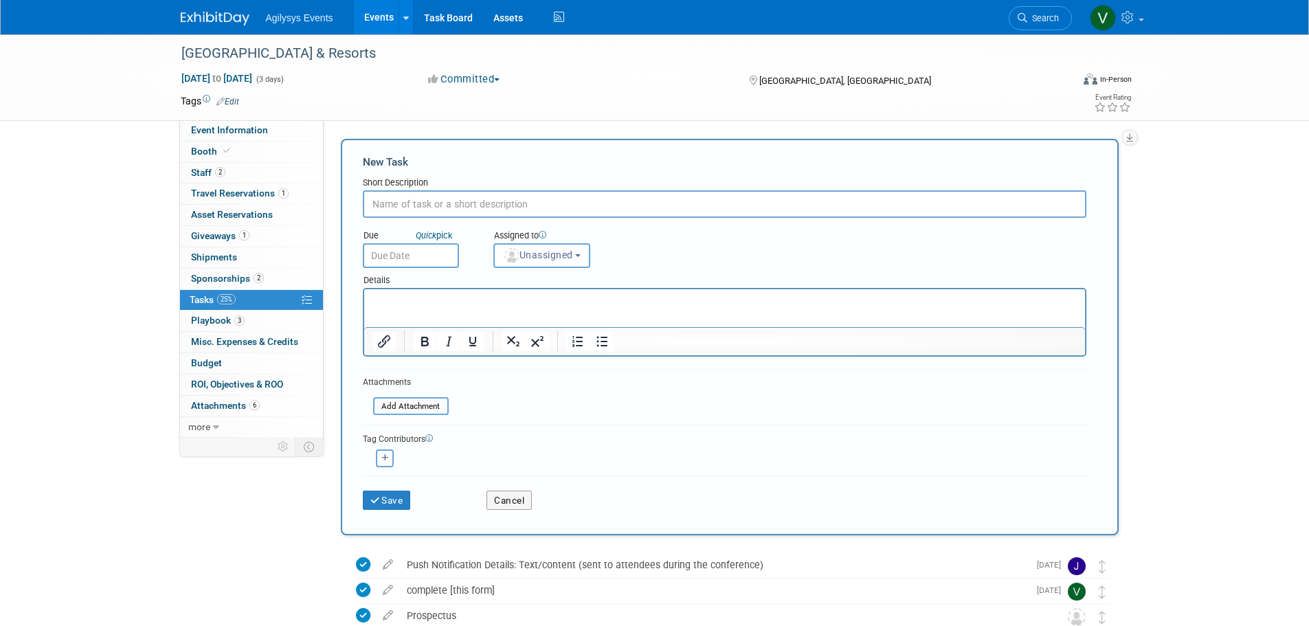
click at [410, 203] on input "text" at bounding box center [725, 203] width 724 height 27
paste input "Vendor Orientation NEIRA has scheduled a virtual vendor orientation to help you…"
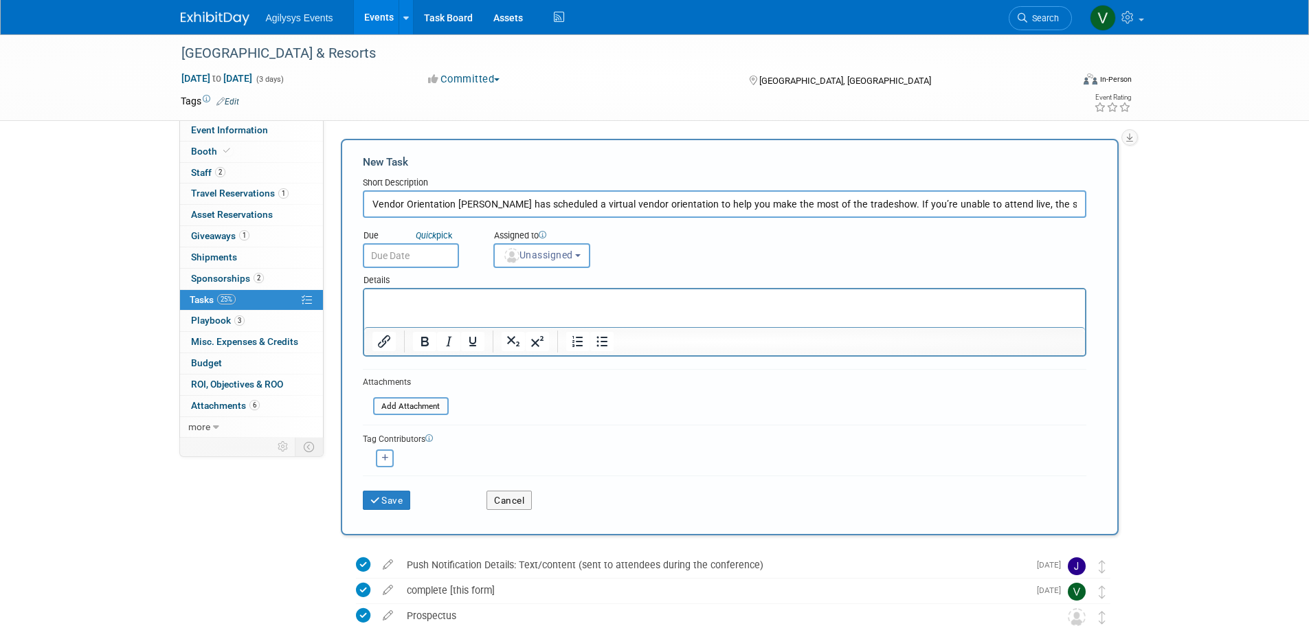
scroll to position [0, 386]
click at [971, 205] on input "Vendor Orientation NEIRA has scheduled a virtual vendor orientation to help you…" at bounding box center [725, 203] width 724 height 27
drag, startPoint x: 977, startPoint y: 208, endPoint x: 1283, endPoint y: 245, distance: 308.8
click at [1282, 245] on div "New England Inns & Resorts Nov 5, 2025 to Nov 7, 2025 (3 days) Nov 5, 2025 to N…" at bounding box center [654, 539] width 1309 height 1010
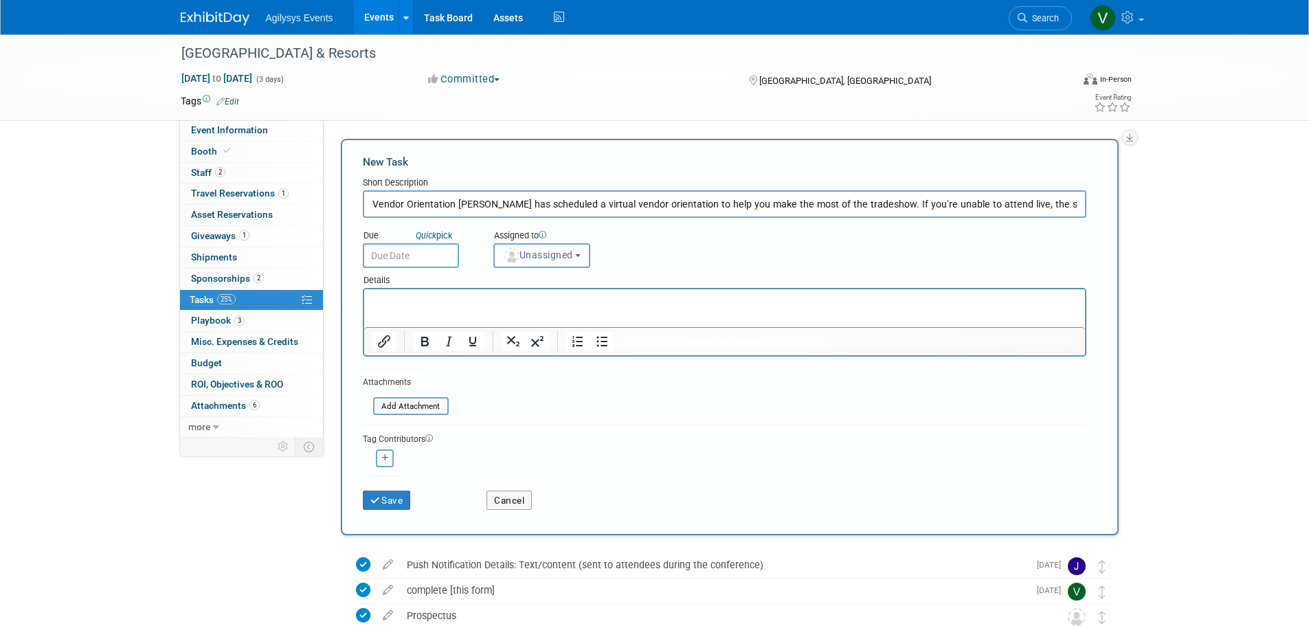
drag, startPoint x: 878, startPoint y: 203, endPoint x: 486, endPoint y: 207, distance: 392.4
click at [486, 207] on input "Vendor Orientation NEIRA has scheduled a virtual vendor orientation to help you…" at bounding box center [725, 203] width 724 height 27
type input "Vendor Orientation NEIRA • Date: October 15 • Time: 2:00 PM (ET)"
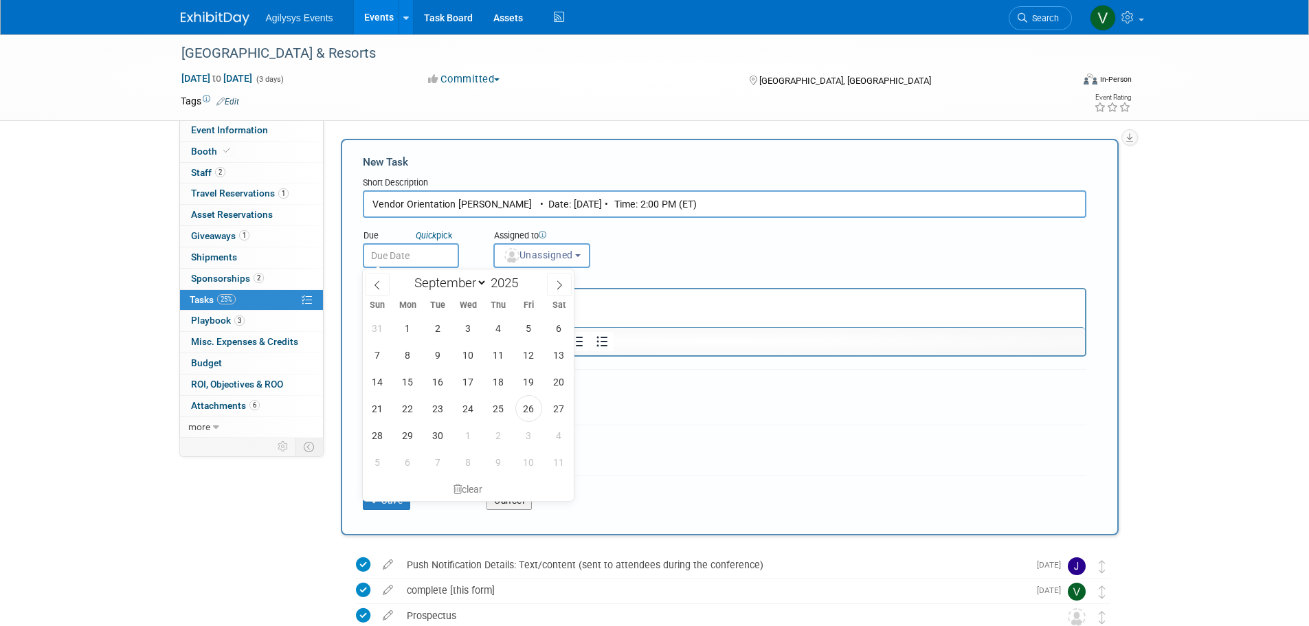
click at [397, 254] on input "text" at bounding box center [411, 255] width 96 height 25
click at [558, 289] on icon at bounding box center [560, 285] width 10 height 10
select select "9"
click at [460, 383] on span "15" at bounding box center [468, 381] width 27 height 27
type input "Oct 15, 2025"
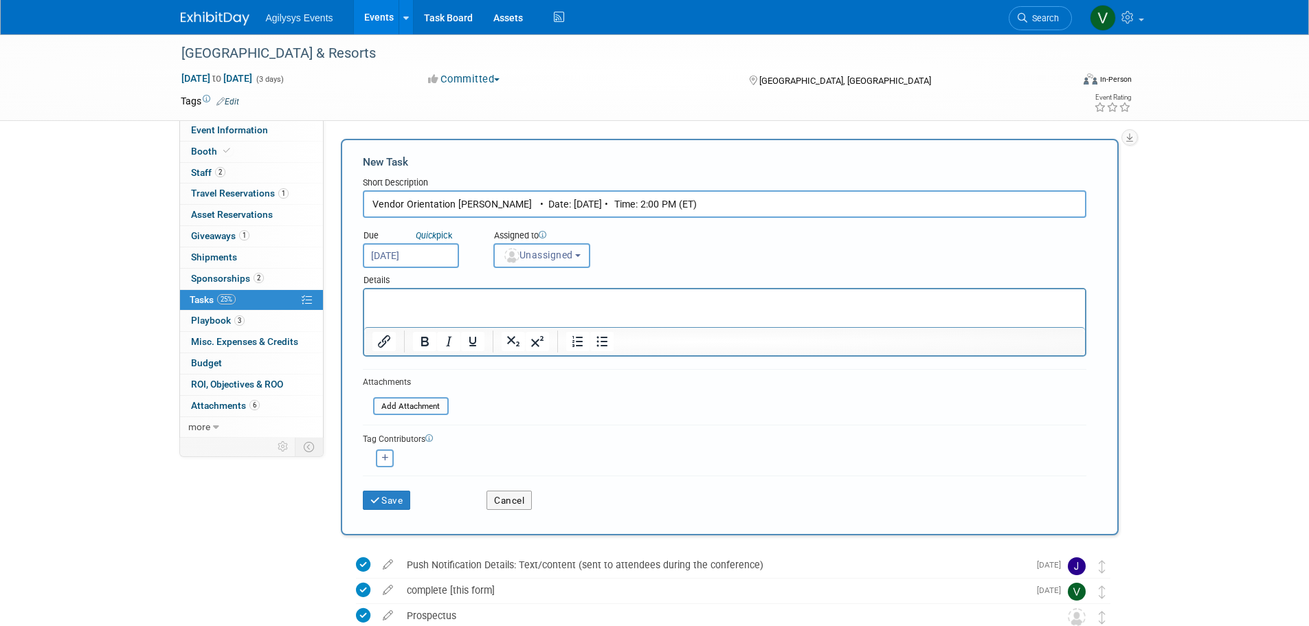
click at [553, 255] on span "Unassigned" at bounding box center [538, 254] width 70 height 11
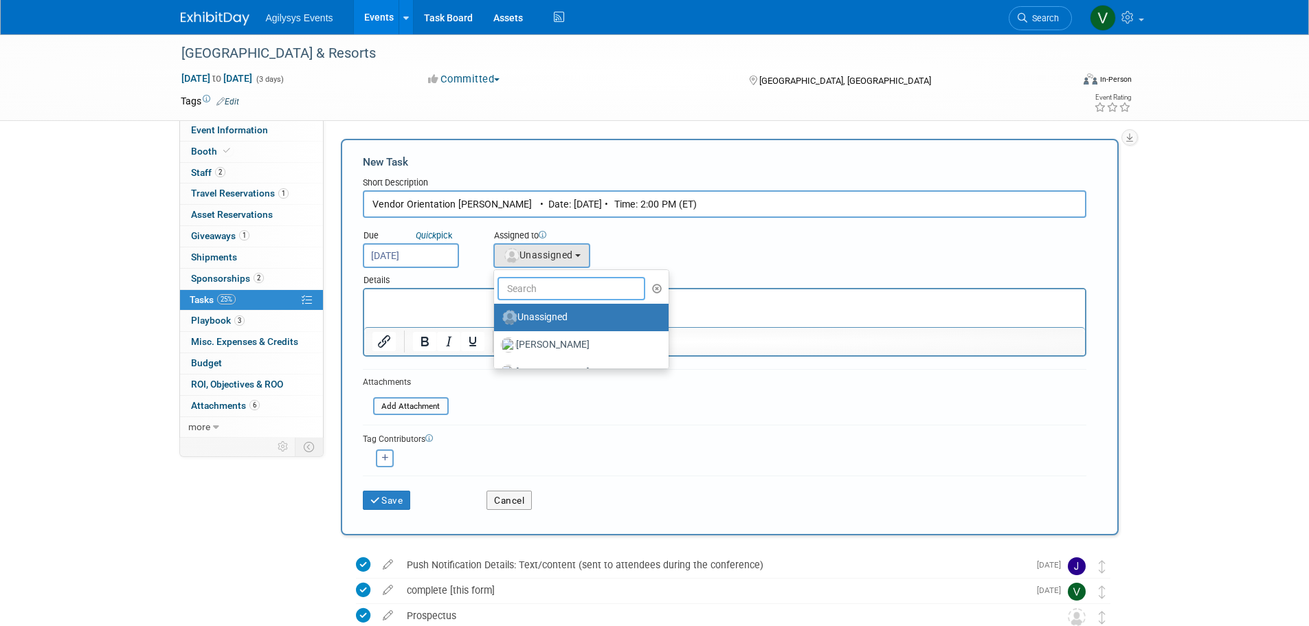
click at [546, 297] on input "text" at bounding box center [572, 288] width 148 height 23
type input "vai"
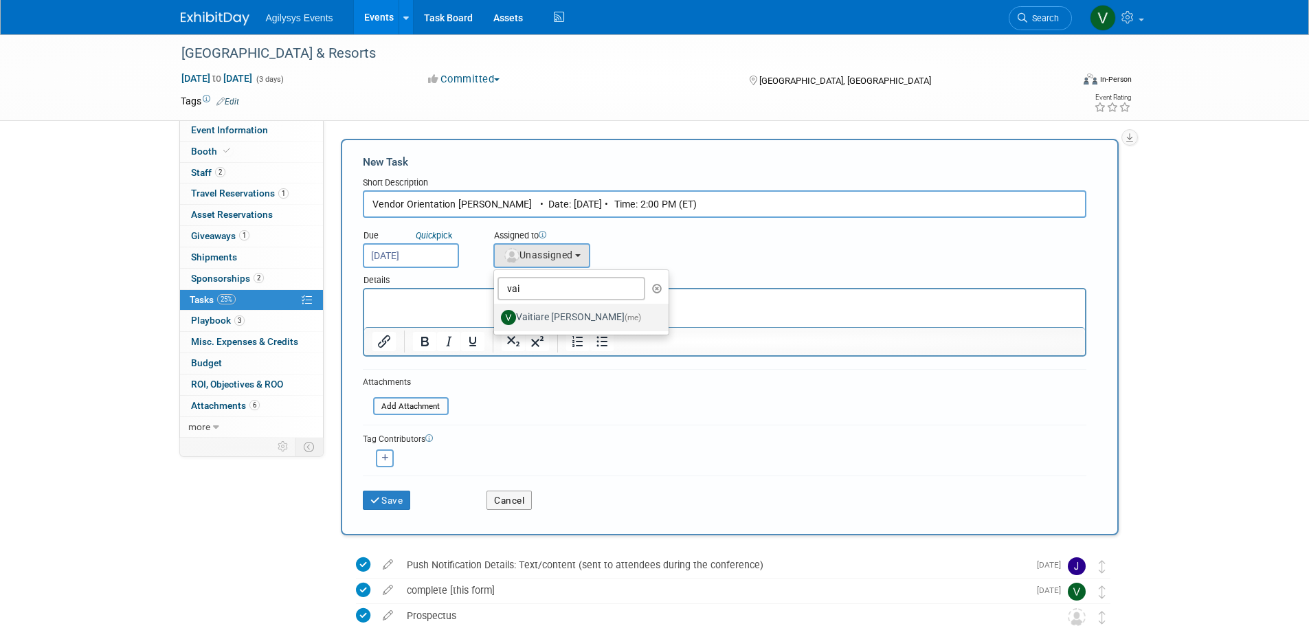
click at [531, 322] on label "Vaitiare Munoz (me)" at bounding box center [578, 318] width 154 height 22
click at [496, 320] on input "Vaitiare Munoz (me)" at bounding box center [491, 315] width 9 height 9
select select "9da70825-3e02-4d1a-92dc-02b6497bcd7e"
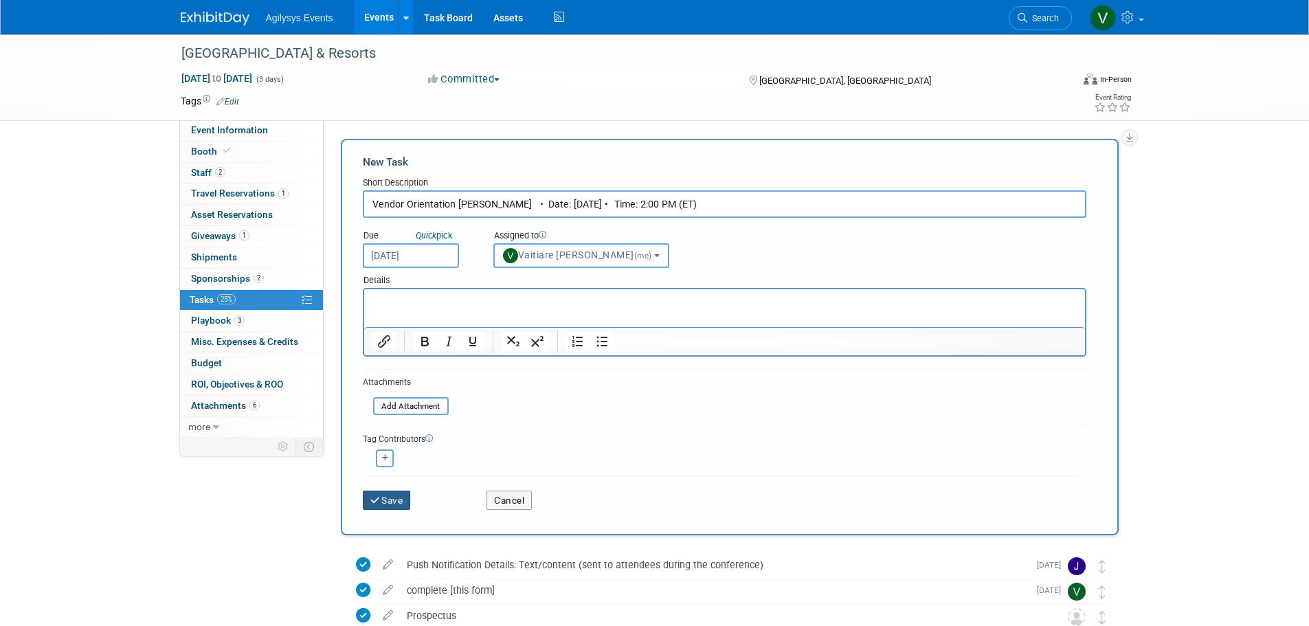
click at [368, 504] on button "Save" at bounding box center [387, 500] width 48 height 19
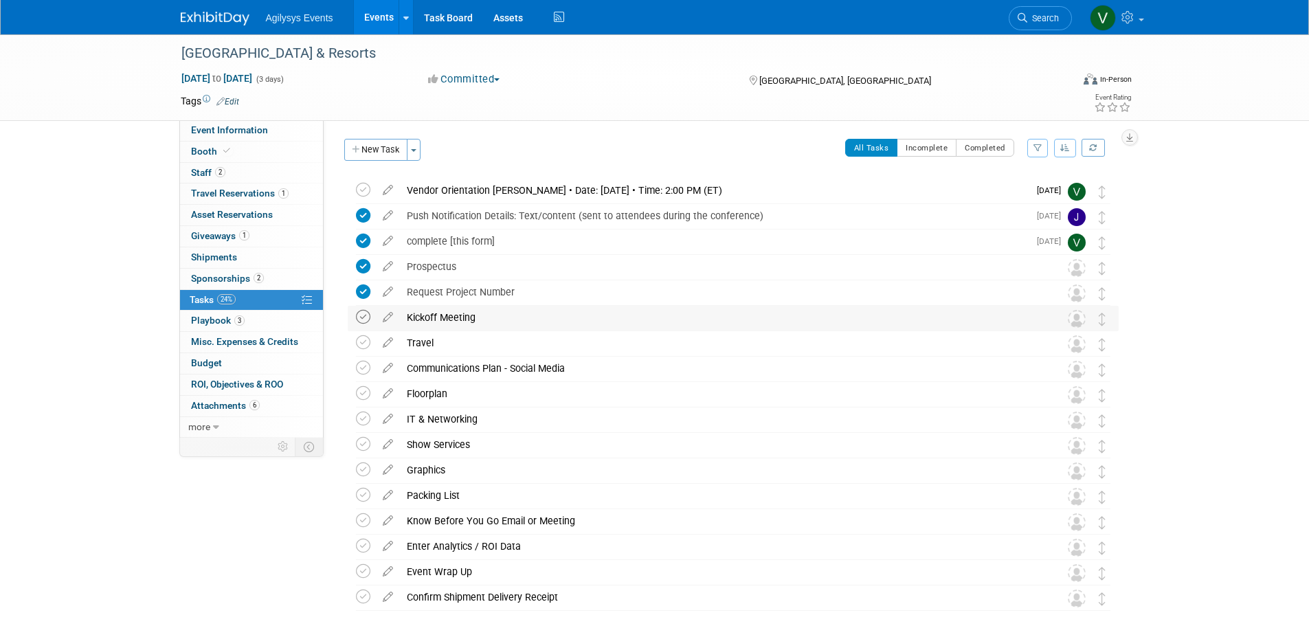
click at [363, 319] on icon at bounding box center [363, 317] width 14 height 14
click at [364, 344] on icon at bounding box center [363, 342] width 14 height 14
click at [379, 152] on button "New Task" at bounding box center [375, 150] width 63 height 22
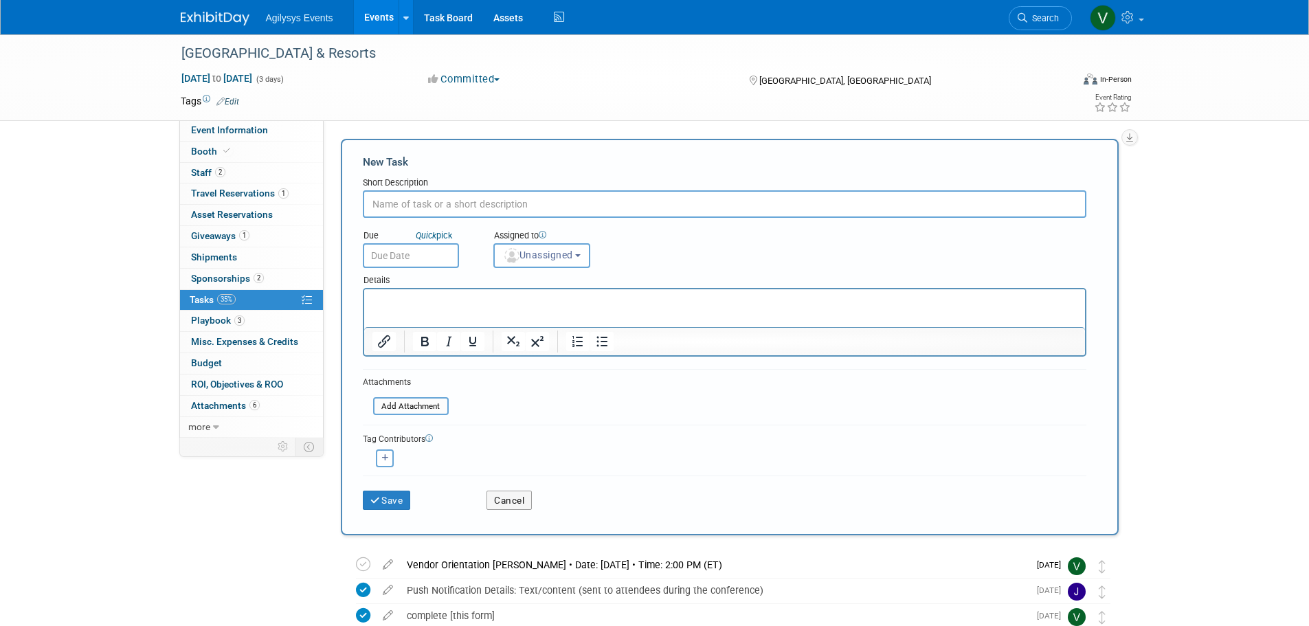
click at [415, 210] on input "text" at bounding box center [725, 203] width 724 height 27
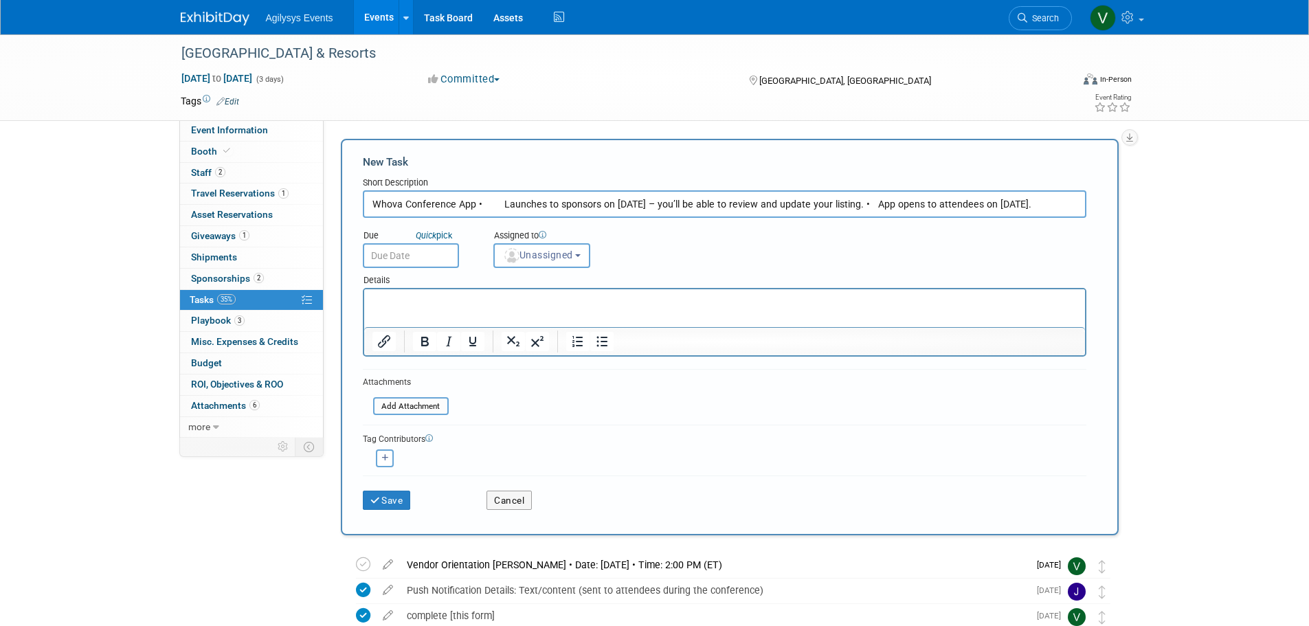
type input "Whova Conference App • Launches to sponsors on October 8 – you’ll be able to re…"
click at [406, 260] on input "text" at bounding box center [411, 255] width 96 height 25
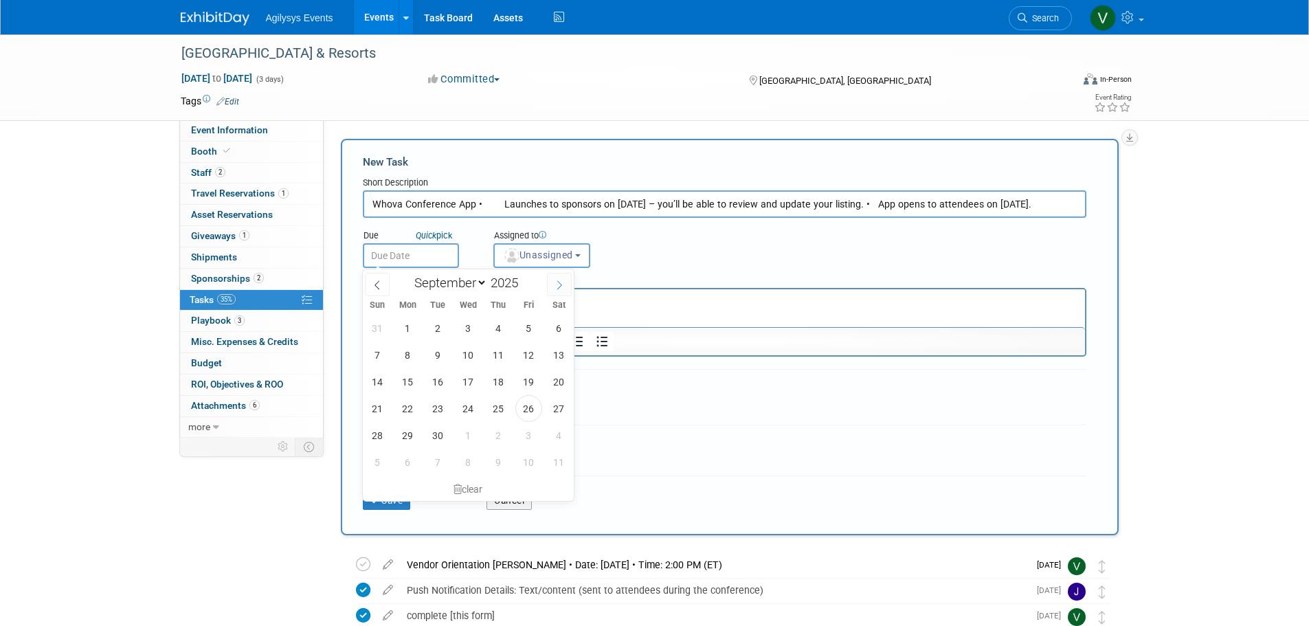
click at [557, 287] on icon at bounding box center [560, 285] width 10 height 10
select select "9"
click at [469, 360] on span "8" at bounding box center [468, 355] width 27 height 27
type input "Oct 8, 2025"
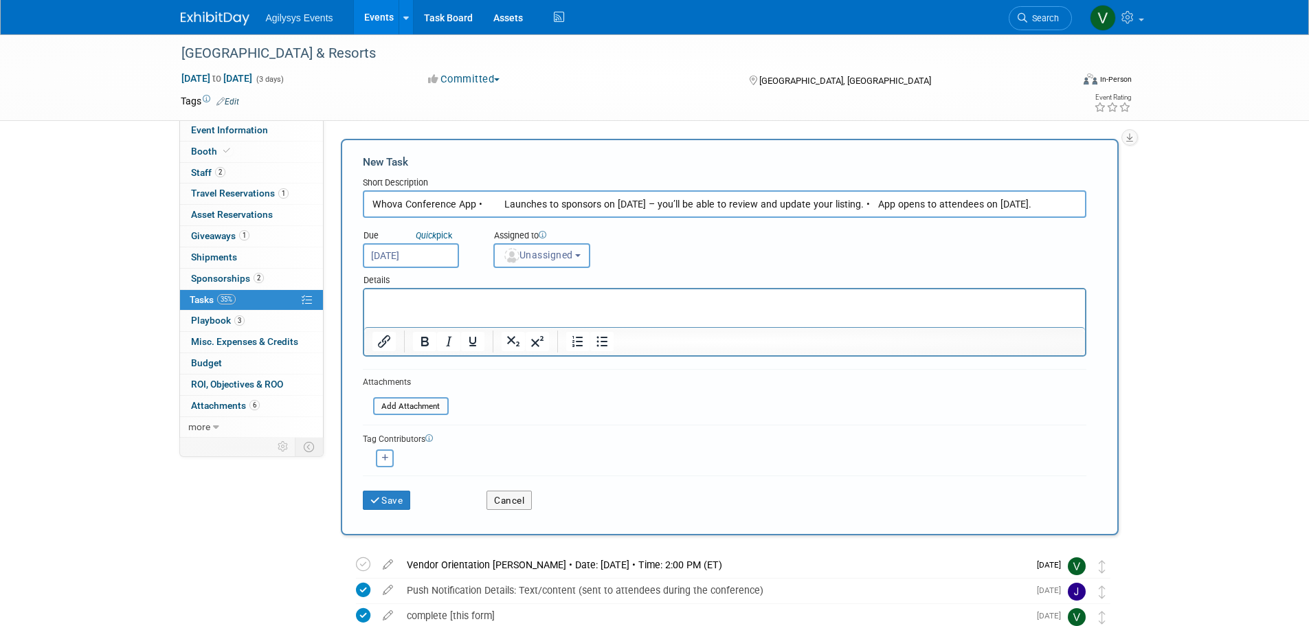
click at [542, 251] on span "Unassigned" at bounding box center [538, 254] width 70 height 11
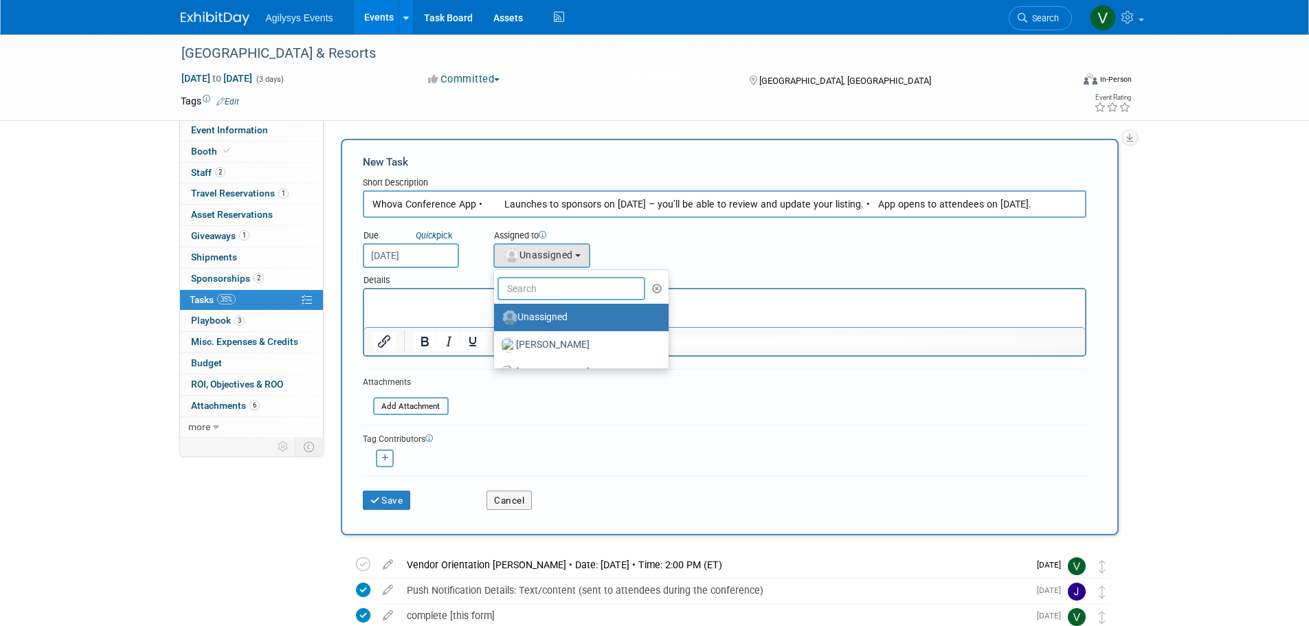
click at [532, 292] on input "text" at bounding box center [572, 288] width 148 height 23
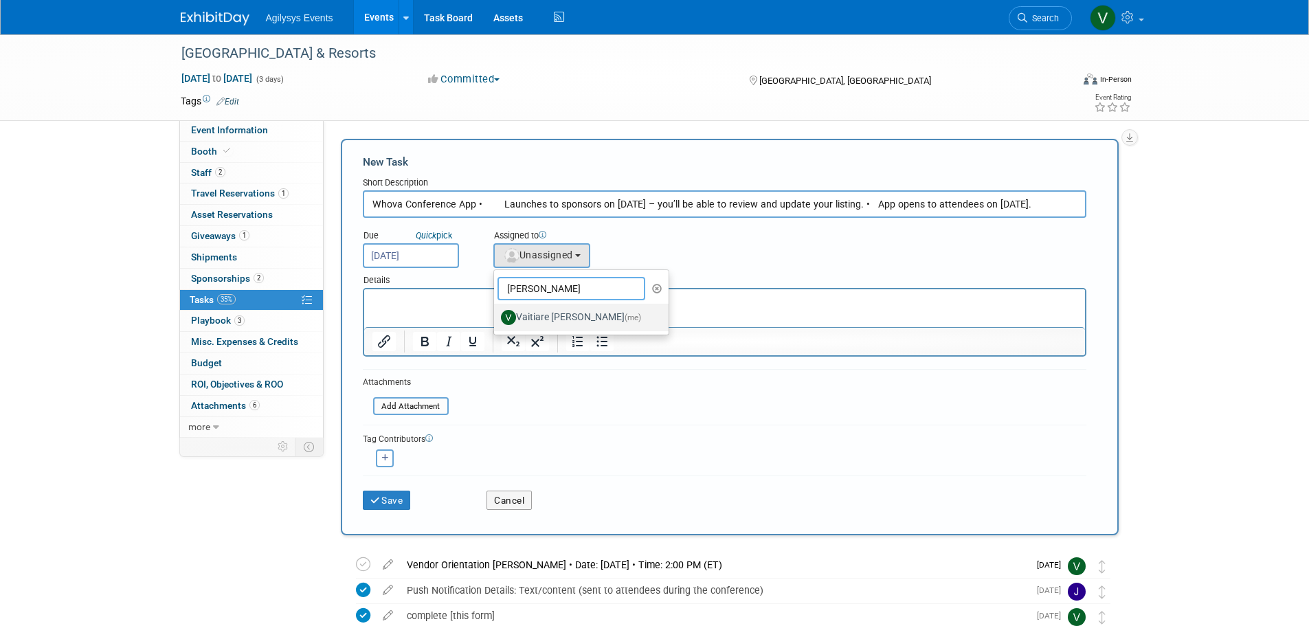
type input "vaiti"
click at [539, 315] on label "Vaitiare Munoz (me)" at bounding box center [578, 318] width 154 height 22
click at [496, 315] on input "Vaitiare Munoz (me)" at bounding box center [491, 315] width 9 height 9
select select "9da70825-3e02-4d1a-92dc-02b6497bcd7e"
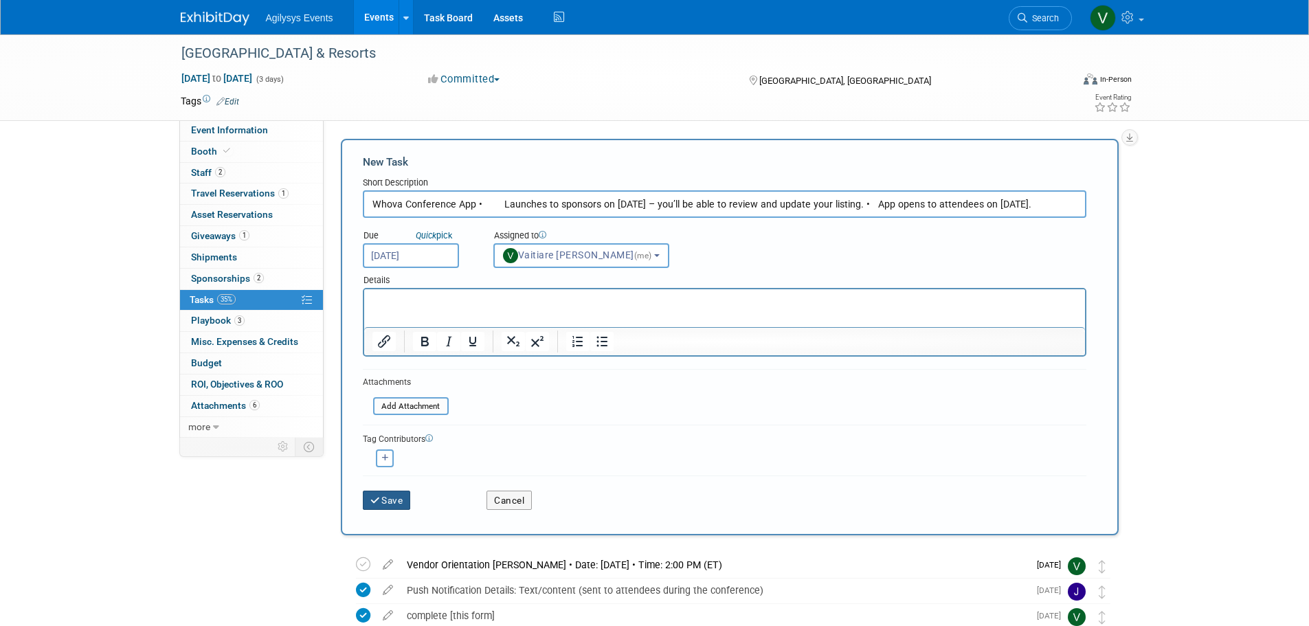
click at [392, 496] on button "Save" at bounding box center [387, 500] width 48 height 19
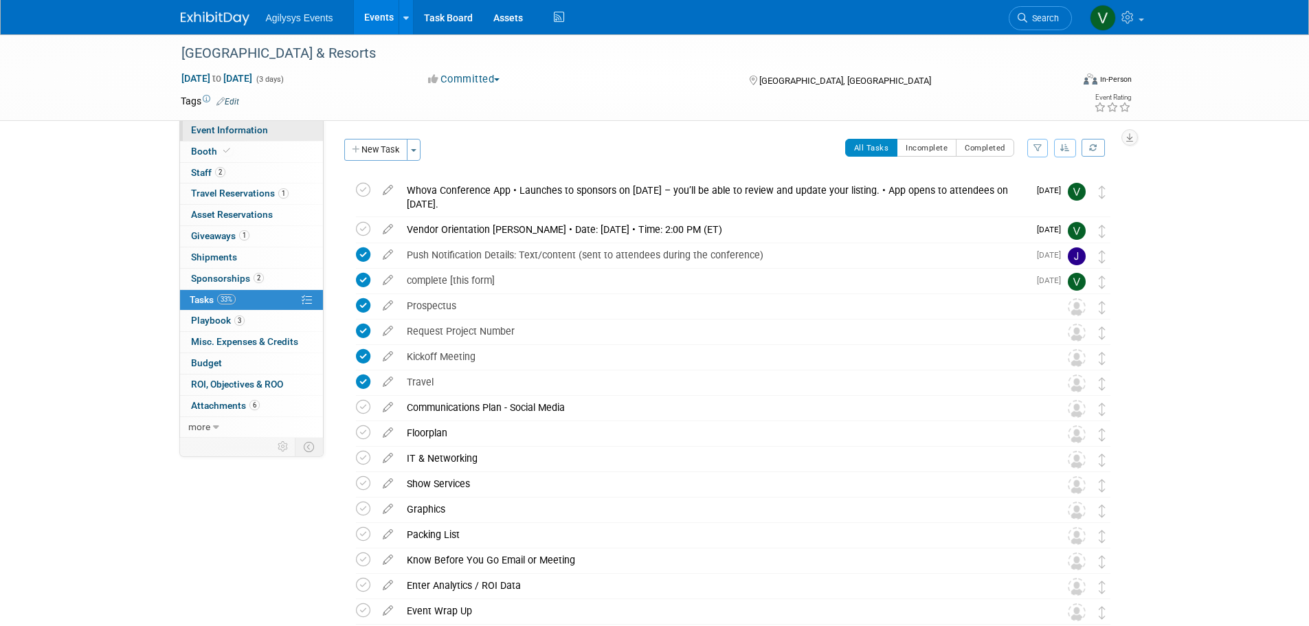
click at [243, 126] on span "Event Information" at bounding box center [229, 129] width 77 height 11
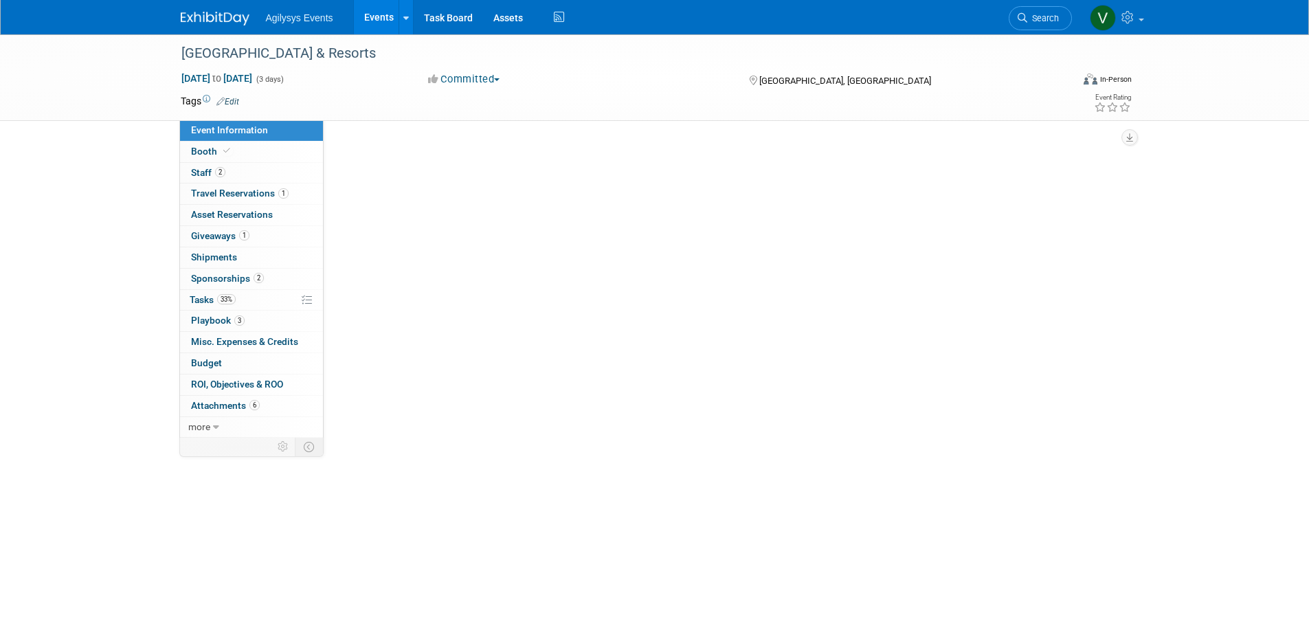
select select "HRC"
select select "Q3"
select select "Yes"
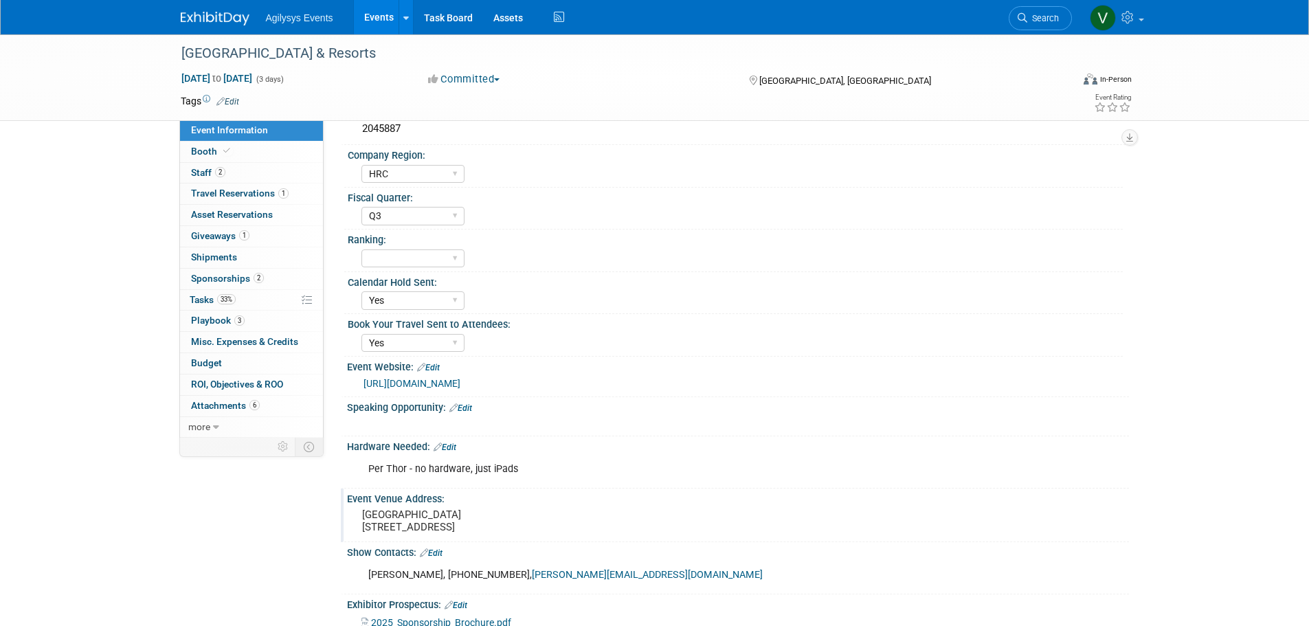
scroll to position [271, 0]
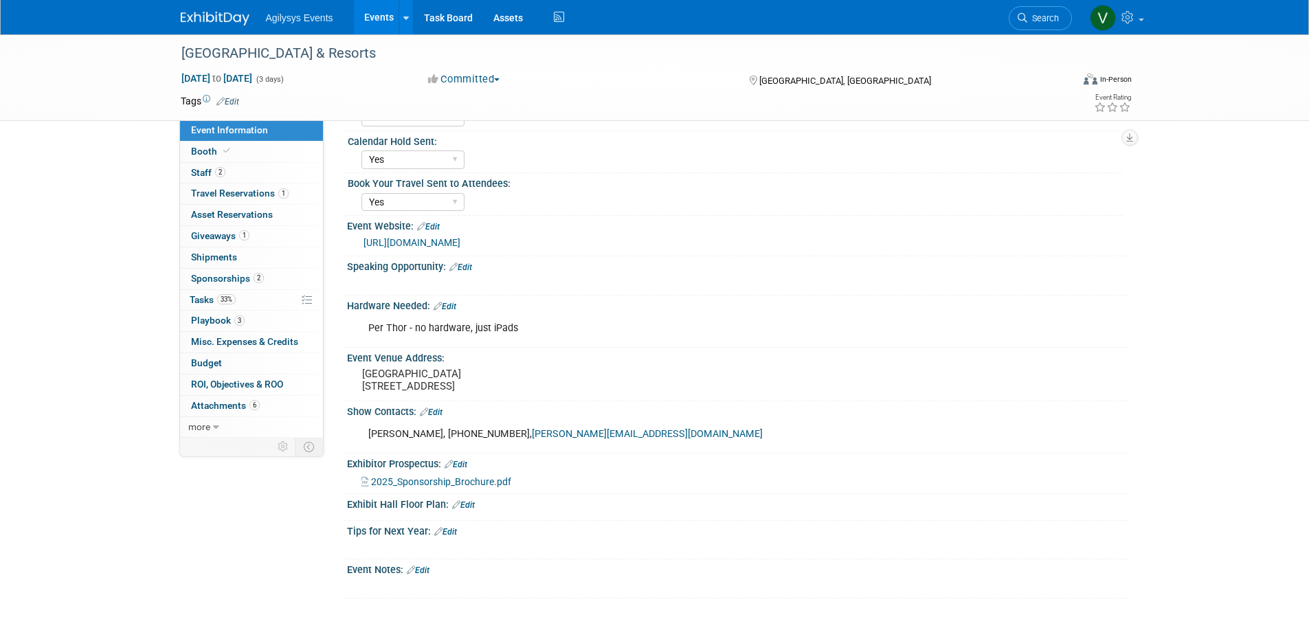
click at [436, 572] on div "Event Notes: Edit" at bounding box center [738, 568] width 782 height 18
click at [430, 570] on link "Edit" at bounding box center [418, 571] width 23 height 10
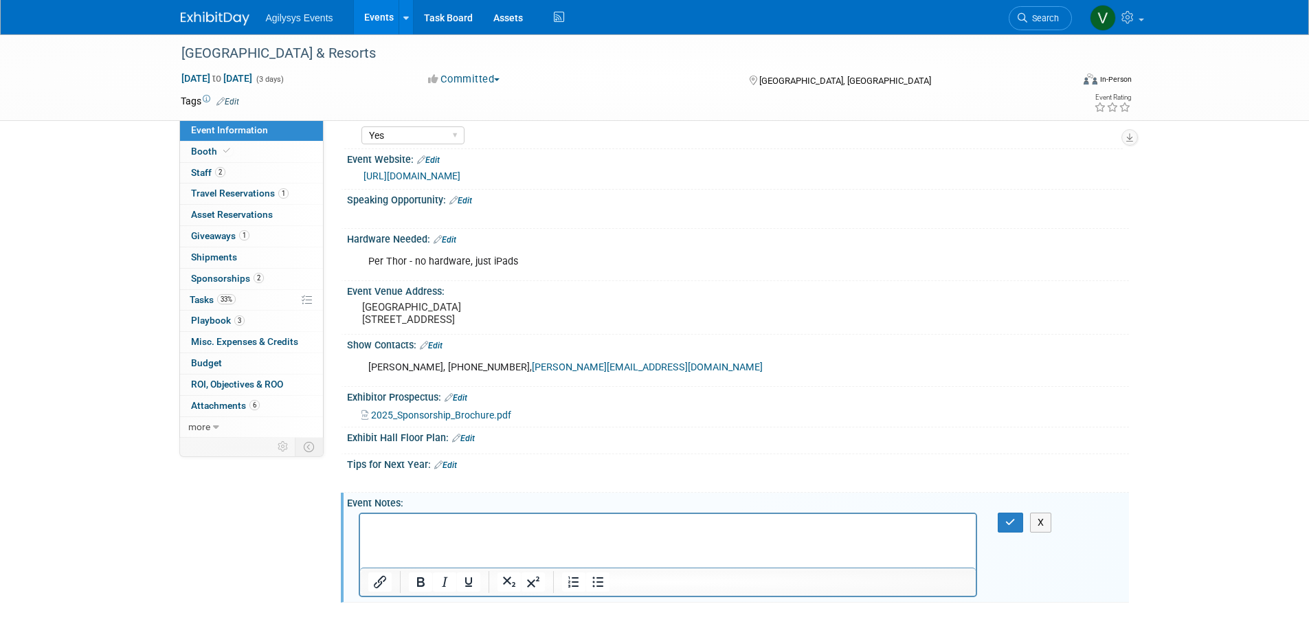
scroll to position [688, 0]
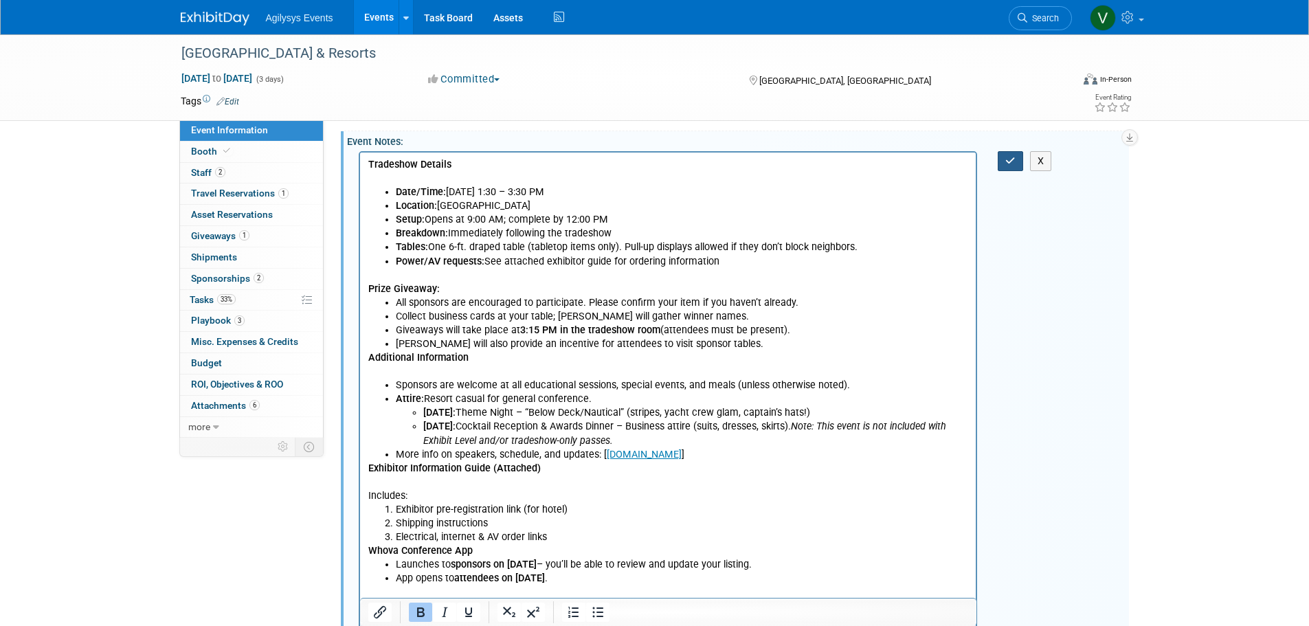
click at [1003, 168] on button "button" at bounding box center [1010, 161] width 25 height 20
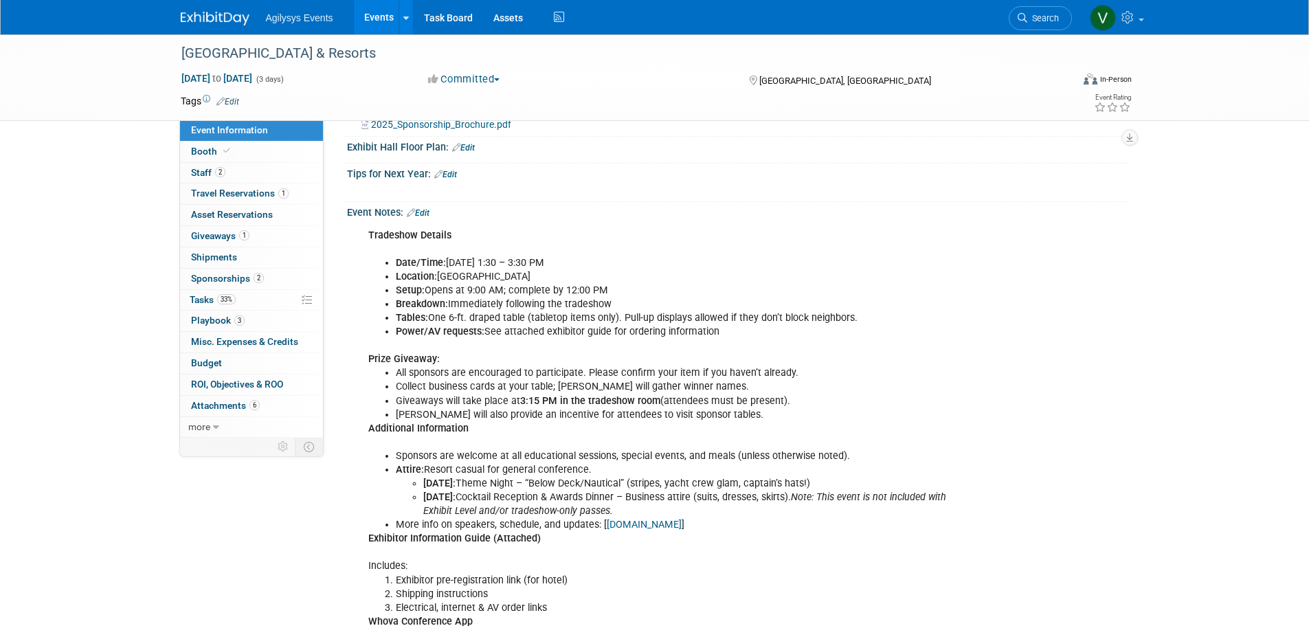
scroll to position [619, 0]
click at [425, 216] on link "Edit" at bounding box center [418, 212] width 23 height 10
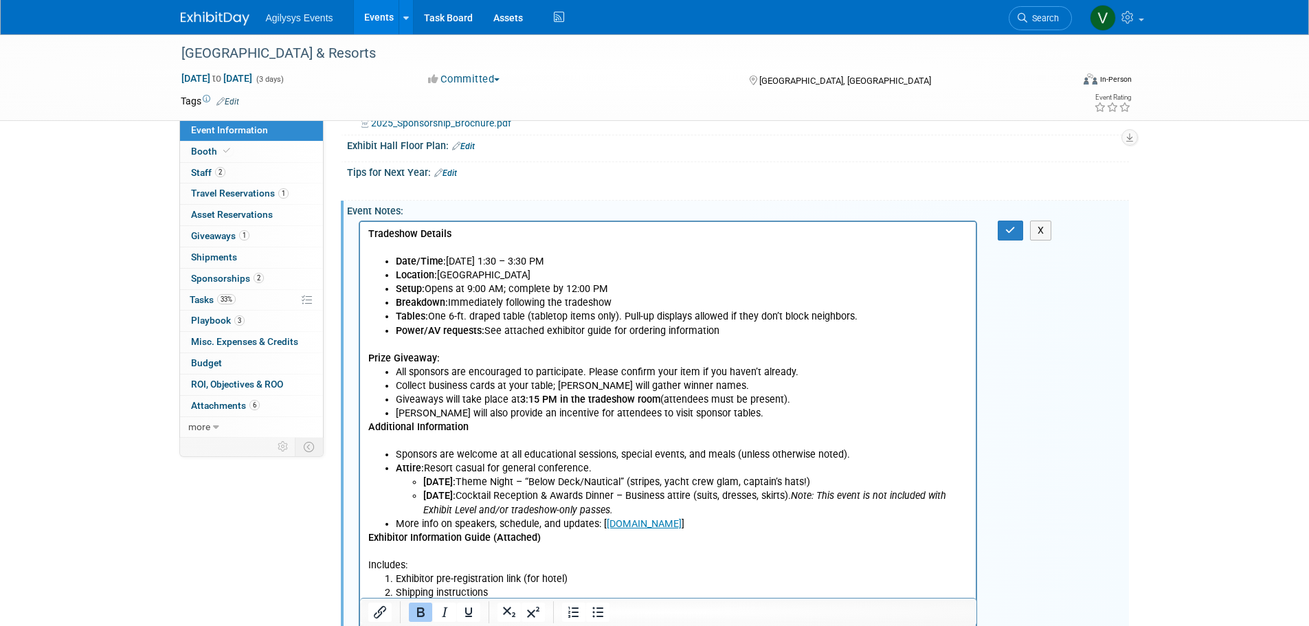
scroll to position [0, 0]
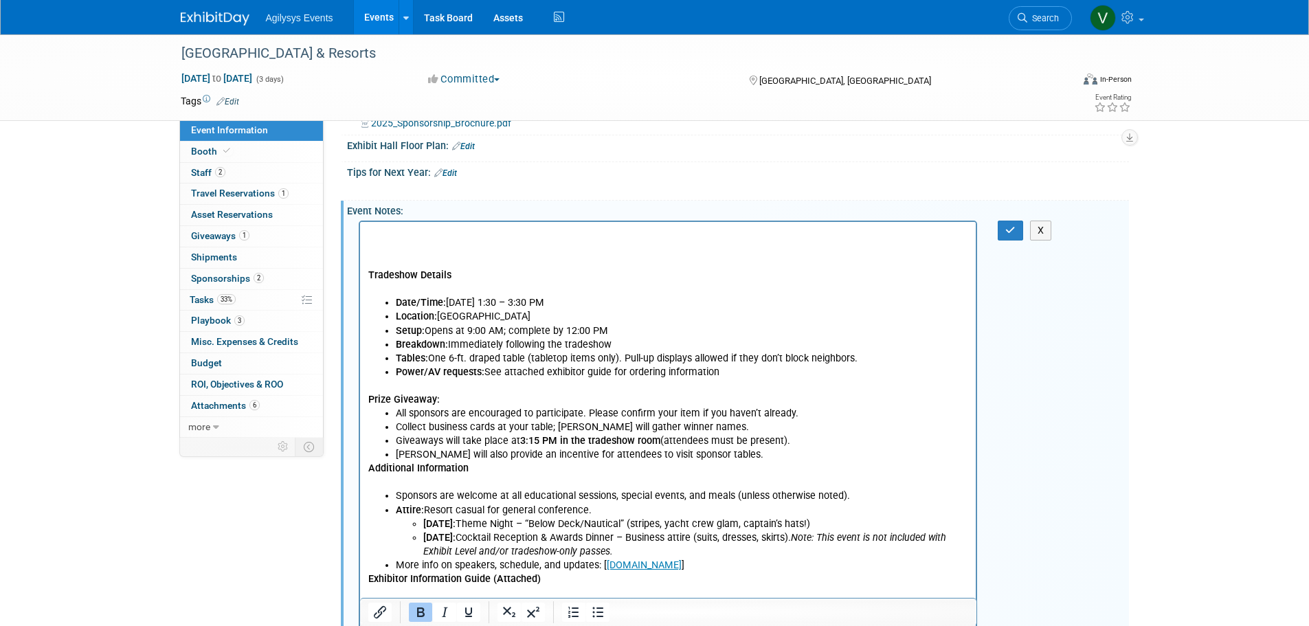
click at [370, 236] on p "Rich Text Area. Press ALT-0 for help." at bounding box center [668, 234] width 601 height 14
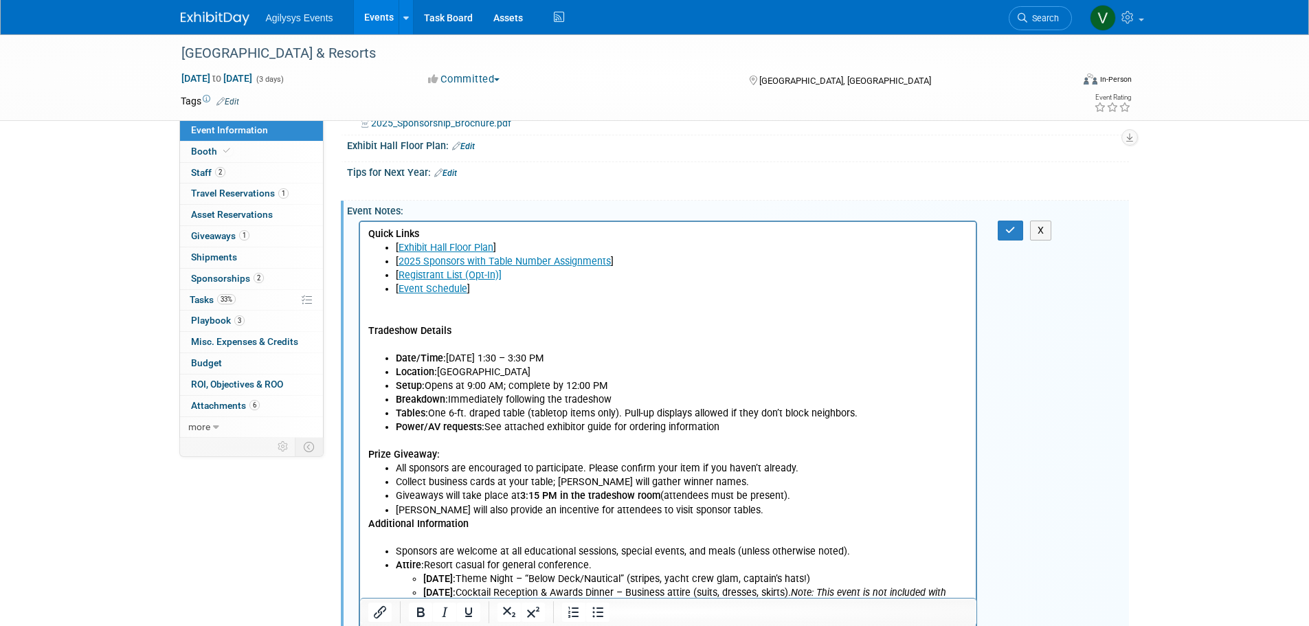
click at [402, 316] on p "Rich Text Area. Press ALT-0 for help." at bounding box center [668, 316] width 601 height 14
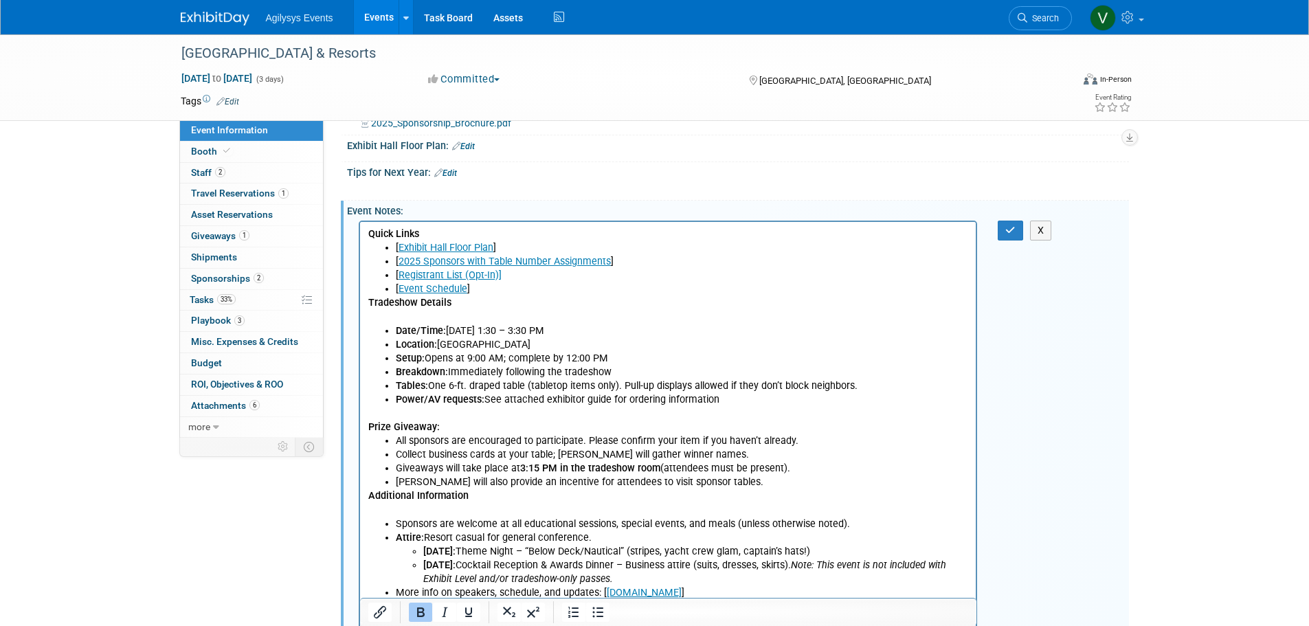
click at [402, 315] on p "Tradeshow Details" at bounding box center [668, 309] width 601 height 27
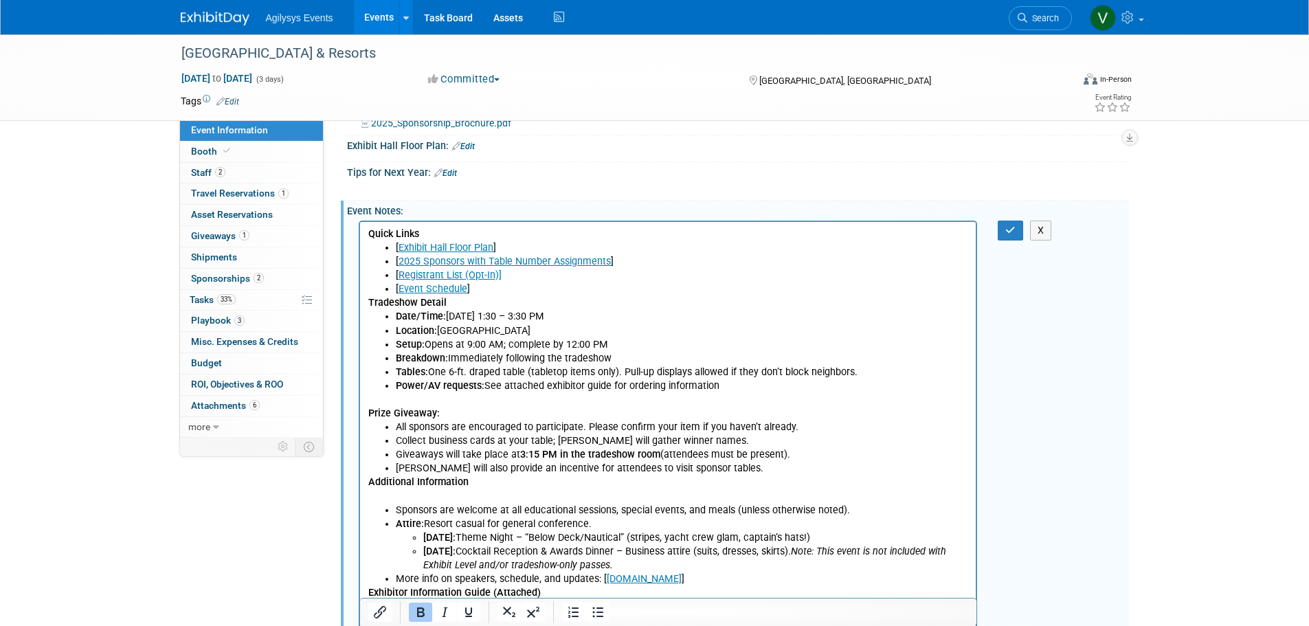
drag, startPoint x: 405, startPoint y: 385, endPoint x: 402, endPoint y: 402, distance: 17.5
click at [403, 388] on b "Power/AV requests:" at bounding box center [439, 385] width 89 height 12
click at [402, 401] on p "Prize Giveaway:" at bounding box center [668, 405] width 601 height 27
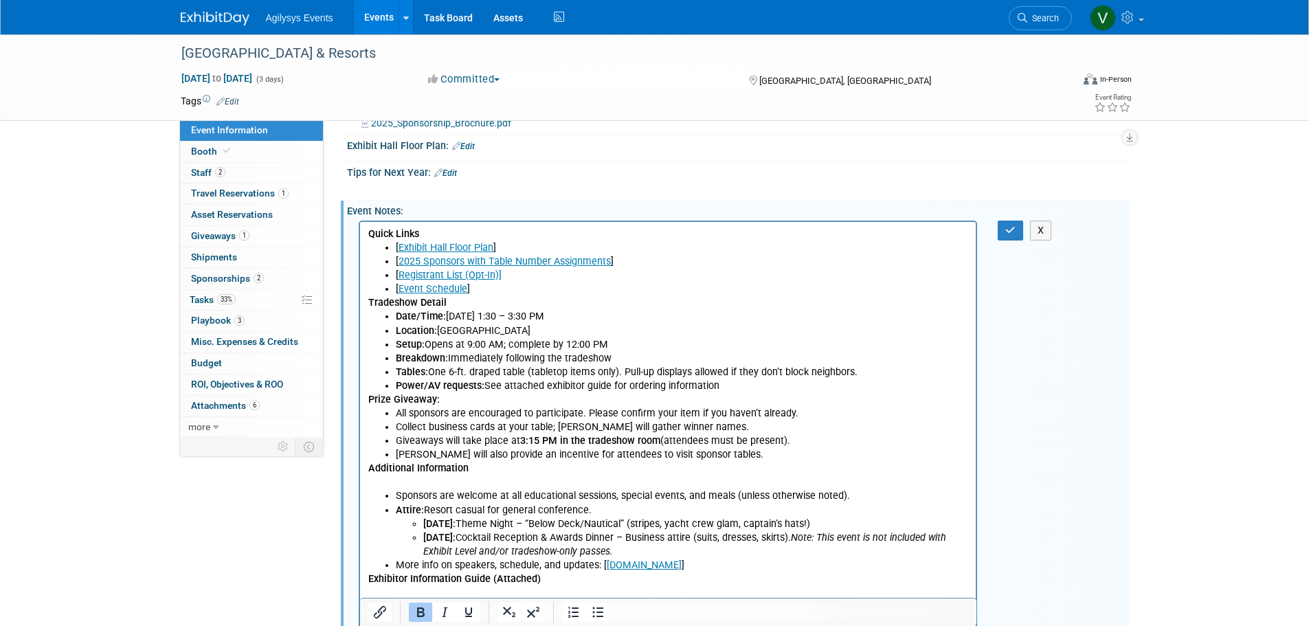
scroll to position [756, 0]
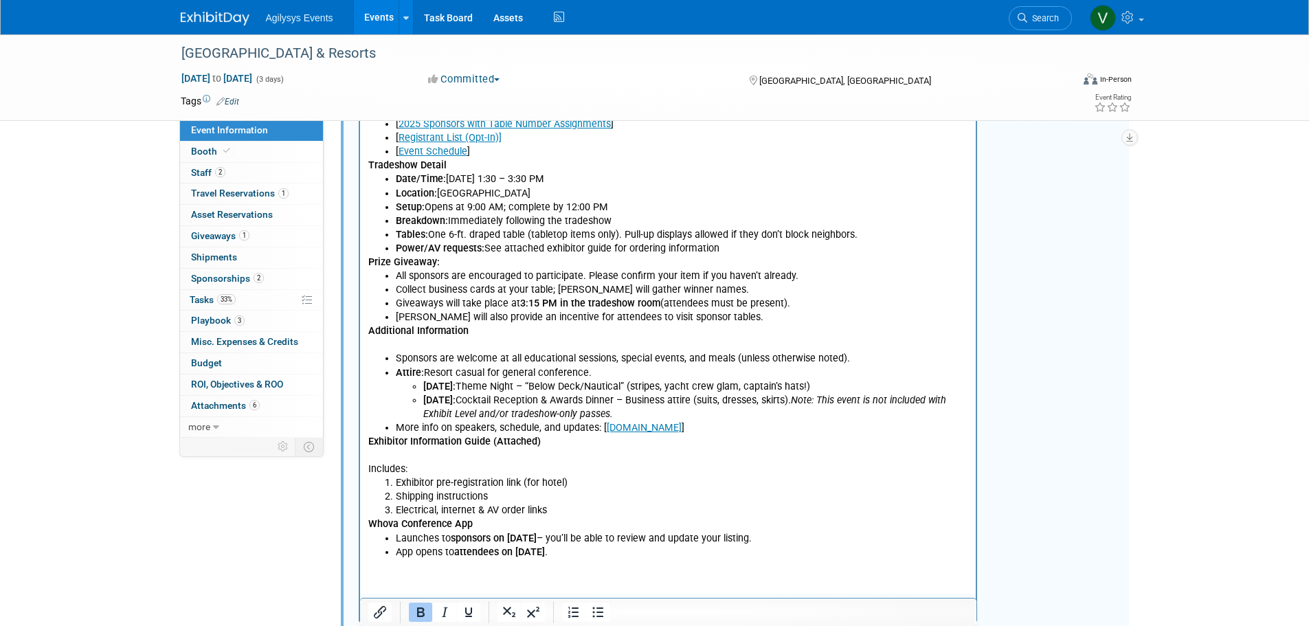
click at [381, 346] on p "Additional Information" at bounding box center [668, 337] width 601 height 27
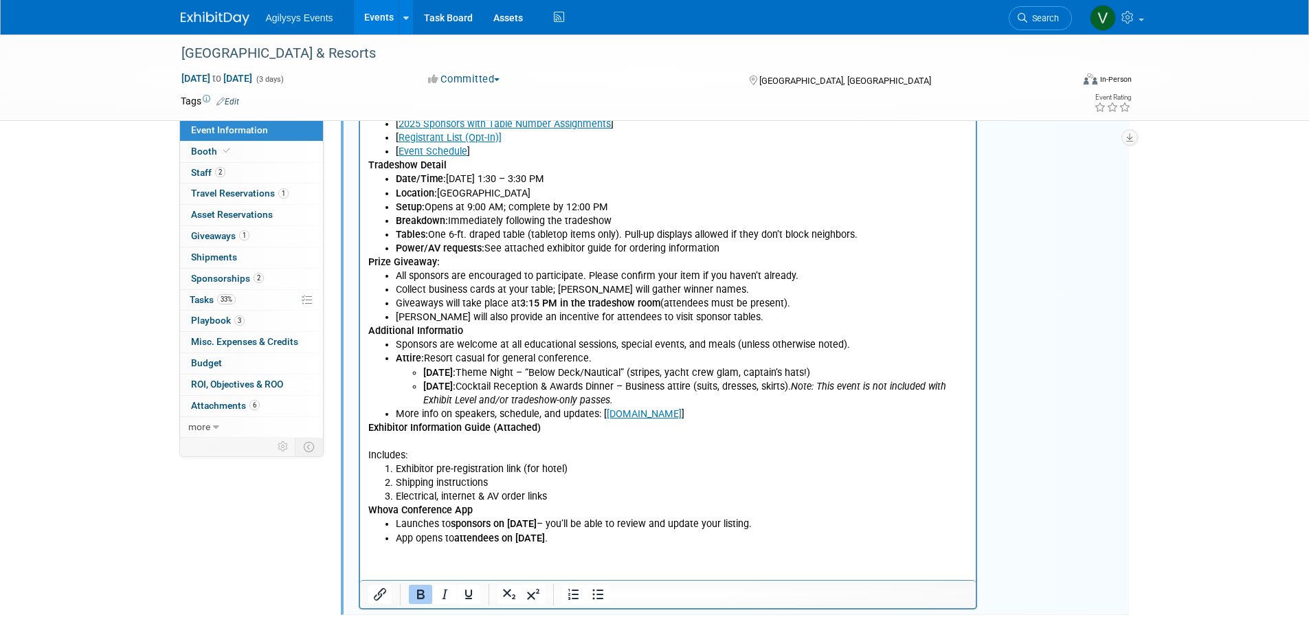
click at [381, 443] on p "Exhibitor Information Guide (Attached) Includes:" at bounding box center [668, 441] width 601 height 41
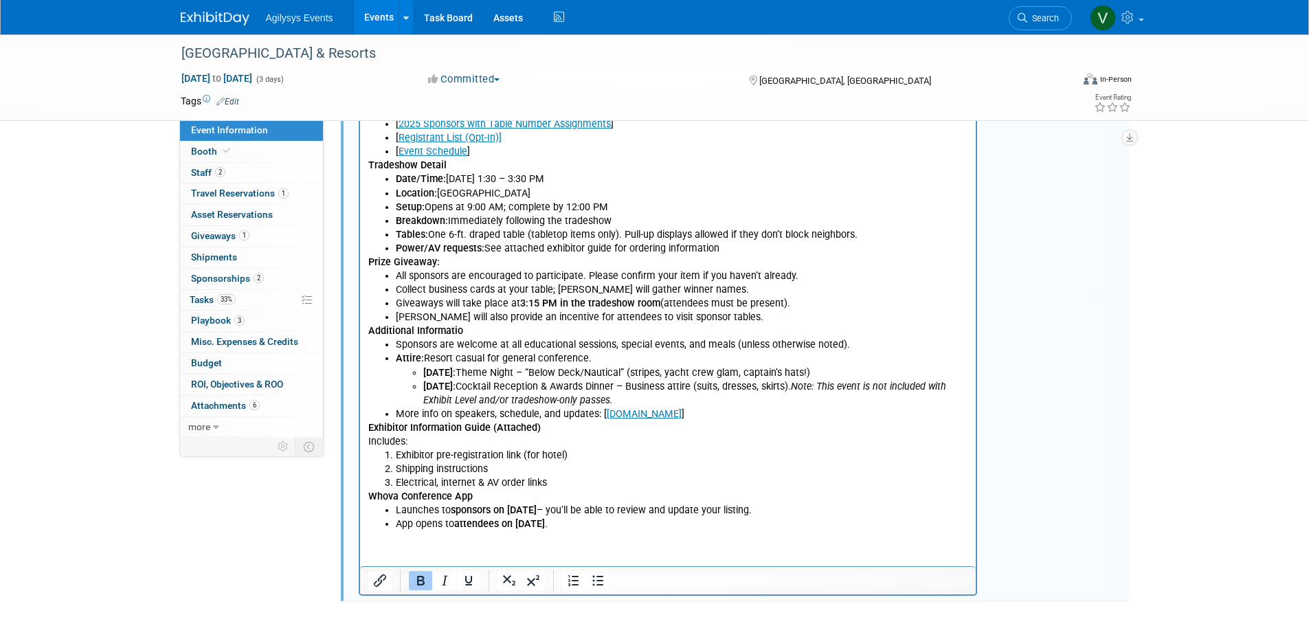
click at [398, 531] on html "Quick Links [ Exhibit Hall Floor Plan ] [ 2025 Sponsors with Table Number Assig…" at bounding box center [667, 307] width 616 height 447
click at [611, 522] on li "App opens to attendees on October 16 ." at bounding box center [681, 524] width 573 height 14
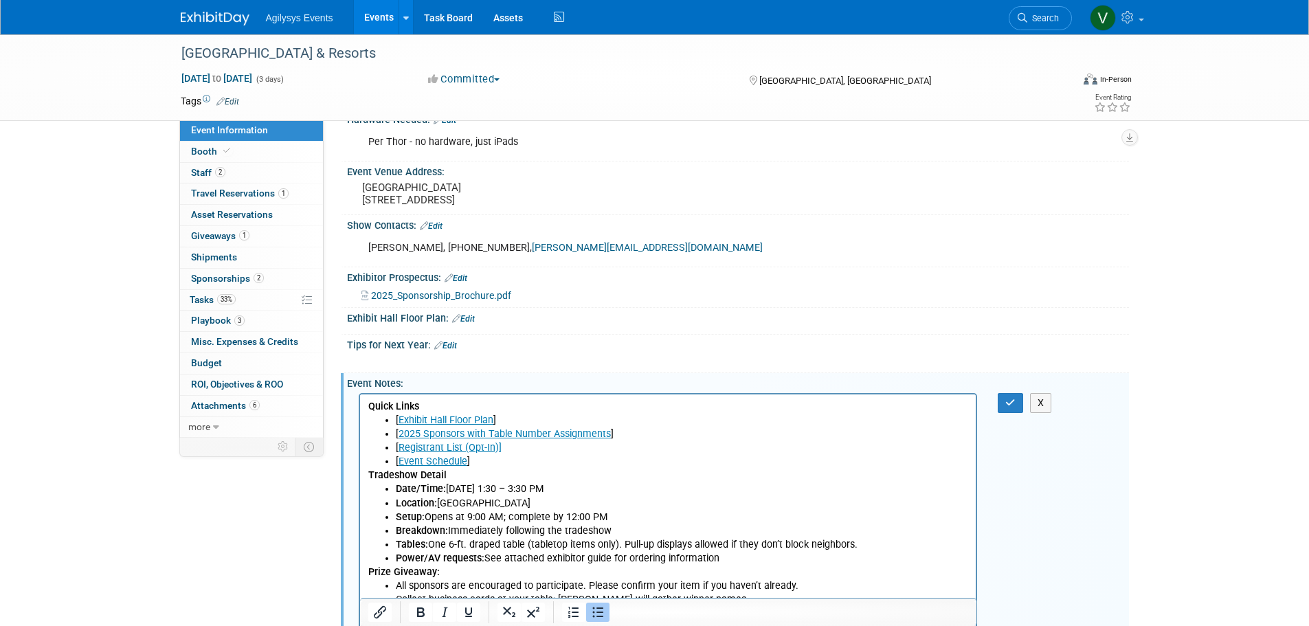
scroll to position [412, 0]
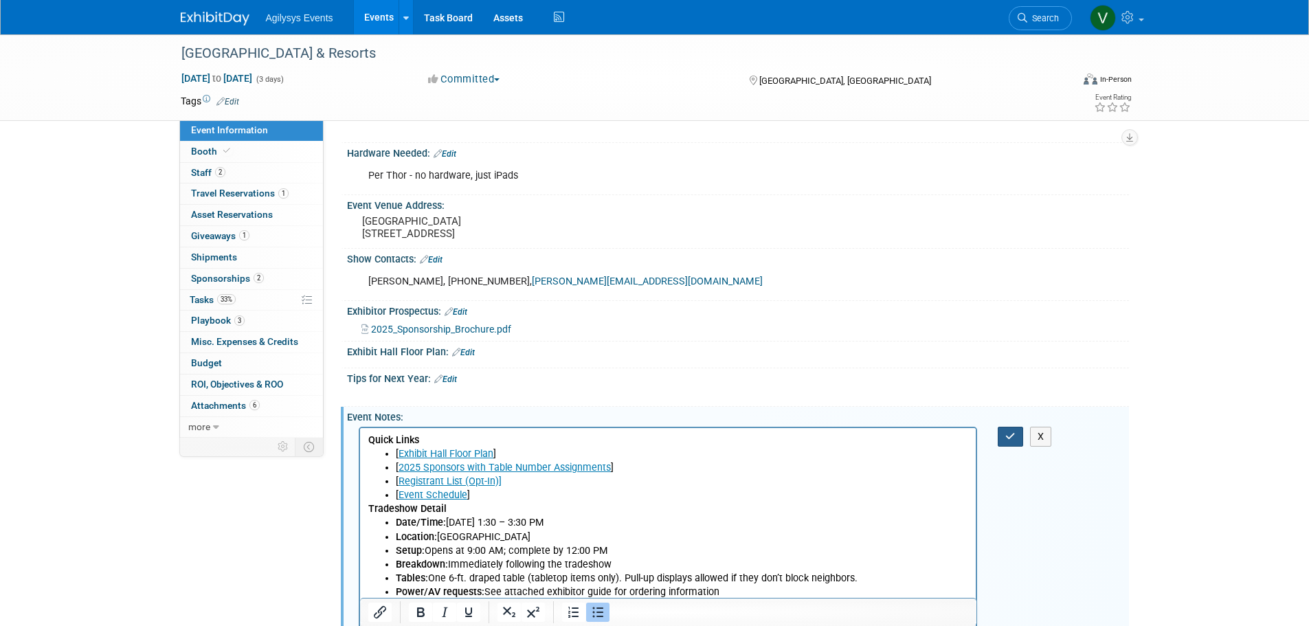
click at [1012, 441] on icon "button" at bounding box center [1010, 437] width 10 height 10
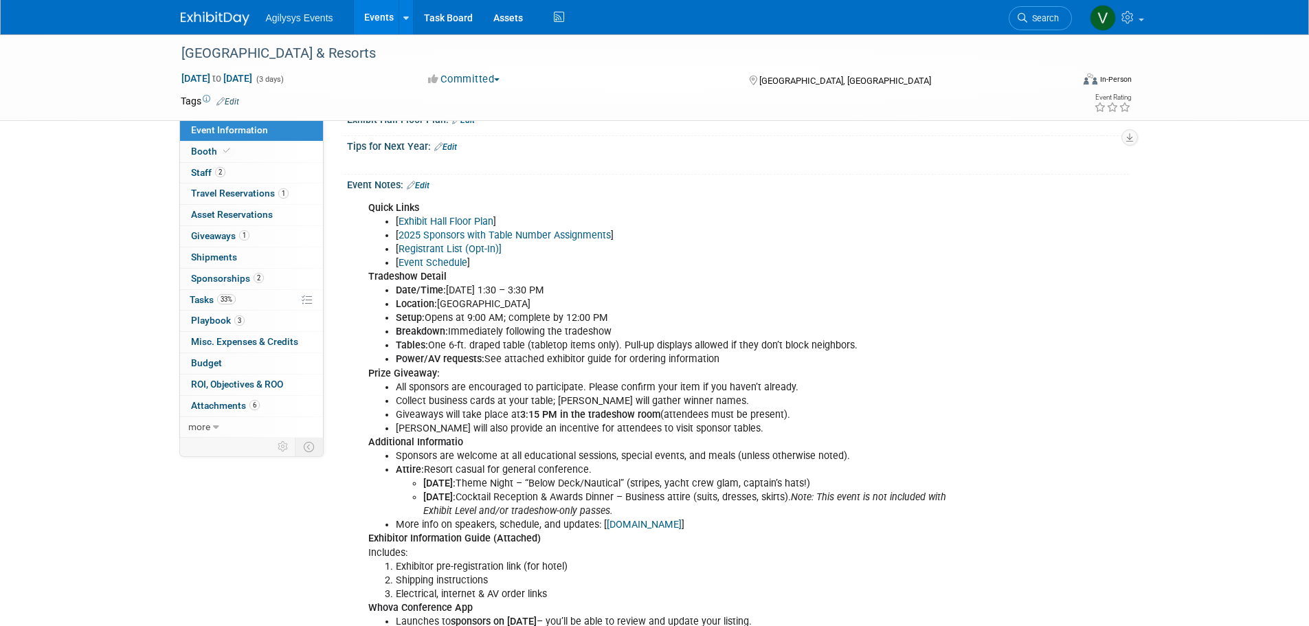
scroll to position [507, 0]
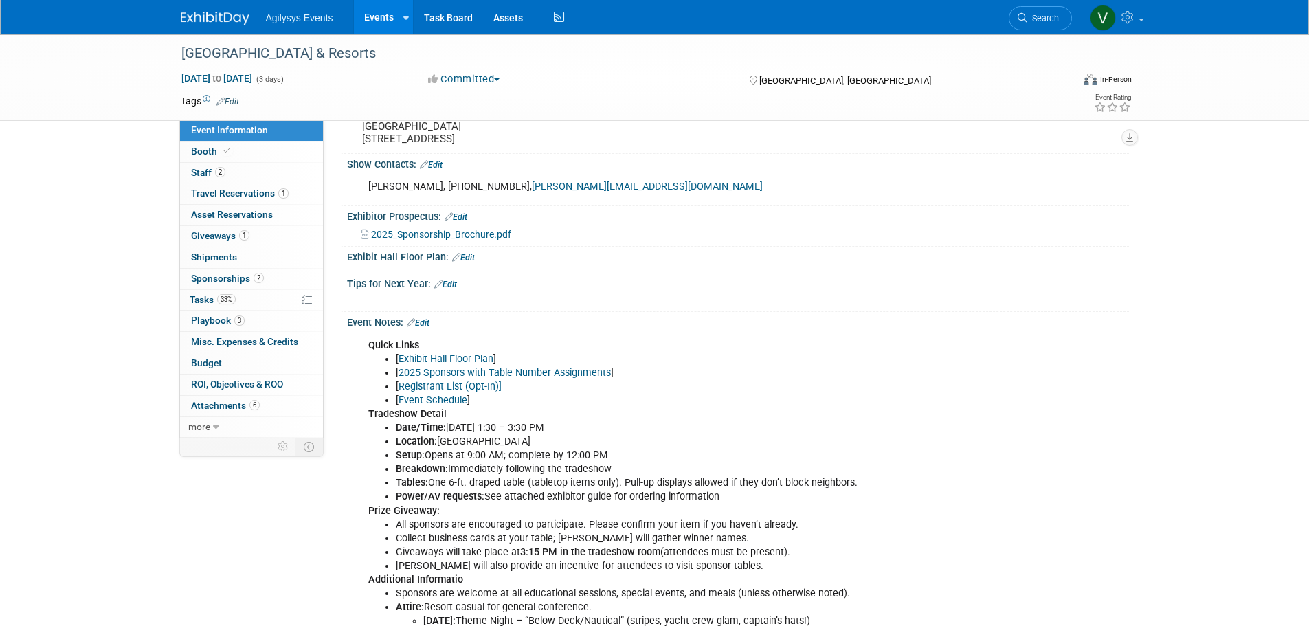
click at [506, 366] on li "[ Exhibit Hall Floor Plan ]" at bounding box center [683, 360] width 574 height 14
click at [430, 335] on div "Quick Links [ Exhibit Hall Floor Plan ] [ 2025 Sponsors with Table Number Assig…" at bounding box center [736, 331] width 765 height 7
click at [427, 328] on link "Edit" at bounding box center [418, 323] width 23 height 10
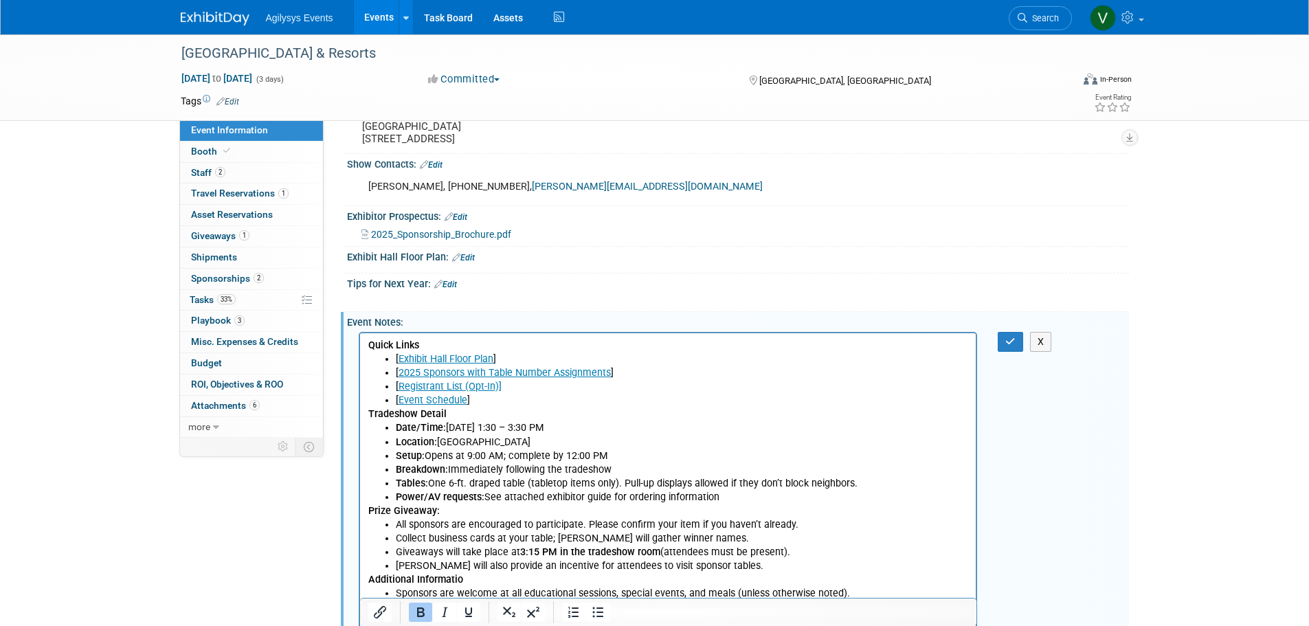
scroll to position [0, 0]
drag, startPoint x: 473, startPoint y: 353, endPoint x: 381, endPoint y: 361, distance: 92.5
click at [381, 361] on ul "[ Exhibit Hall Floor Plan ] [ 2025 Sponsors with Table Number Assignments ] [ R…" at bounding box center [668, 379] width 601 height 55
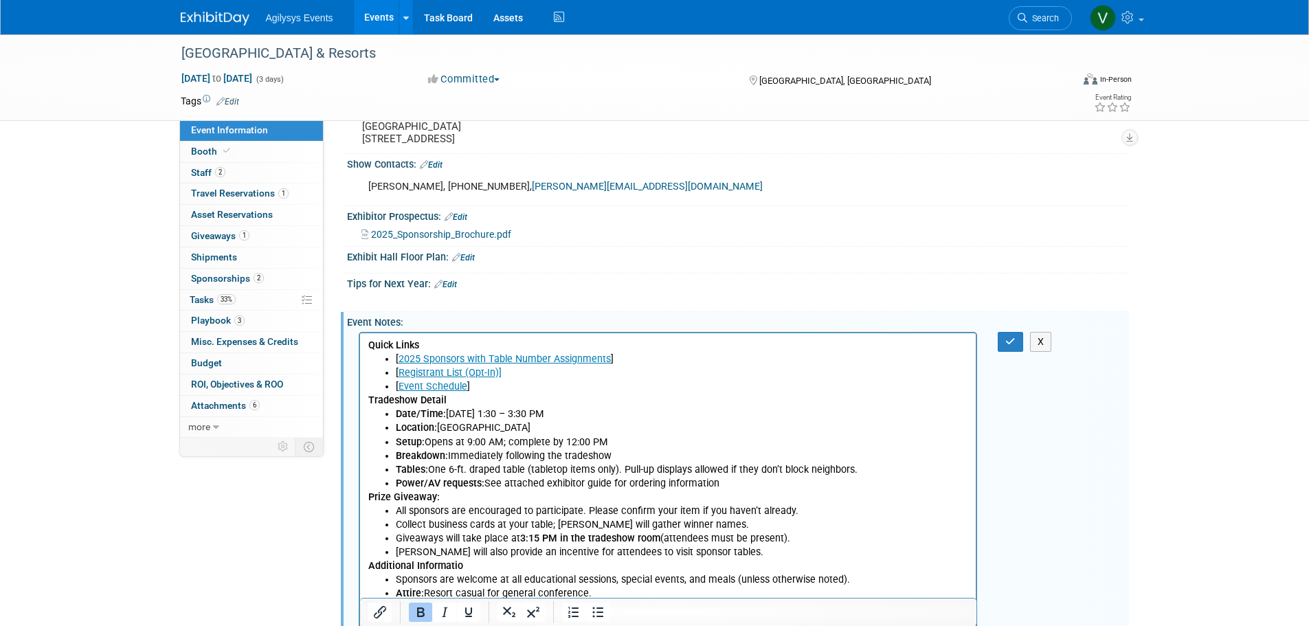
click at [470, 263] on link "Edit" at bounding box center [463, 258] width 23 height 10
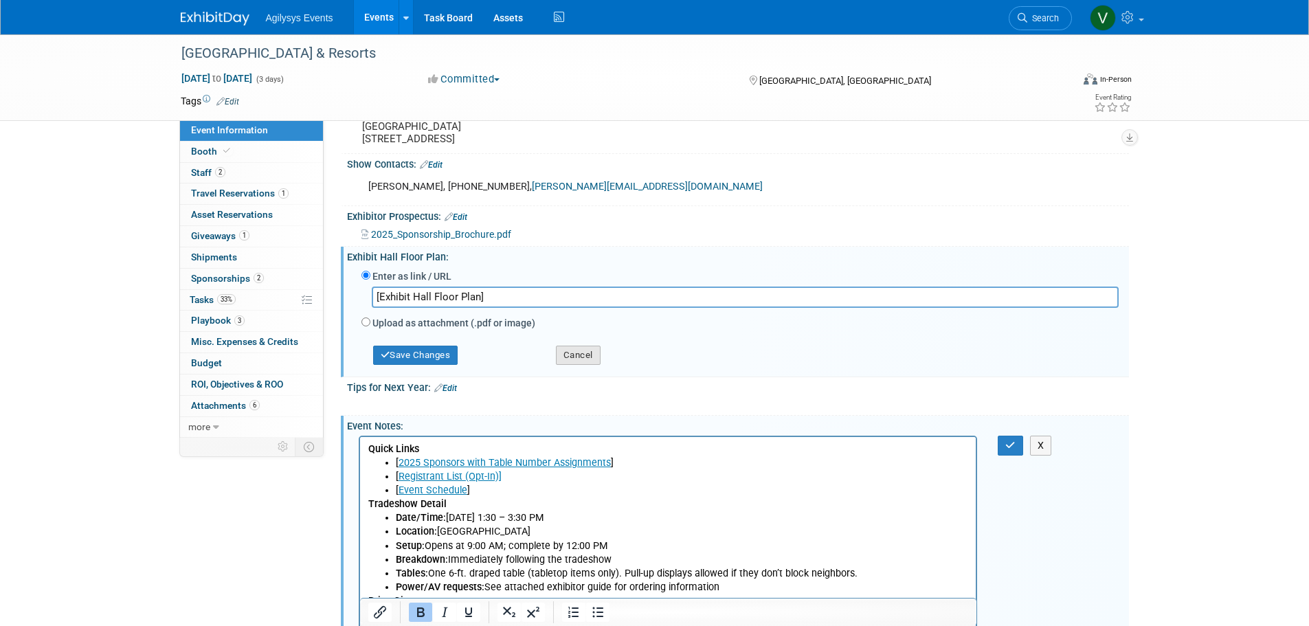
type input "[Exhibit Hall Floor Plan]"
click at [583, 365] on button "Cancel" at bounding box center [578, 355] width 45 height 19
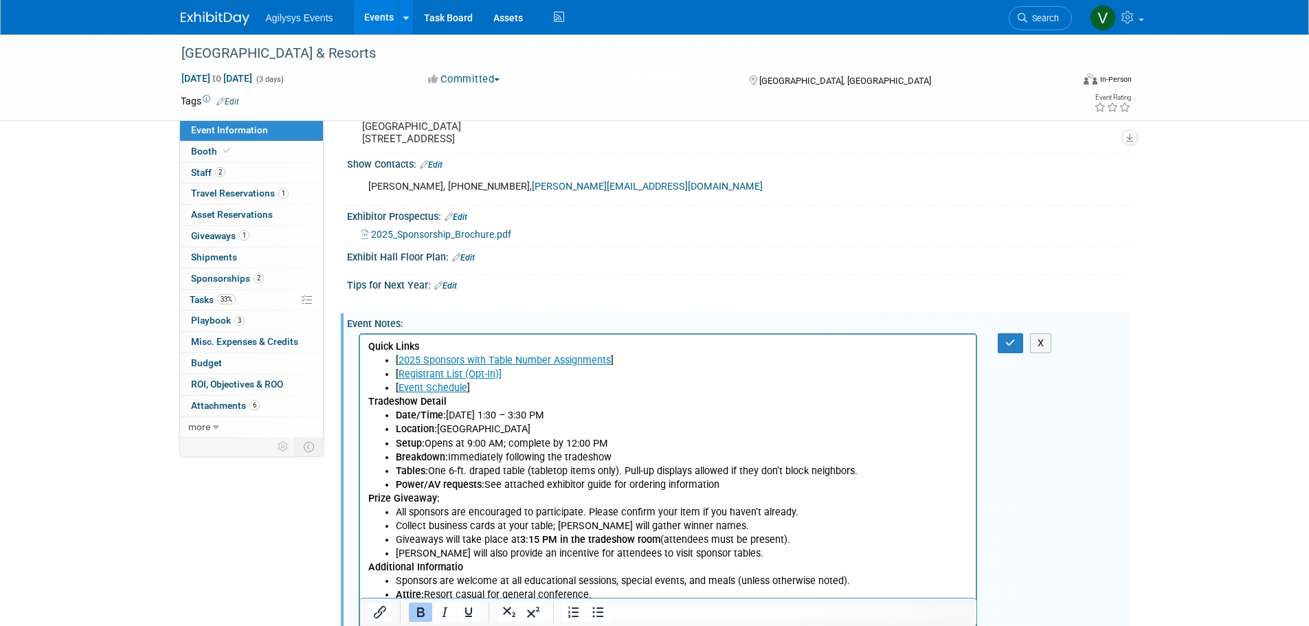
click at [475, 271] on div at bounding box center [738, 267] width 782 height 8
click at [463, 263] on link "Edit" at bounding box center [463, 258] width 23 height 10
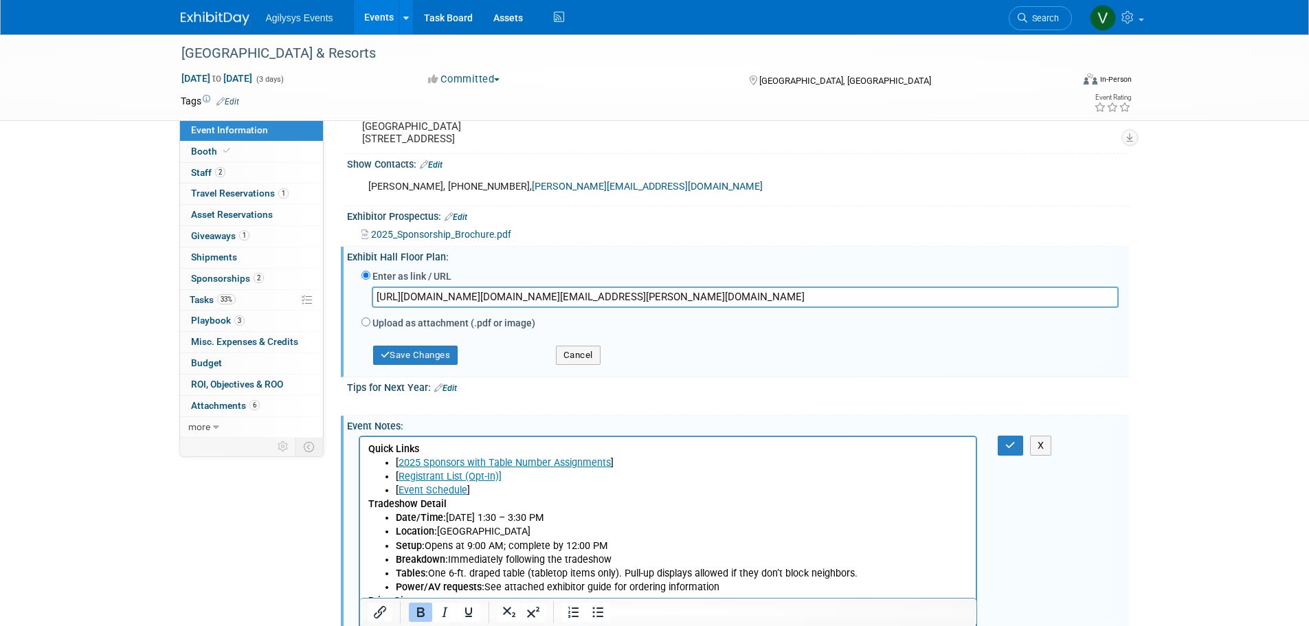
scroll to position [0, 2289]
type input "https://nam10.safelinks.protection.outlook.com/?url=https%3A%2F%2Fwww.dropbox.c…"
click at [425, 365] on button "Save Changes" at bounding box center [415, 355] width 85 height 19
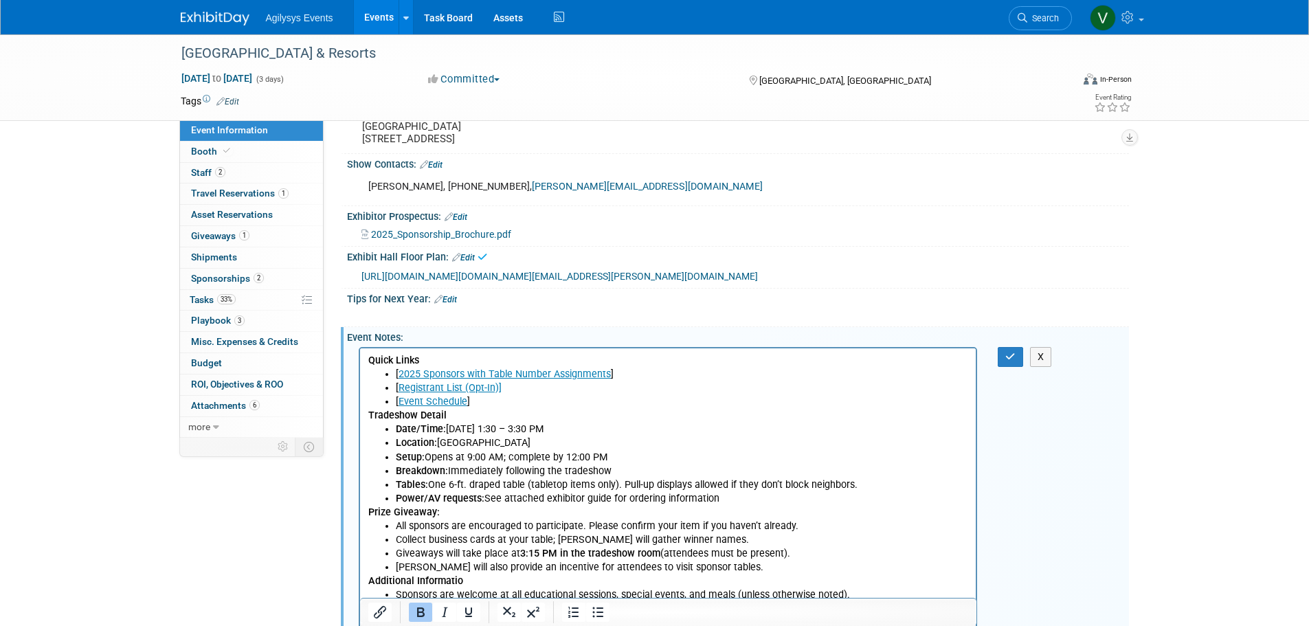
click at [482, 282] on span "https://nam10.safelinks.protection.outlook.com/?url=https%3A%2F%2Fwww.dropbox.c…" at bounding box center [559, 276] width 397 height 11
click at [1225, 219] on div "New England Inns & Resorts Nov 5, 2025 to Nov 7, 2025 (3 days) Nov 5, 2025 to N…" at bounding box center [654, 202] width 1309 height 1351
click at [201, 508] on div "Event Information Event Info Booth Booth 2 Staff 2 Staff 1 Travel Reservations …" at bounding box center [654, 189] width 969 height 1324
click at [460, 375] on link "2025 Sponsors with Table Number Assignments" at bounding box center [504, 374] width 212 height 12
click at [676, 368] on li "[ 2025 Sponsors with Table Number Assignments ]" at bounding box center [681, 374] width 573 height 14
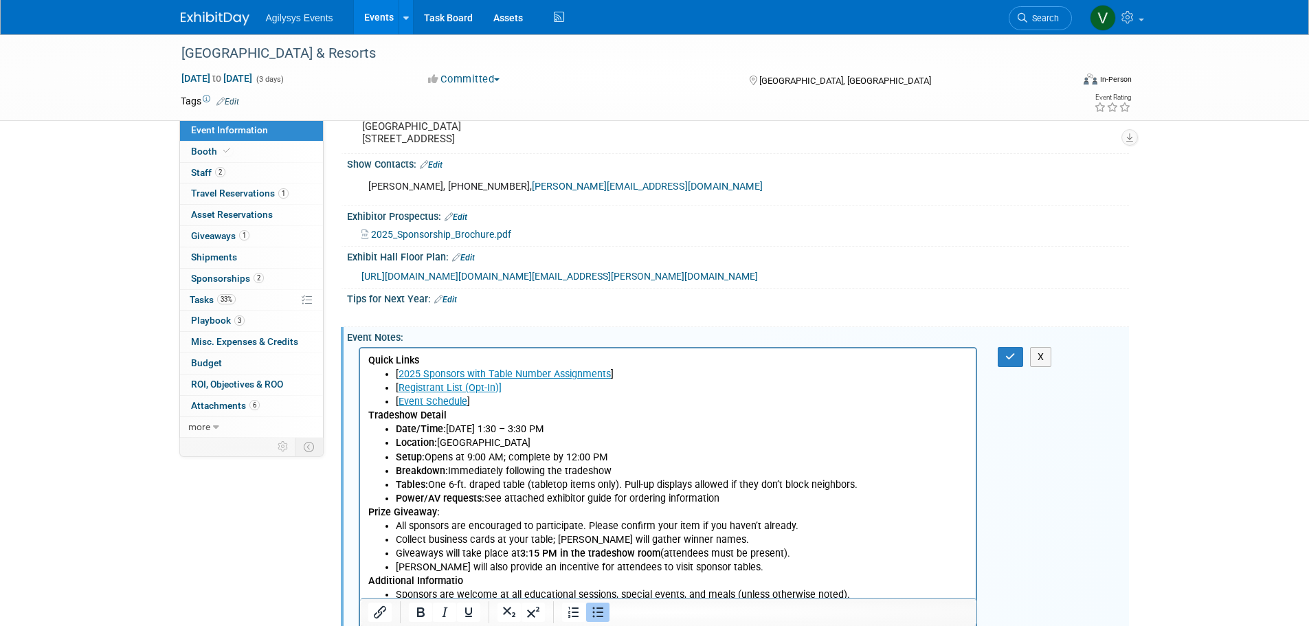
click at [430, 391] on link "Registrant List (Opt-In)]" at bounding box center [449, 387] width 103 height 12
click at [336, 482] on div "Event Information Event Info Booth Booth 2 Staff 2 Staff 1 Travel Reservations …" at bounding box center [654, 189] width 969 height 1324
click at [851, 443] on li "Location: Beacon Ballroom" at bounding box center [681, 443] width 573 height 14
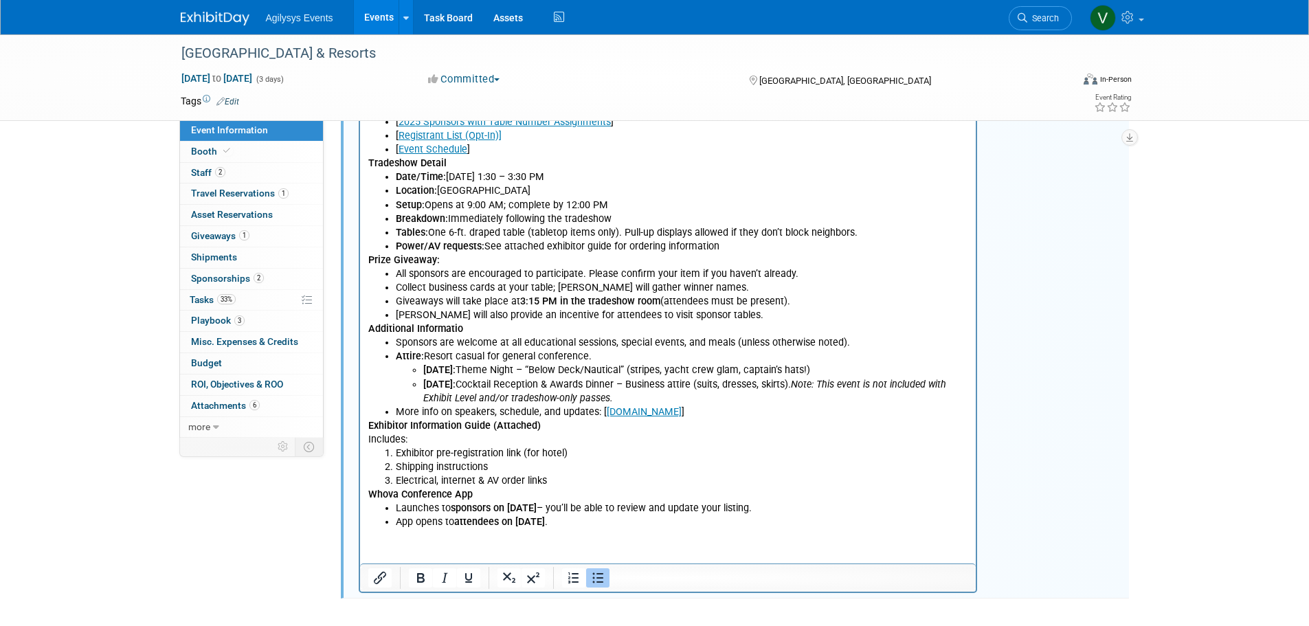
scroll to position [812, 0]
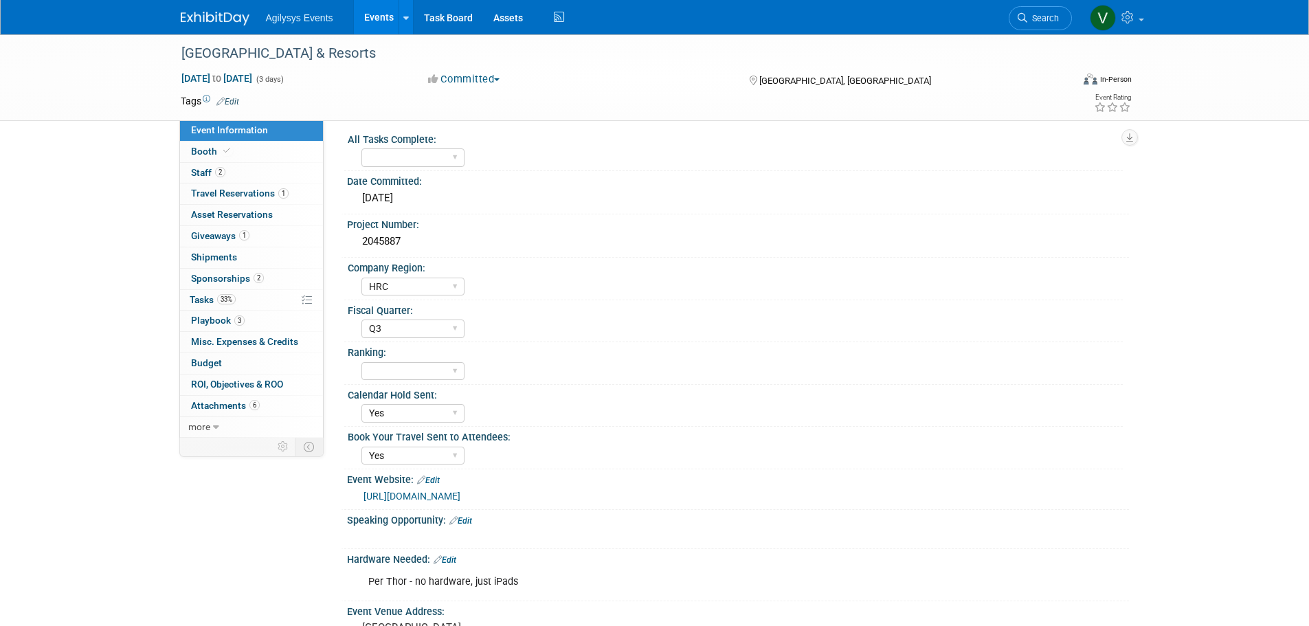
scroll to position [0, 0]
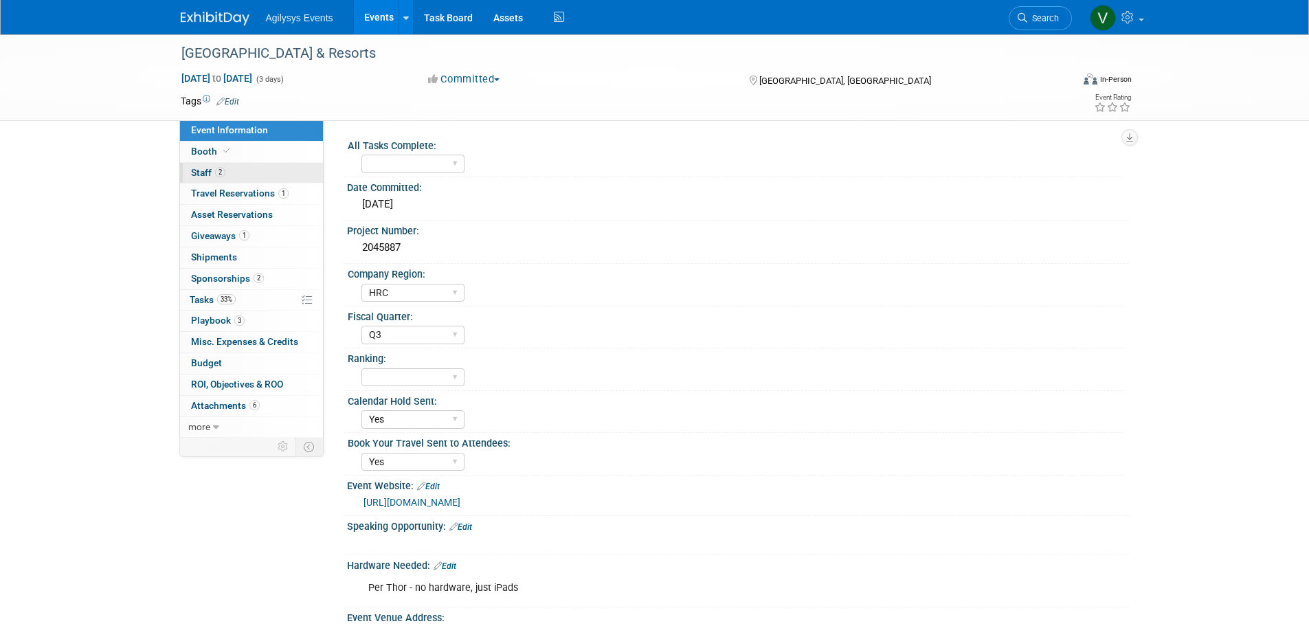
click at [196, 175] on span "Staff 2" at bounding box center [208, 172] width 34 height 11
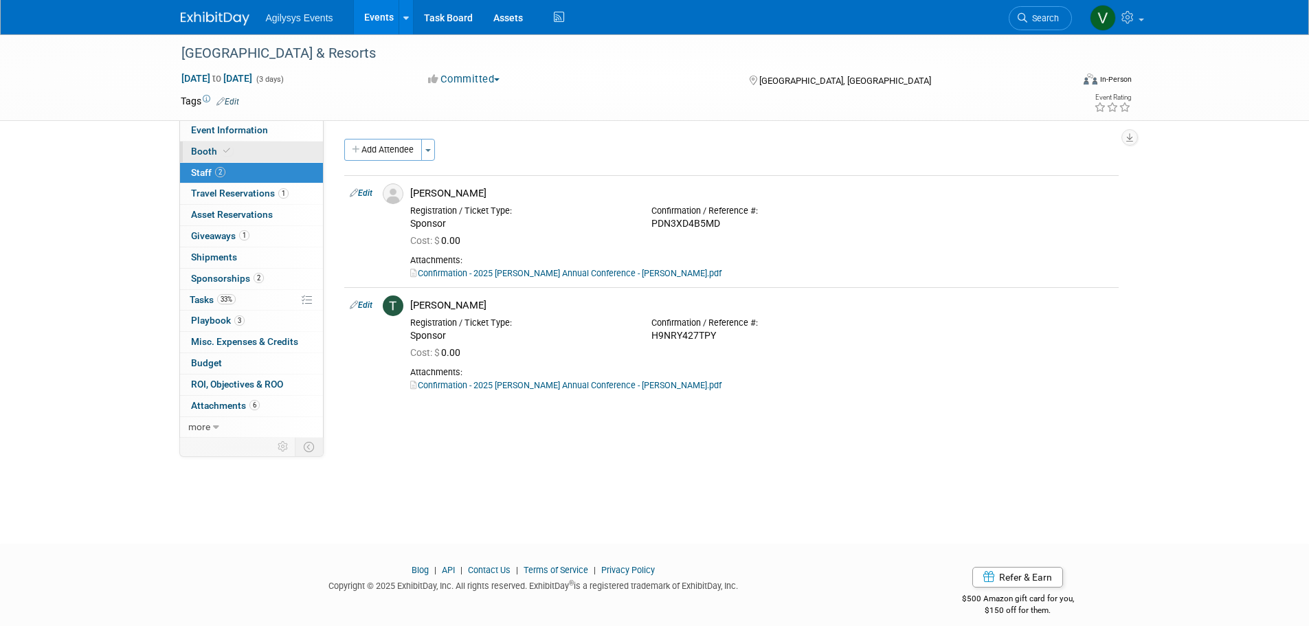
click at [223, 151] on icon at bounding box center [226, 151] width 7 height 8
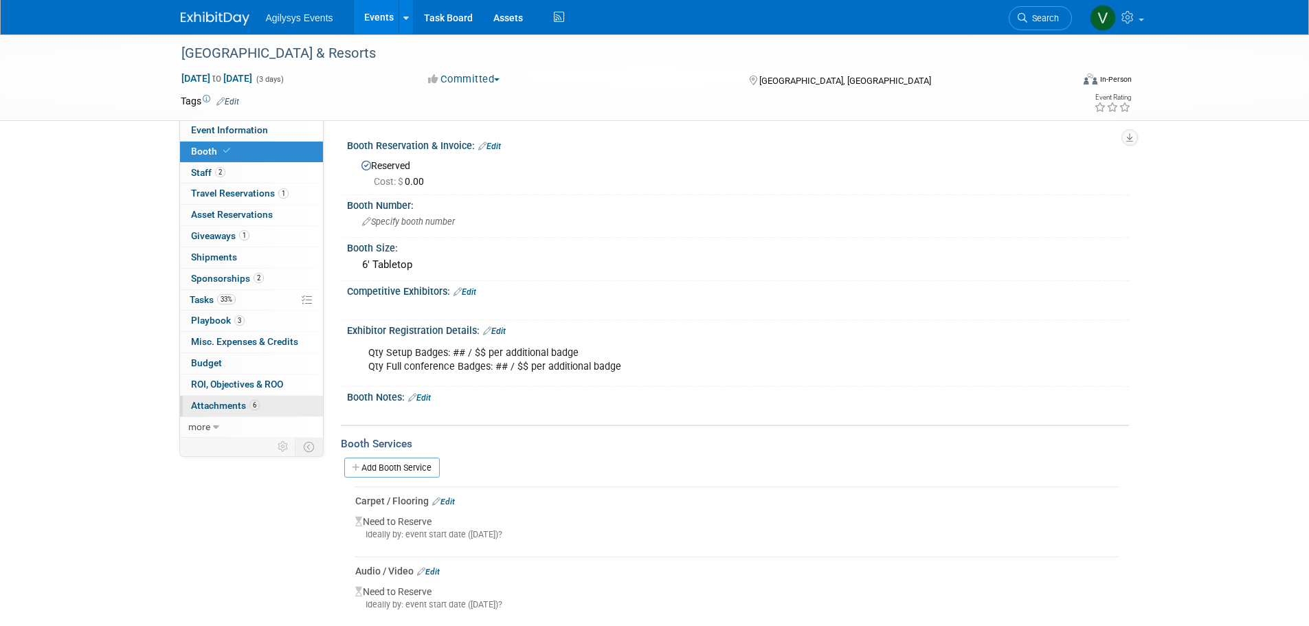
click at [206, 406] on span "Attachments 6" at bounding box center [225, 405] width 69 height 11
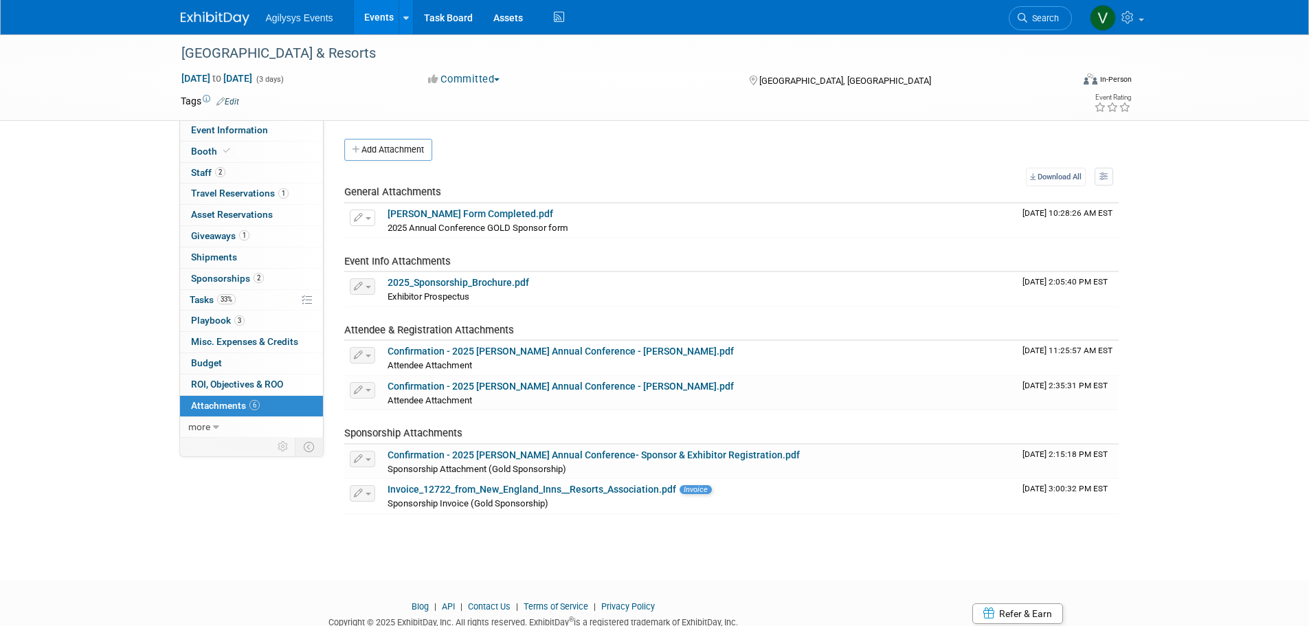
click at [448, 557] on body "Agilysys Events Events Add Event Bulk Upload Events Shareable Event Boards Rece…" at bounding box center [654, 313] width 1309 height 626
click at [226, 133] on span "Event Information" at bounding box center [229, 129] width 77 height 11
select select "HRC"
select select "Q3"
select select "Yes"
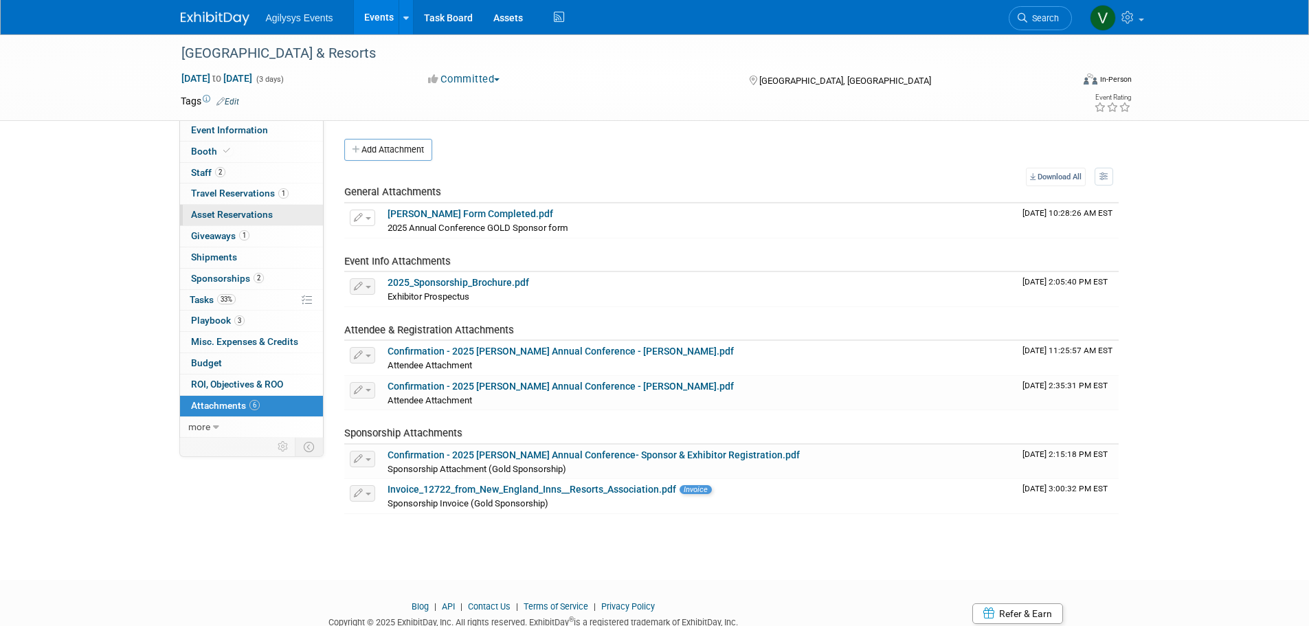
select select "Yes"
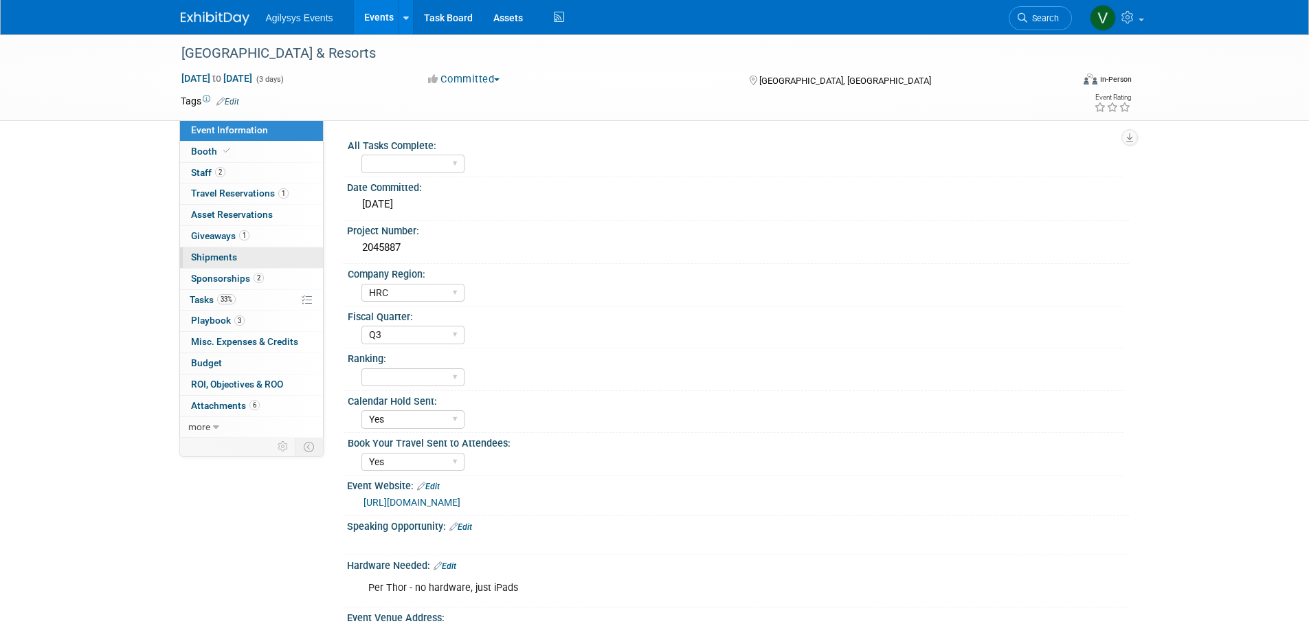
drag, startPoint x: 223, startPoint y: 230, endPoint x: 255, endPoint y: 262, distance: 44.7
click at [223, 230] on span "Giveaways 1" at bounding box center [220, 235] width 58 height 11
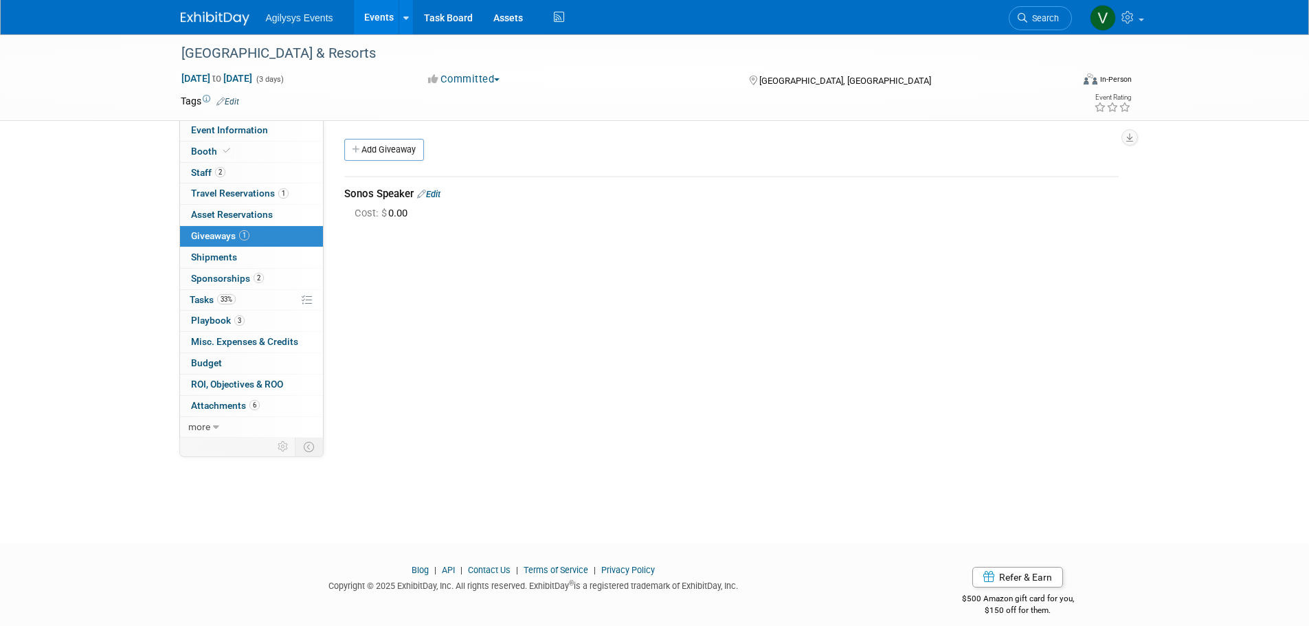
click at [214, 14] on img at bounding box center [215, 19] width 69 height 14
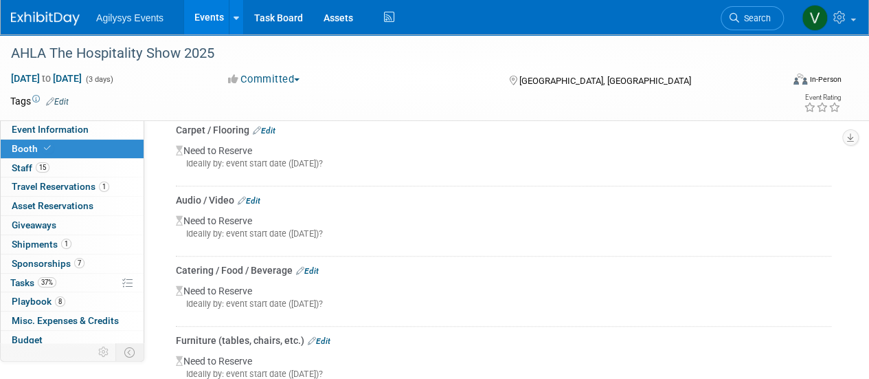
scroll to position [60, 0]
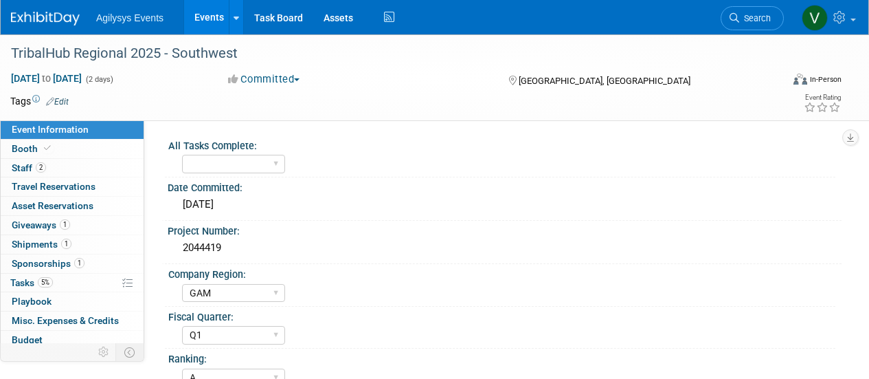
select select "GAM"
select select "Q1"
select select "A"
select select "Yes"
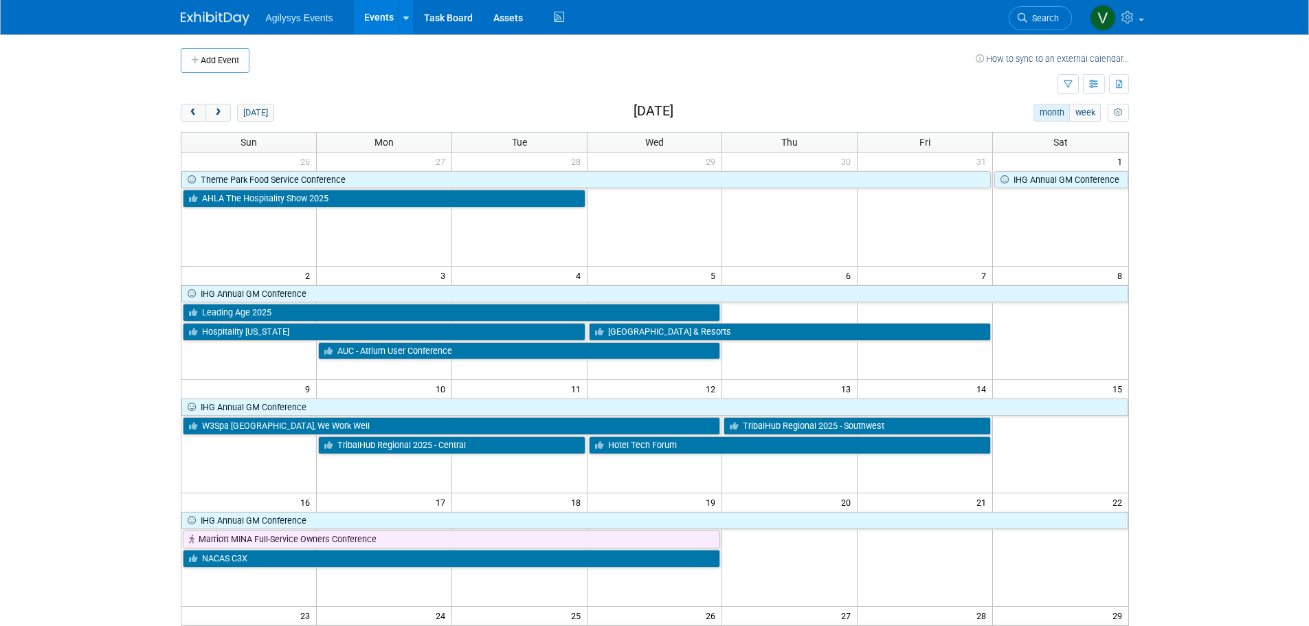
click at [1032, 18] on span "Search" at bounding box center [1043, 18] width 32 height 10
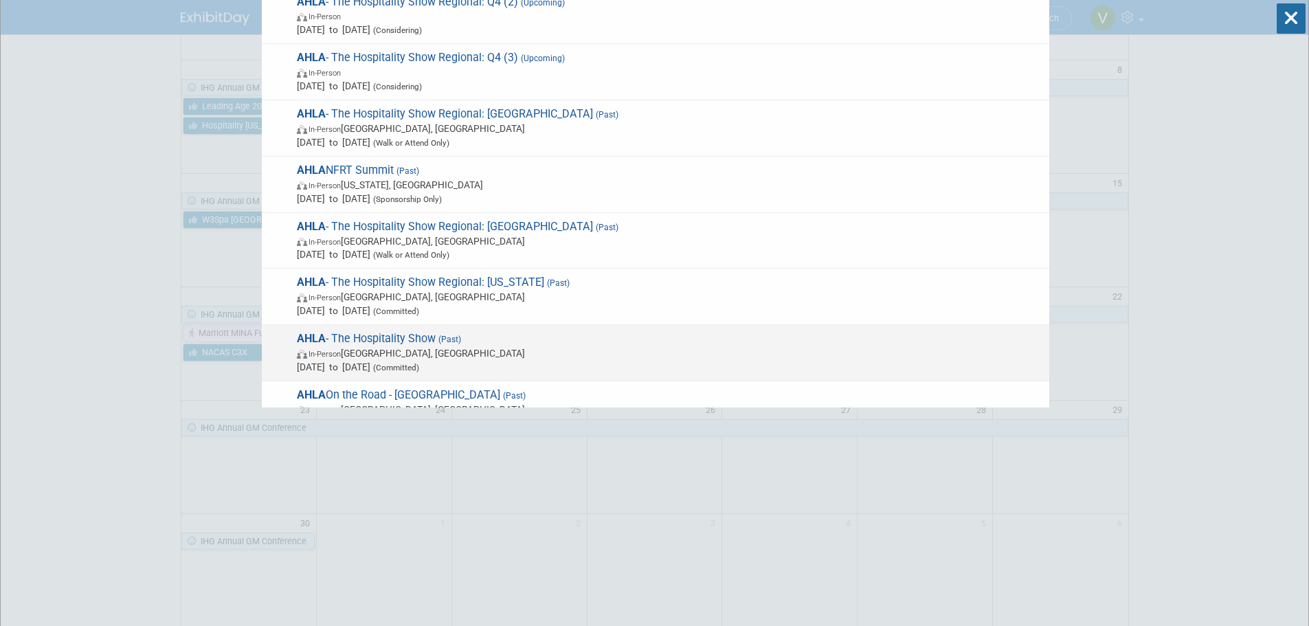
type input "ahla"
click at [390, 336] on span "AHLA - The Hospitality Show (Past) In-Person San Antonio, TX Oct 28, 2024 to Oc…" at bounding box center [668, 353] width 750 height 42
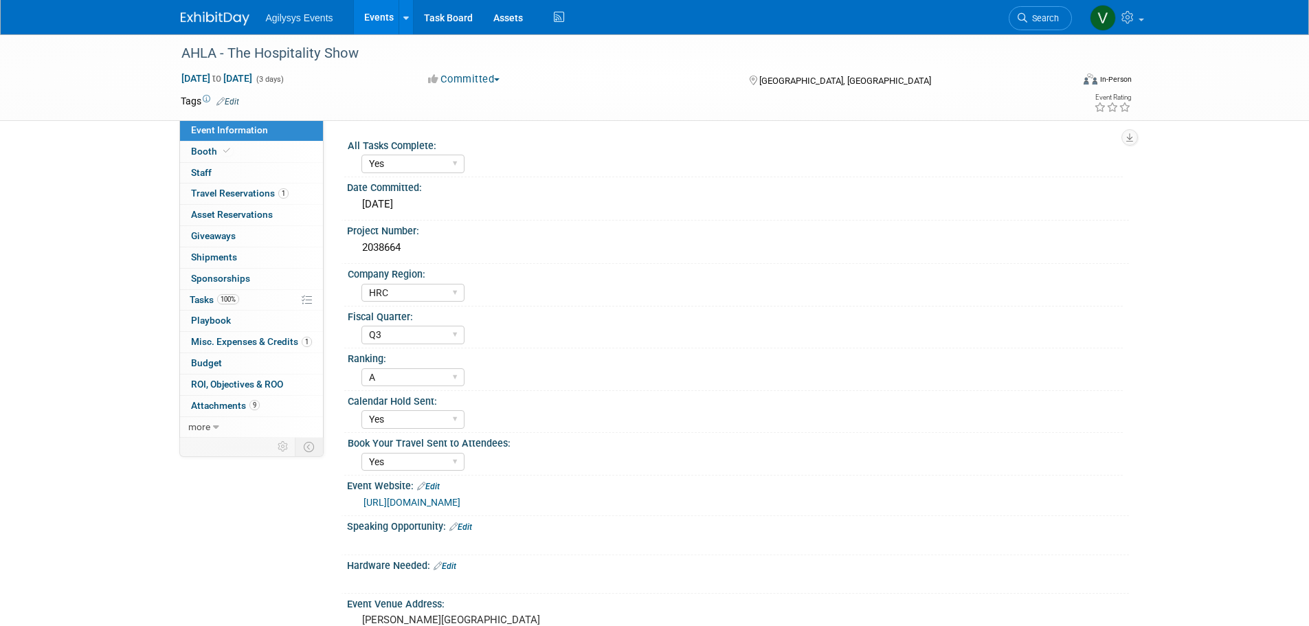
select select "Yes"
select select "HRC"
select select "Q3"
select select "A"
select select "Yes"
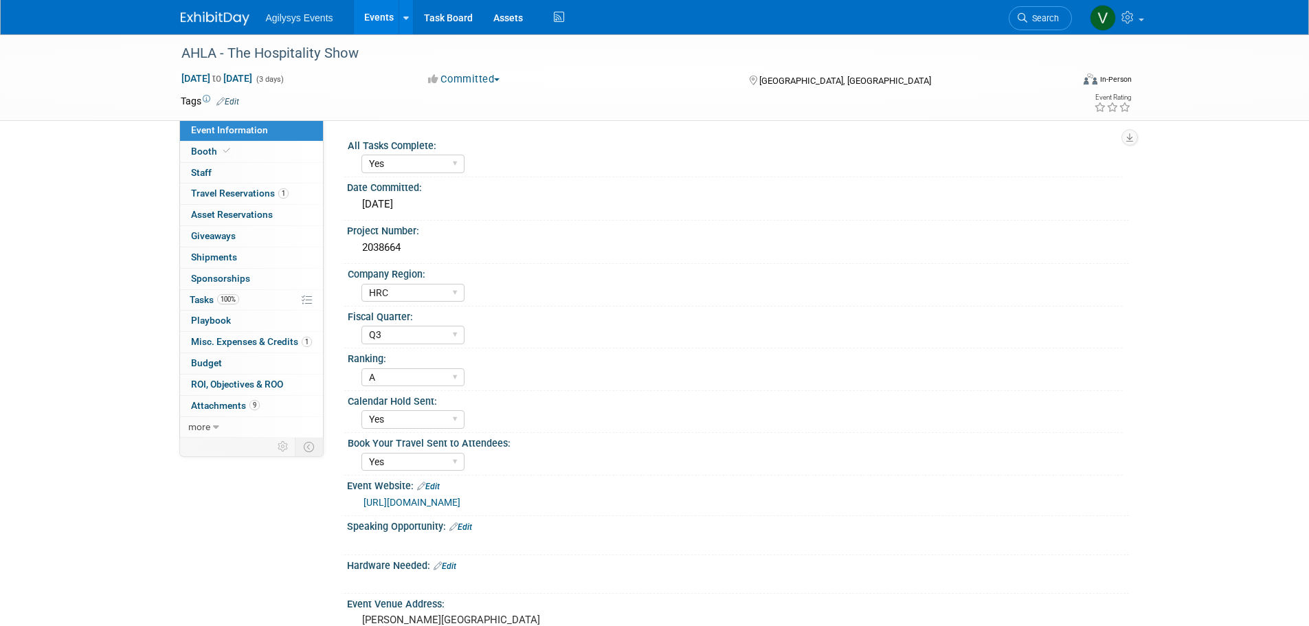
select select "Yes"
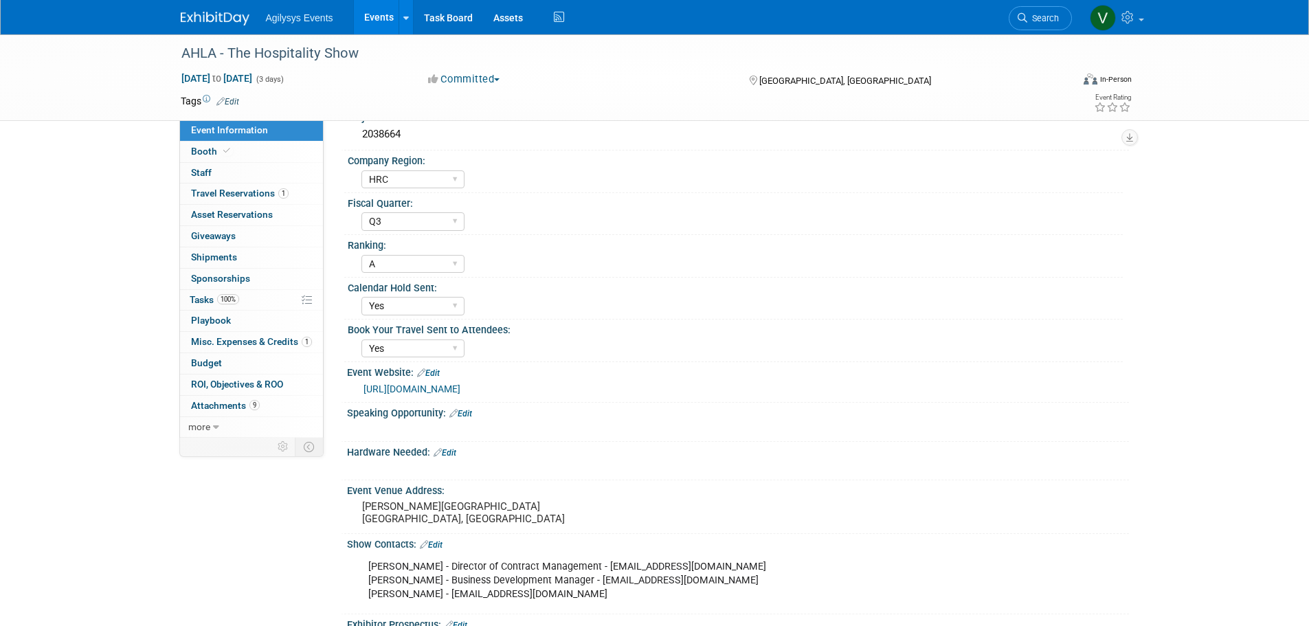
scroll to position [275, 0]
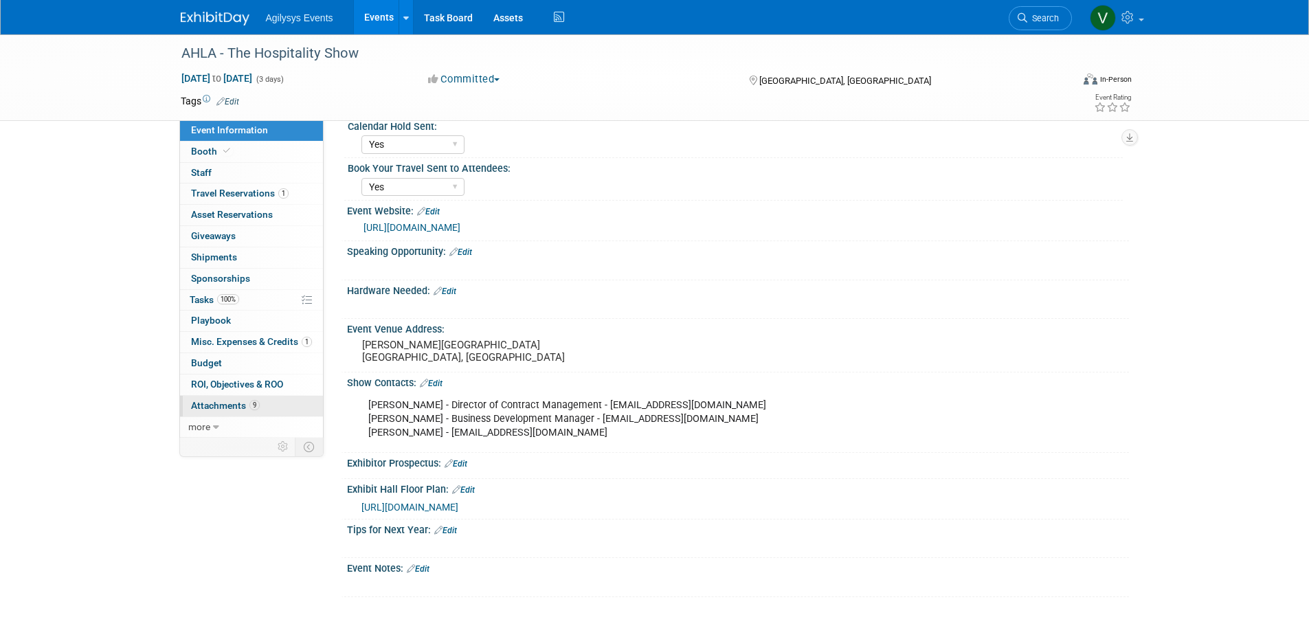
drag, startPoint x: 236, startPoint y: 408, endPoint x: 245, endPoint y: 410, distance: 10.0
click at [236, 408] on span "Attachments 9" at bounding box center [225, 405] width 69 height 11
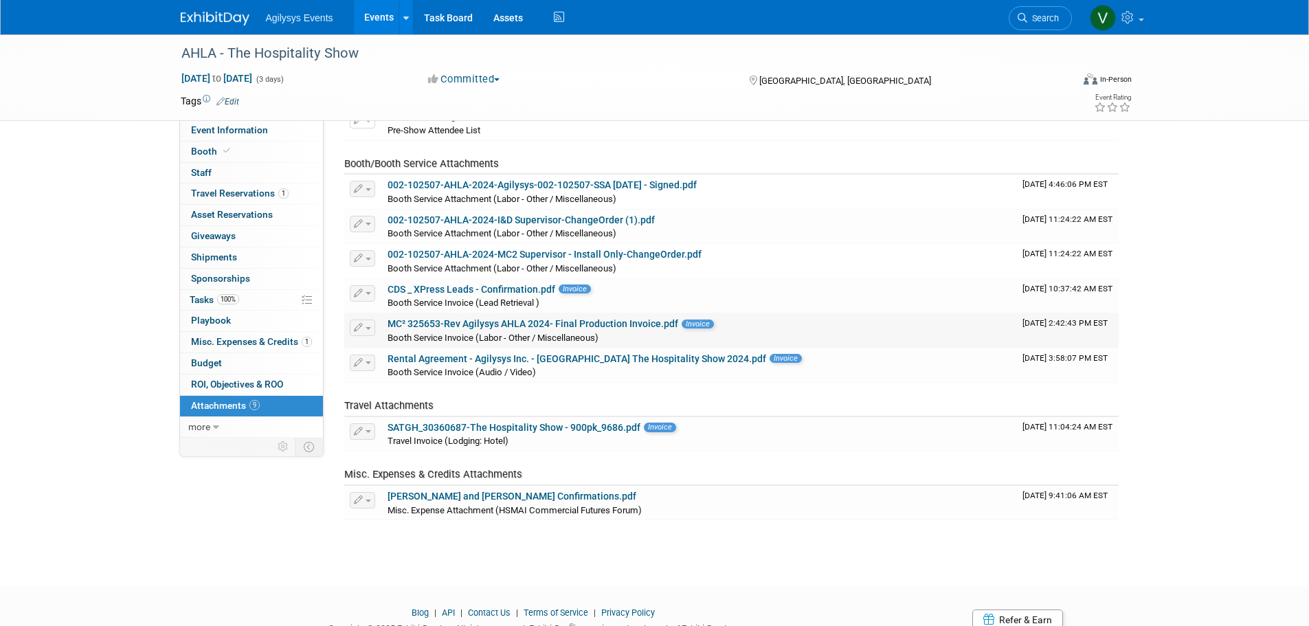
scroll to position [137, 0]
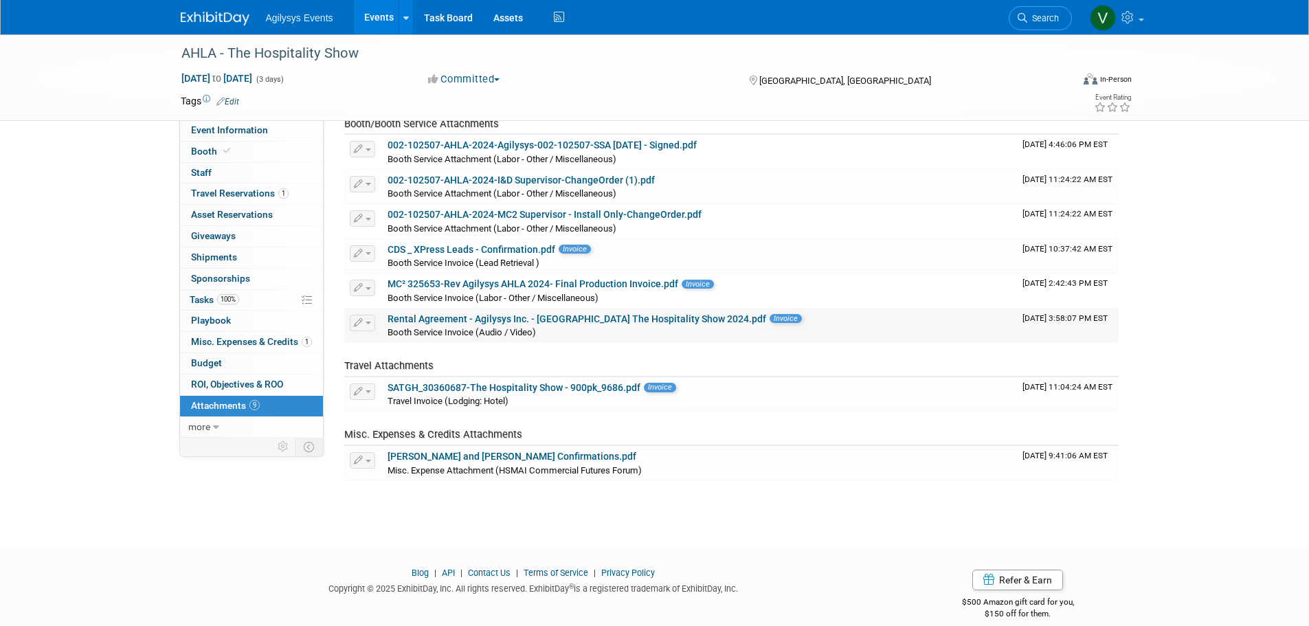
click at [483, 320] on link "Rental Agreement - Agilysys Inc. - [GEOGRAPHIC_DATA] The Hospitality Show 2024.…" at bounding box center [577, 318] width 379 height 11
